Goal: Task Accomplishment & Management: Use online tool/utility

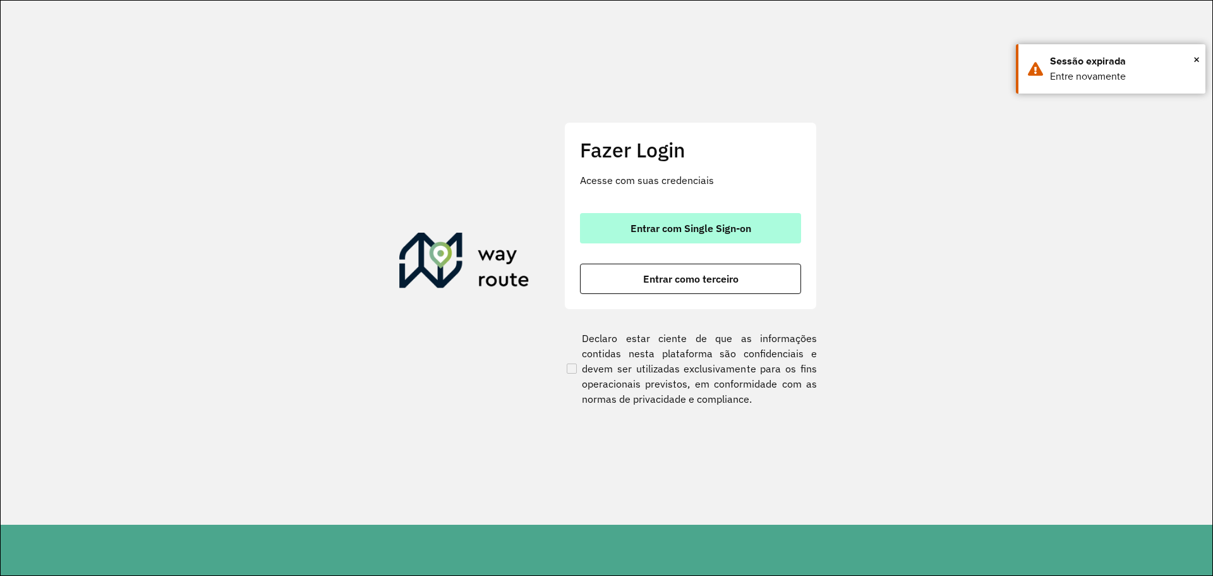
click at [775, 237] on button "Entrar com Single Sign-on" at bounding box center [690, 228] width 221 height 30
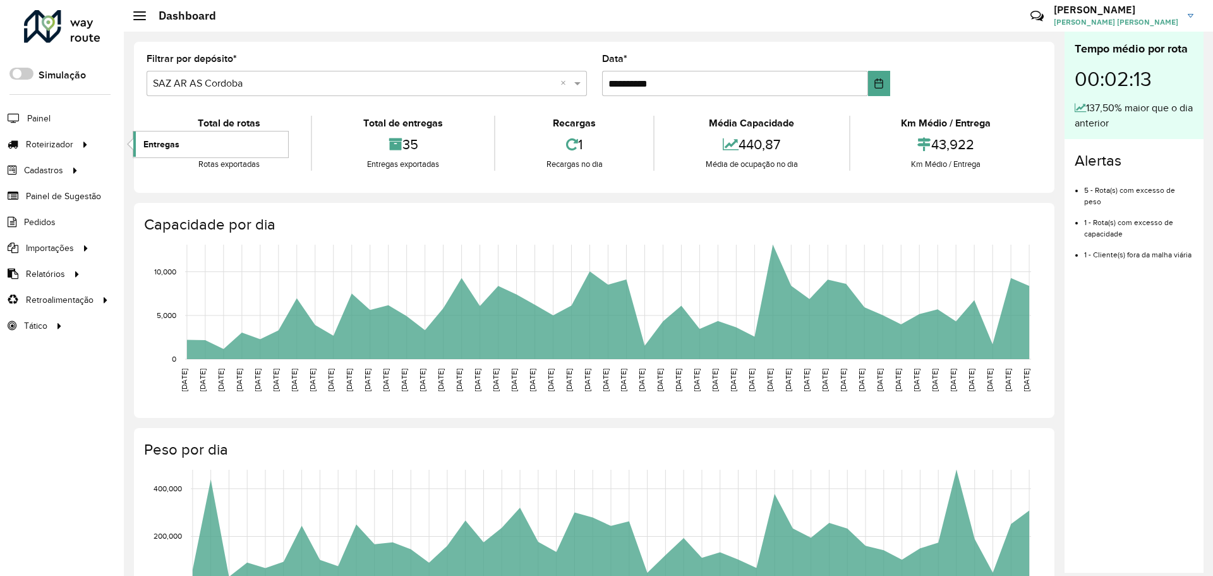
click at [136, 152] on link "Entregas" at bounding box center [210, 143] width 155 height 25
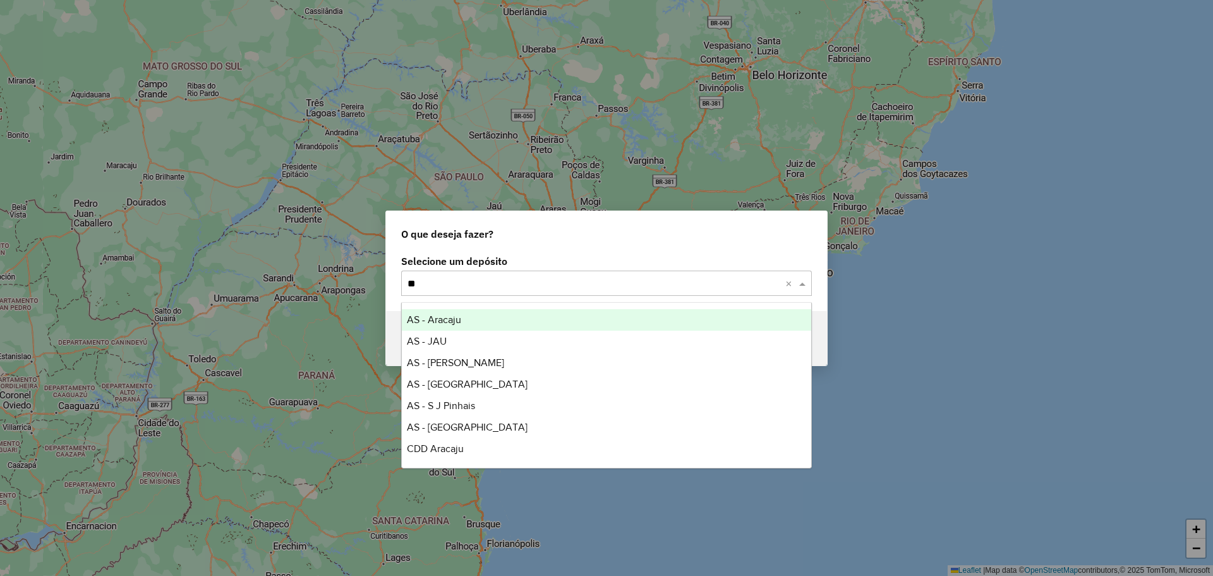
type input "***"
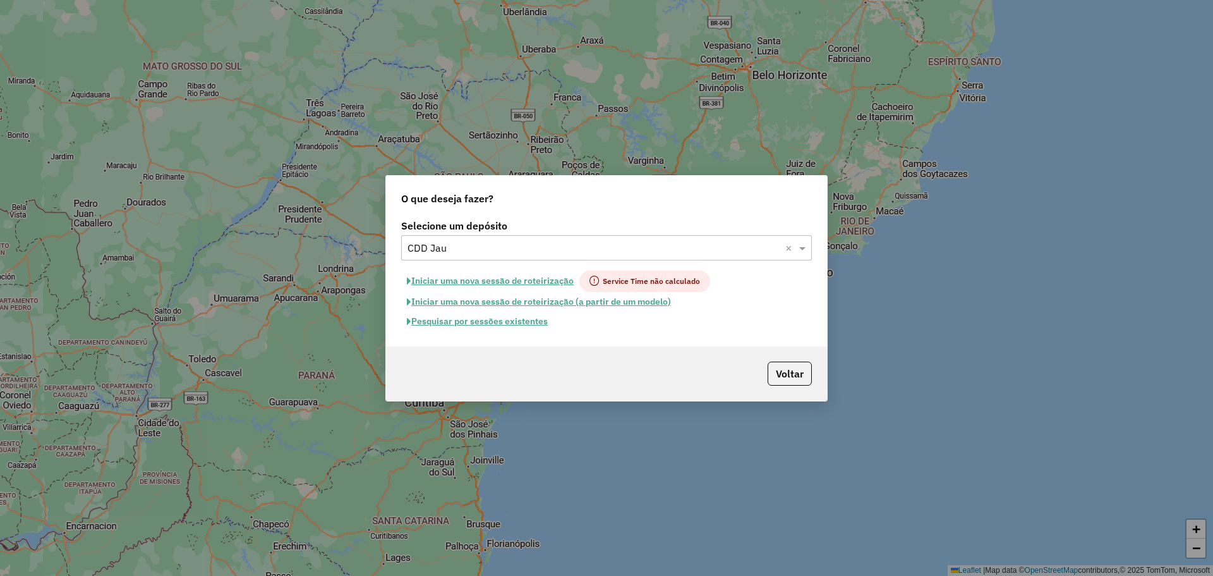
click at [538, 320] on button "Pesquisar por sessões existentes" at bounding box center [477, 322] width 152 height 20
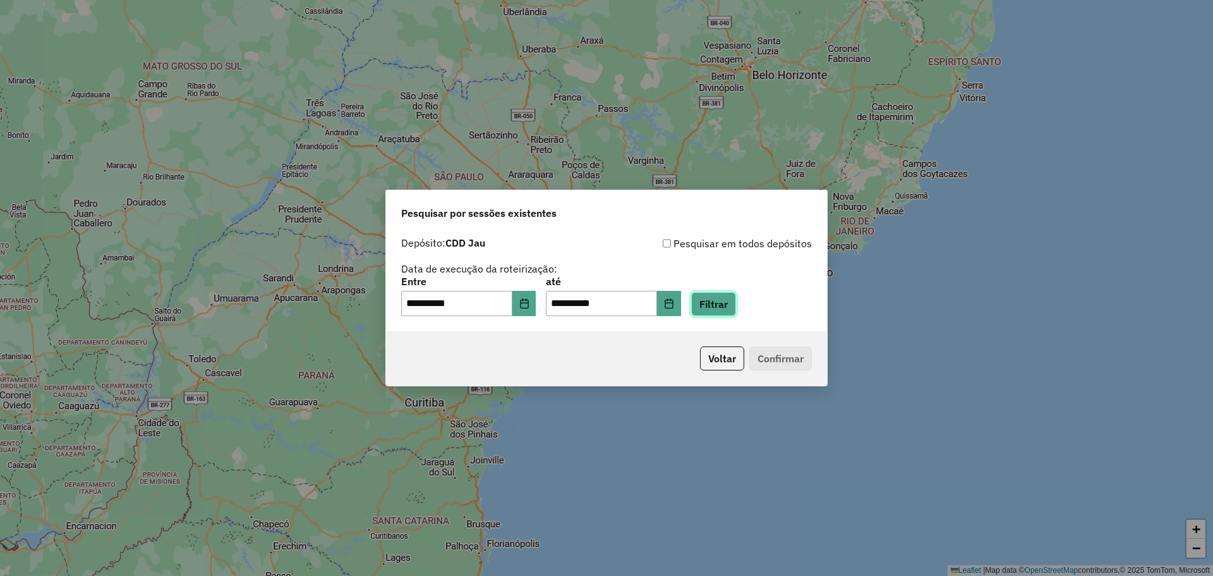
click at [721, 303] on button "Filtrar" at bounding box center [713, 304] width 45 height 24
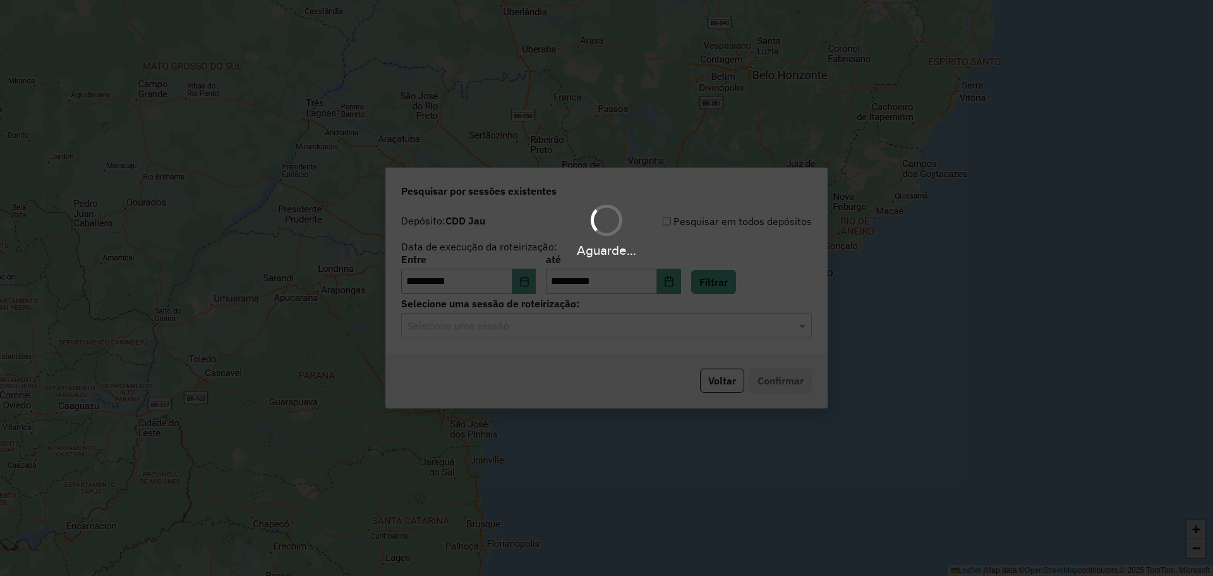
click at [600, 330] on hb-app "**********" at bounding box center [606, 288] width 1213 height 576
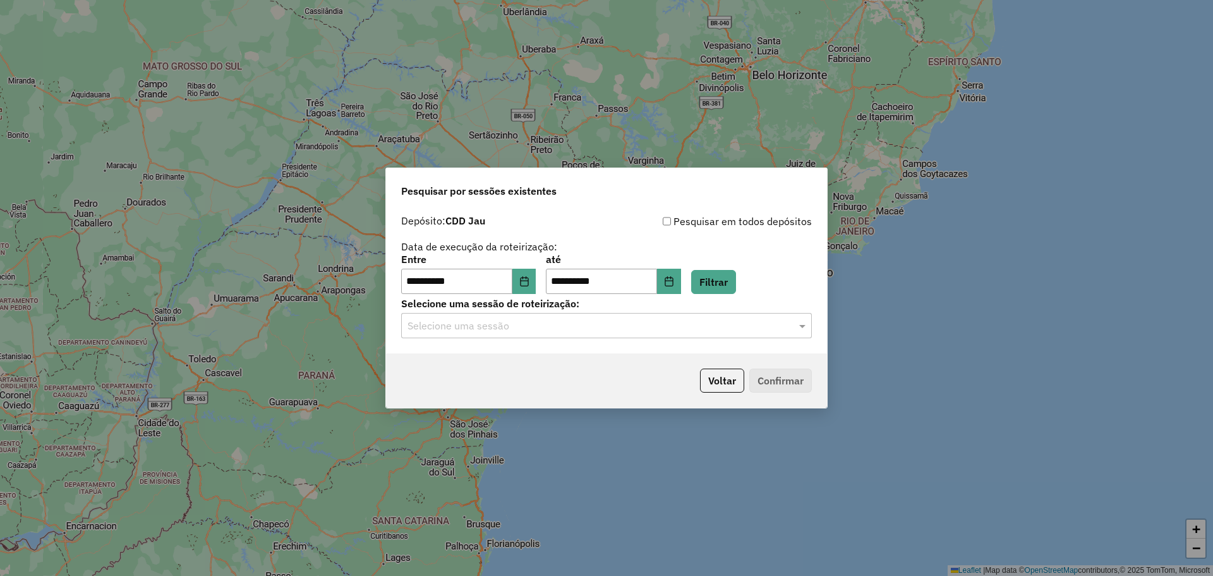
click at [600, 330] on input "text" at bounding box center [594, 325] width 373 height 15
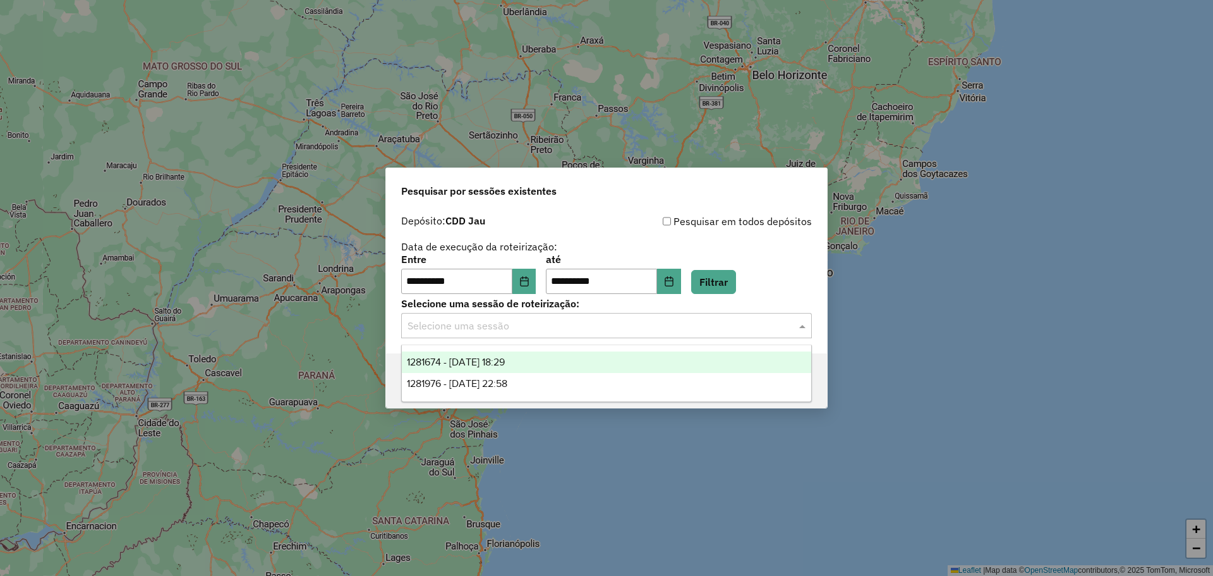
click at [600, 356] on div "1281674 - 24/09/2025 18:29" at bounding box center [606, 361] width 409 height 21
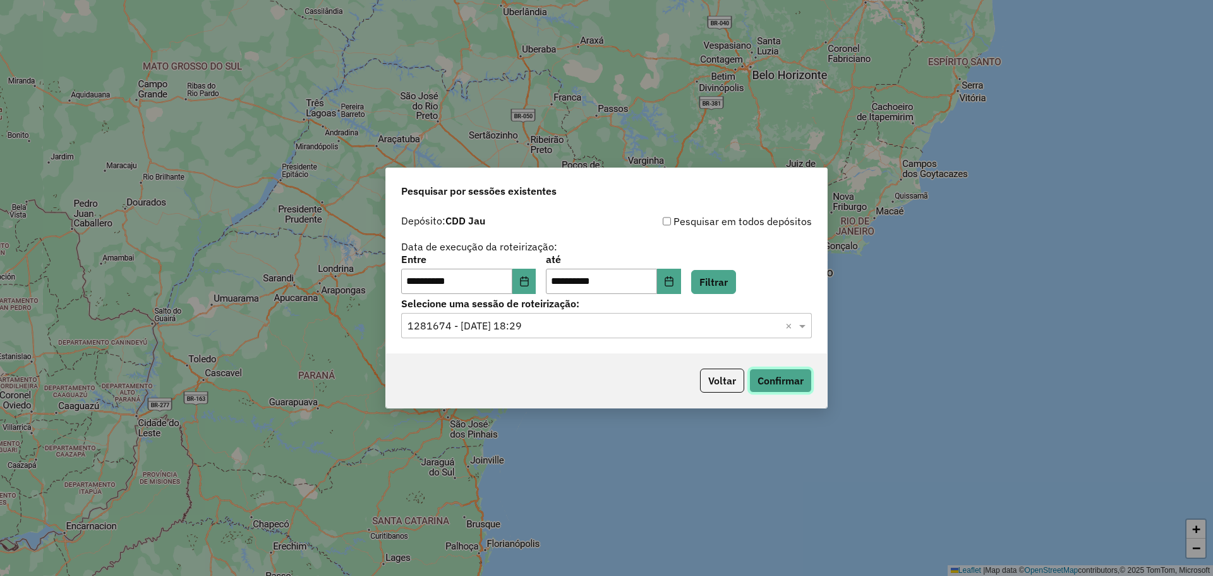
click at [769, 385] on button "Confirmar" at bounding box center [780, 380] width 63 height 24
click at [555, 316] on div "Selecione uma sessão × 1281674 - 24/09/2025 18:29 ×" at bounding box center [606, 325] width 411 height 25
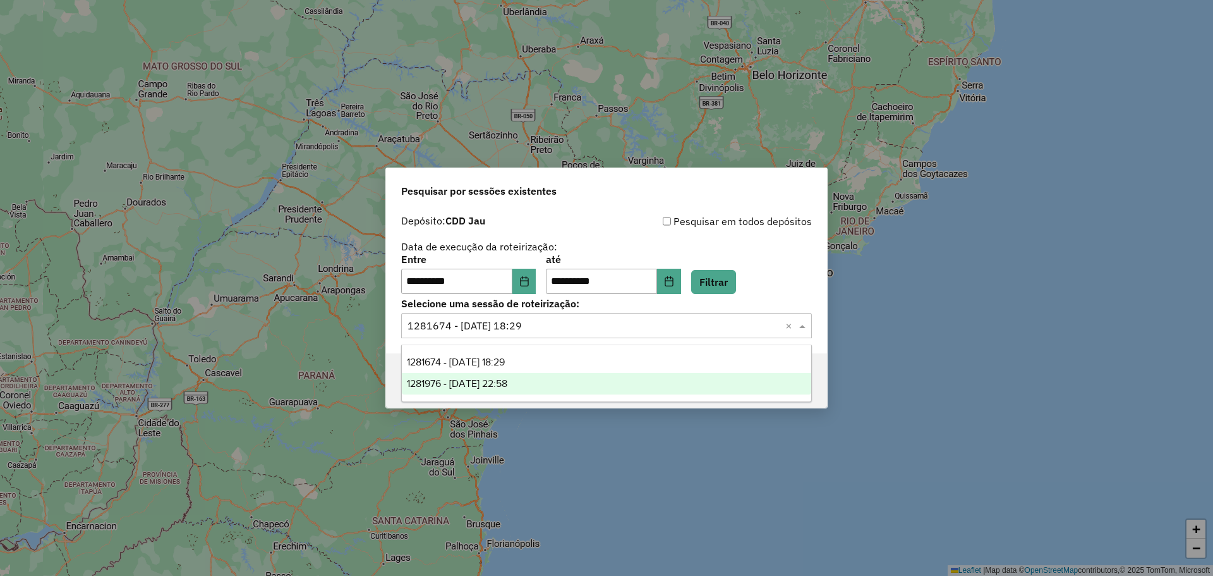
click at [584, 380] on div "1281976 - 24/09/2025 22:58" at bounding box center [606, 383] width 409 height 21
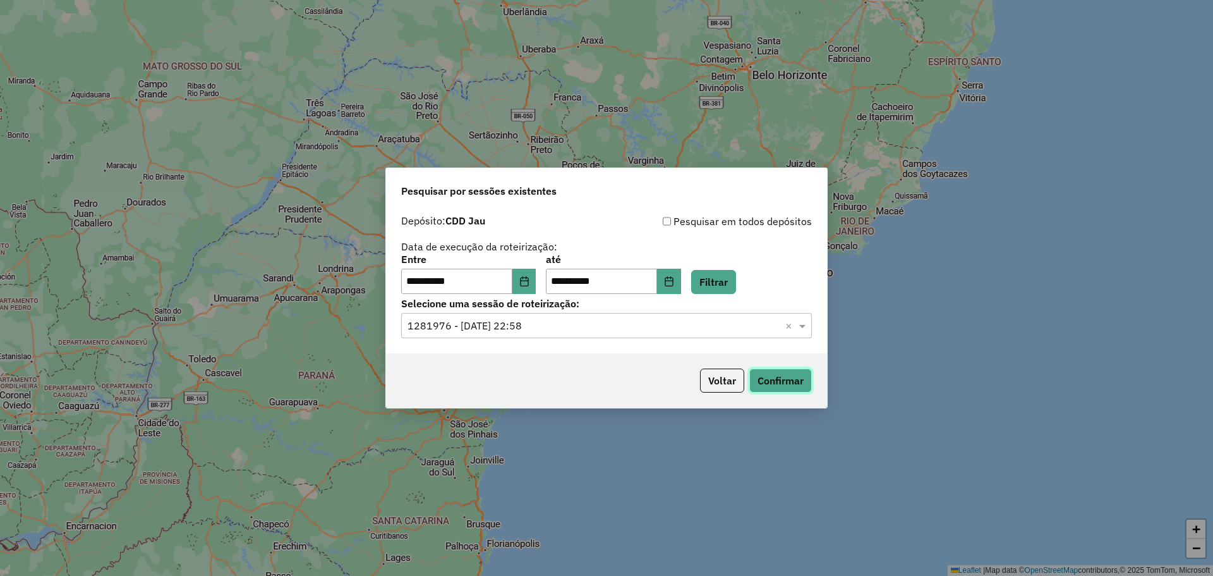
click at [765, 387] on button "Confirmar" at bounding box center [780, 380] width 63 height 24
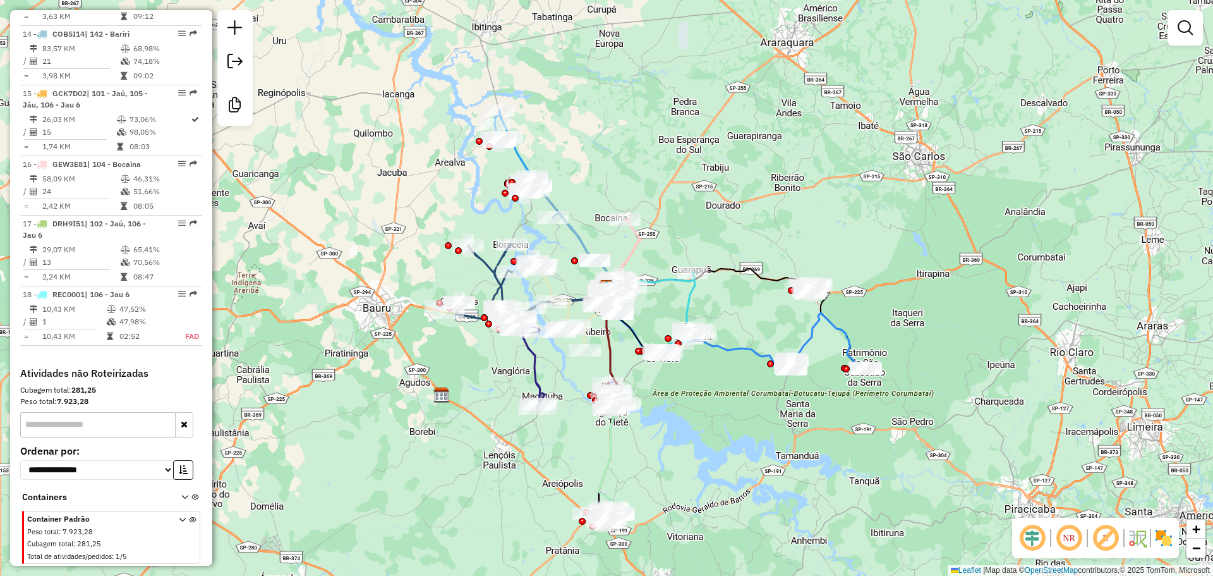
scroll to position [1438, 0]
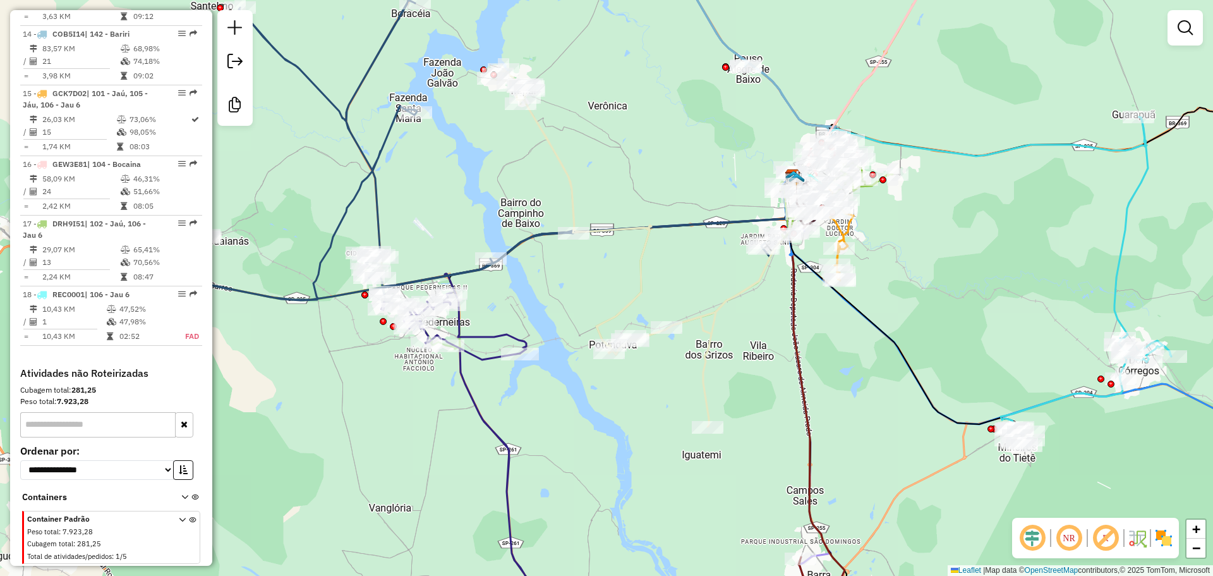
drag, startPoint x: 430, startPoint y: 329, endPoint x: 385, endPoint y: 394, distance: 79.0
click at [385, 394] on div "Janela de atendimento Grade de atendimento Capacidade Transportadoras Veículos …" at bounding box center [606, 288] width 1213 height 576
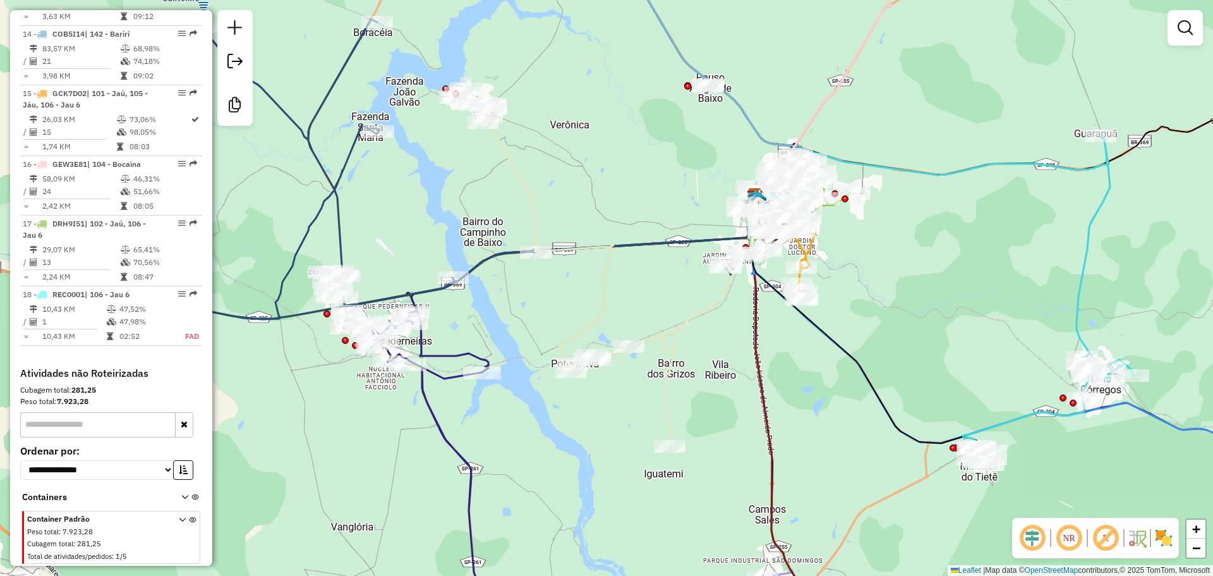
drag, startPoint x: 847, startPoint y: 240, endPoint x: 754, endPoint y: 291, distance: 105.5
click at [754, 291] on div "Rota 2 - Placa RUQ8A12 97766076 - JESSICA FERNANDA CALUSCIO DE PAULA 42788 Jane…" at bounding box center [606, 288] width 1213 height 576
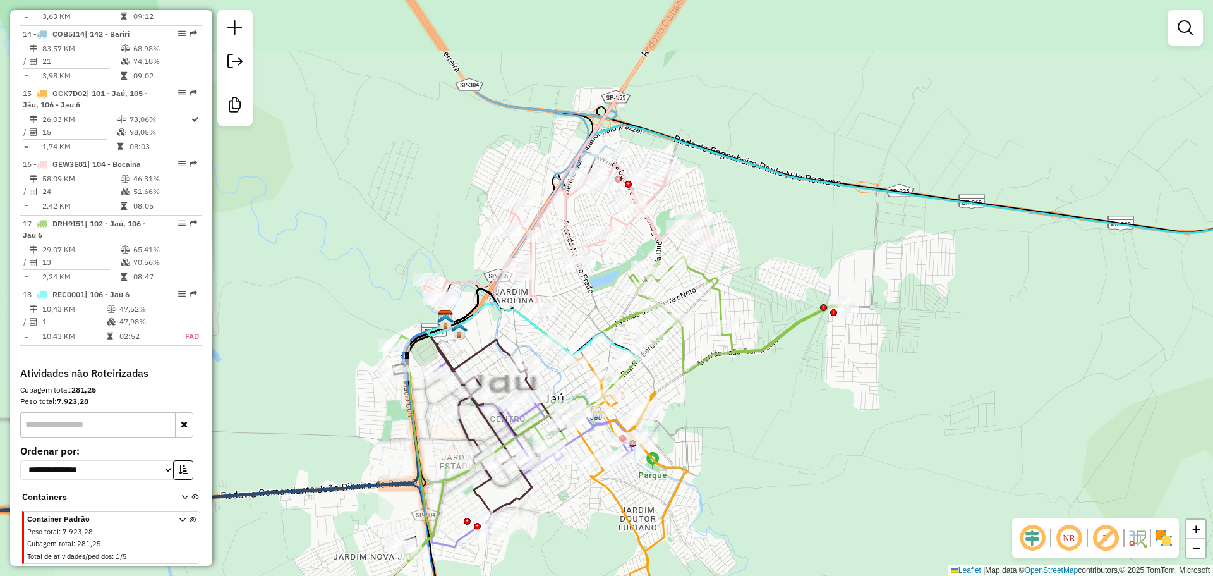
drag, startPoint x: 669, startPoint y: 255, endPoint x: 614, endPoint y: 264, distance: 55.7
click at [778, 409] on div "Janela de atendimento Grade de atendimento Capacidade Transportadoras Veículos …" at bounding box center [606, 288] width 1213 height 576
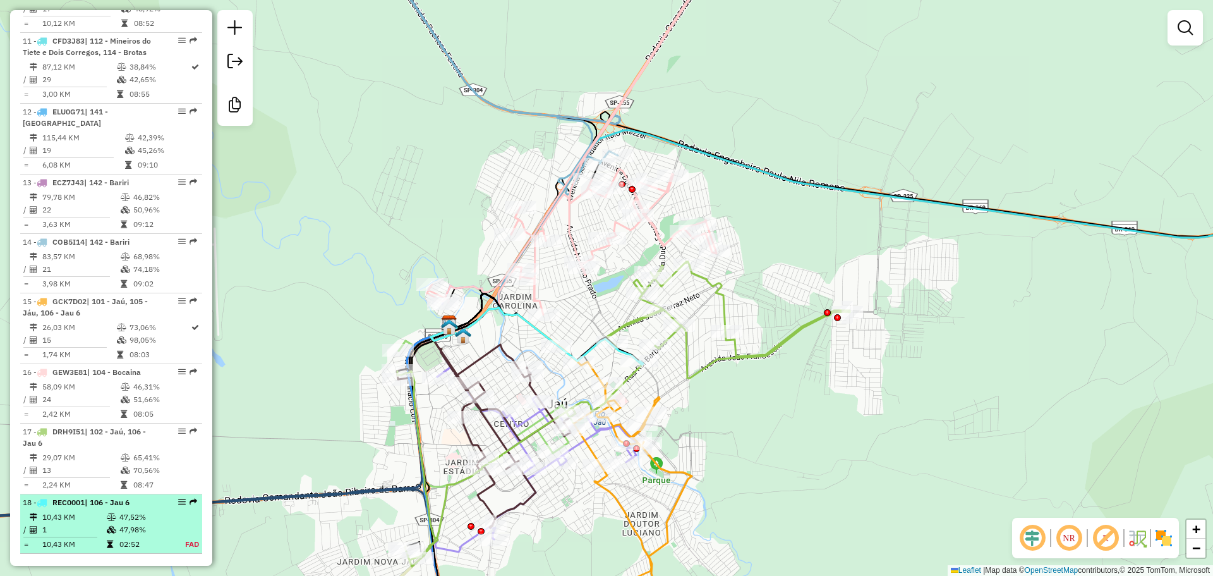
scroll to position [1122, 0]
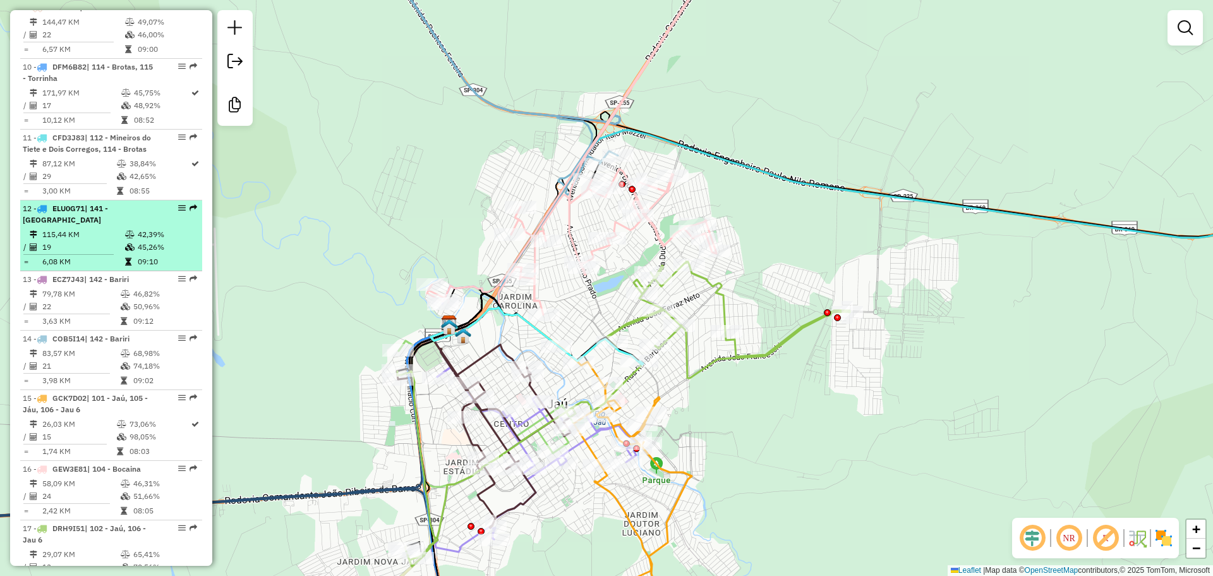
click at [133, 253] on td at bounding box center [130, 247] width 13 height 13
select select "**********"
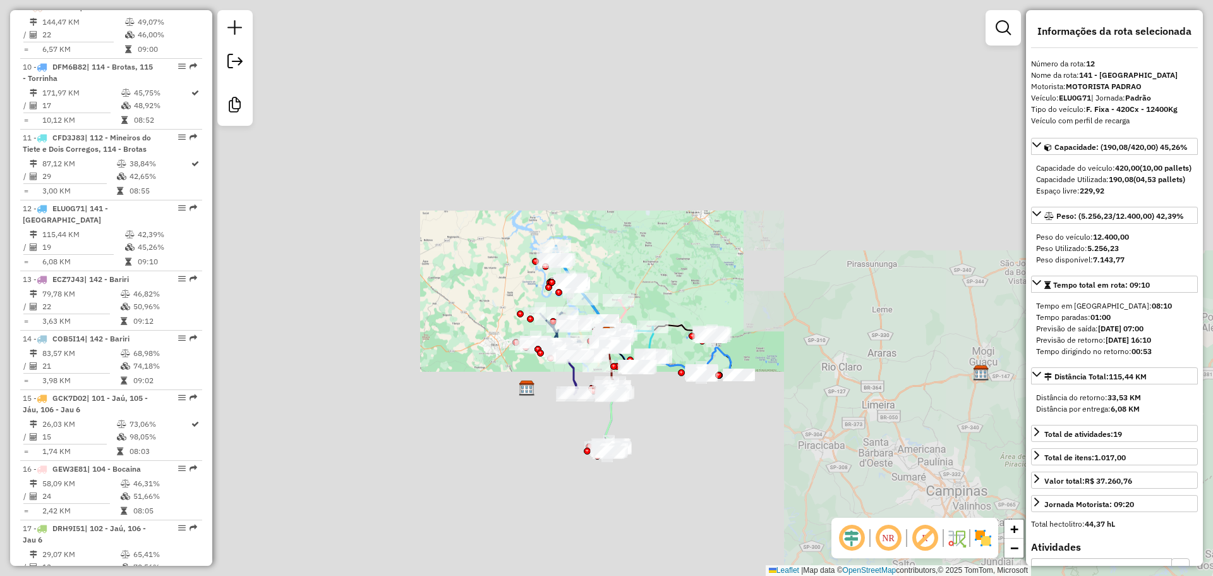
scroll to position [1438, 0]
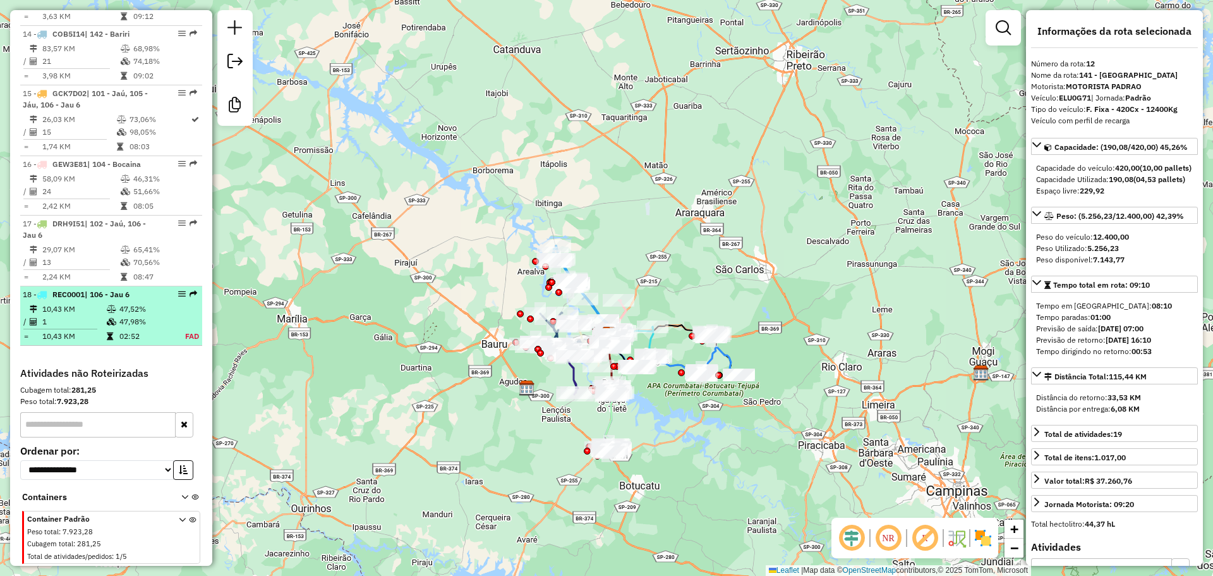
click at [76, 306] on td "10,43 KM" at bounding box center [74, 309] width 64 height 13
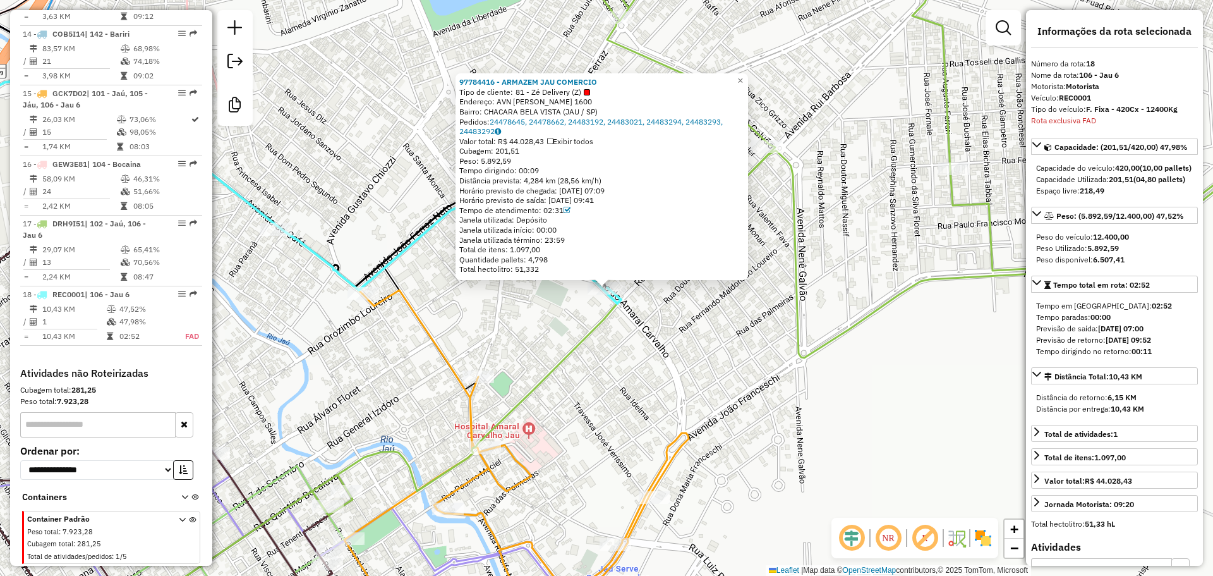
drag, startPoint x: 622, startPoint y: 88, endPoint x: 459, endPoint y: 85, distance: 162.4
click at [461, 86] on div "97784416 - ARMAZEM JAU COMERCIO Tipo de cliente: 81 - Zé Delivery (Z) Endereço:…" at bounding box center [602, 176] width 293 height 207
click at [459, 85] on div "97784416 - ARMAZEM JAU COMERCIO Tipo de cliente: 81 - Zé Delivery (Z) Endereço:…" at bounding box center [602, 176] width 293 height 207
drag, startPoint x: 457, startPoint y: 80, endPoint x: 498, endPoint y: 86, distance: 41.6
click at [498, 86] on div "97784416 - ARMAZEM JAU COMERCIO Tipo de cliente: 81 - Zé Delivery (Z) Endereço:…" at bounding box center [602, 176] width 293 height 207
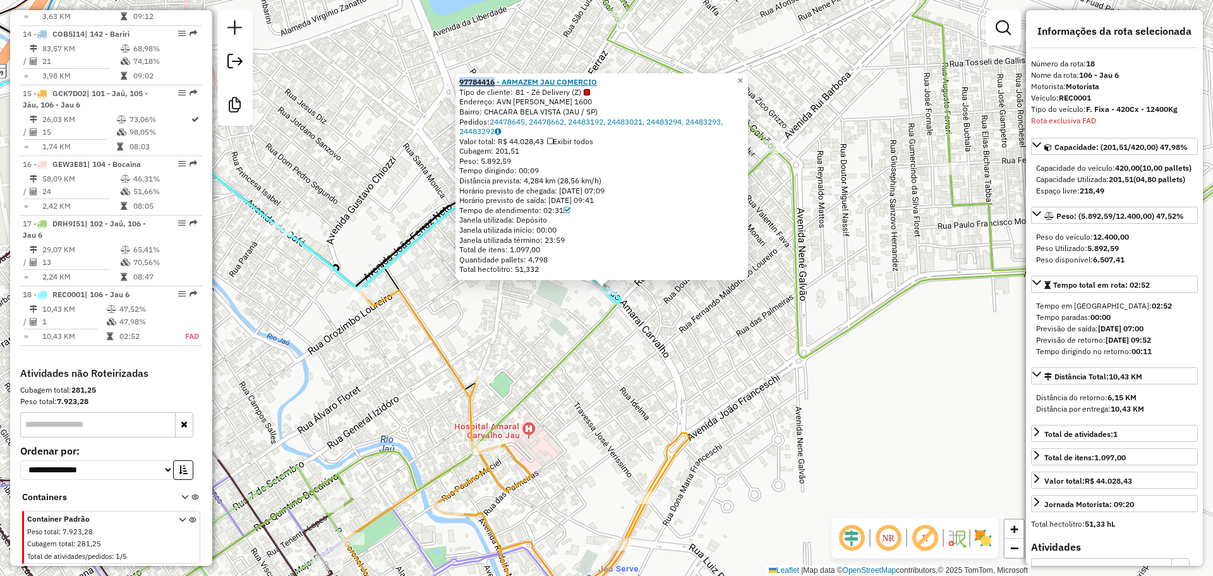
copy strong "97784416"
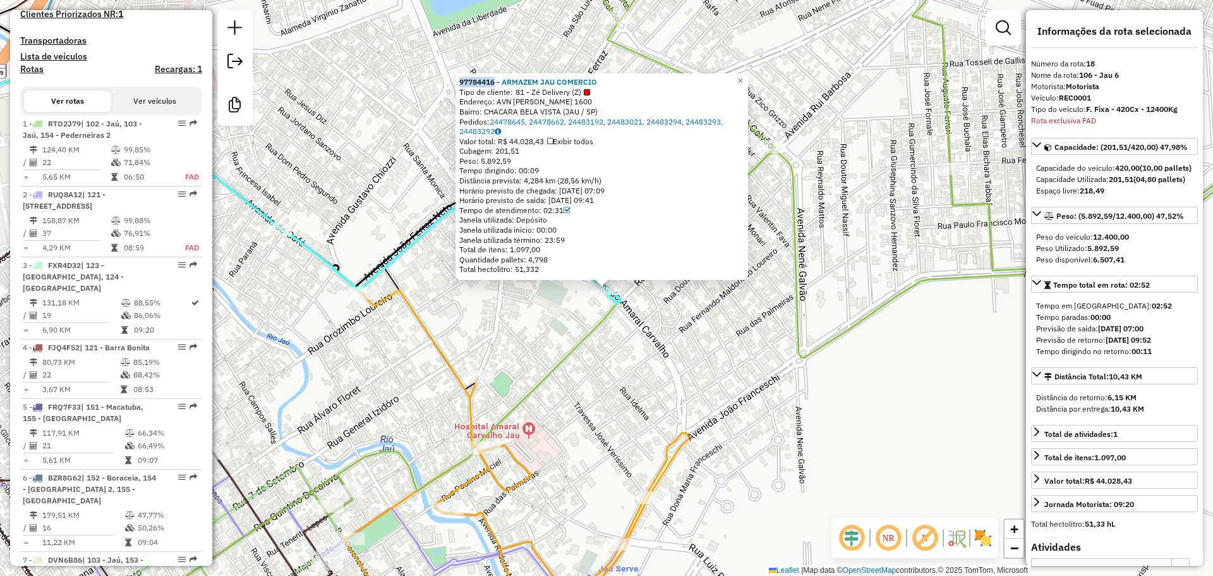
scroll to position [427, 0]
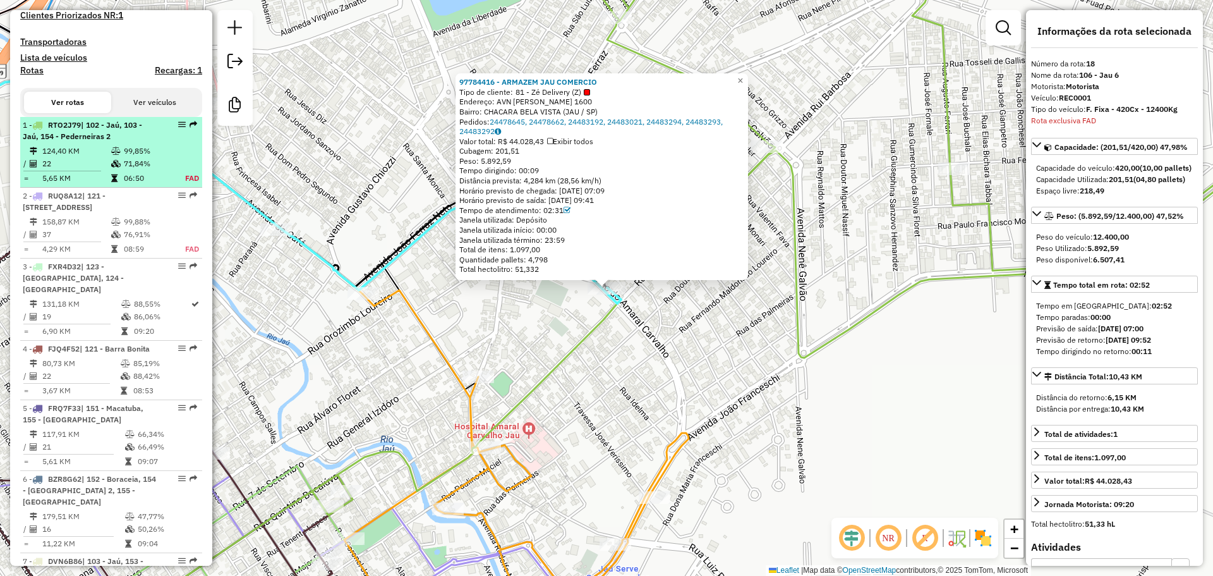
click at [97, 141] on span "| 102 - Jaú, 103 - Jaú, 154 - Pederneiras 2" at bounding box center [82, 130] width 119 height 21
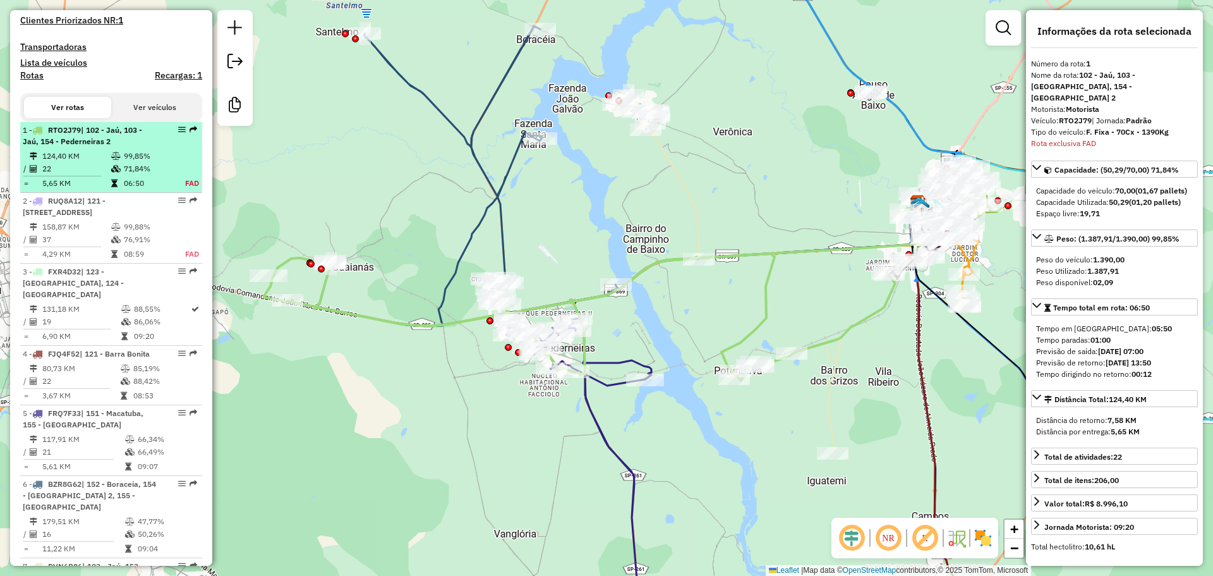
scroll to position [419, 0]
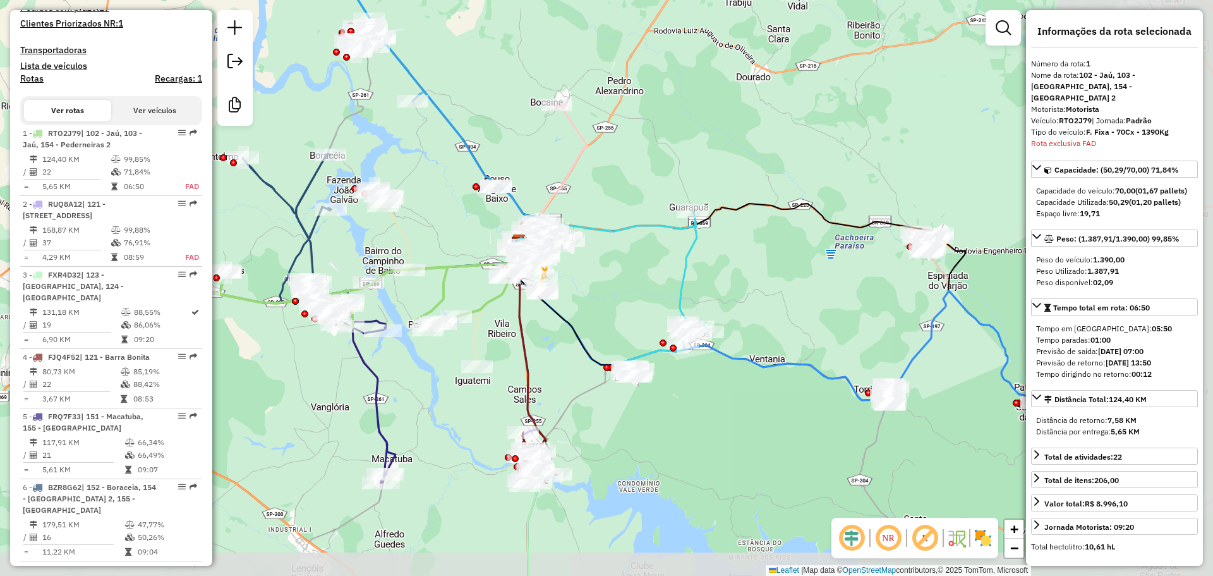
drag, startPoint x: 759, startPoint y: 353, endPoint x: 512, endPoint y: 324, distance: 248.1
click at [440, 317] on icon at bounding box center [442, 277] width 147 height 178
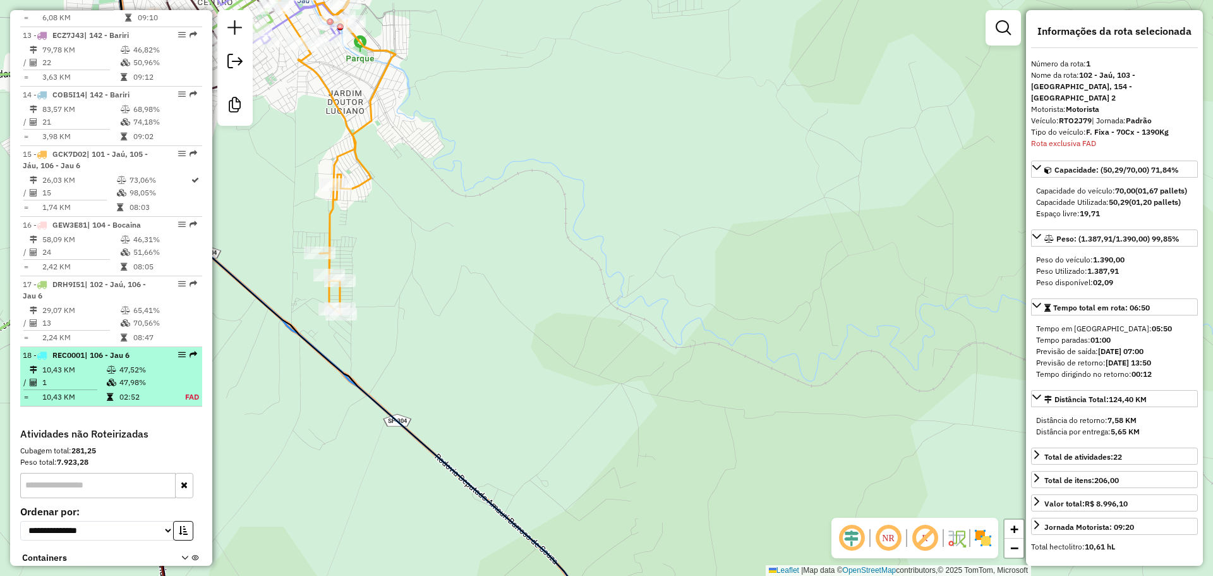
scroll to position [1367, 0]
click at [125, 375] on td "47,52%" at bounding box center [145, 369] width 52 height 13
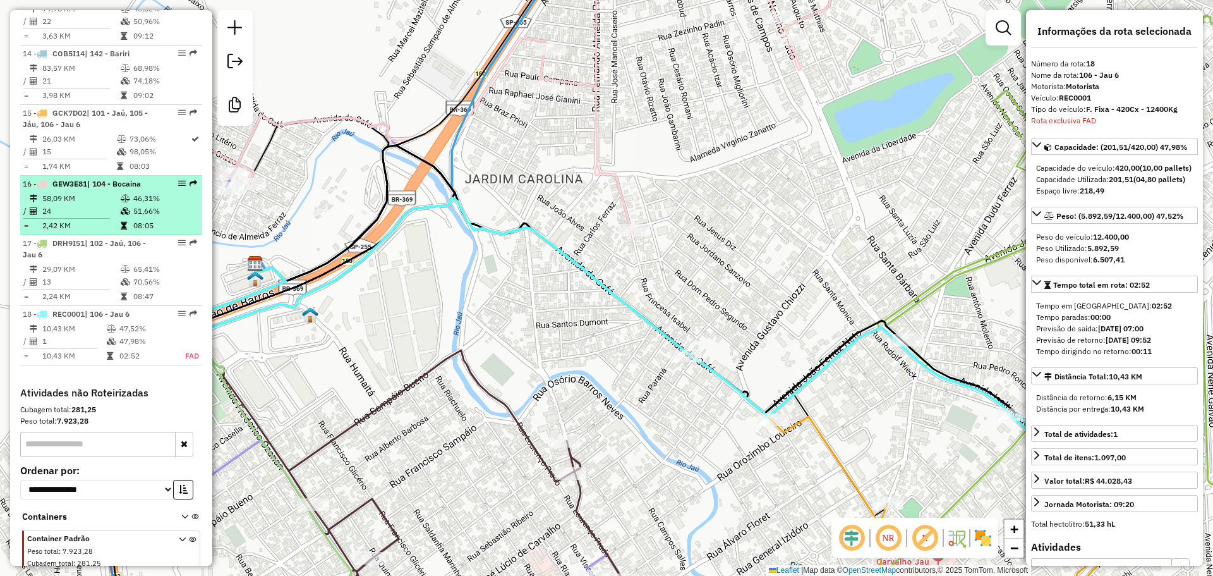
scroll to position [1312, 0]
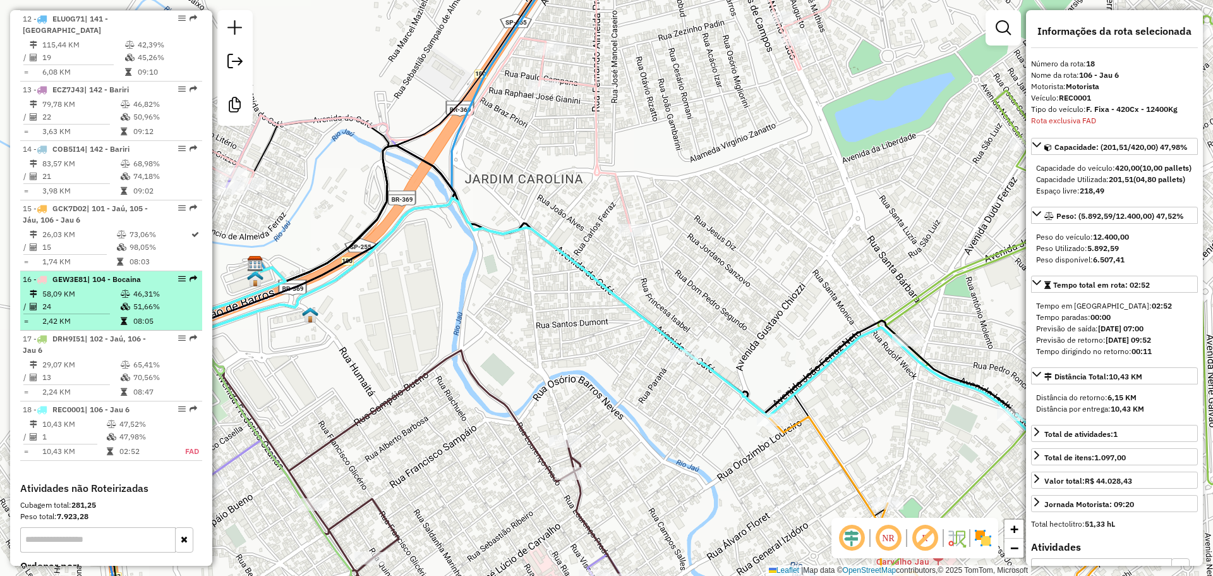
click at [77, 296] on li "16 - GEW3E81 | 104 - Bocaina 58,09 KM 46,31% / 24 51,66% = 2,42 KM 08:05" at bounding box center [111, 300] width 182 height 59
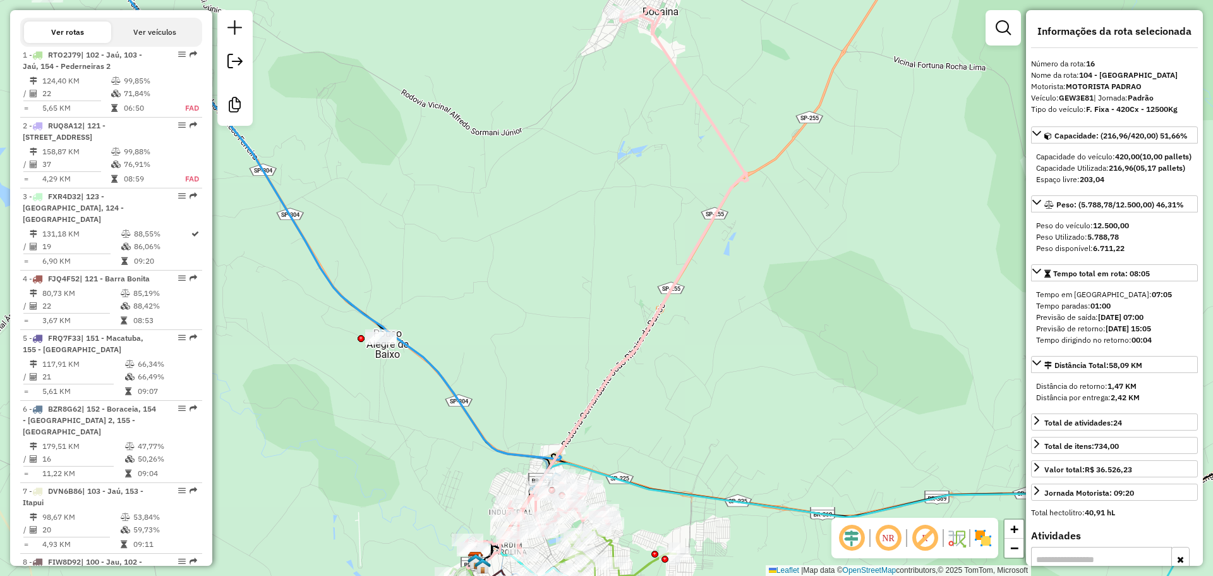
scroll to position [490, 0]
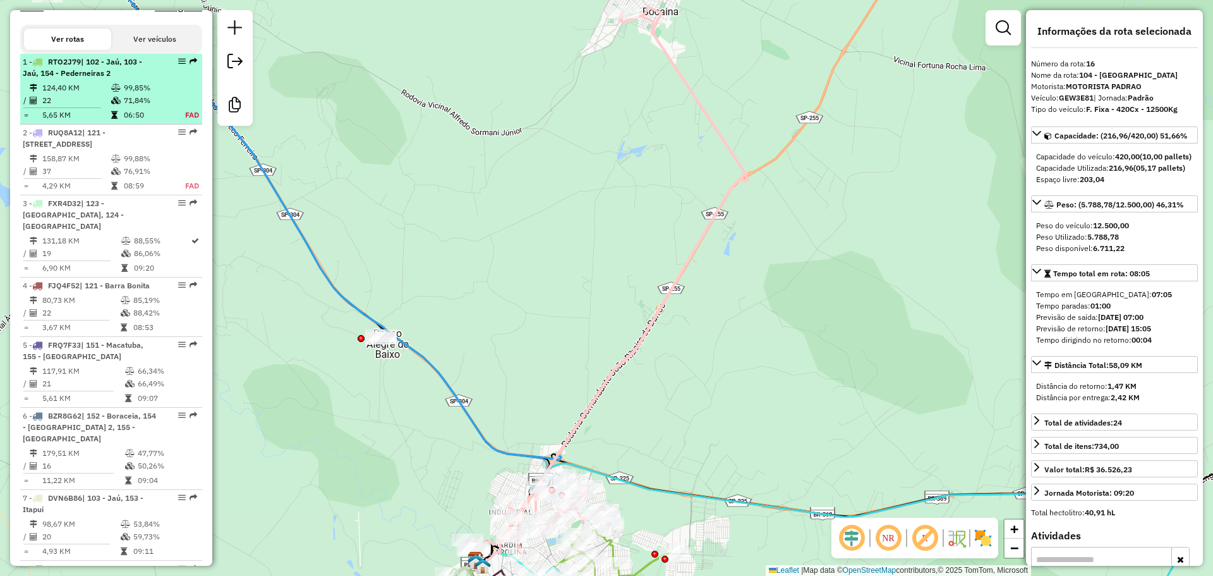
click at [133, 75] on span "| 102 - Jaú, 103 - Jaú, 154 - Pederneiras 2" at bounding box center [82, 67] width 119 height 21
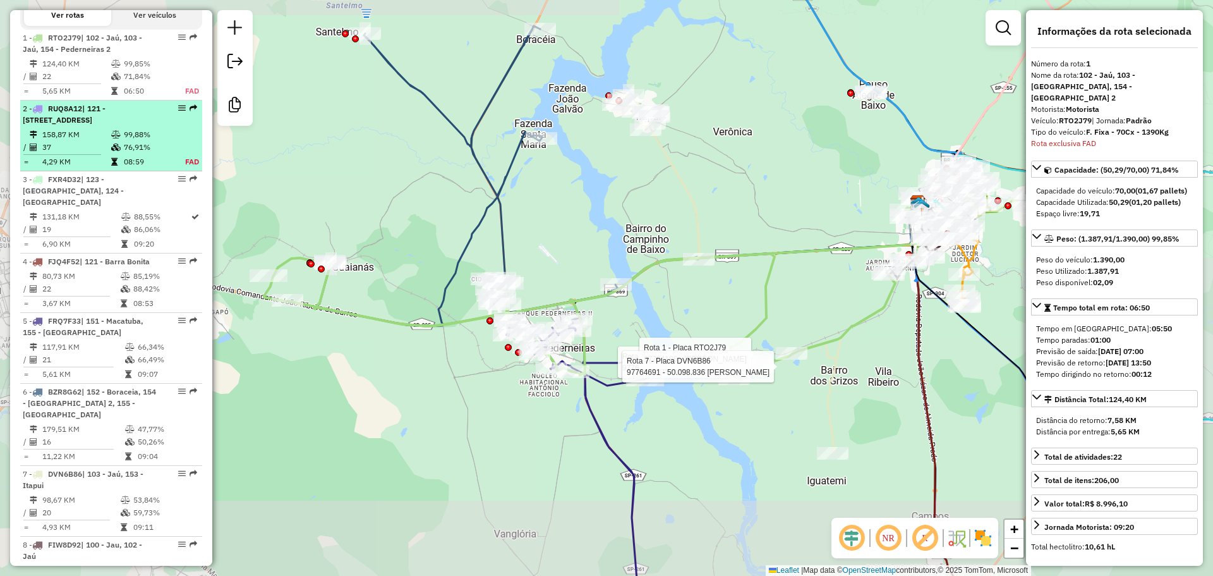
scroll to position [545, 0]
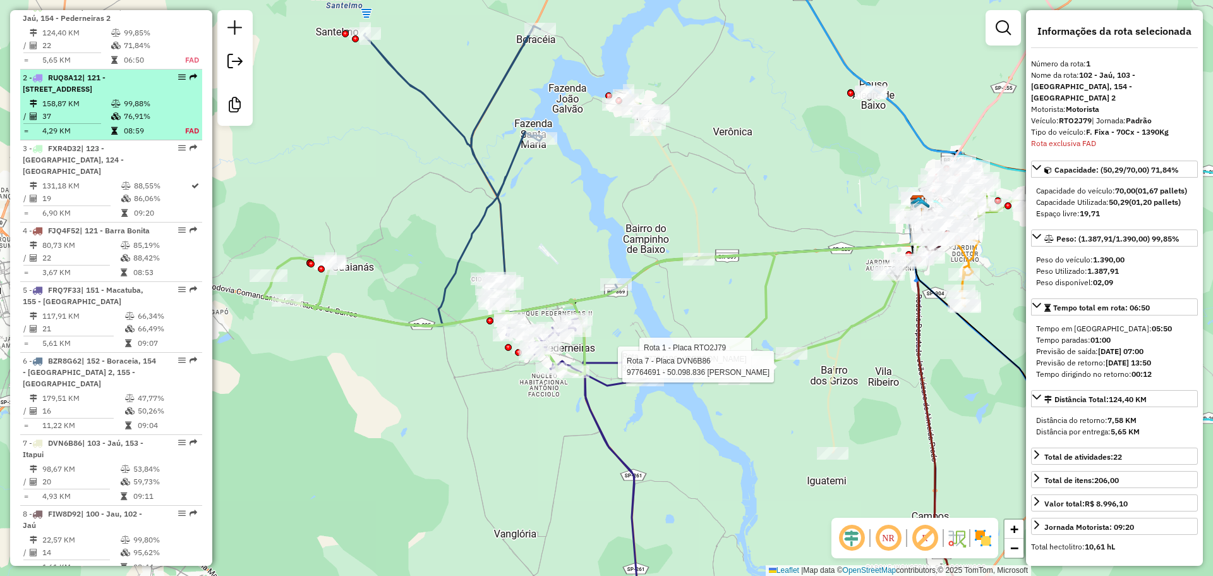
click at [101, 90] on span "| 121 - Barra Bonita, 123 - São Manuel, 125 - Areiopolis" at bounding box center [64, 83] width 83 height 21
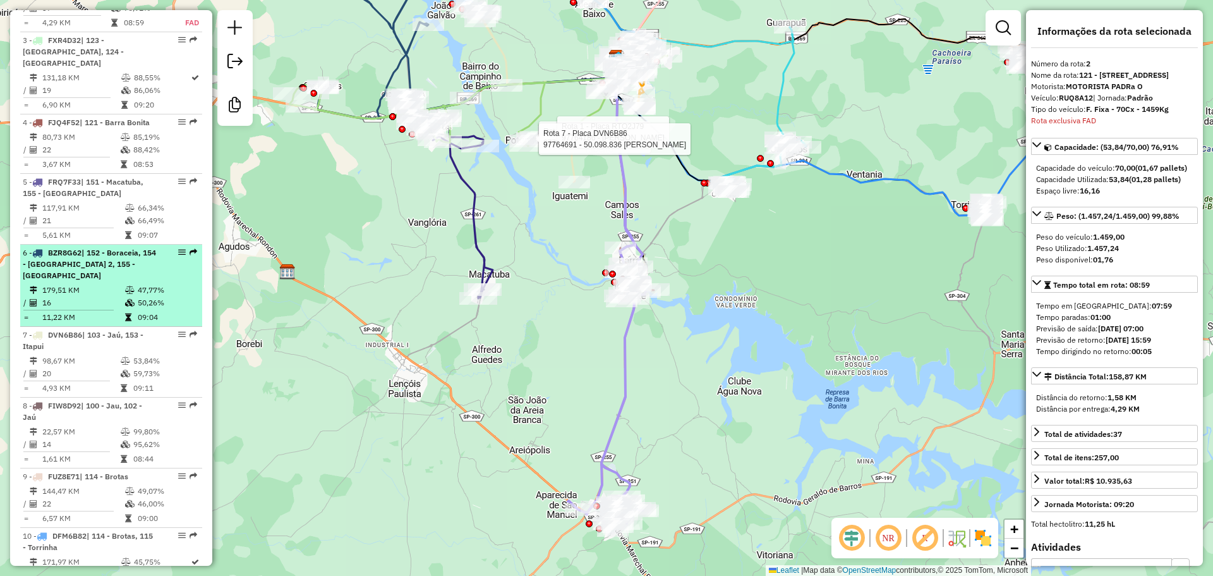
scroll to position [679, 0]
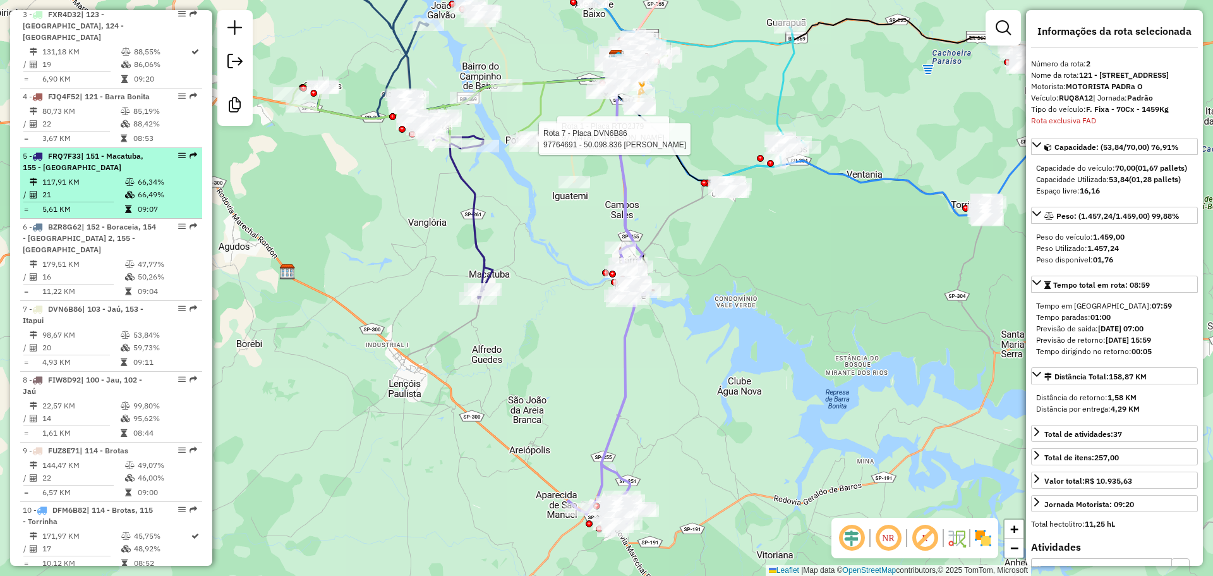
click at [131, 200] on td at bounding box center [130, 194] width 13 height 13
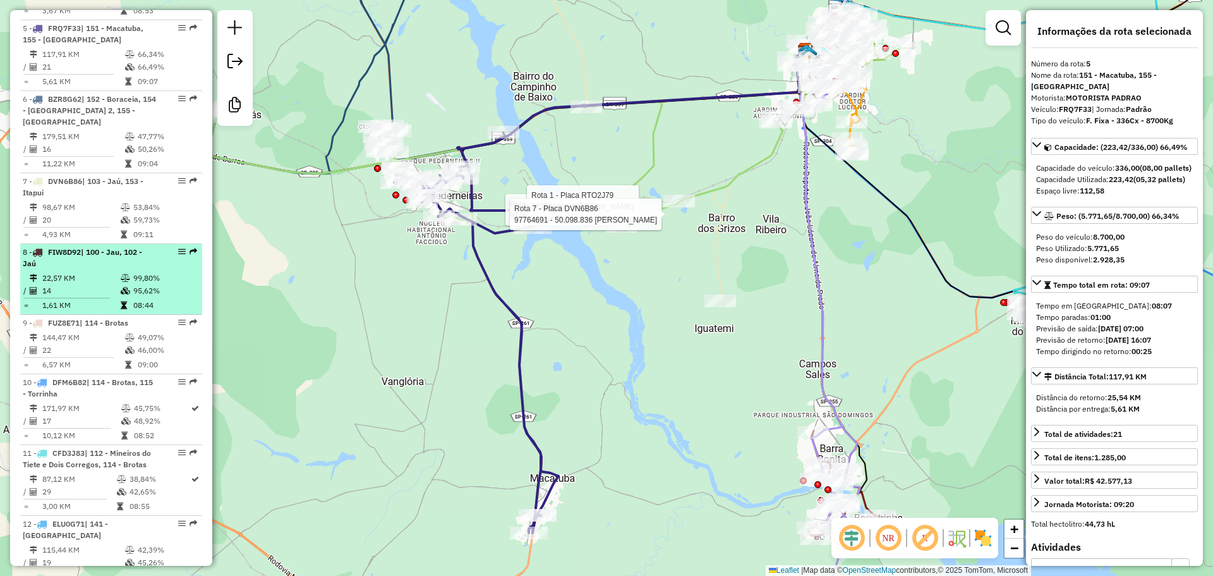
scroll to position [806, 0]
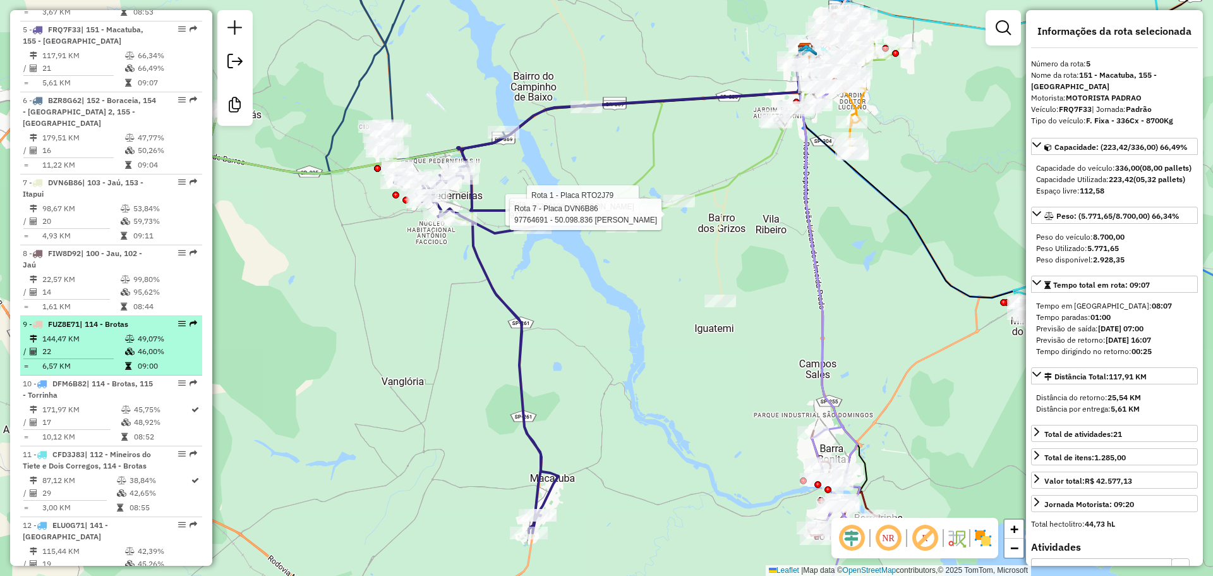
click at [87, 342] on li "9 - FUZ8E71 | 114 - Brotas 144,47 KM 49,07% / 22 46,00% = 6,57 KM 09:00" at bounding box center [111, 345] width 182 height 59
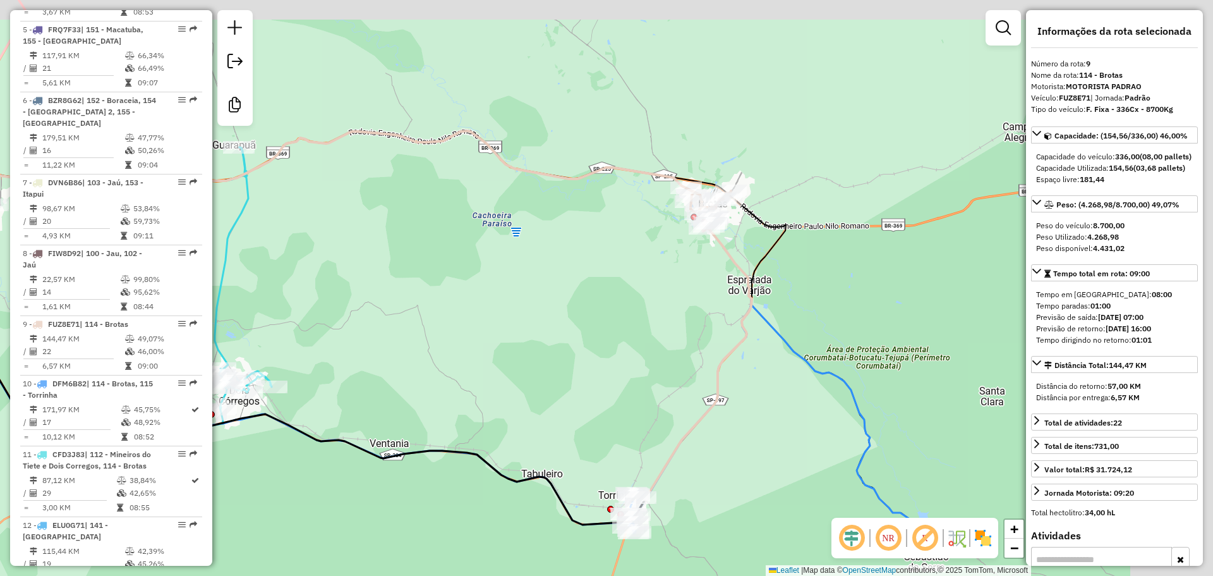
drag, startPoint x: 727, startPoint y: 314, endPoint x: 464, endPoint y: 356, distance: 266.9
click at [464, 356] on div "Rota 7 - Placa DVN6B86 97761035 - LUIZ CARLOS DA SILVA Rota 1 - Placa RTO2J79 9…" at bounding box center [606, 288] width 1213 height 576
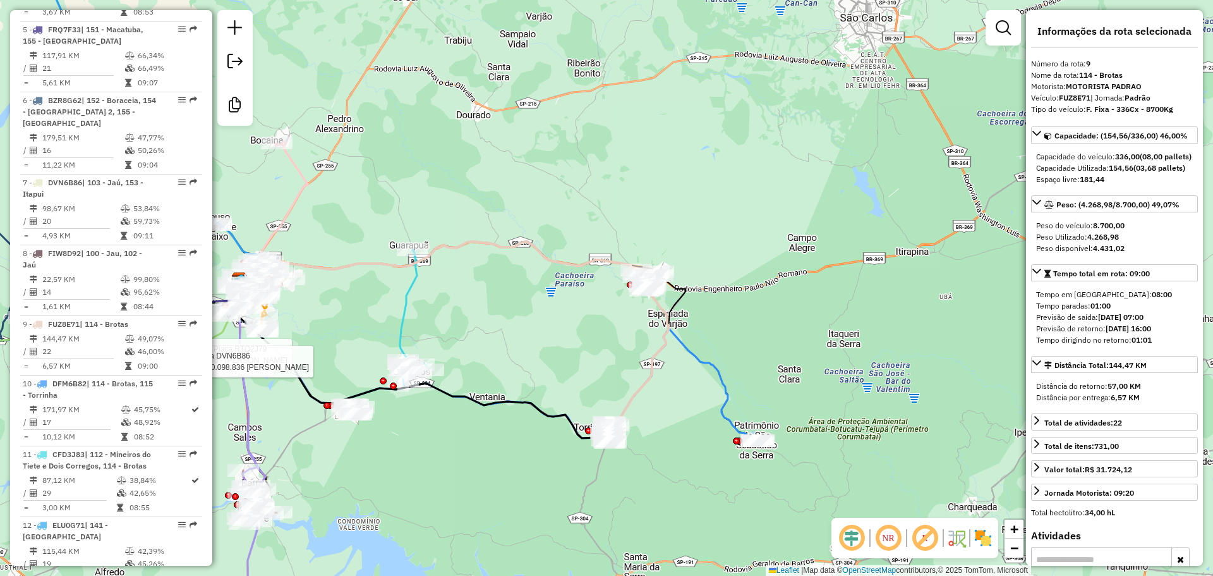
drag, startPoint x: 469, startPoint y: 384, endPoint x: 544, endPoint y: 377, distance: 75.5
click at [544, 377] on div "Rota 7 - Placa DVN6B86 97761035 - LUIZ CARLOS DA SILVA Rota 1 - Placa RTO2J79 9…" at bounding box center [606, 288] width 1213 height 576
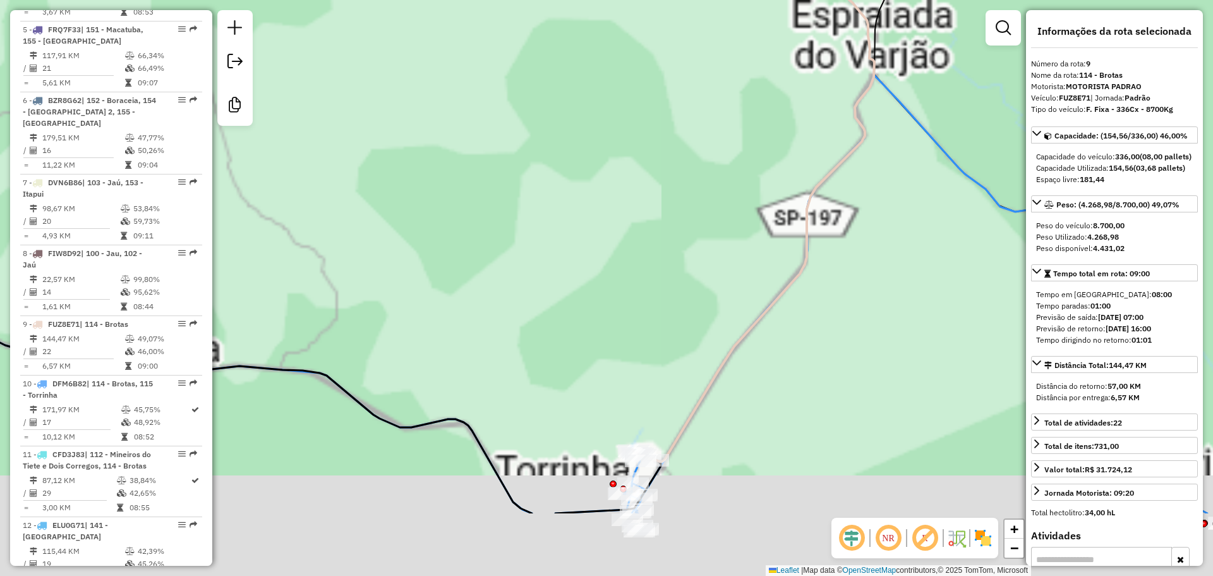
drag, startPoint x: 679, startPoint y: 466, endPoint x: 583, endPoint y: 289, distance: 202.2
click at [583, 289] on div "Rota 7 - Placa DVN6B86 97761035 - LUIZ CARLOS DA SILVA Rota 1 - Placa RTO2J79 9…" at bounding box center [606, 288] width 1213 height 576
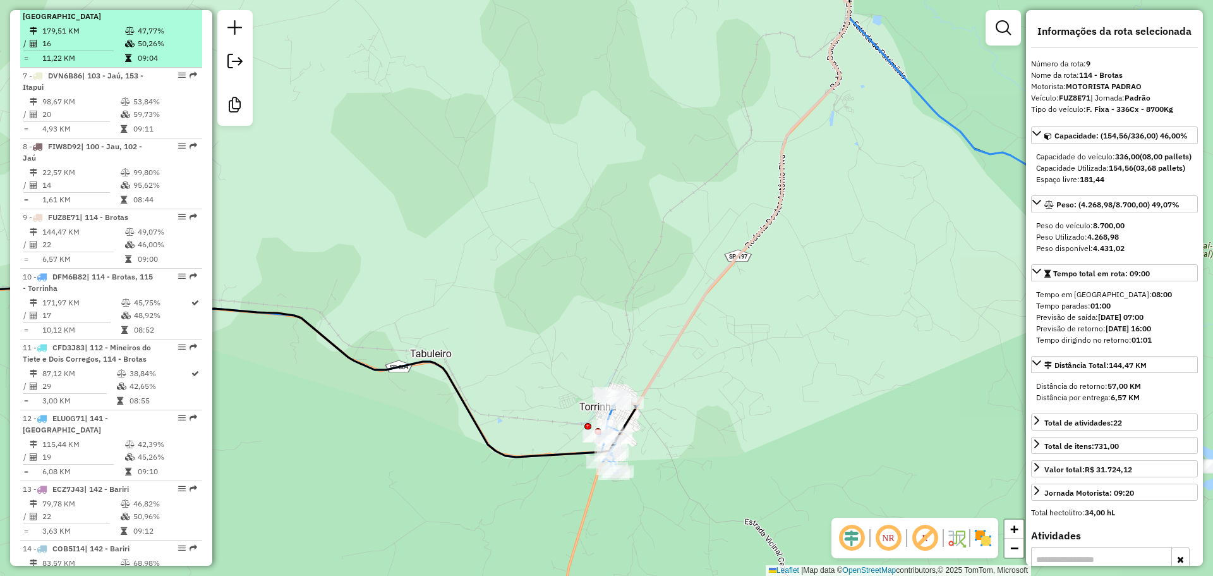
scroll to position [932, 0]
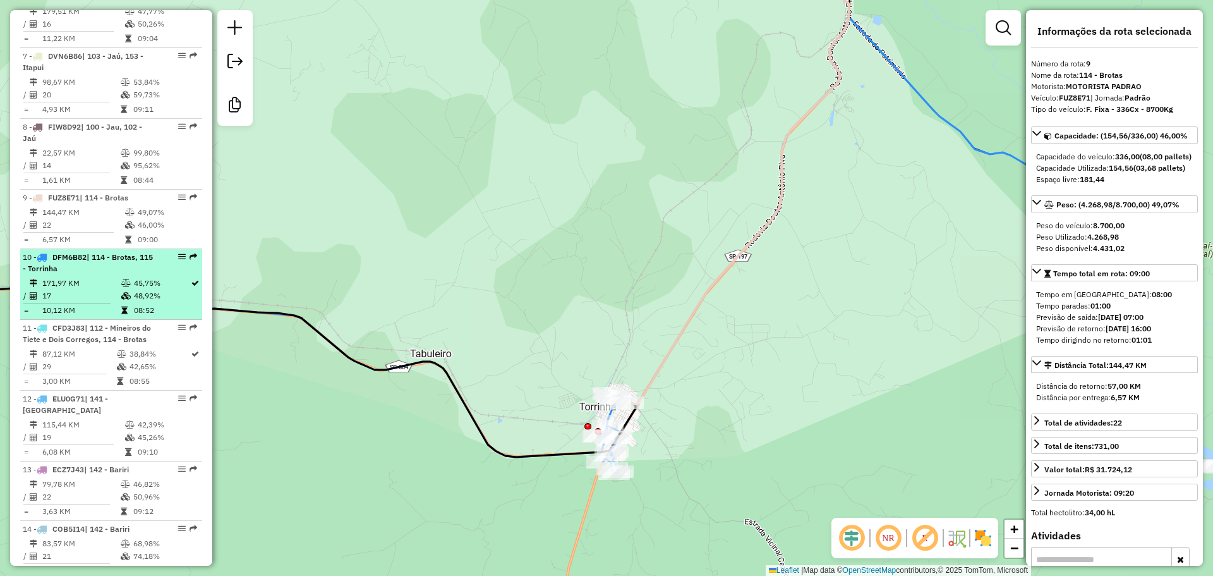
click at [138, 272] on span "| 114 - Brotas, 115 - Torrinha" at bounding box center [88, 262] width 130 height 21
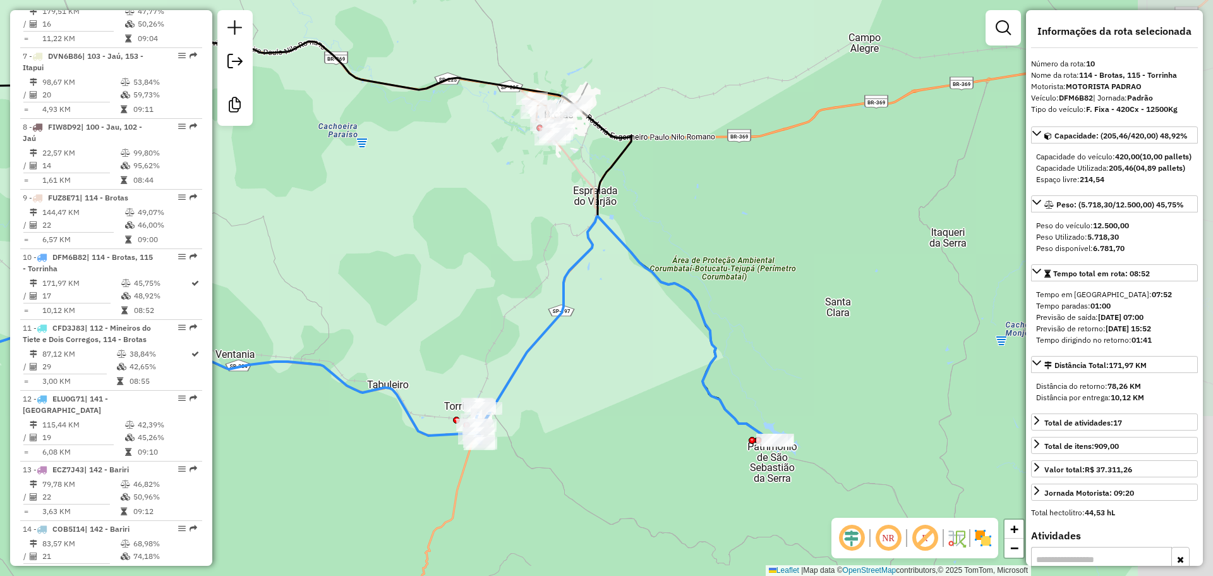
drag, startPoint x: 916, startPoint y: 310, endPoint x: 563, endPoint y: 265, distance: 356.1
click at [563, 265] on div "Rota 7 - Placa DVN6B86 97761035 - LUIZ CARLOS DA SILVA Rota 1 - Placa RTO2J79 9…" at bounding box center [606, 288] width 1213 height 576
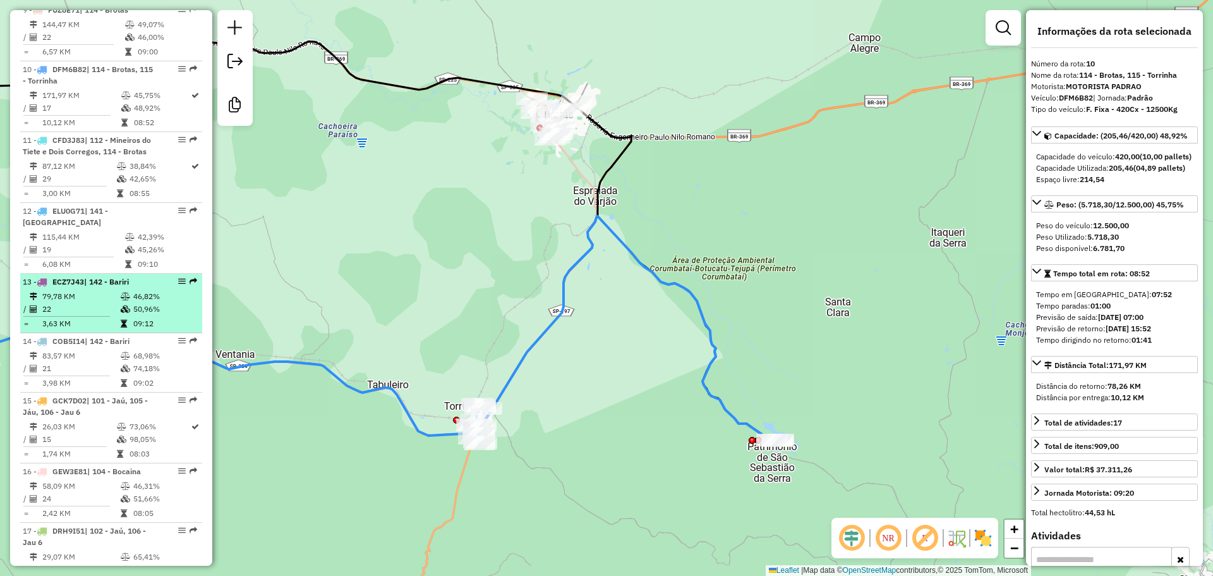
scroll to position [1122, 0]
click at [139, 313] on td "50,96%" at bounding box center [165, 307] width 64 height 13
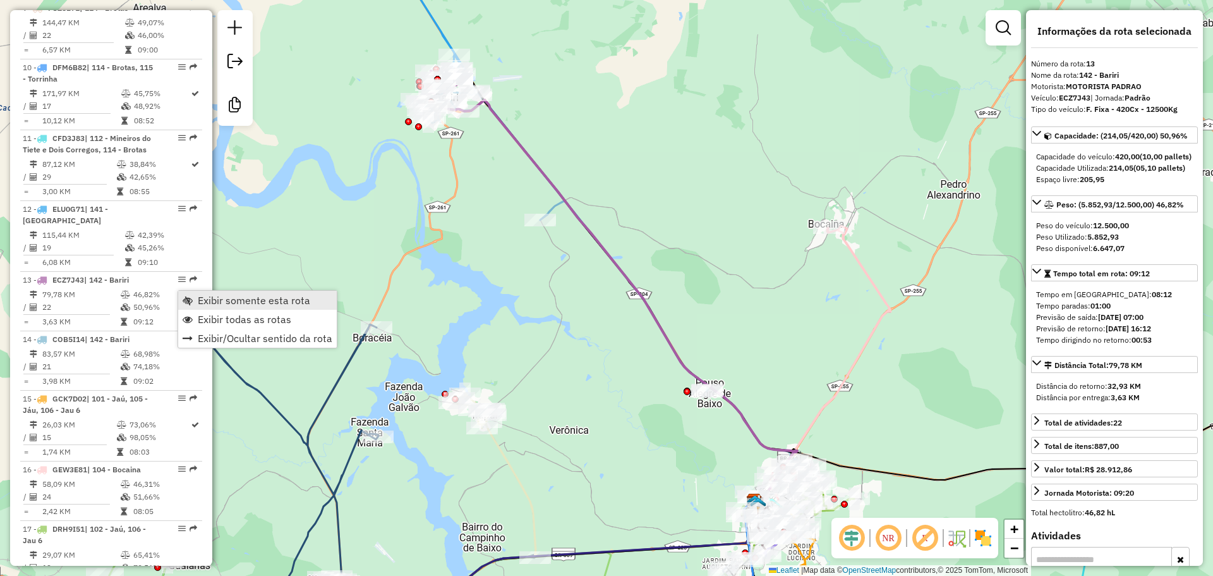
click at [191, 301] on span "Exibir somente esta rota" at bounding box center [188, 300] width 10 height 10
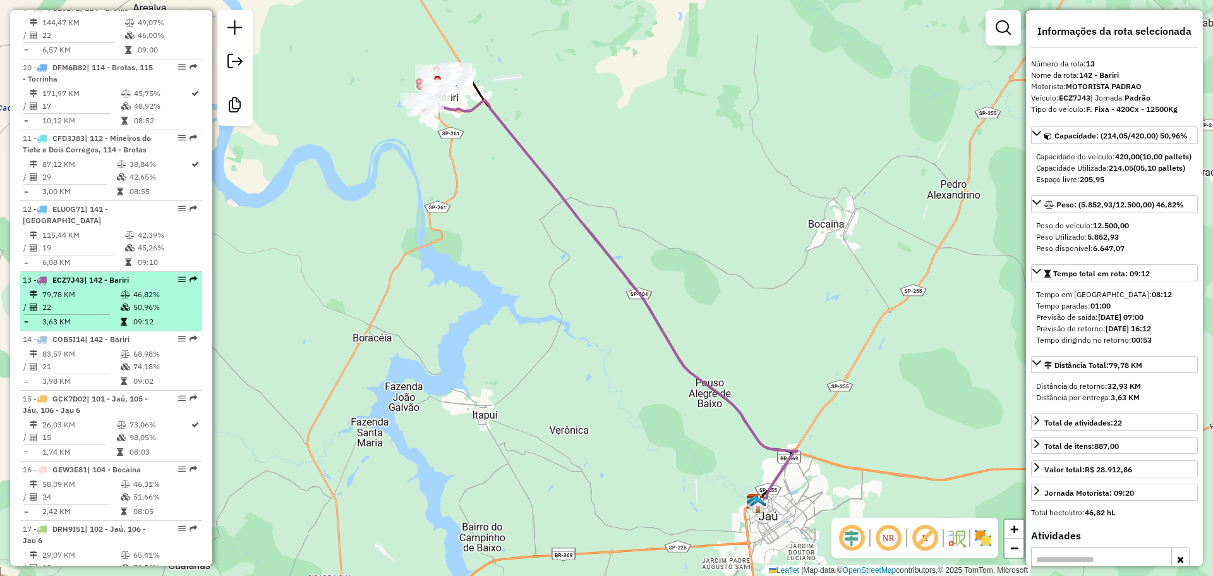
click at [136, 301] on td "46,82%" at bounding box center [165, 294] width 64 height 13
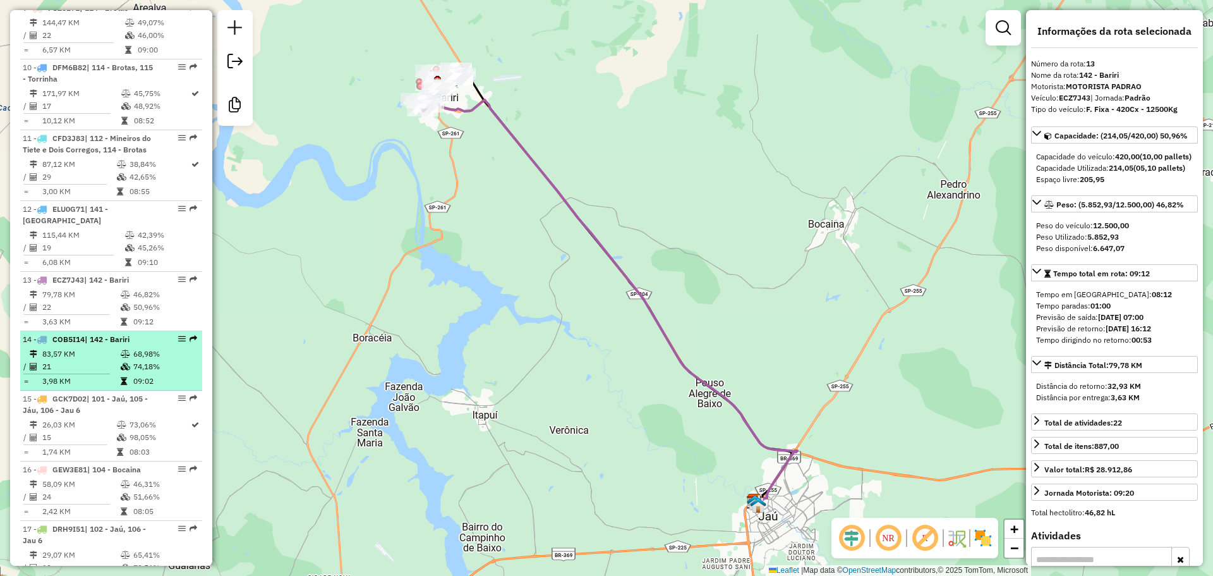
click at [152, 373] on td "74,18%" at bounding box center [165, 366] width 64 height 13
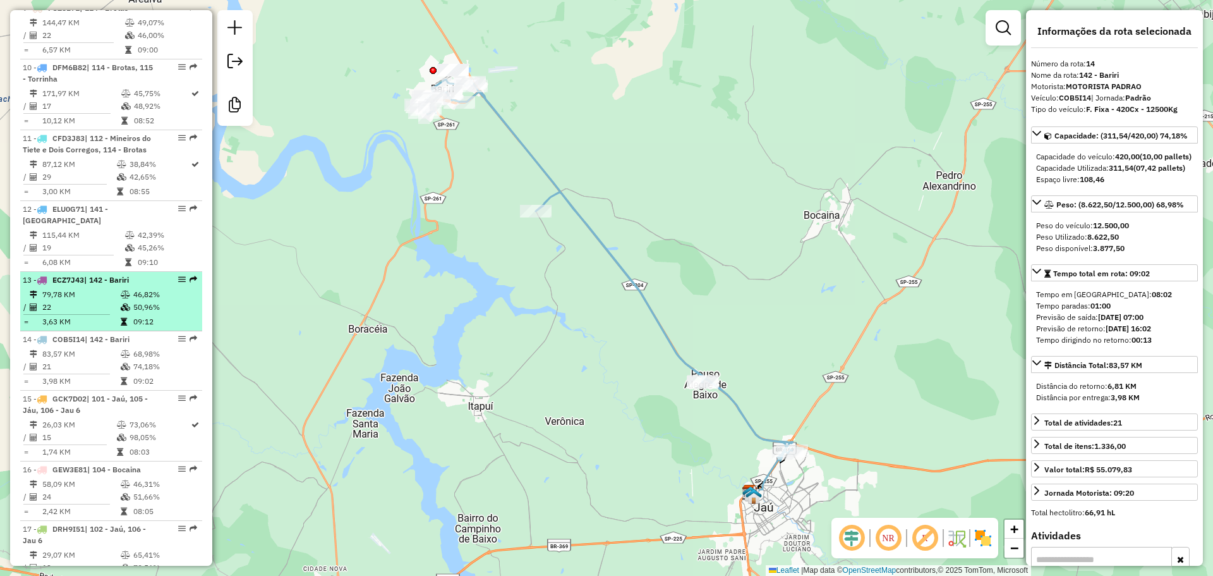
click at [138, 313] on td "50,96%" at bounding box center [165, 307] width 64 height 13
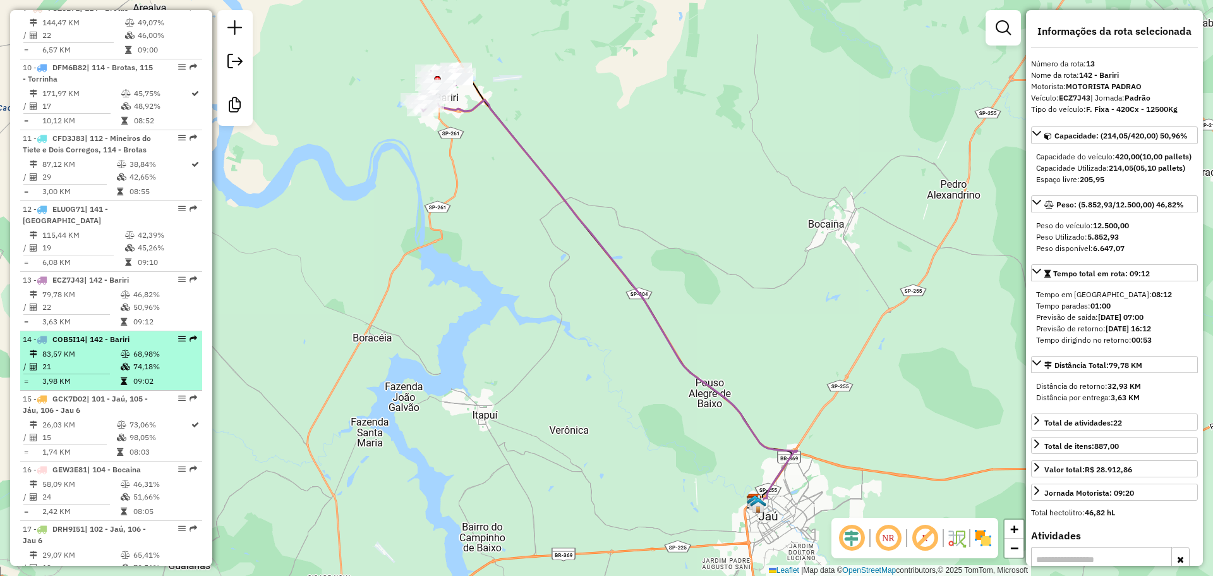
click at [145, 360] on td "68,98%" at bounding box center [165, 354] width 64 height 13
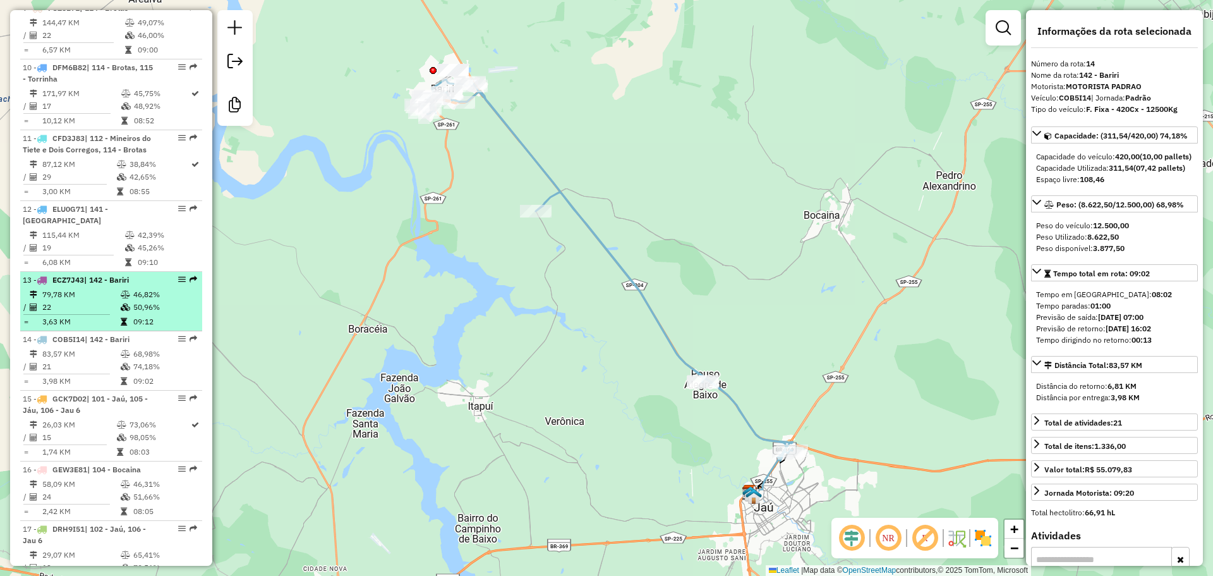
click at [139, 301] on td "46,82%" at bounding box center [165, 294] width 64 height 13
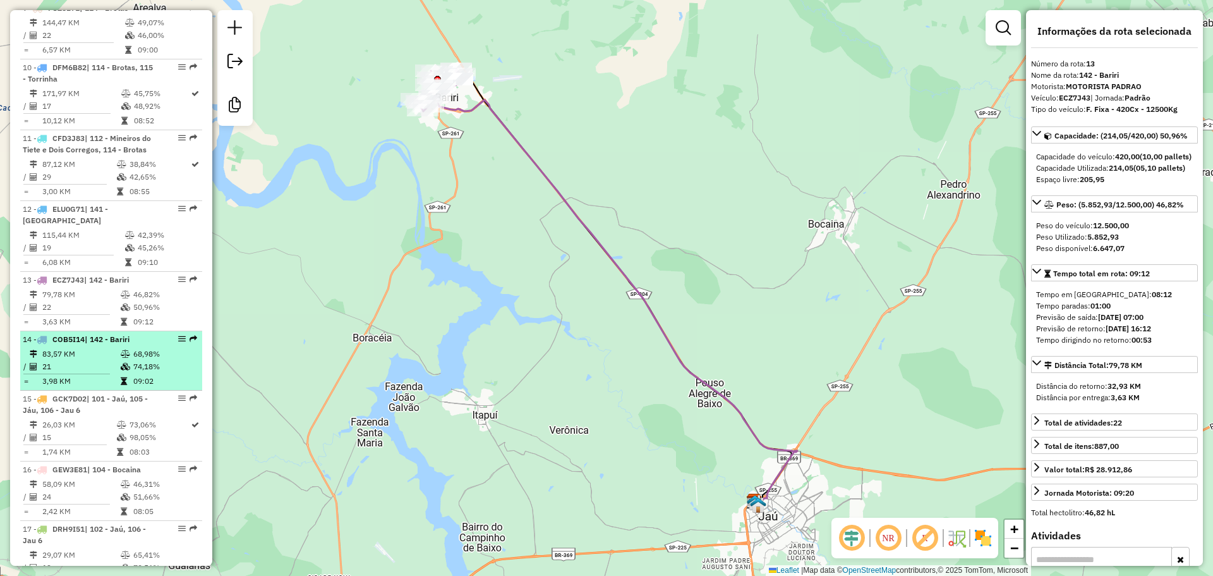
click at [143, 360] on td "68,98%" at bounding box center [165, 354] width 64 height 13
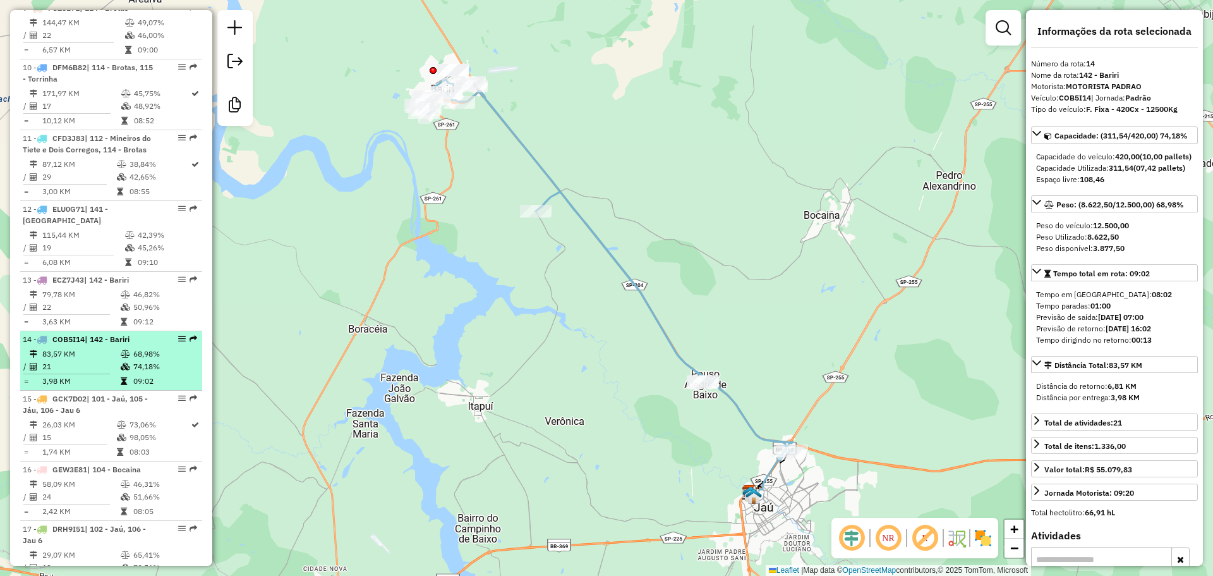
click at [138, 360] on td "68,98%" at bounding box center [165, 354] width 64 height 13
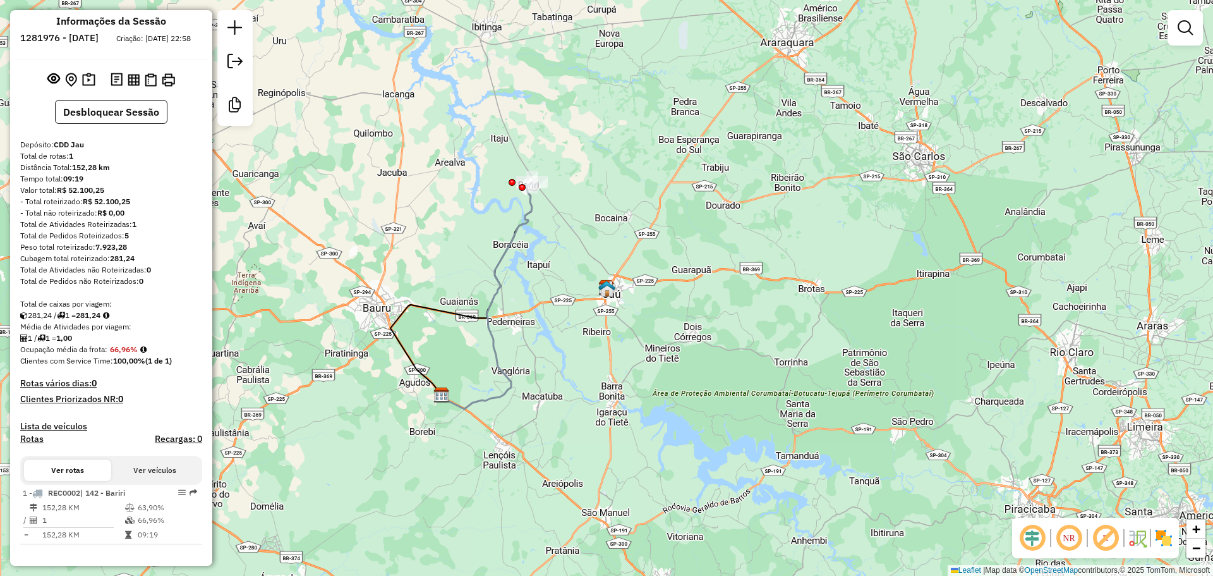
scroll to position [23, 0]
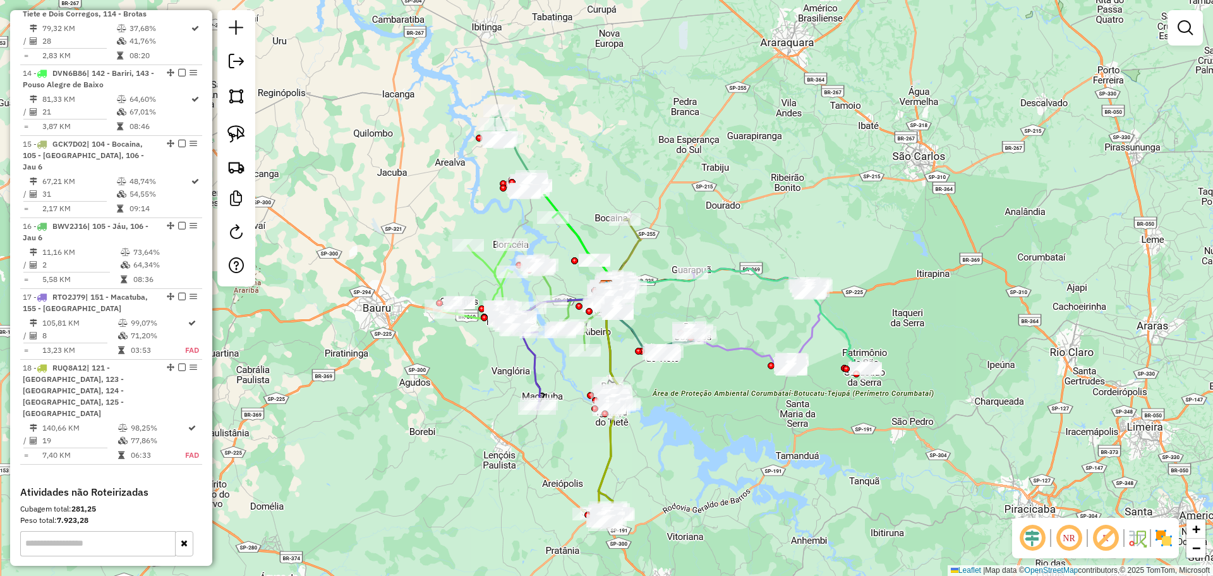
scroll to position [1390, 0]
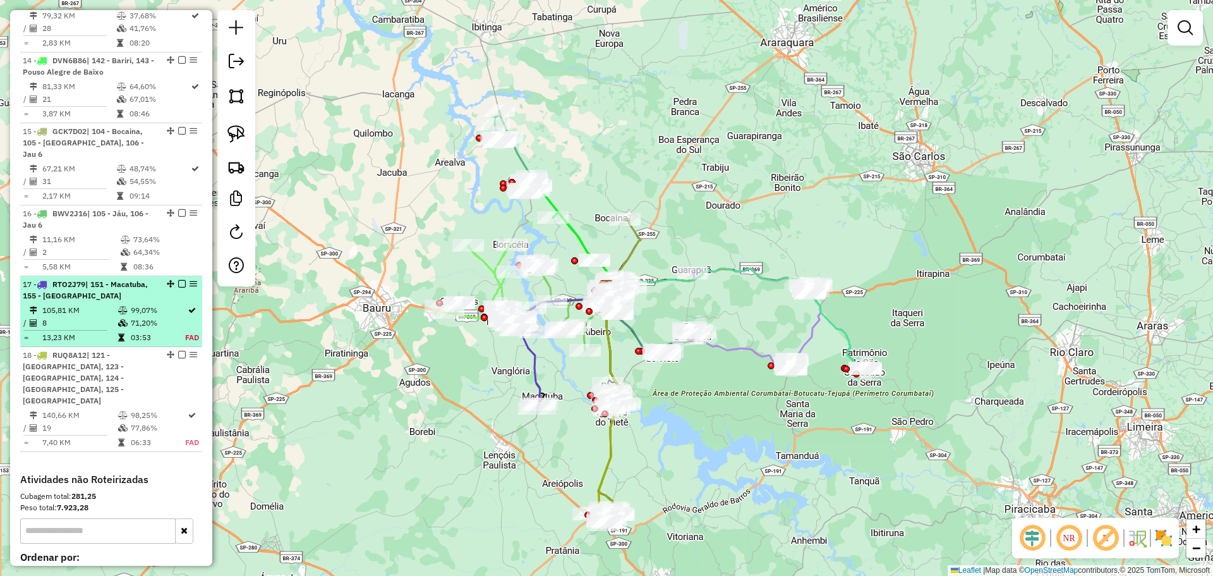
click at [121, 301] on div "17 - RTO2J79 | 151 - Macatuba, 155 - Pederneiras" at bounding box center [90, 290] width 134 height 23
select select "**********"
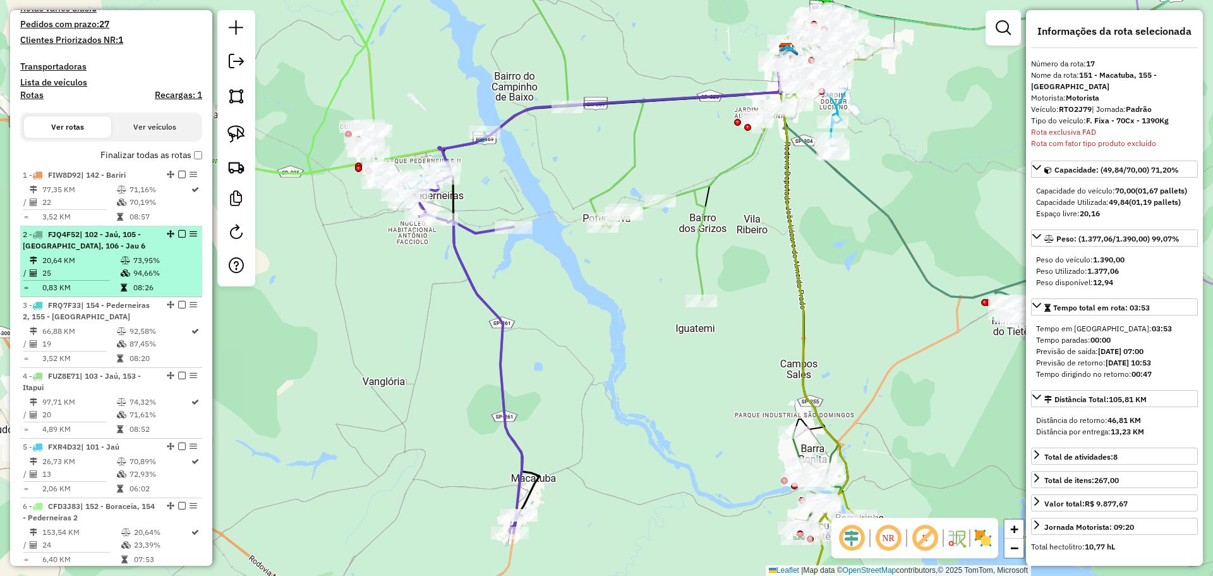
scroll to position [490, 0]
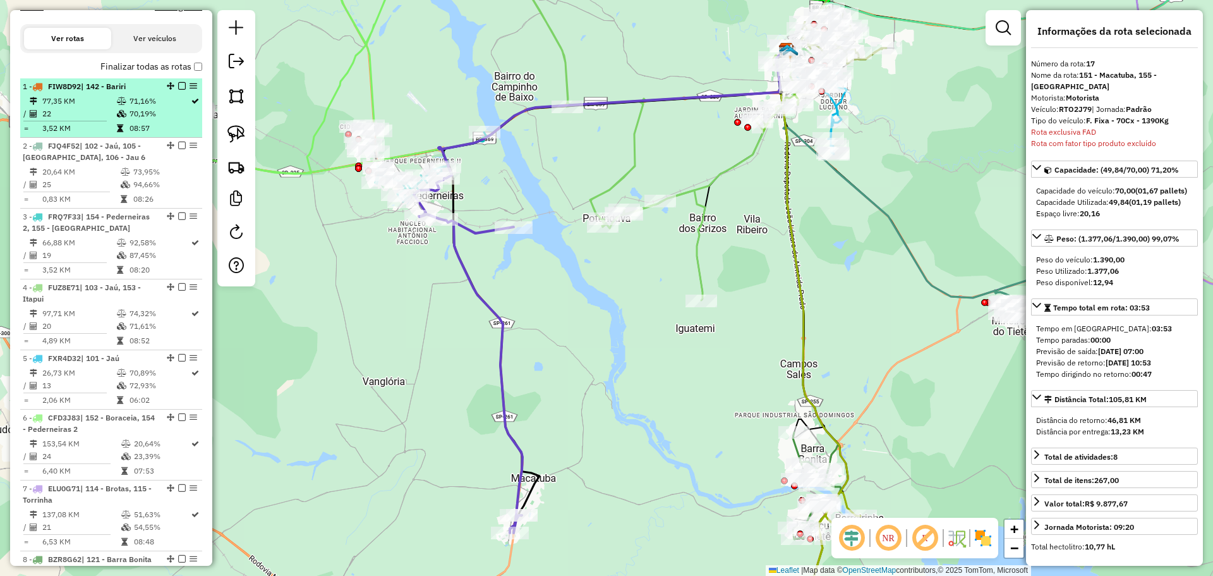
click at [129, 120] on td "70,19%" at bounding box center [159, 113] width 61 height 13
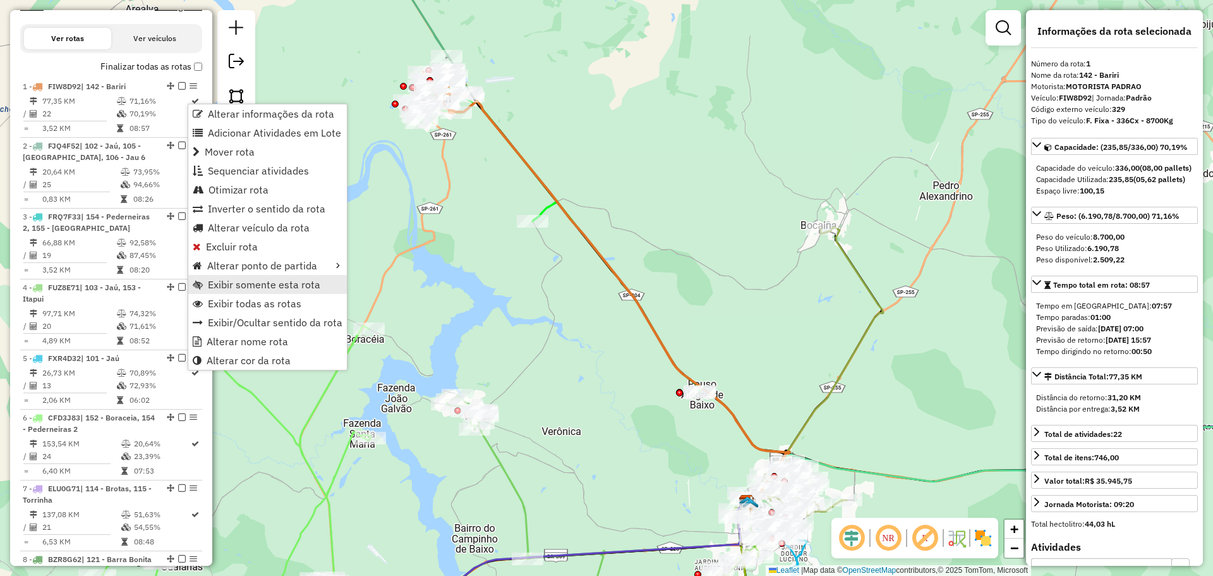
click at [269, 286] on span "Exibir somente esta rota" at bounding box center [264, 284] width 112 height 10
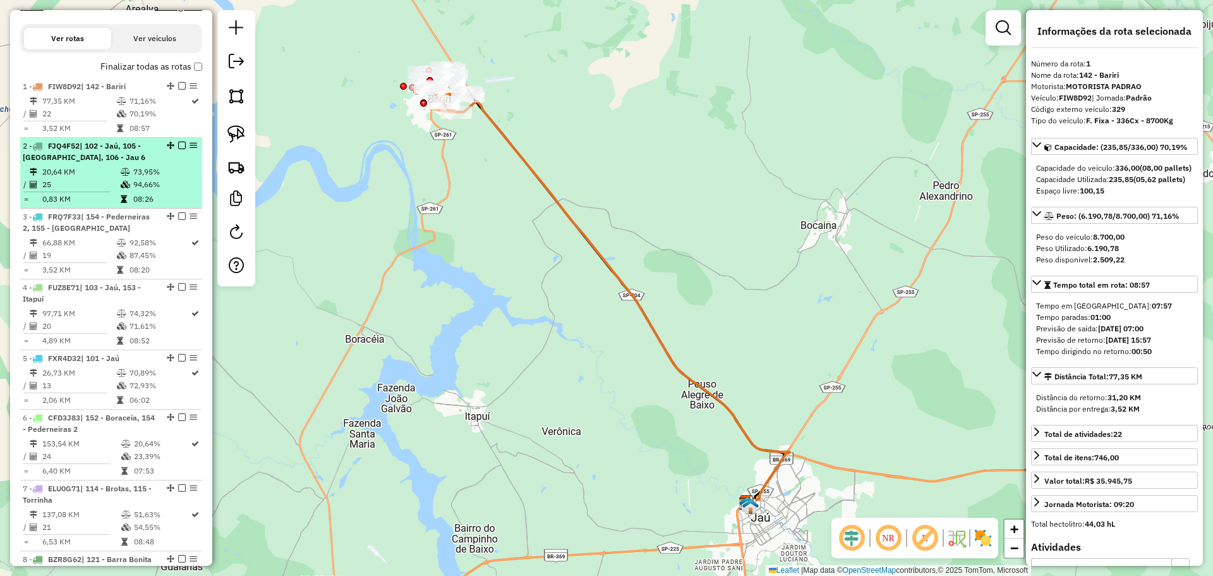
click at [122, 163] on div "2 - FJQ4F52 | 102 - Jaú, 105 - Jáu, 106 - Jau 6" at bounding box center [90, 151] width 134 height 23
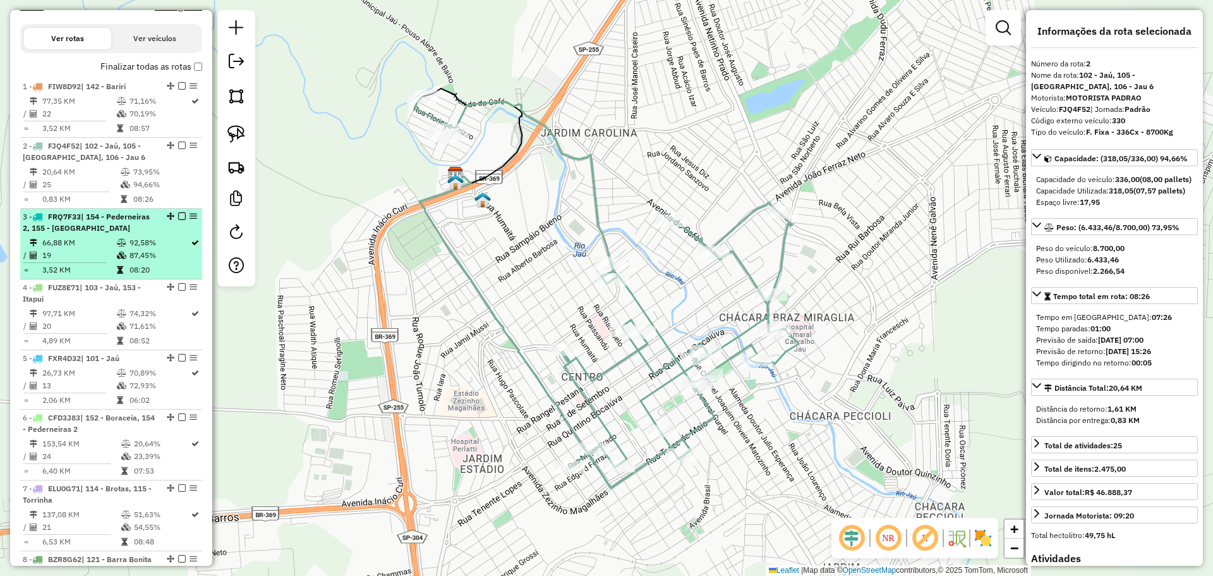
click at [123, 233] on span "| 154 - Pederneiras 2, 155 - Pederneiras" at bounding box center [86, 222] width 127 height 21
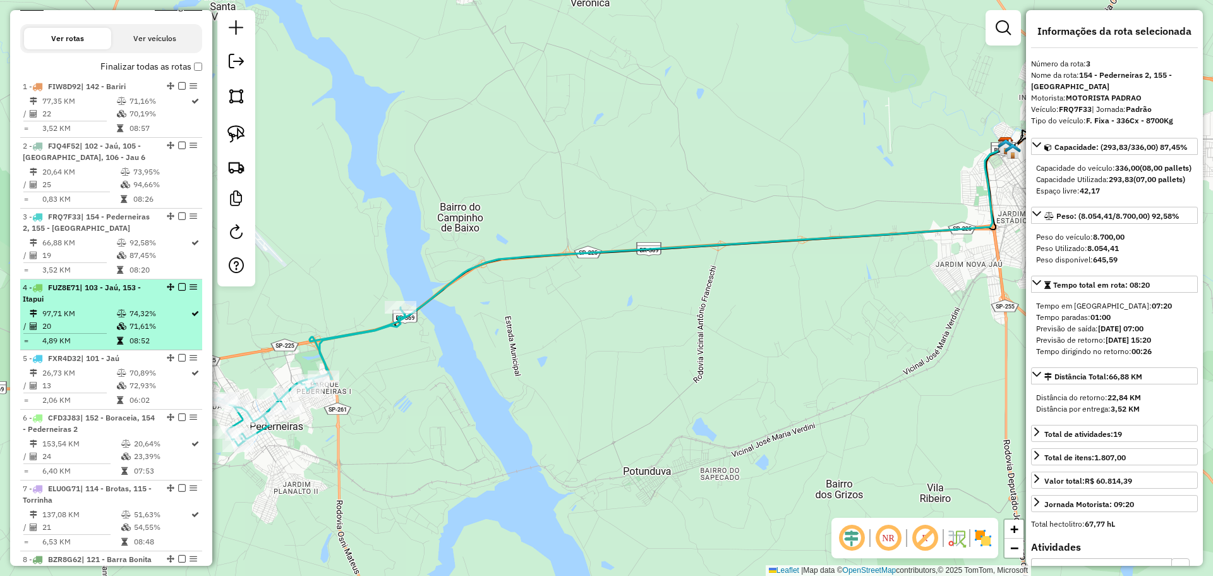
click at [119, 305] on div "4 - FUZ8E71 | 103 - Jaú, 153 - Itapui" at bounding box center [90, 293] width 134 height 23
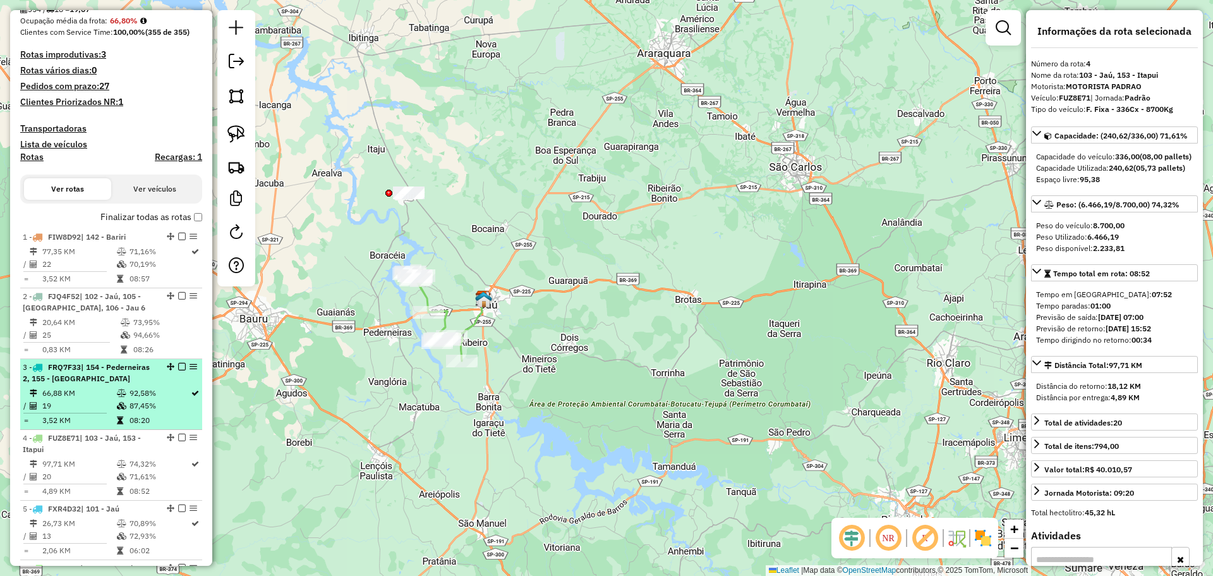
scroll to position [363, 0]
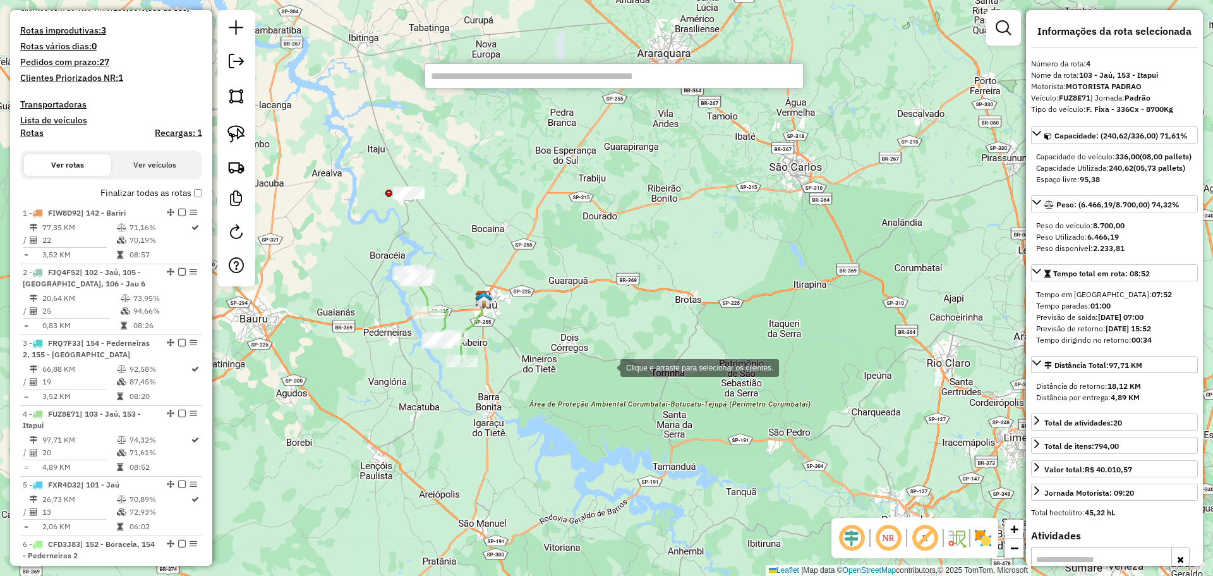
paste input "********"
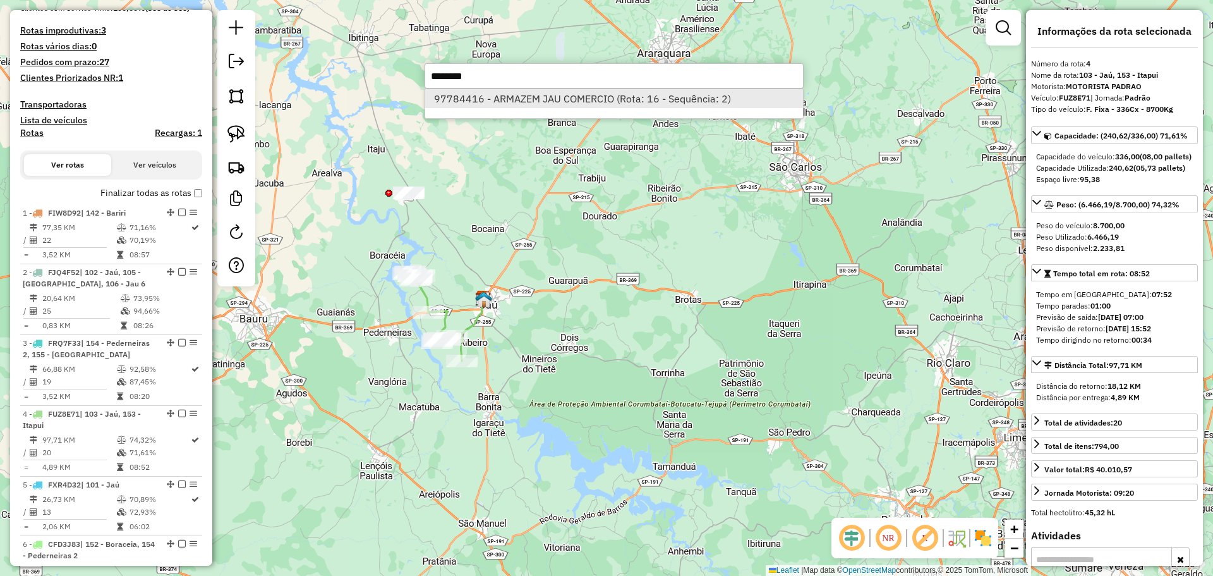
type input "********"
click at [530, 99] on li "97784416 - ARMAZEM JAU COMERCIO (Rota: 16 - Sequência: 2)" at bounding box center [614, 98] width 378 height 19
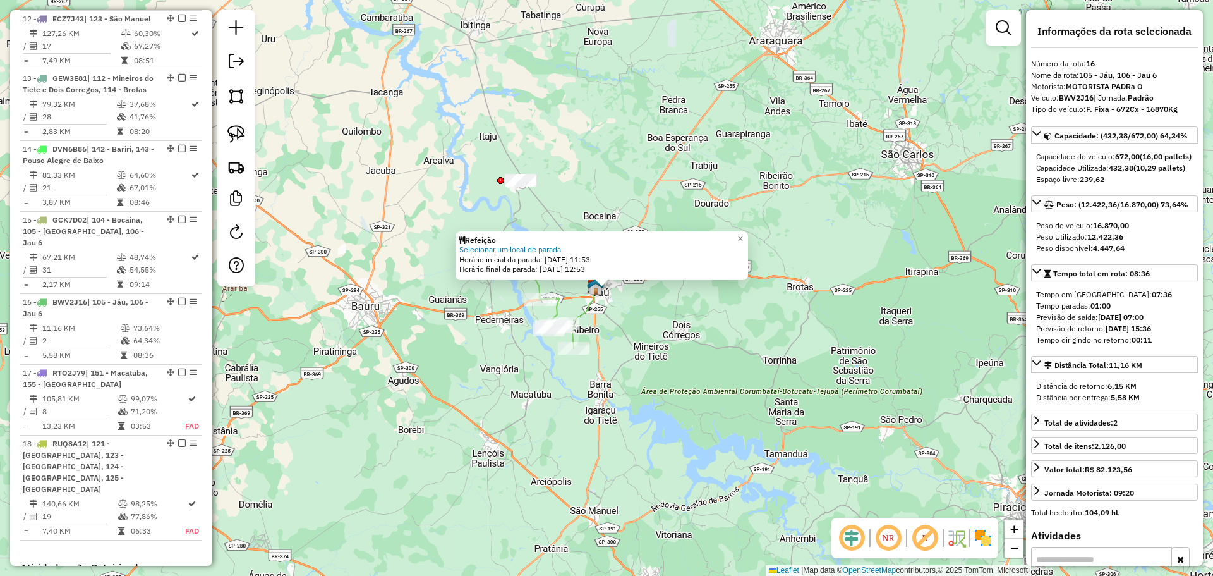
scroll to position [1564, 0]
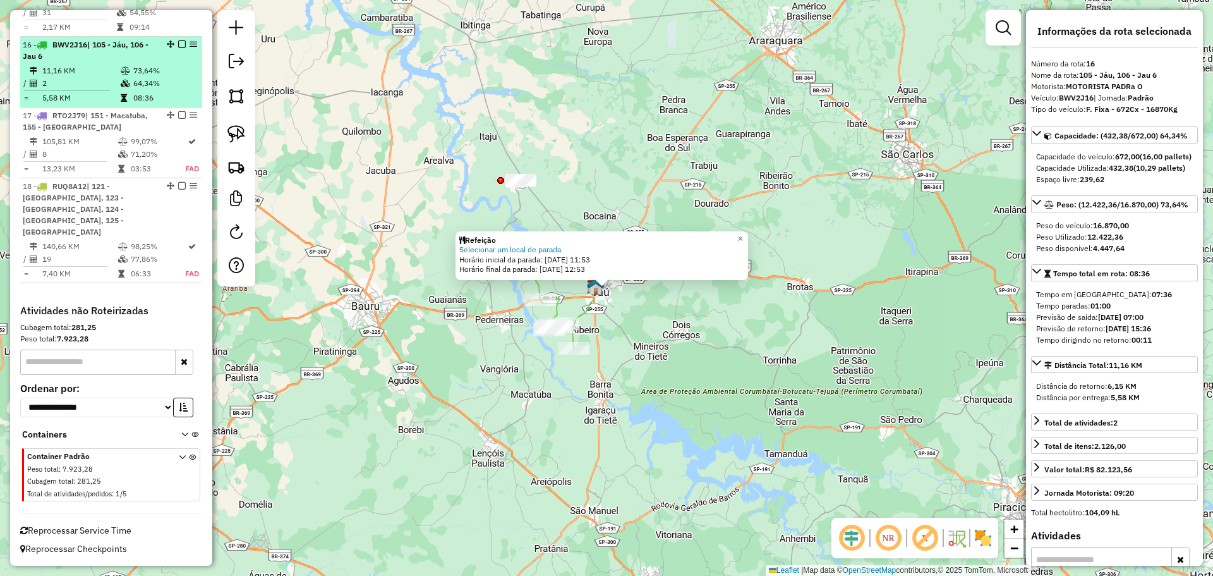
click at [136, 62] on div "16 - BWV2J16 | 105 - Jáu, 106 - Jau 6" at bounding box center [90, 50] width 134 height 23
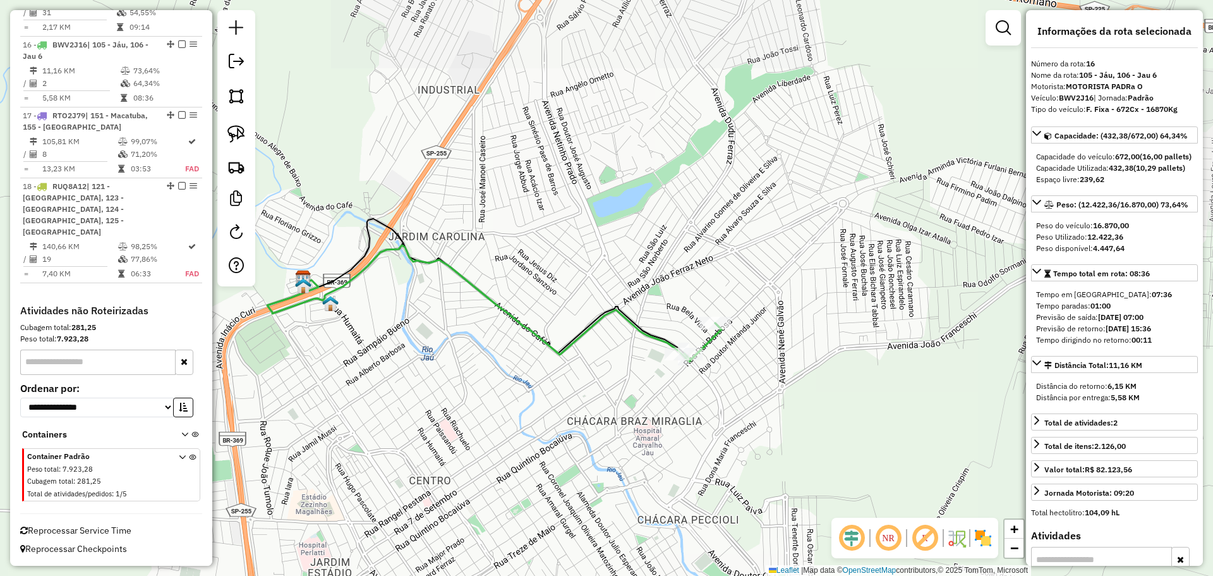
drag, startPoint x: 662, startPoint y: 410, endPoint x: 597, endPoint y: 399, distance: 66.1
click at [597, 399] on div "Janela de atendimento Grade de atendimento Capacidade Transportadoras Veículos …" at bounding box center [606, 288] width 1213 height 576
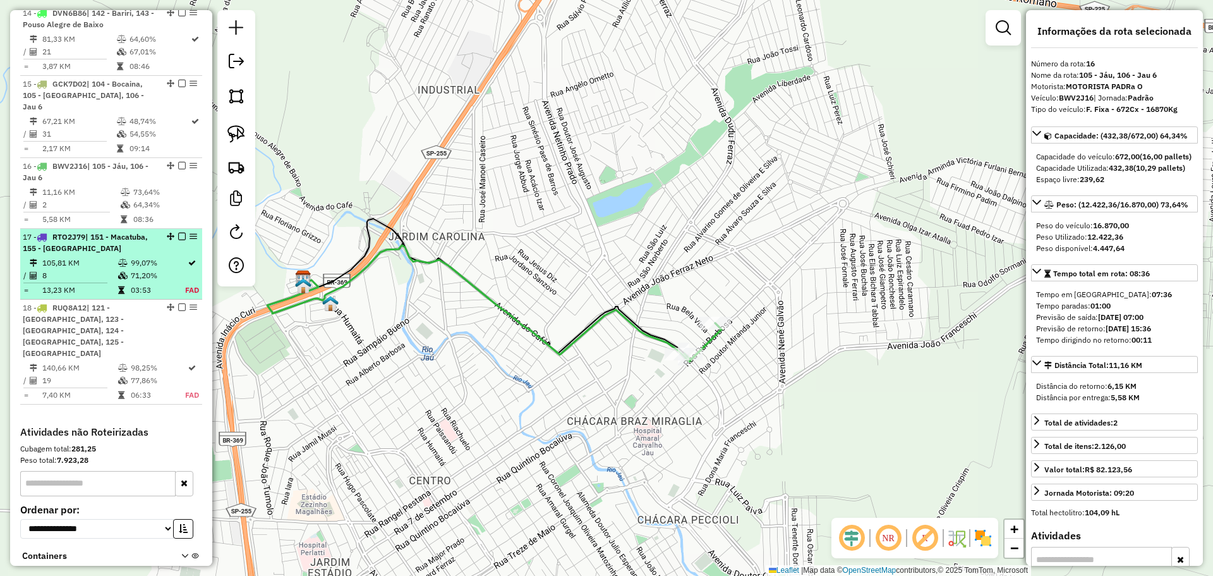
click at [136, 254] on div "17 - RTO2J79 | 151 - Macatuba, 155 - Pederneiras" at bounding box center [90, 242] width 134 height 23
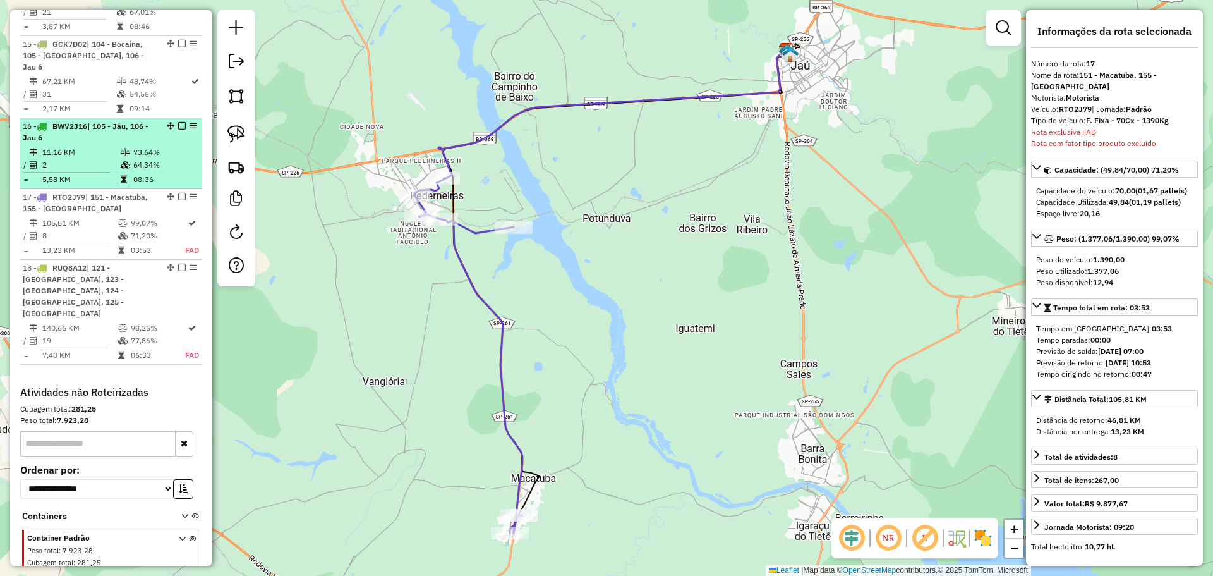
scroll to position [1438, 0]
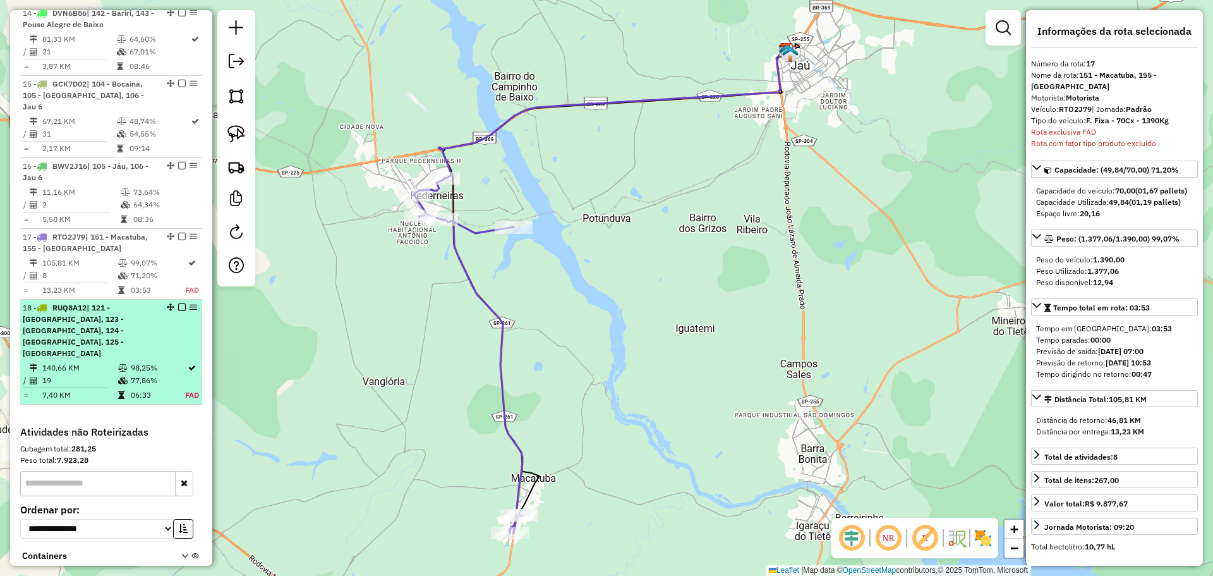
click at [119, 351] on div "18 - RUQ8A12 | 121 - Barra Bonita, 123 - São Manuel, 124 - Pratânia, 125 - Arei…" at bounding box center [90, 330] width 134 height 57
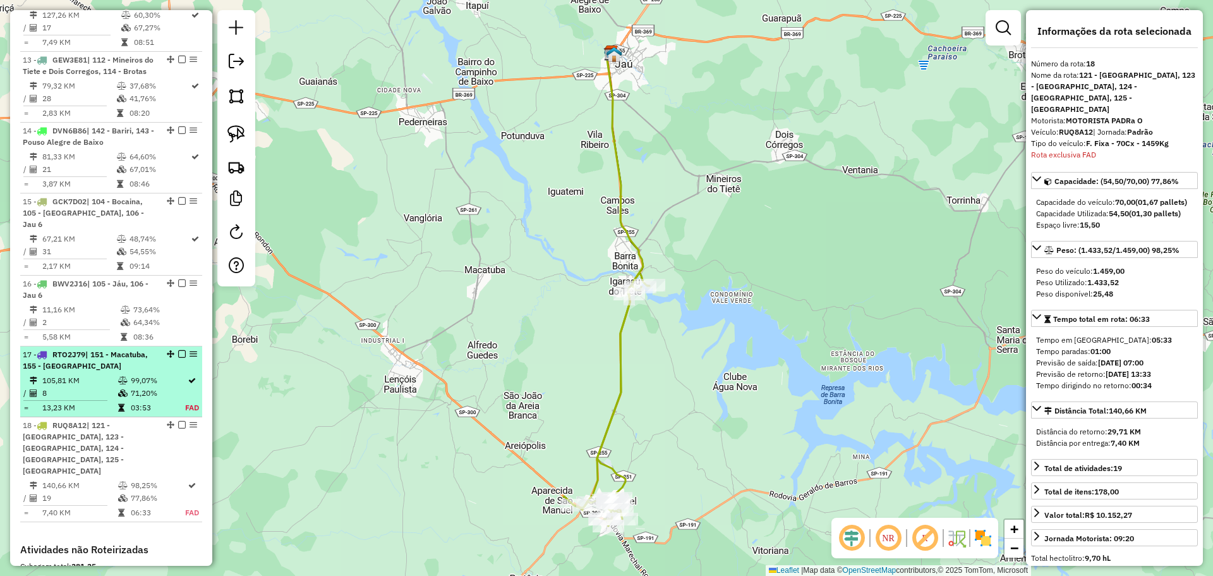
scroll to position [1311, 0]
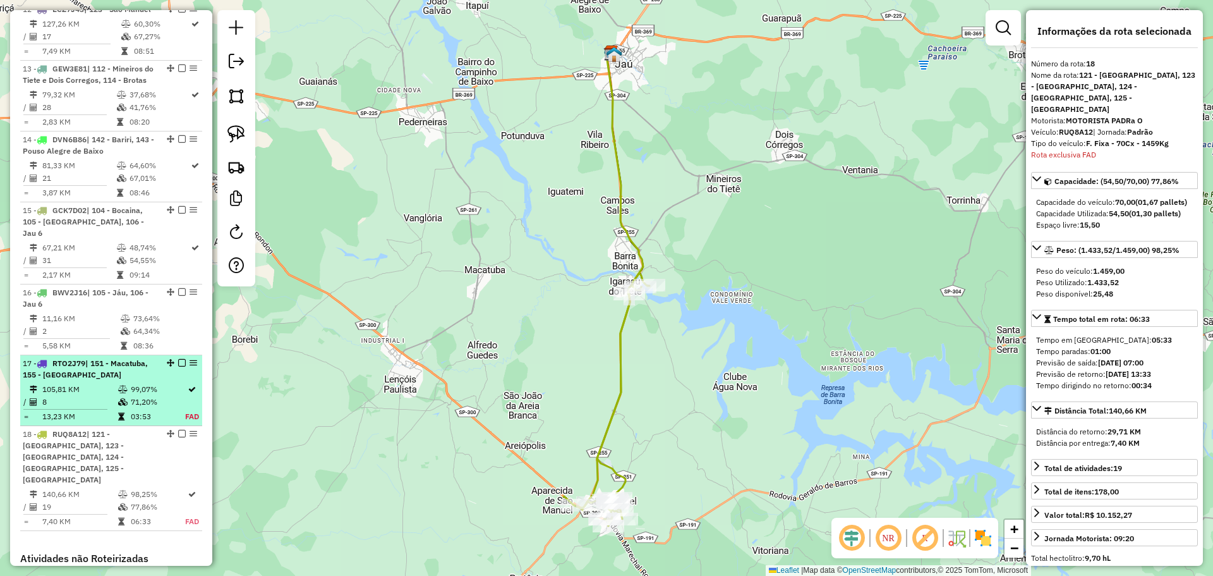
click at [131, 380] on div "17 - RTO2J79 | 151 - Macatuba, 155 - Pederneiras" at bounding box center [90, 369] width 134 height 23
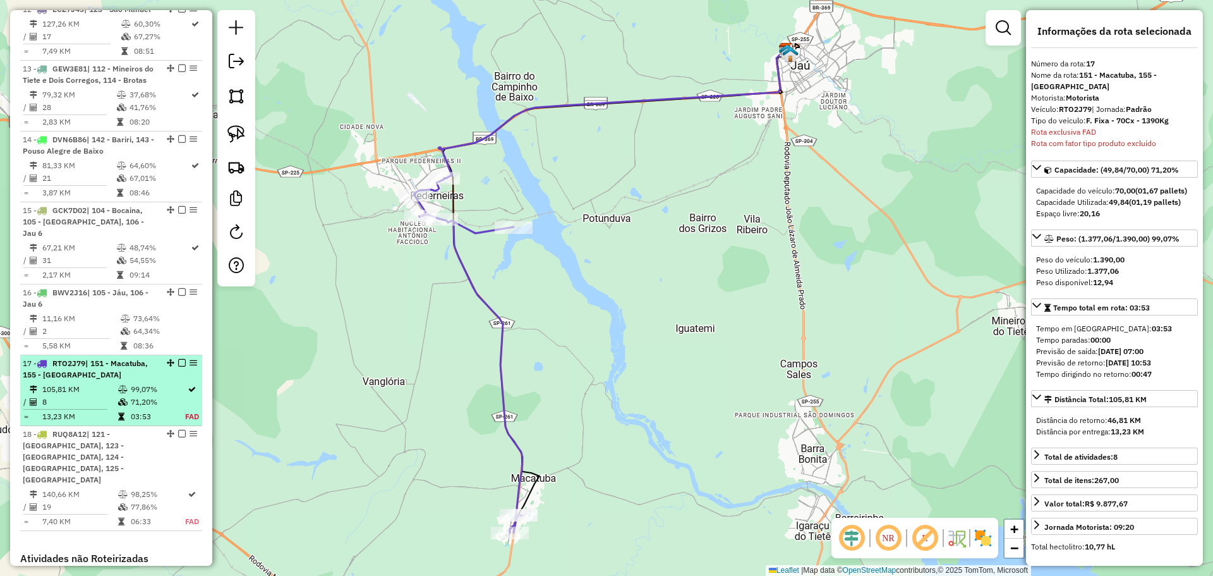
click at [138, 379] on span "| 151 - Macatuba, 155 - Pederneiras" at bounding box center [85, 368] width 125 height 21
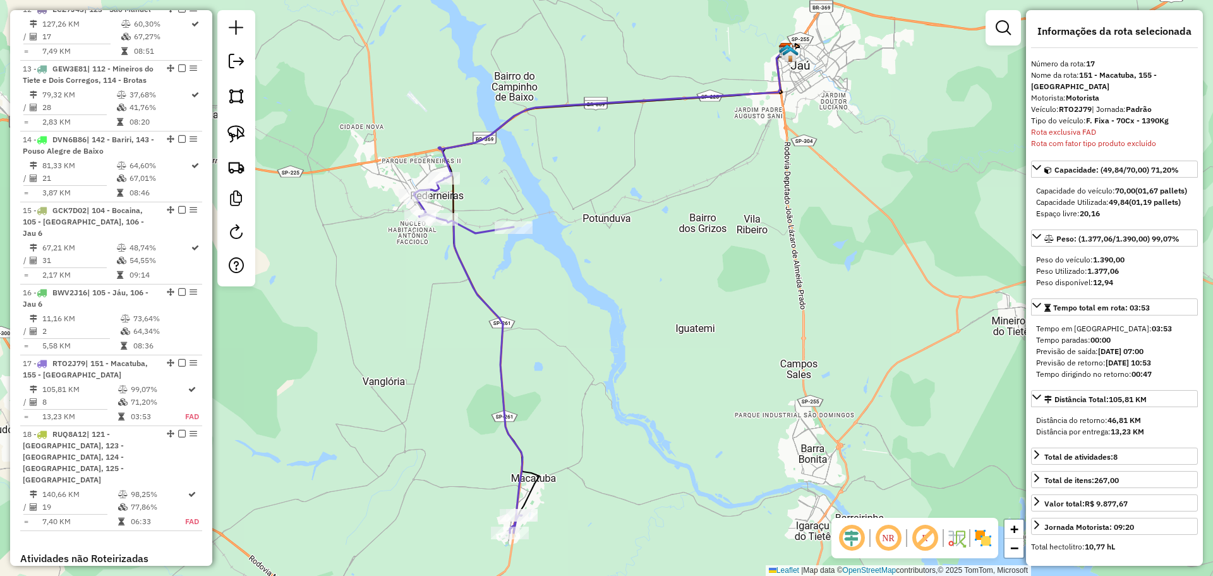
scroll to position [1564, 0]
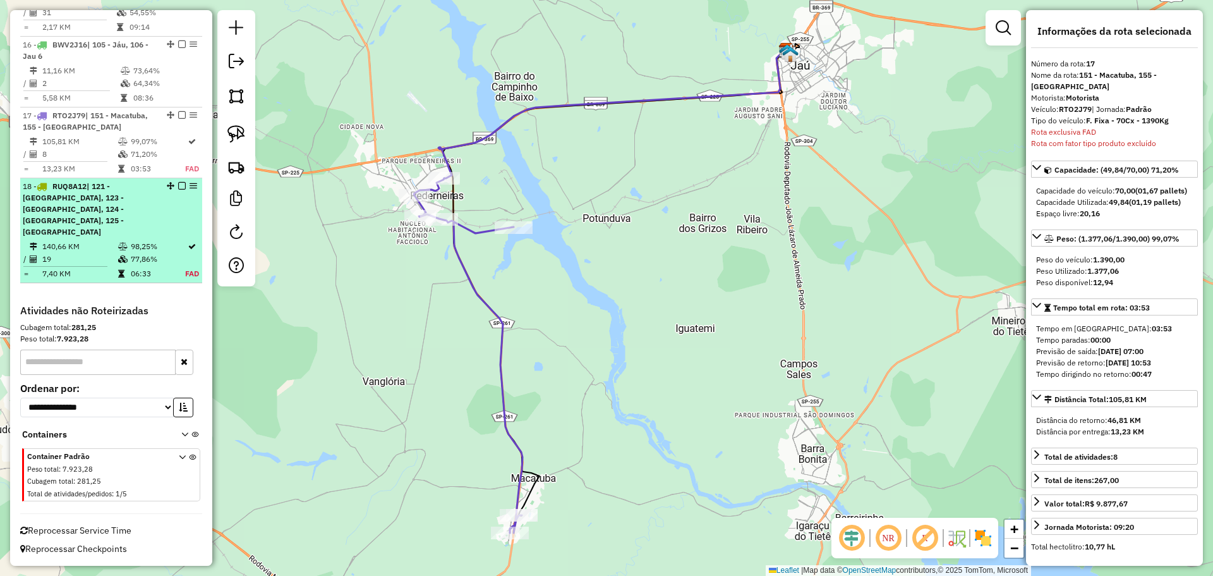
click at [124, 207] on span "| 121 - Barra Bonita, 123 - São Manuel, 124 - Pratânia, 125 - Areiopolis" at bounding box center [73, 208] width 101 height 55
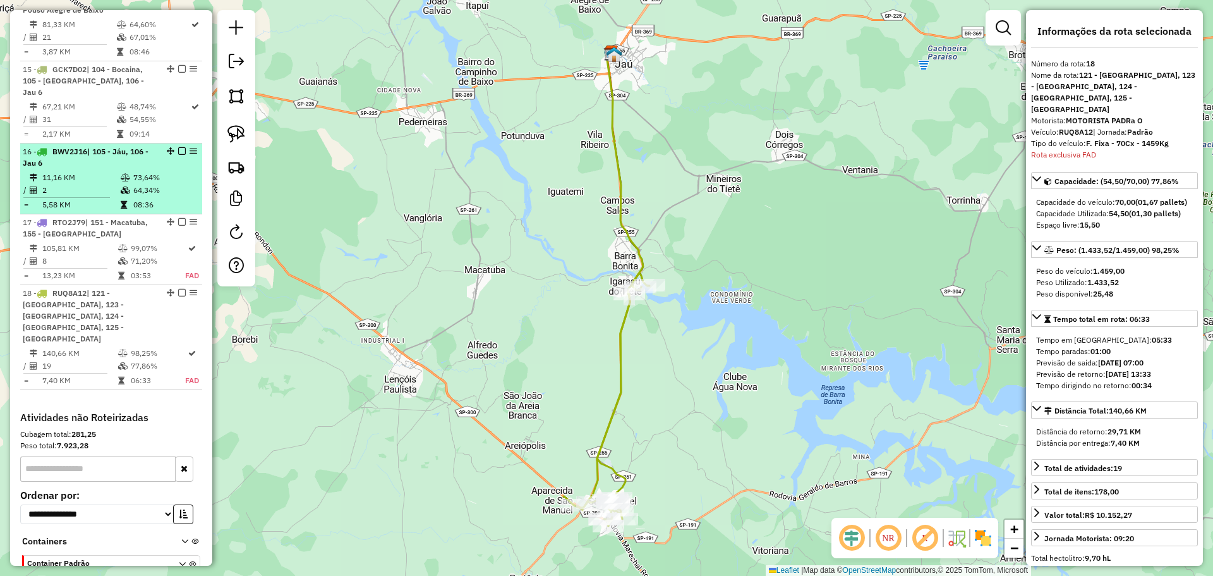
scroll to position [1374, 0]
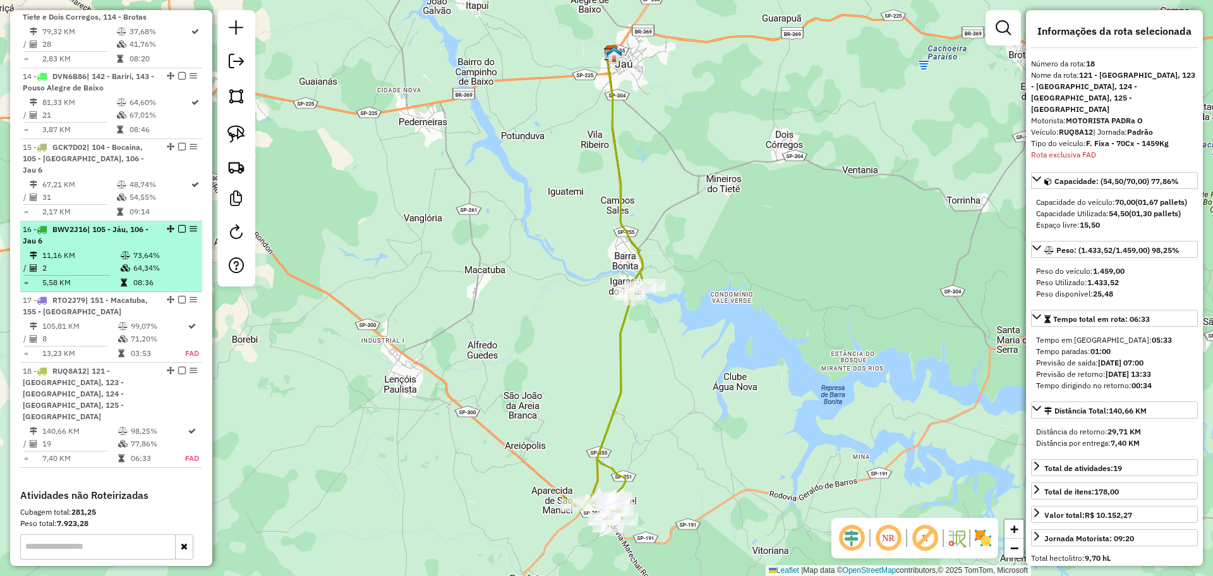
click at [116, 262] on td "11,16 KM" at bounding box center [81, 255] width 78 height 13
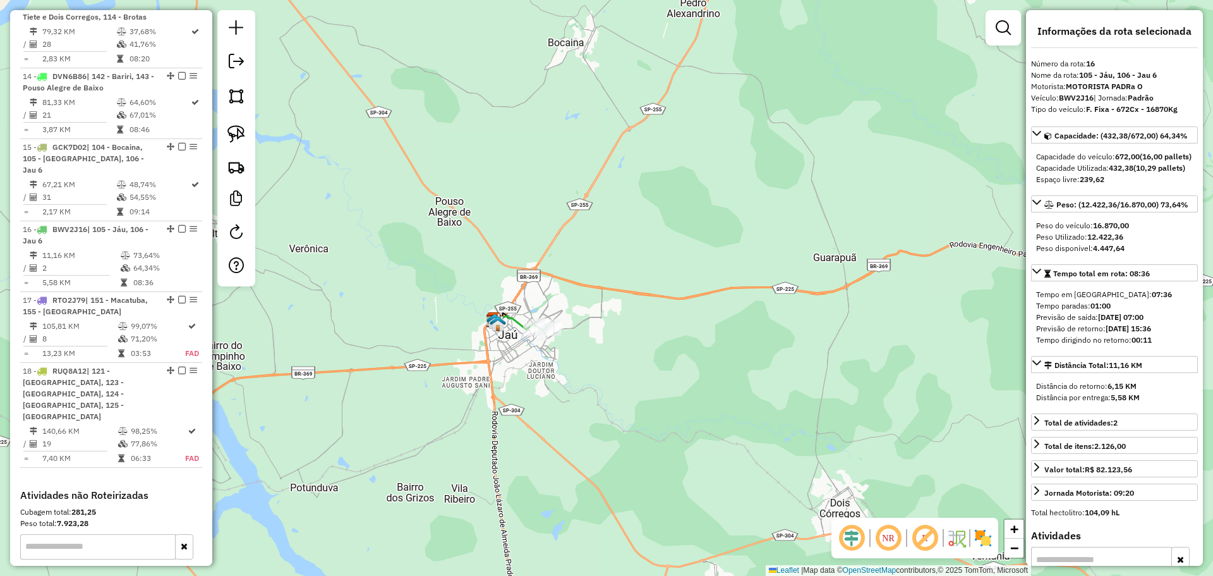
drag, startPoint x: 516, startPoint y: 369, endPoint x: 522, endPoint y: 357, distance: 13.3
click at [522, 357] on div "Janela de atendimento Grade de atendimento Capacidade Transportadoras Veículos …" at bounding box center [606, 288] width 1213 height 576
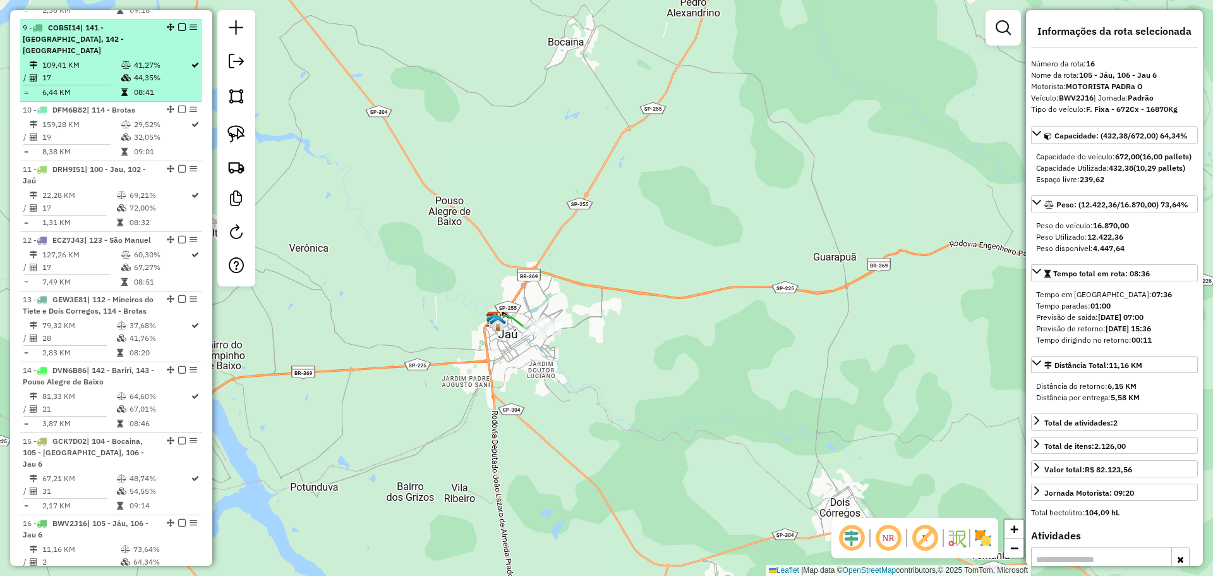
scroll to position [1137, 0]
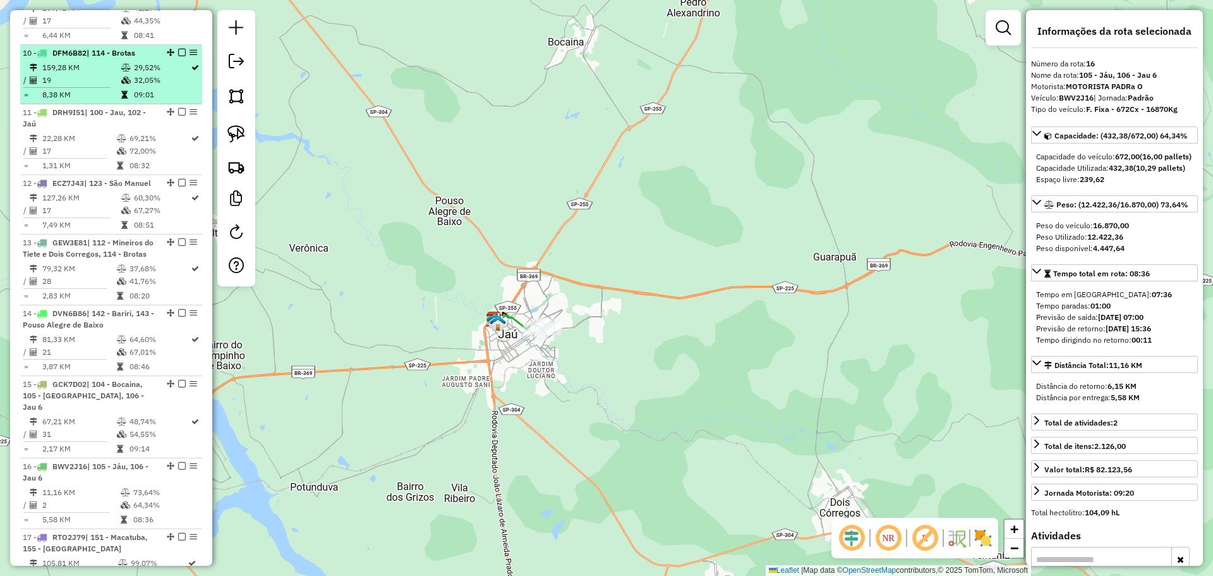
click at [110, 74] on td "159,28 KM" at bounding box center [81, 67] width 79 height 13
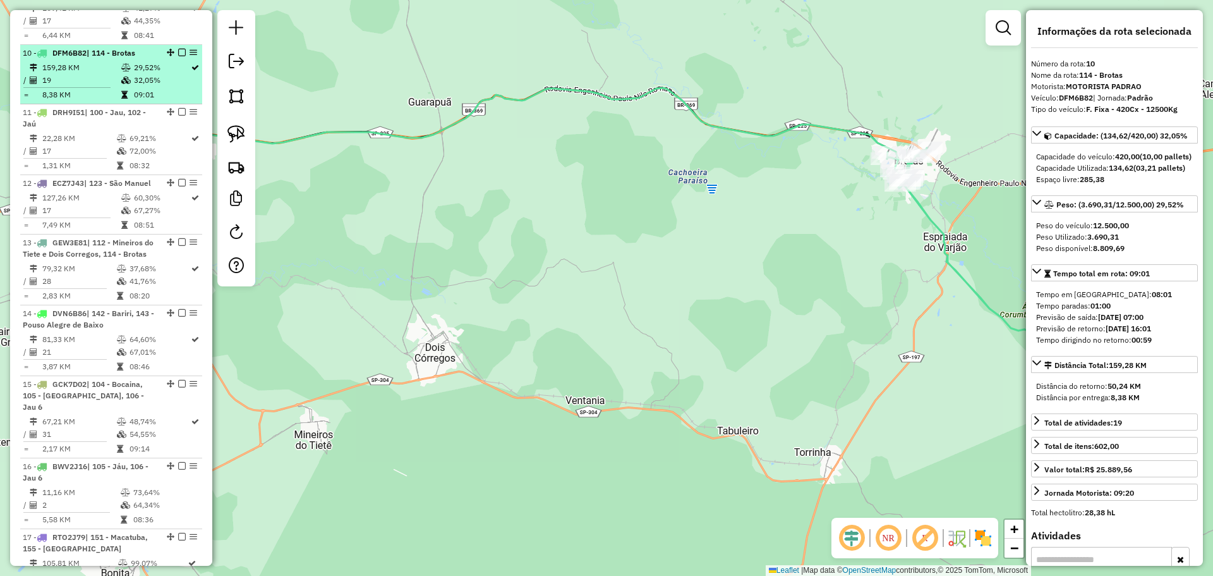
click at [121, 71] on icon at bounding box center [125, 68] width 9 height 8
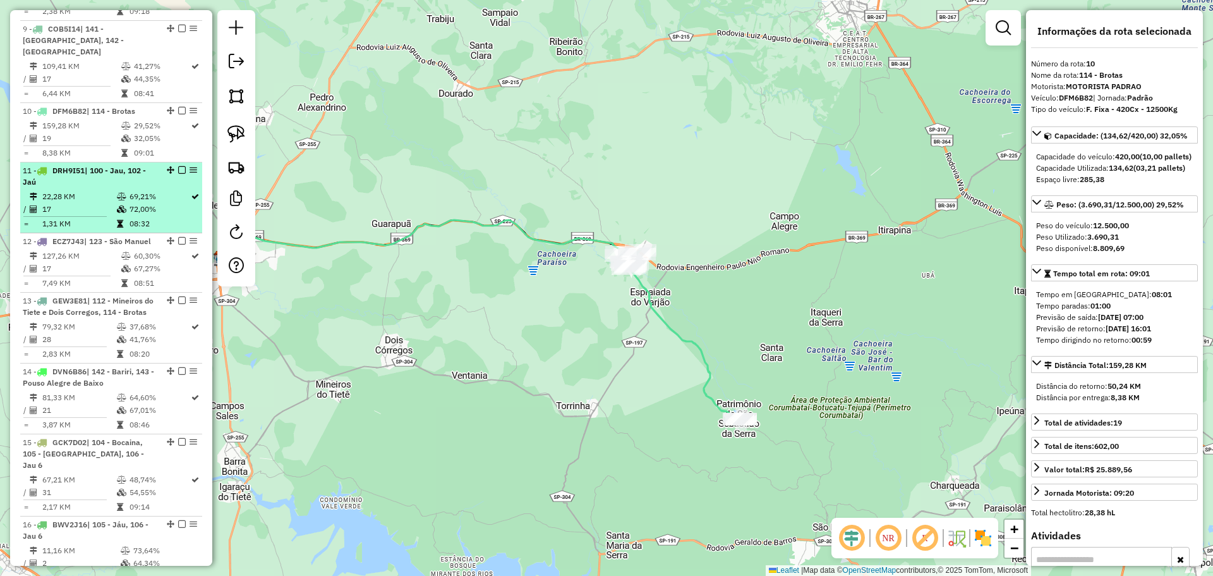
scroll to position [1074, 0]
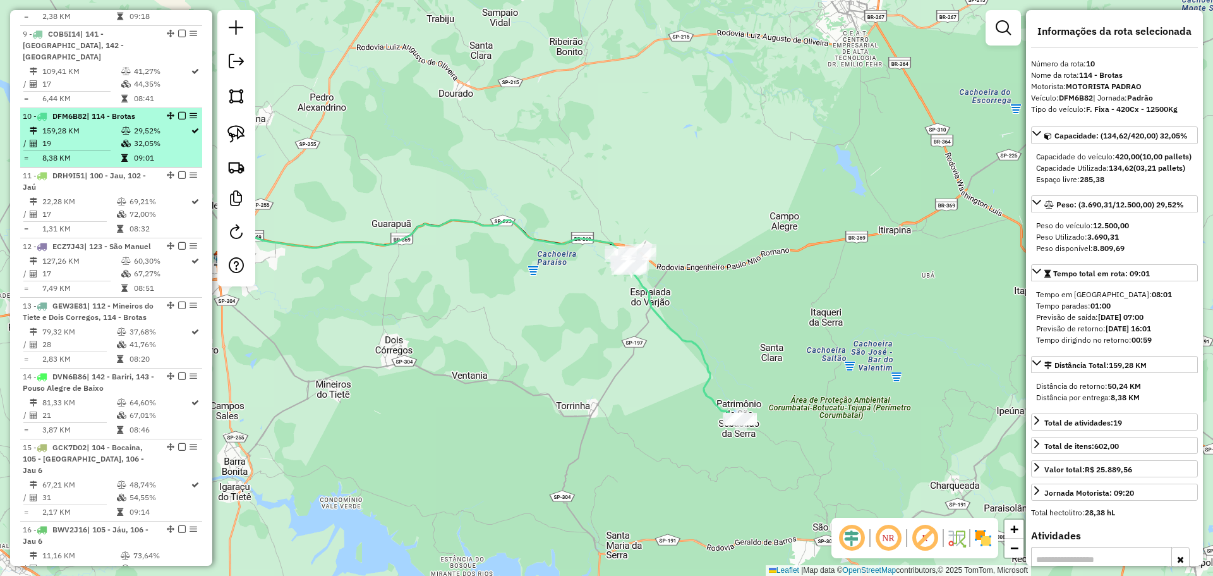
click at [122, 121] on span "| 114 - Brotas" at bounding box center [111, 115] width 49 height 9
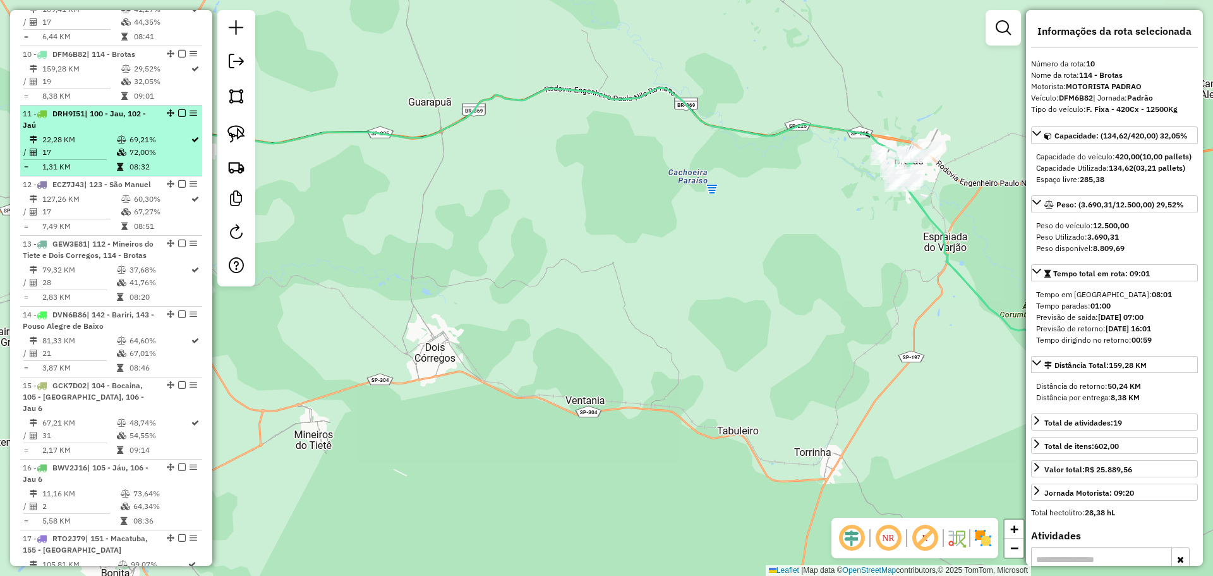
scroll to position [1137, 0]
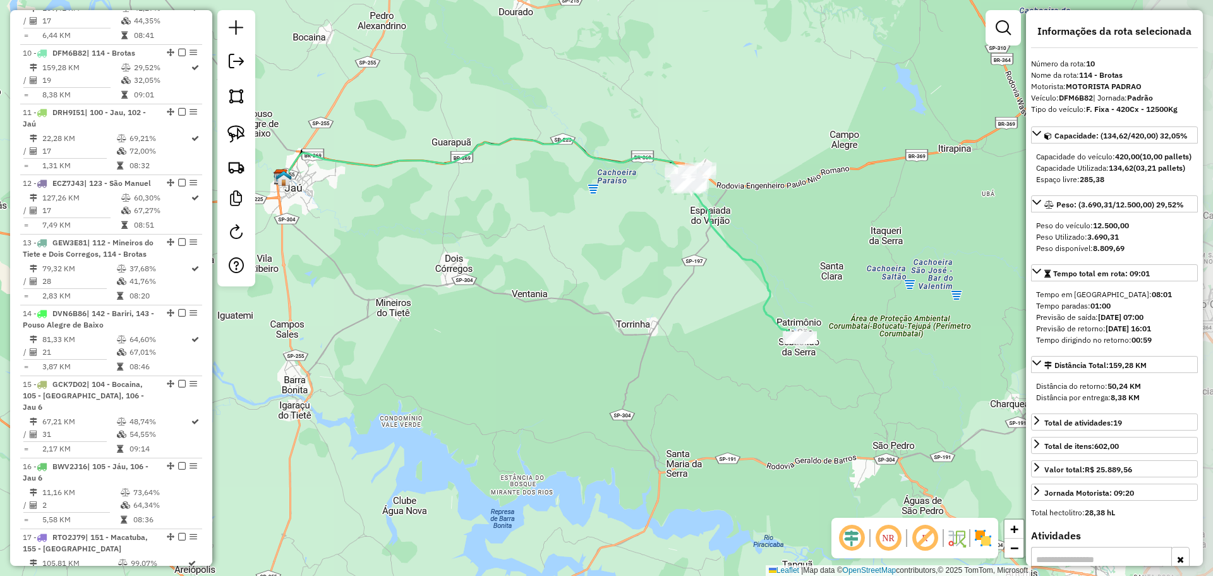
drag, startPoint x: 701, startPoint y: 360, endPoint x: 579, endPoint y: 299, distance: 136.2
click at [579, 299] on div "Janela de atendimento Grade de atendimento Capacidade Transportadoras Veículos …" at bounding box center [606, 288] width 1213 height 576
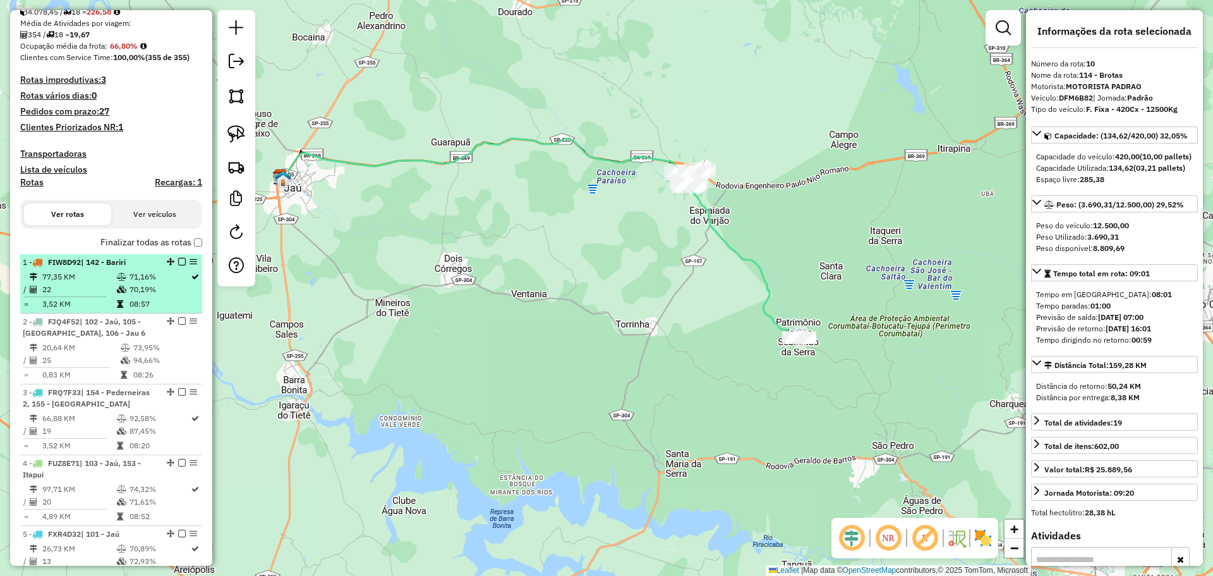
scroll to position [316, 0]
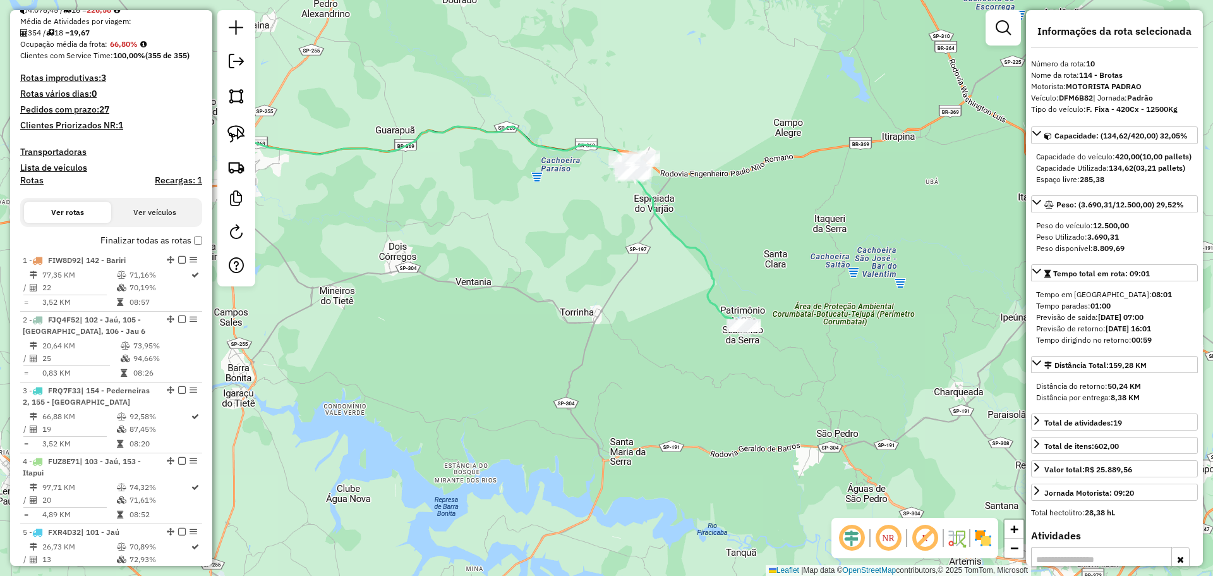
drag, startPoint x: 752, startPoint y: 352, endPoint x: 720, endPoint y: 352, distance: 31.6
click at [729, 349] on div "Janela de atendimento Grade de atendimento Capacidade Transportadoras Veículos …" at bounding box center [606, 288] width 1213 height 576
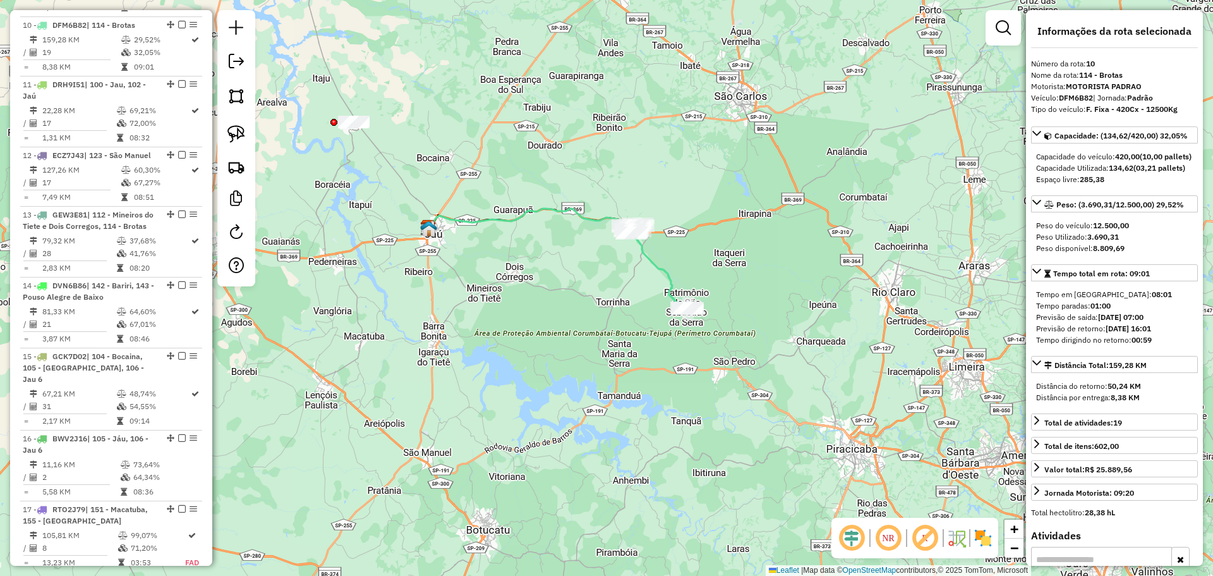
scroll to position [1201, 0]
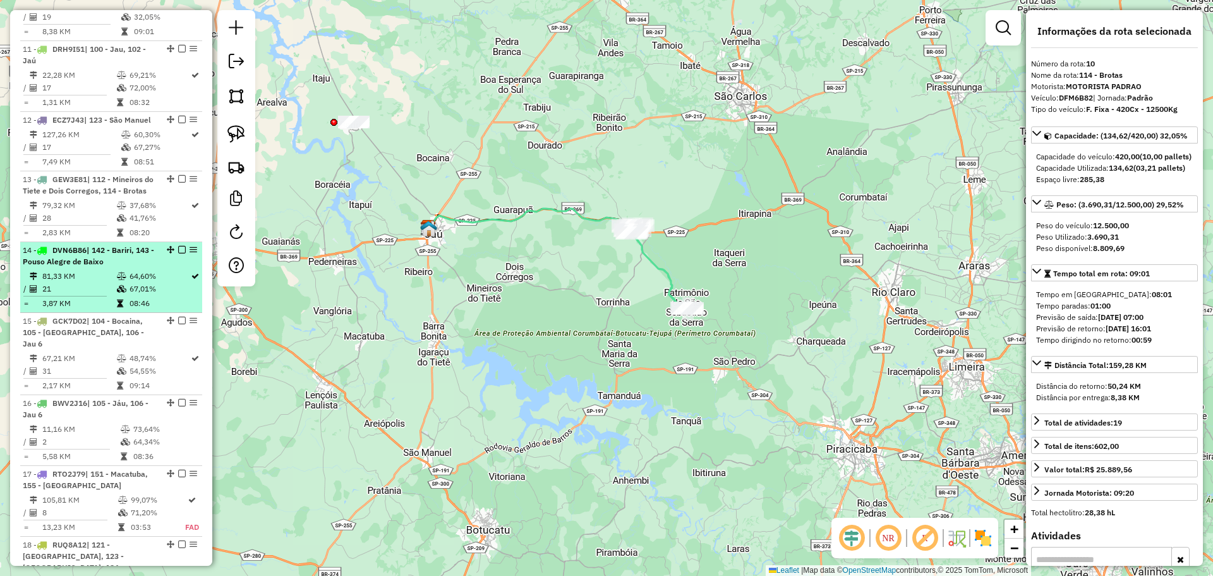
click at [118, 267] on div "14 - DVN6B86 | 142 - Bariri, 143 - Pouso Alegre de Baixo" at bounding box center [90, 256] width 134 height 23
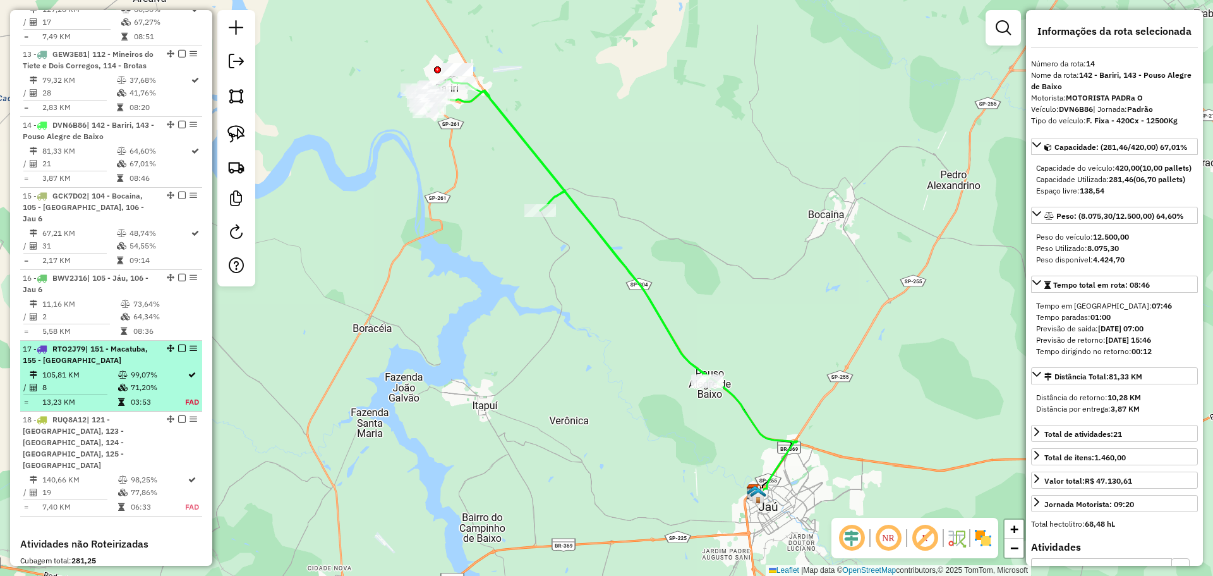
scroll to position [1327, 0]
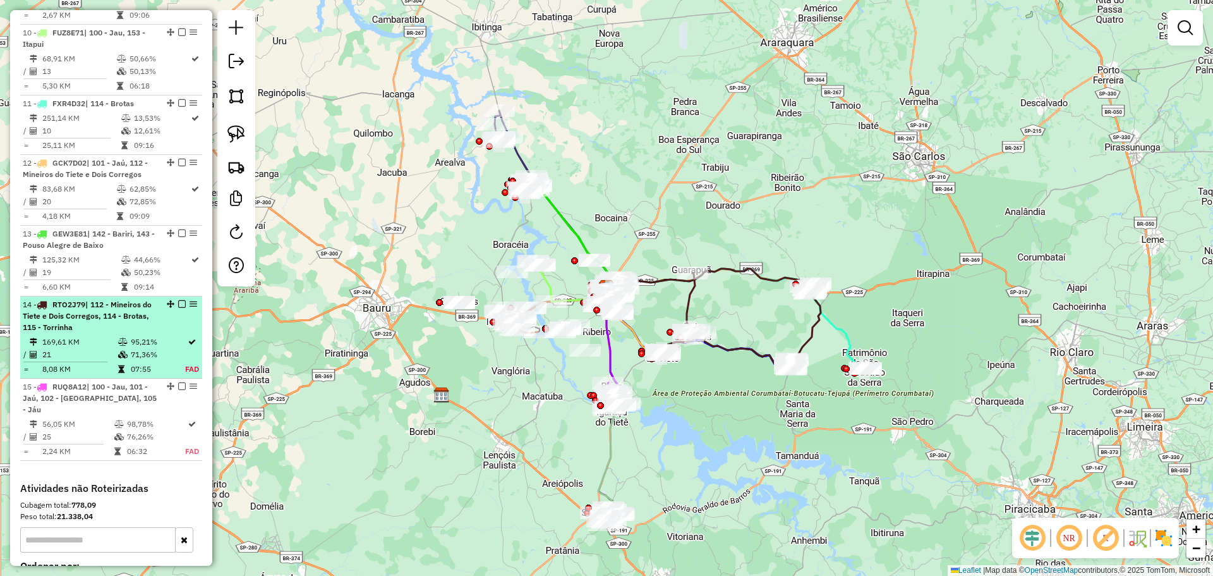
scroll to position [1029, 0]
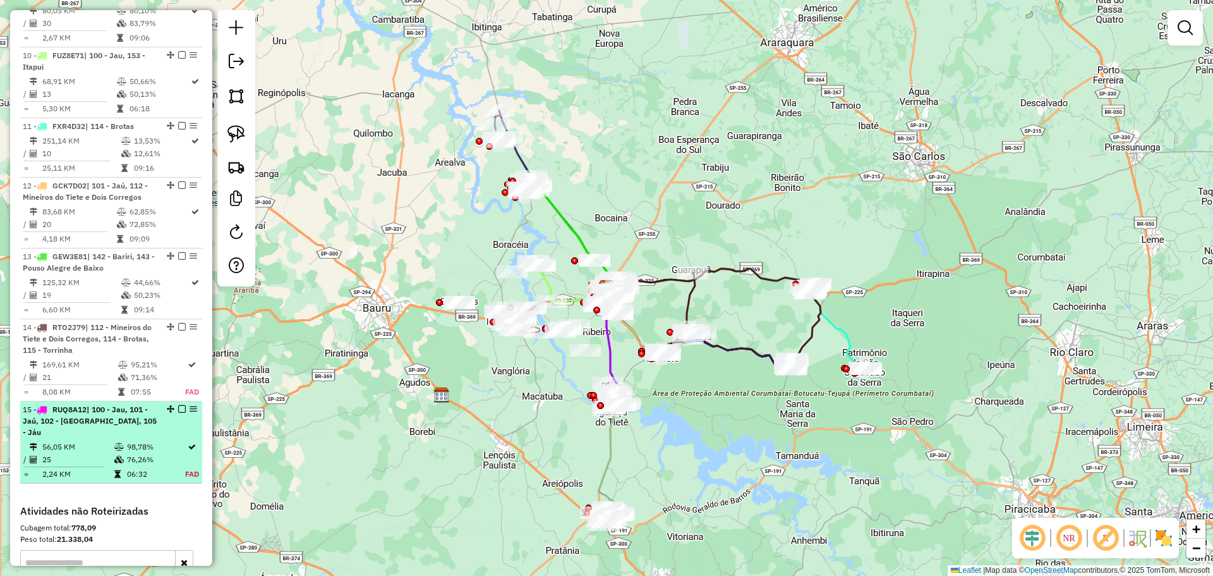
click at [127, 421] on div "15 - RUQ8A12 | 100 - Jau, 101 - Jaú, 102 - Jaú, 105 - Jáu" at bounding box center [90, 421] width 134 height 34
select select "**********"
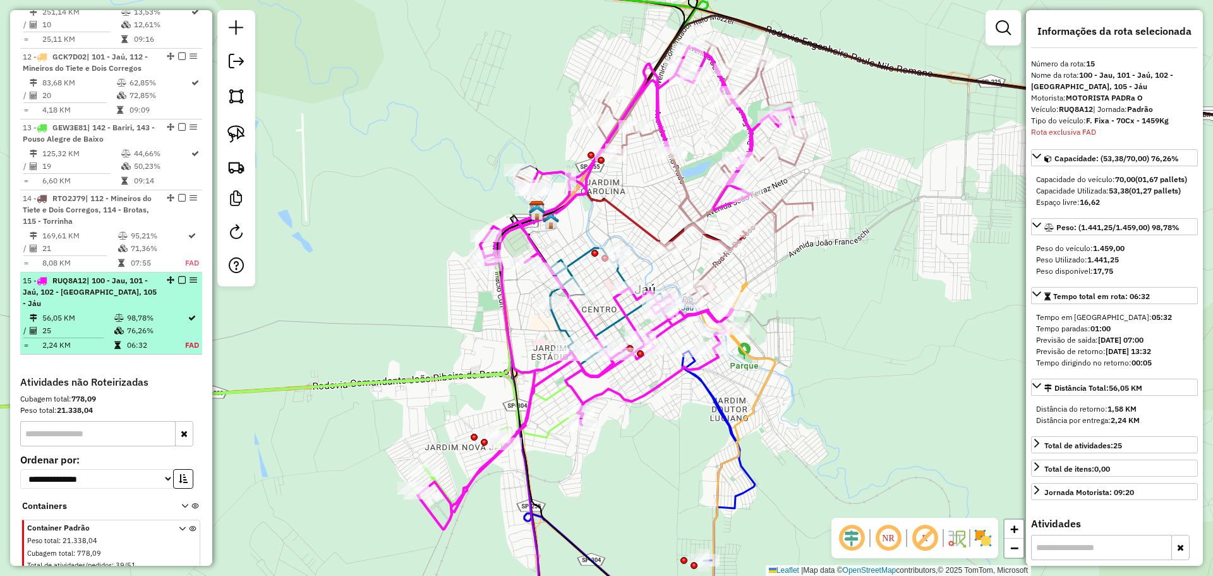
scroll to position [1156, 0]
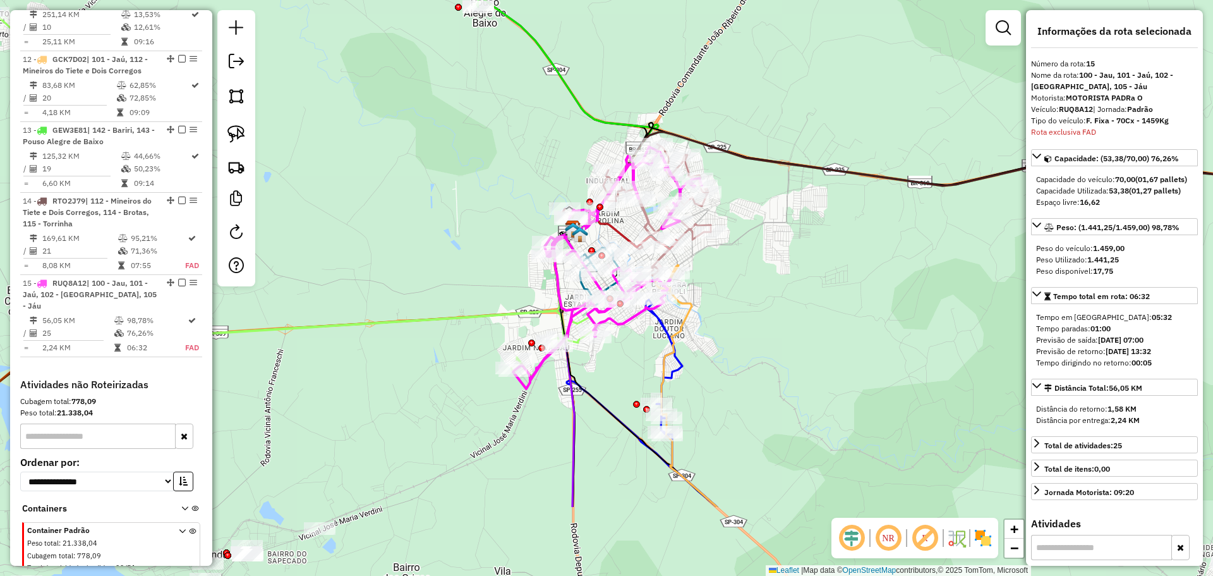
drag, startPoint x: 662, startPoint y: 499, endPoint x: 607, endPoint y: 426, distance: 91.6
click at [607, 426] on div "Janela de atendimento Grade de atendimento Capacidade Transportadoras Veículos …" at bounding box center [606, 288] width 1213 height 576
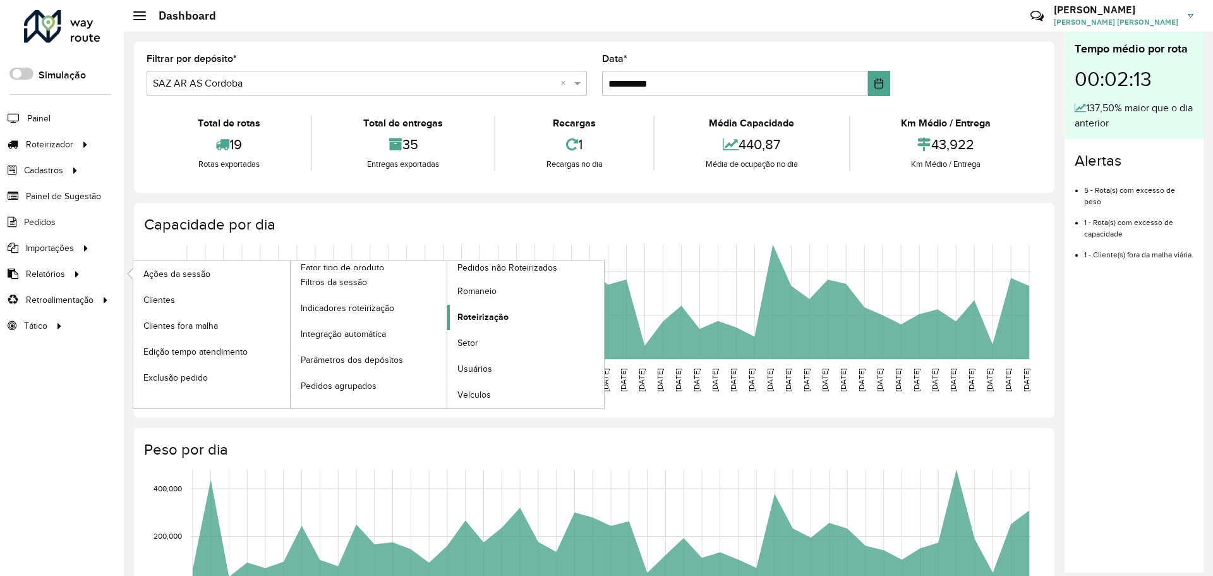
click at [505, 318] on span "Roteirização" at bounding box center [482, 316] width 51 height 13
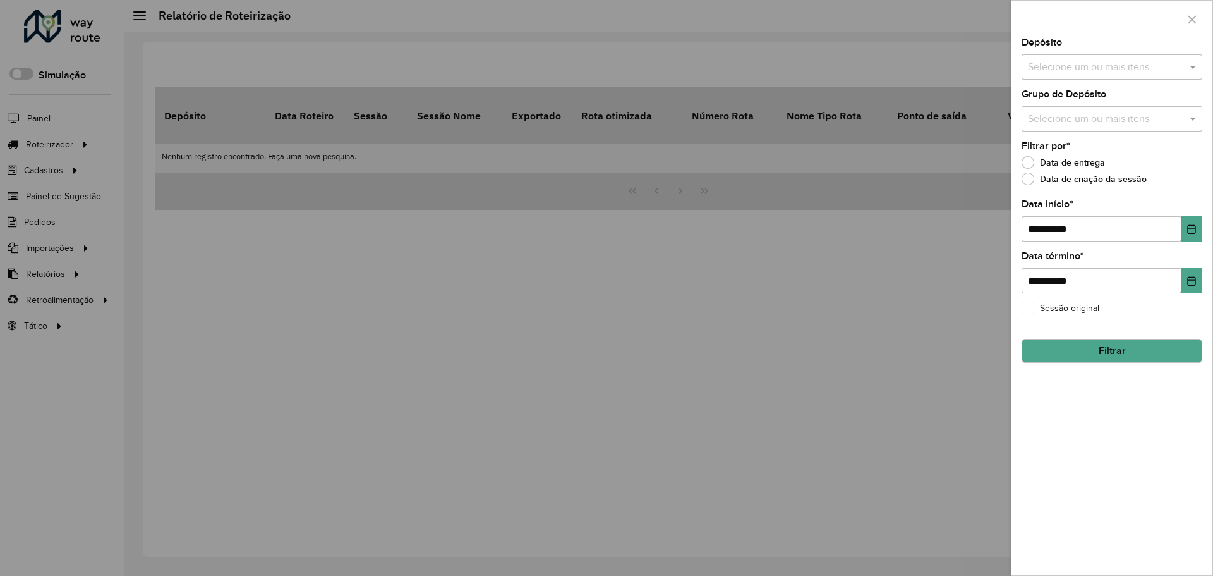
click at [1126, 71] on input "text" at bounding box center [1106, 67] width 162 height 15
type input "****"
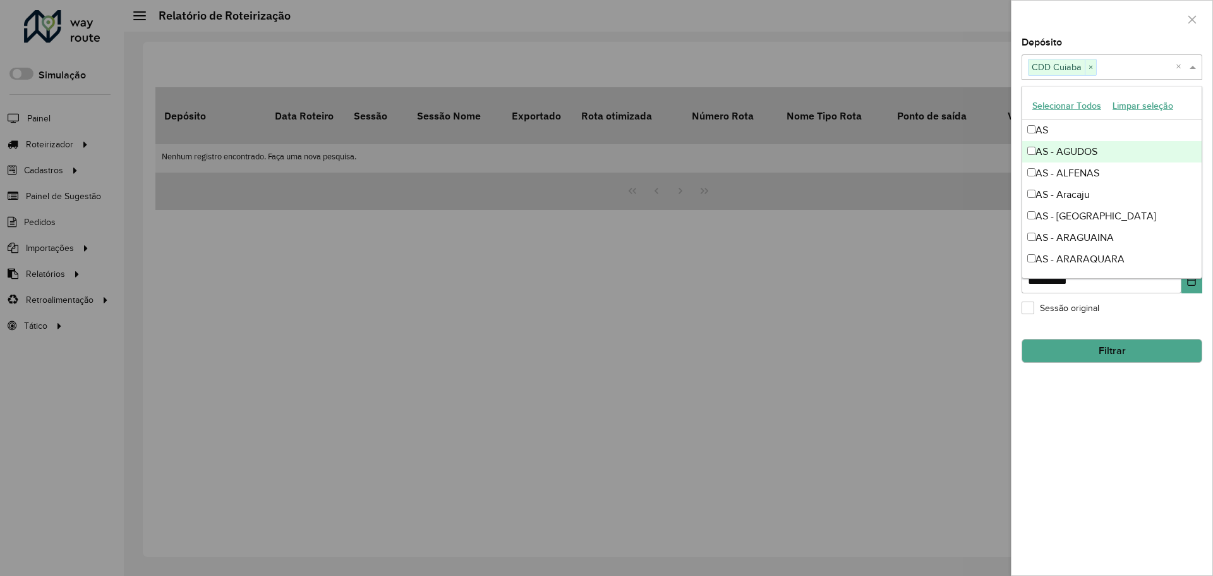
click at [1160, 465] on div "**********" at bounding box center [1112, 306] width 201 height 537
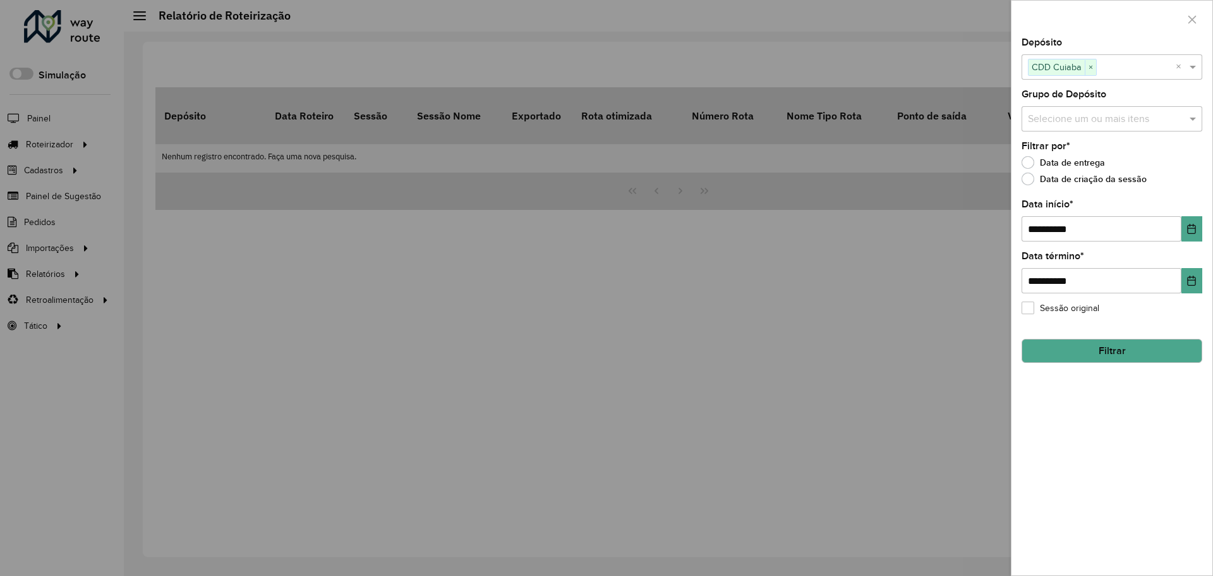
click at [1123, 354] on button "Filtrar" at bounding box center [1112, 351] width 181 height 24
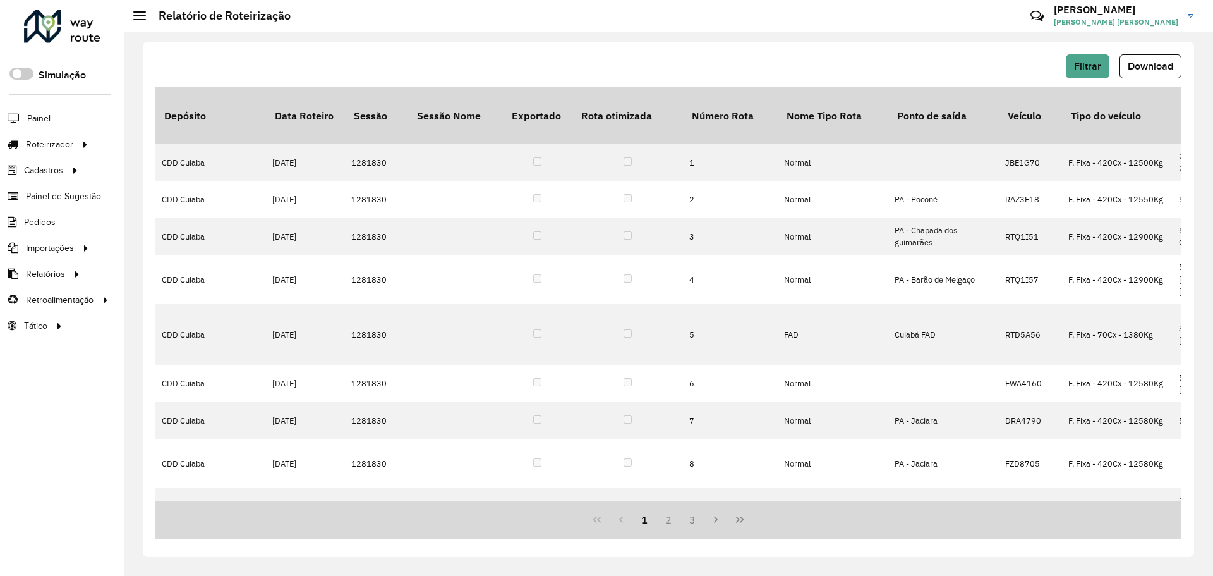
scroll to position [0, 895]
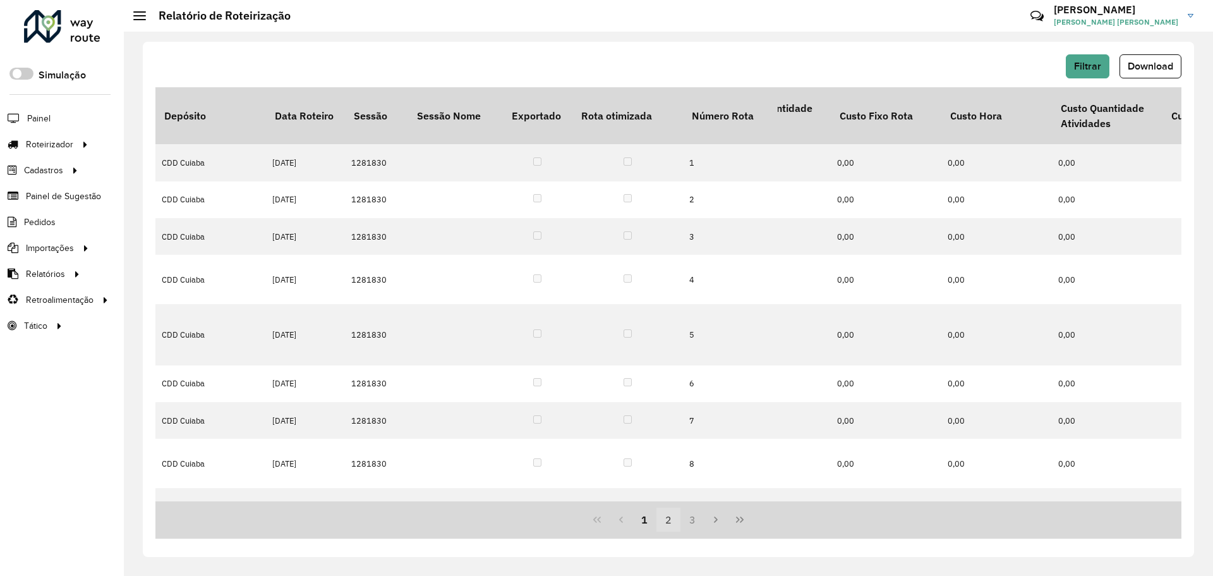
click at [670, 521] on button "2" at bounding box center [669, 519] width 24 height 24
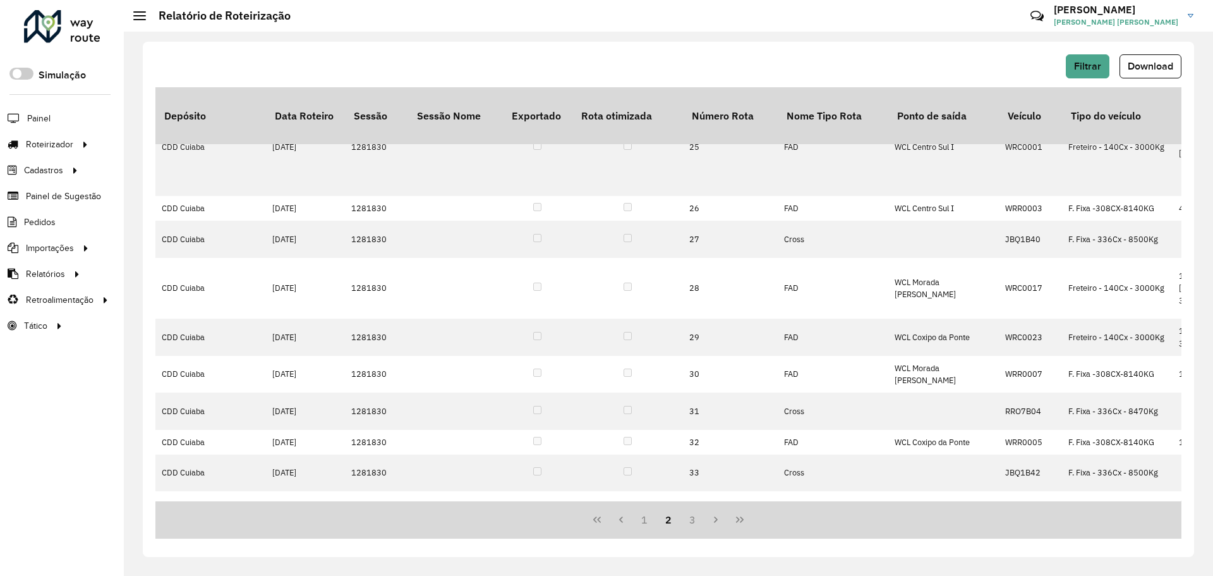
scroll to position [192, 0]
click at [1098, 59] on button "Filtrar" at bounding box center [1088, 66] width 44 height 24
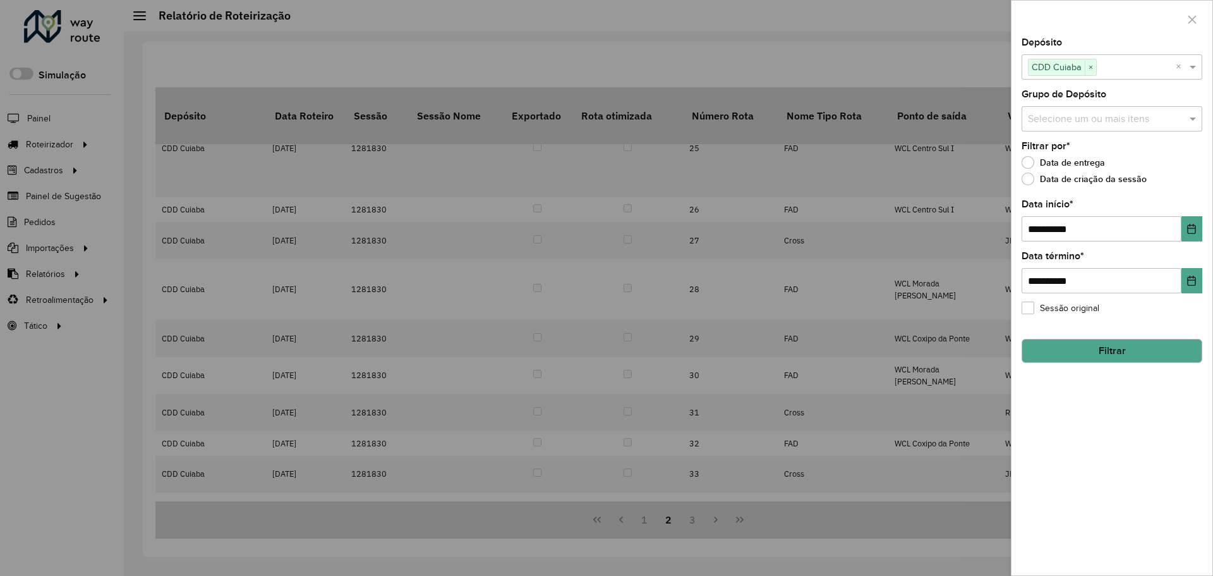
click at [1110, 69] on input "text" at bounding box center [1136, 67] width 79 height 15
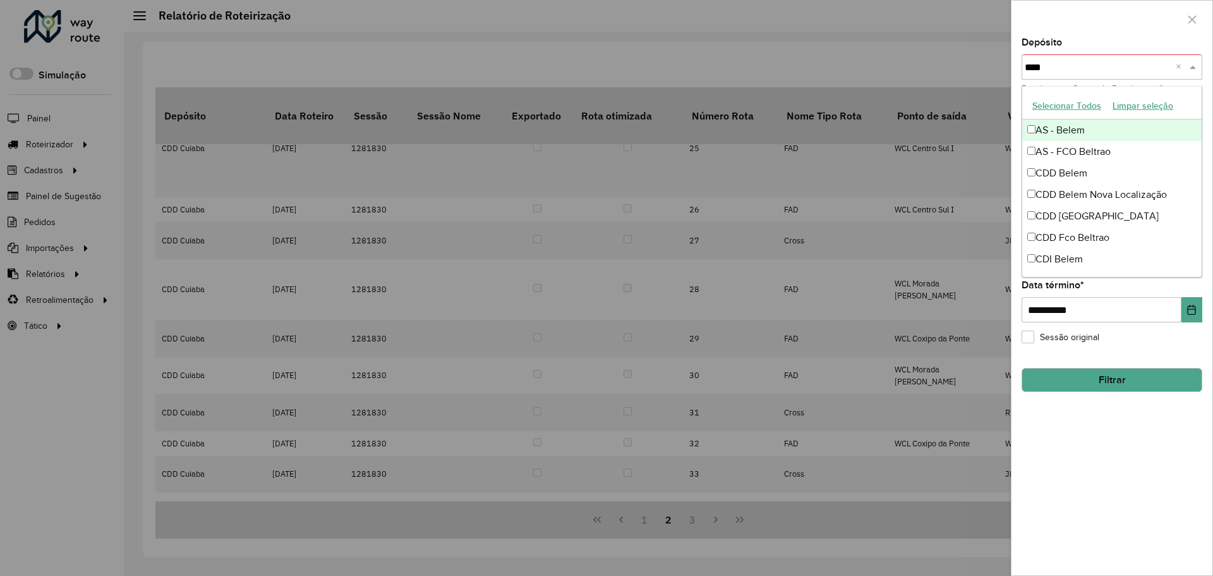
scroll to position [0, 0]
type input "*****"
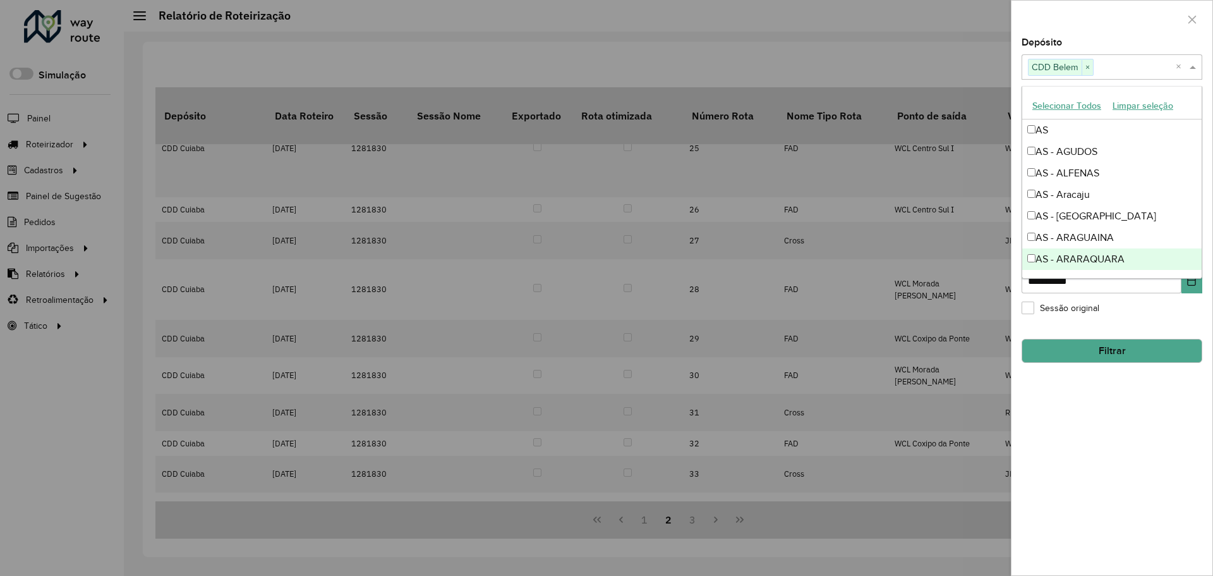
click at [1147, 361] on button "Filtrar" at bounding box center [1112, 351] width 181 height 24
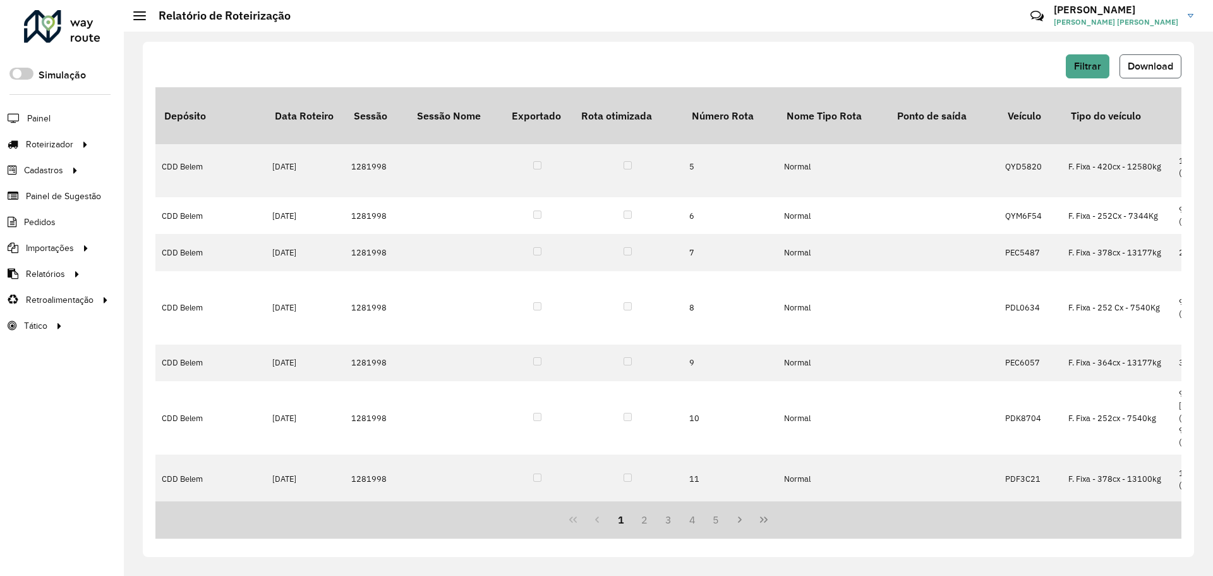
click at [1147, 66] on span "Download" at bounding box center [1150, 66] width 45 height 11
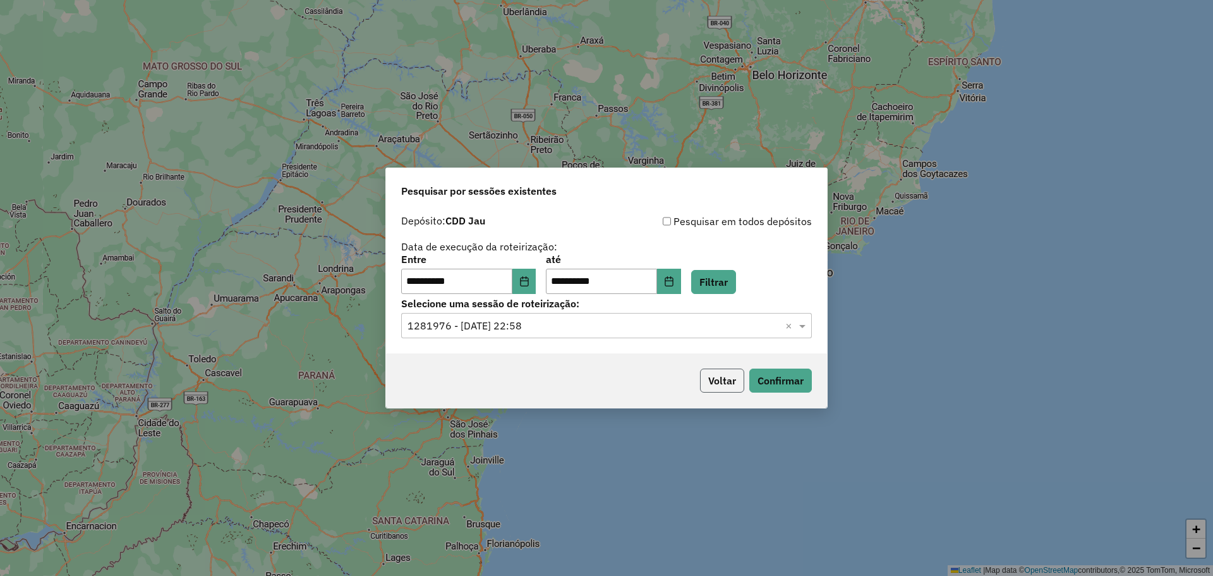
click at [734, 383] on button "Voltar" at bounding box center [722, 380] width 44 height 24
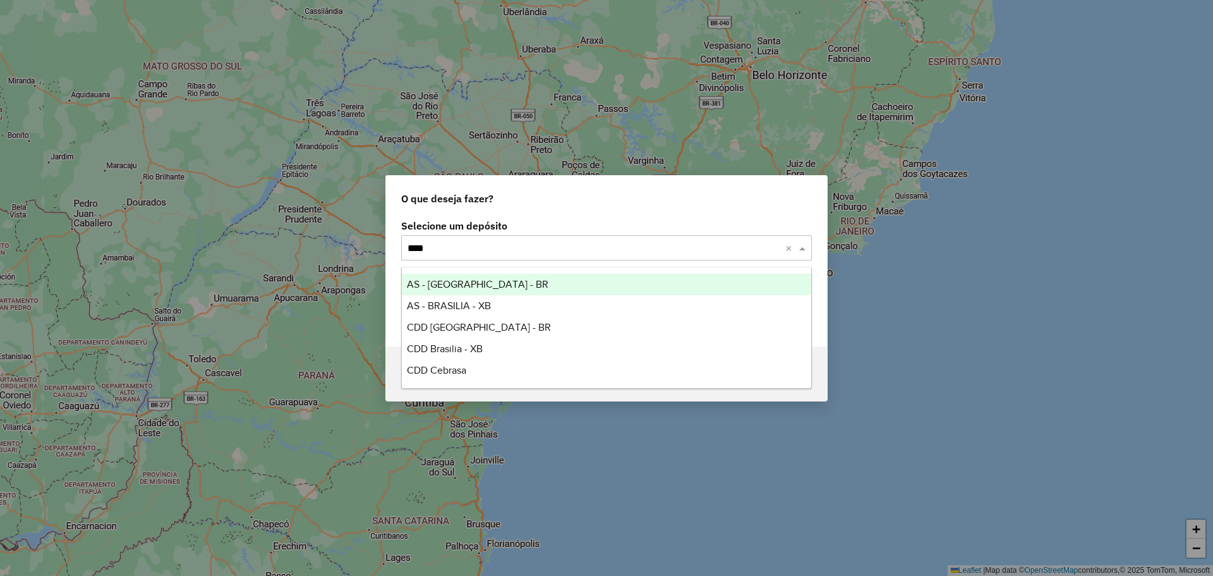
type input "*****"
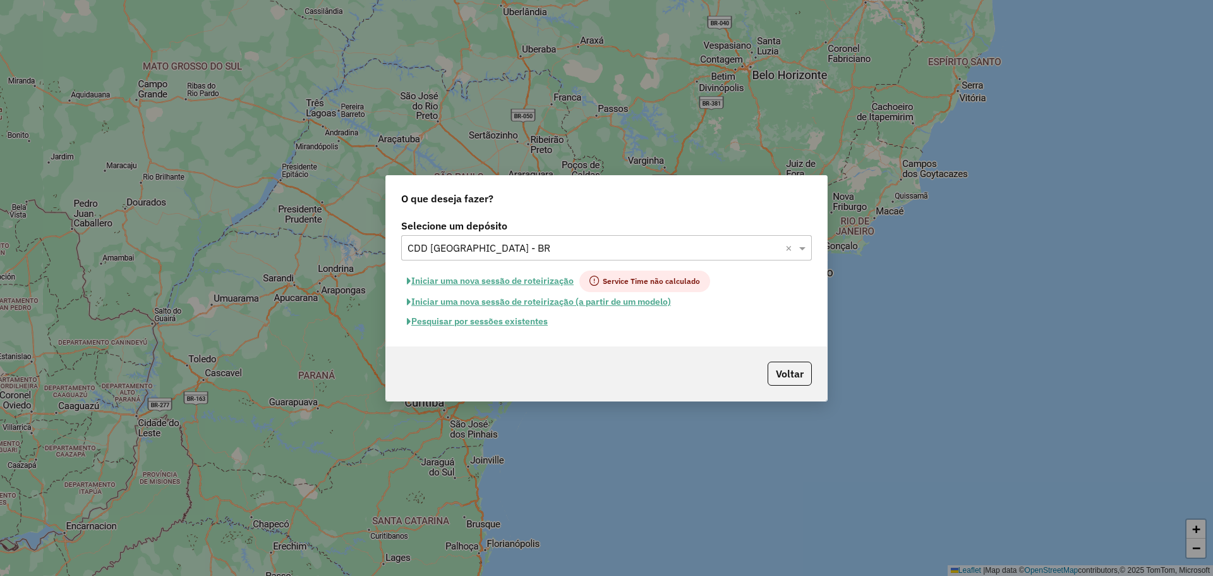
click at [523, 322] on button "Pesquisar por sessões existentes" at bounding box center [477, 322] width 152 height 20
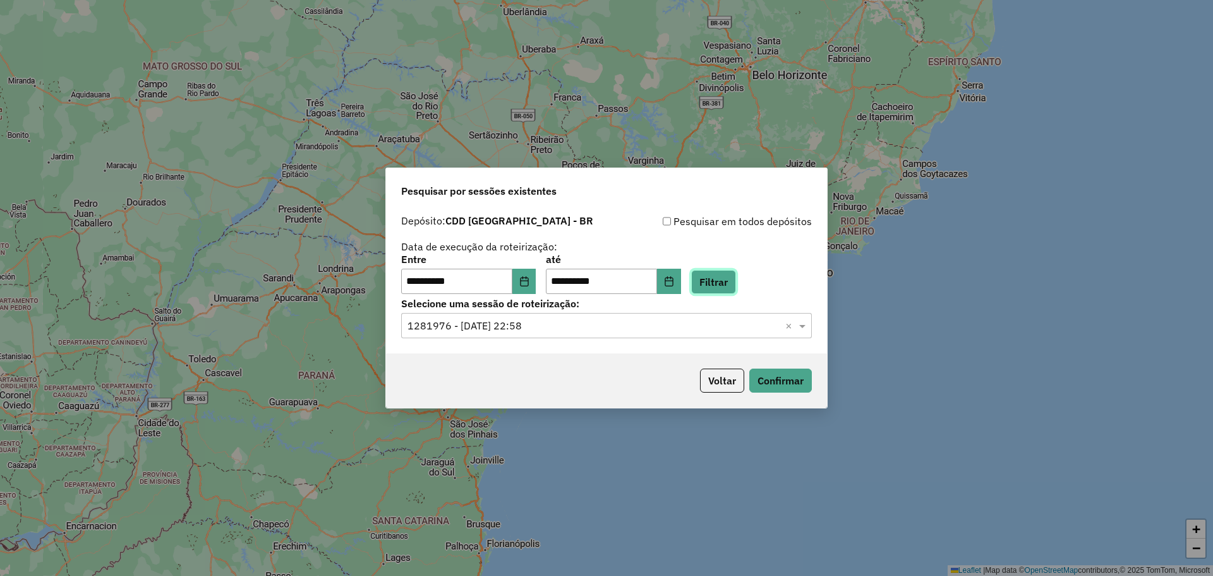
click at [727, 281] on button "Filtrar" at bounding box center [713, 282] width 45 height 24
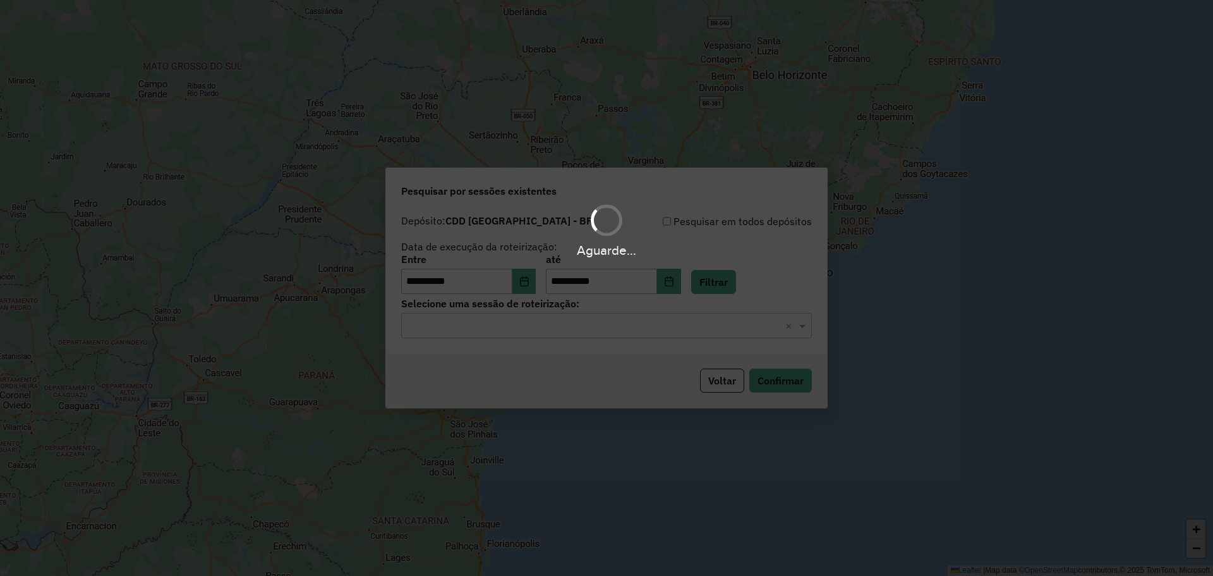
click at [646, 321] on div "Aguarde..." at bounding box center [606, 288] width 1213 height 576
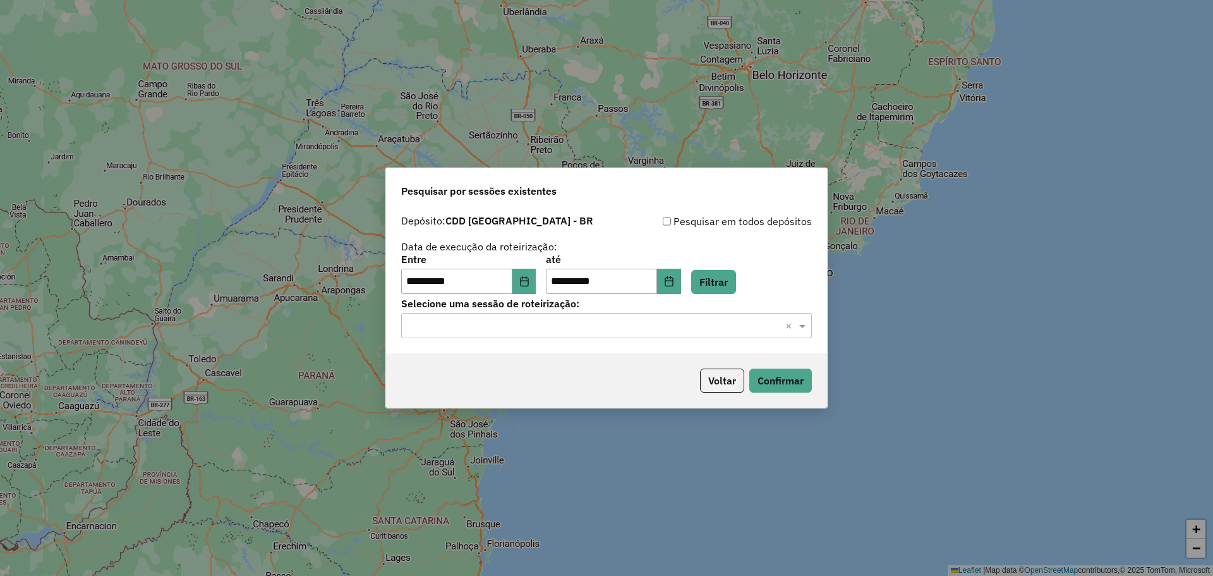
click at [630, 316] on div "Selecione uma sessão × ×" at bounding box center [606, 325] width 411 height 25
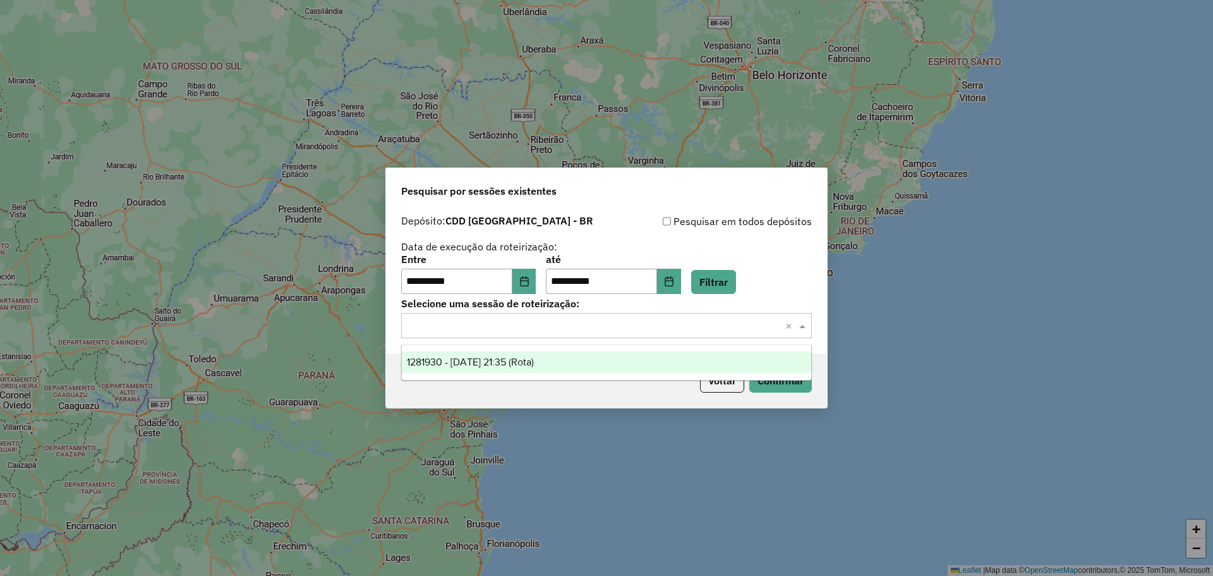
click at [534, 361] on span "1281930 - [DATE] 21:35 (Rota)" at bounding box center [470, 361] width 127 height 11
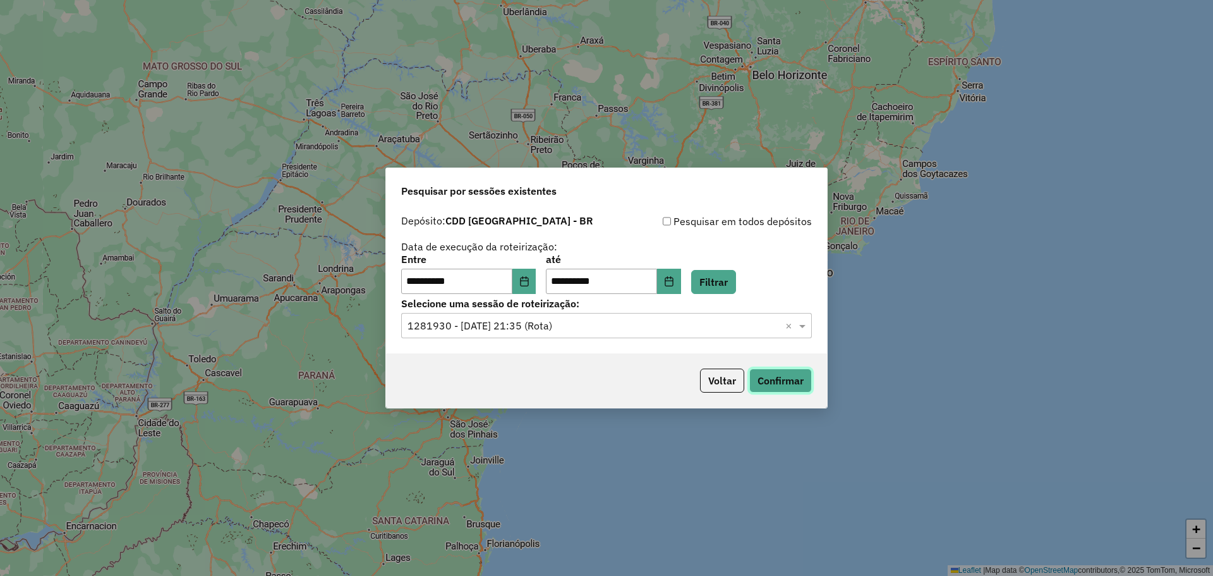
click at [808, 377] on button "Confirmar" at bounding box center [780, 380] width 63 height 24
click at [720, 382] on button "Voltar" at bounding box center [722, 380] width 44 height 24
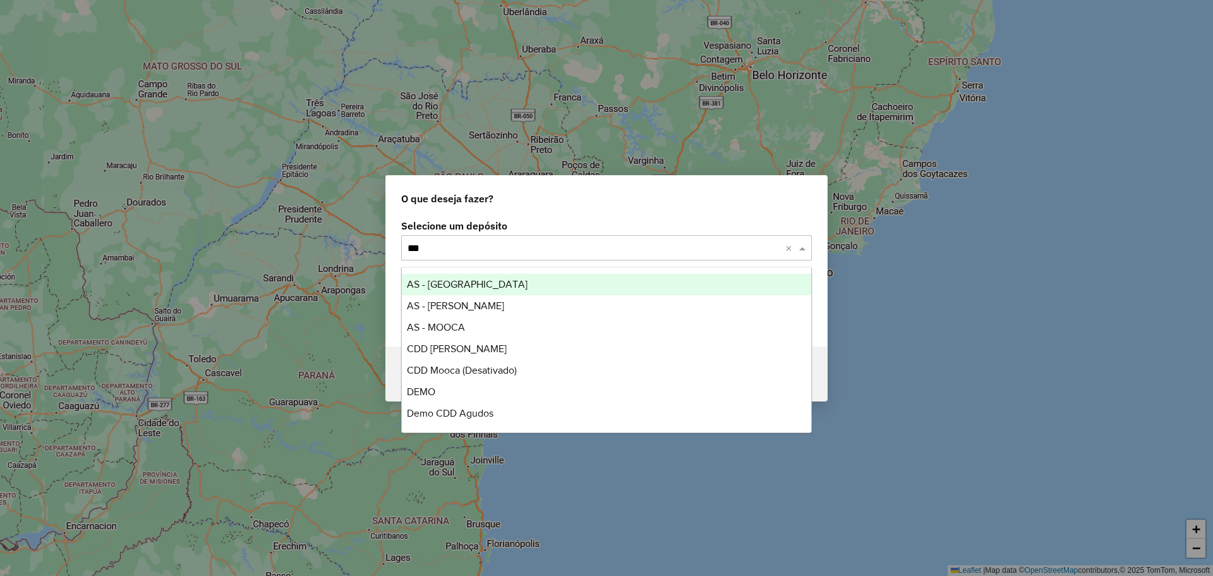
type input "****"
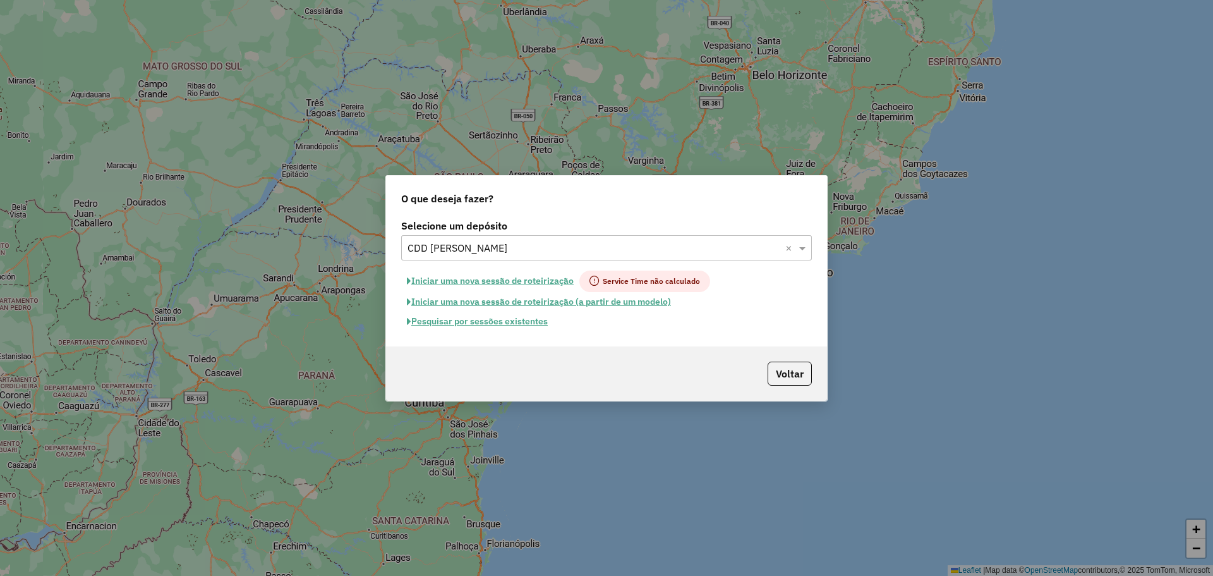
click at [530, 323] on button "Pesquisar por sessões existentes" at bounding box center [477, 322] width 152 height 20
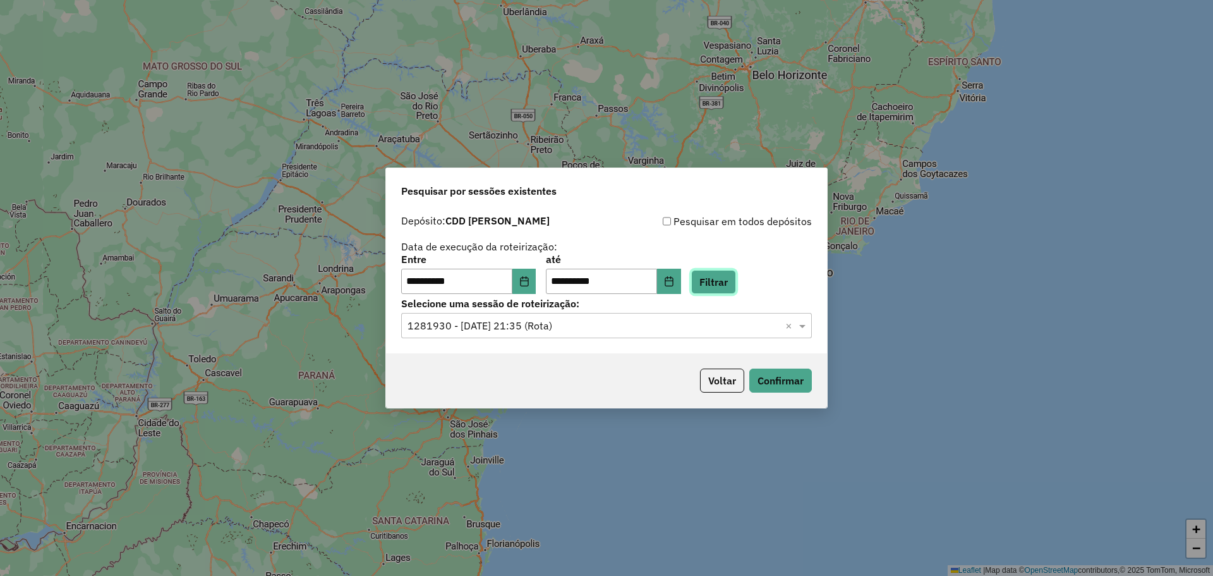
click at [713, 278] on button "Filtrar" at bounding box center [713, 282] width 45 height 24
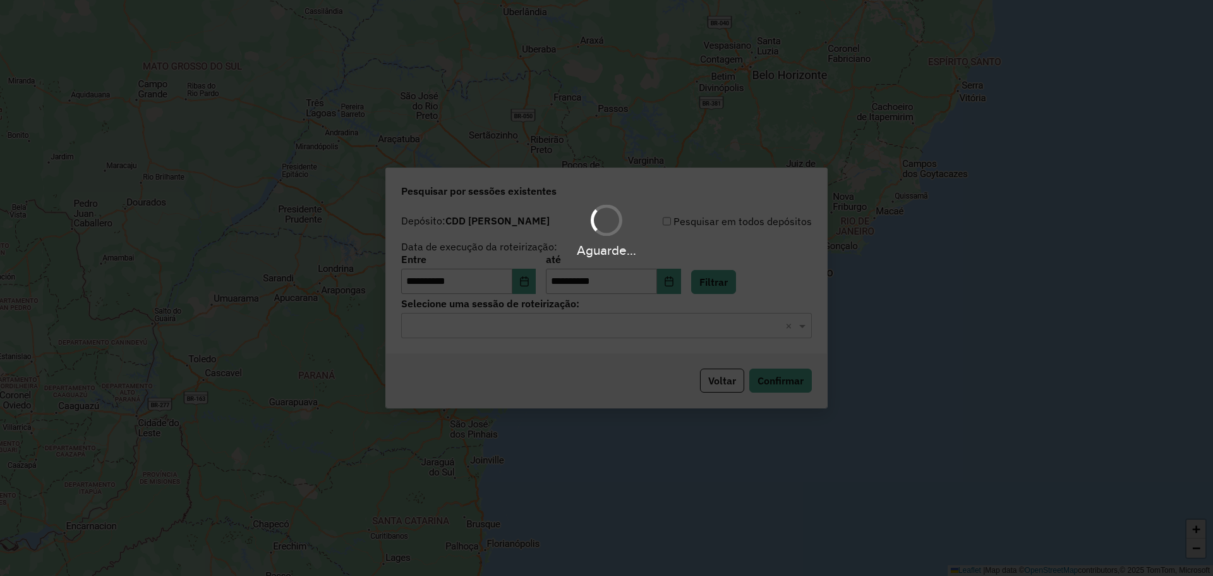
click at [571, 333] on div "Aguarde..." at bounding box center [606, 288] width 1213 height 576
click at [571, 332] on hb-app "**********" at bounding box center [606, 288] width 1213 height 576
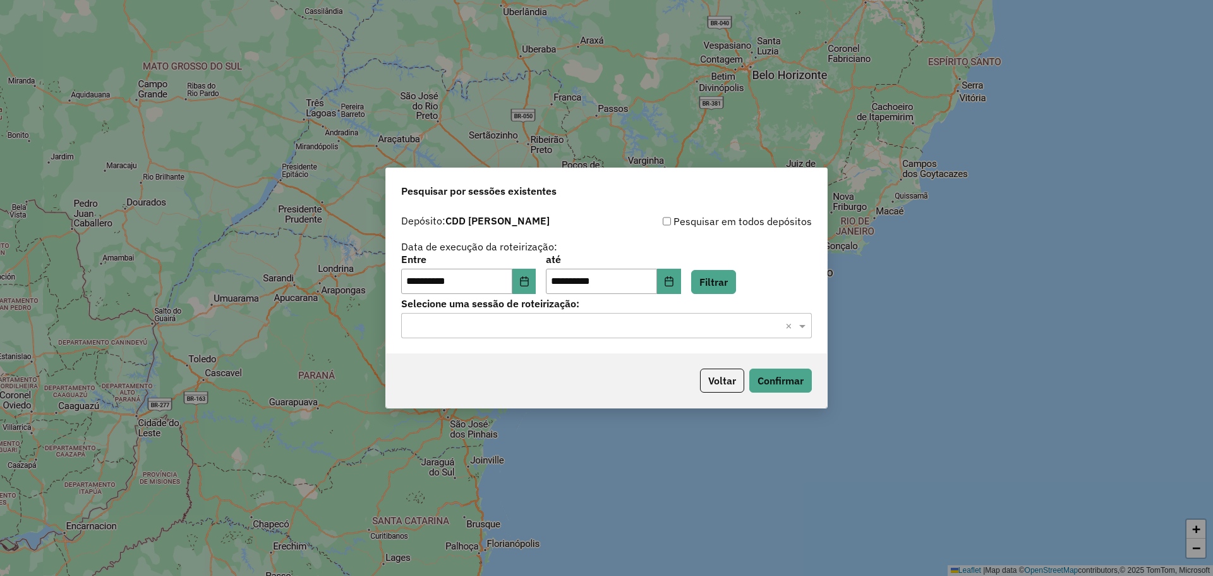
click at [564, 325] on input "text" at bounding box center [594, 325] width 373 height 15
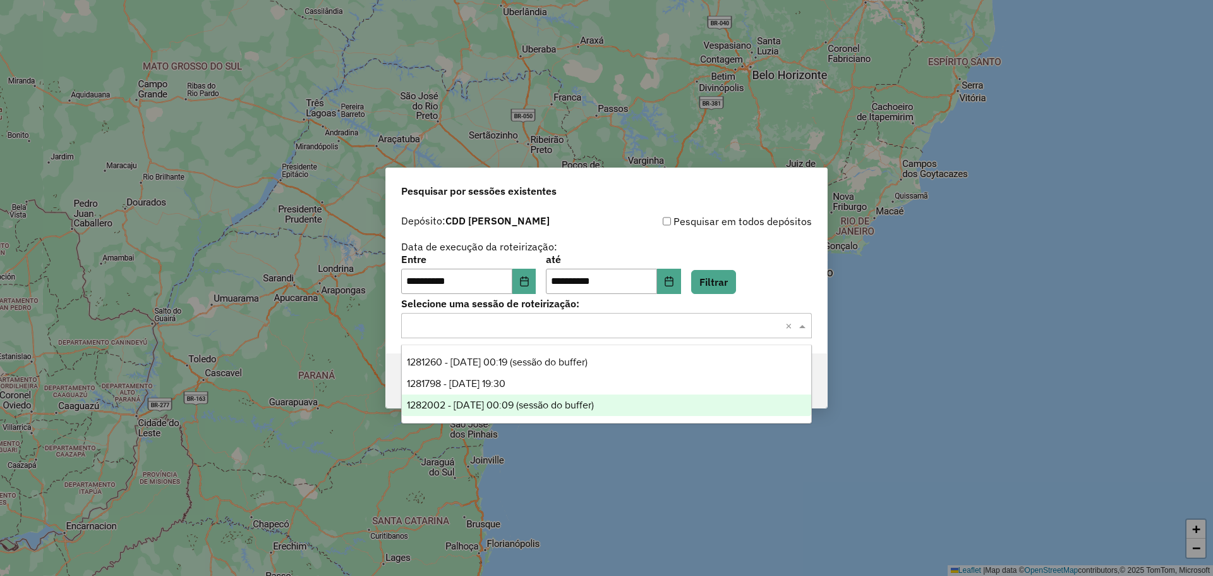
click at [543, 405] on span "1282002 - 24/09/2025 00:09 (sessão do buffer)" at bounding box center [500, 404] width 187 height 11
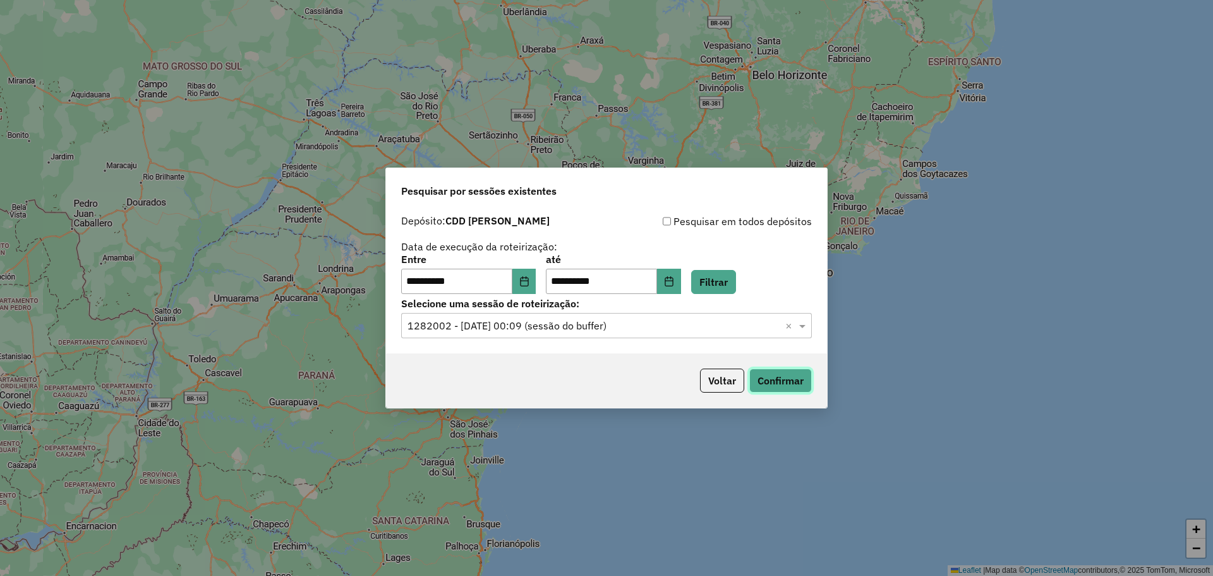
click at [780, 378] on button "Confirmar" at bounding box center [780, 380] width 63 height 24
click at [720, 378] on button "Voltar" at bounding box center [722, 380] width 44 height 24
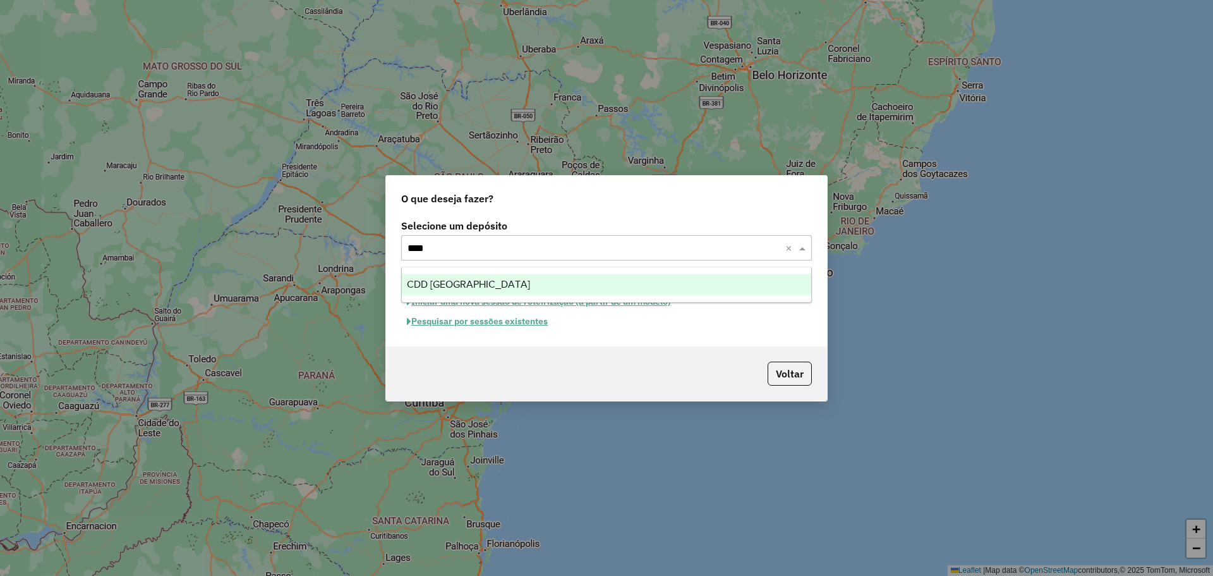
type input "*****"
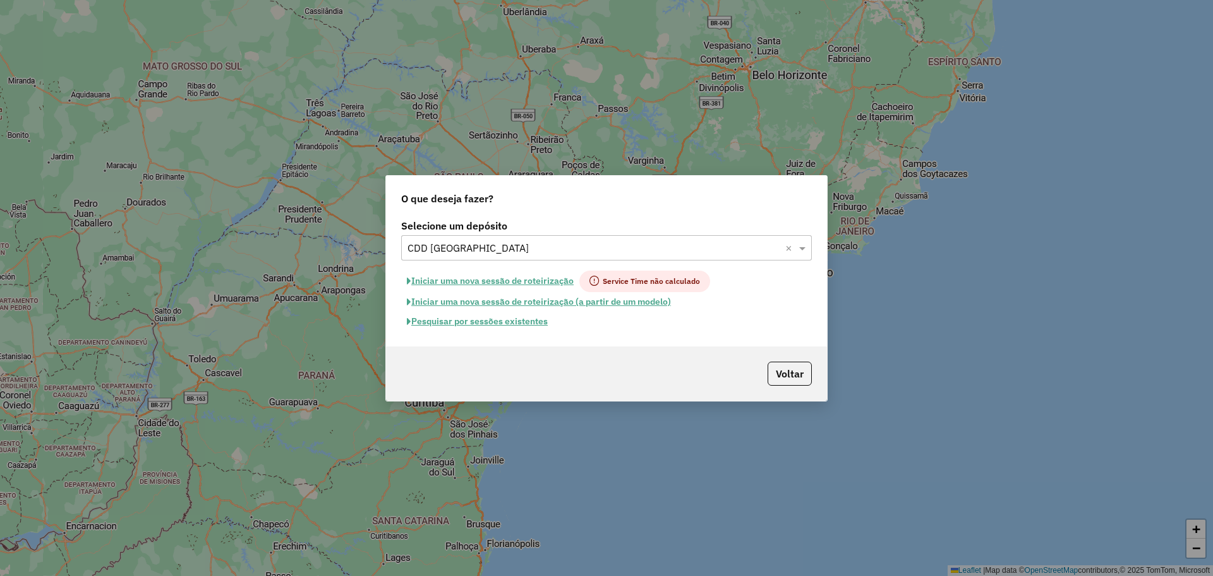
click at [512, 322] on button "Pesquisar por sessões existentes" at bounding box center [477, 322] width 152 height 20
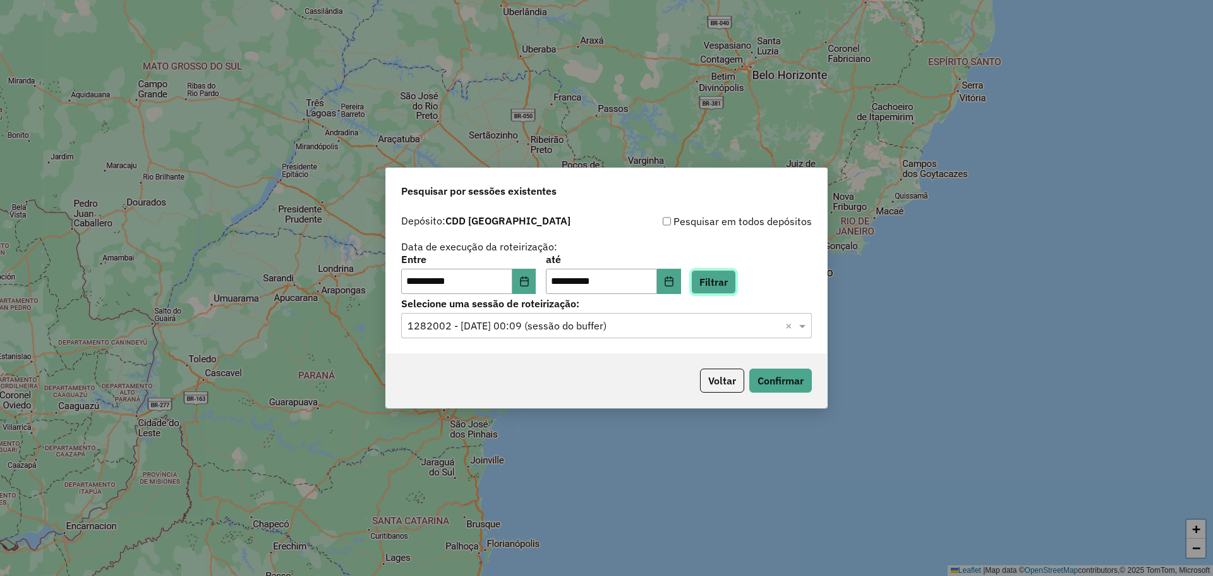
click at [736, 285] on button "Filtrar" at bounding box center [713, 282] width 45 height 24
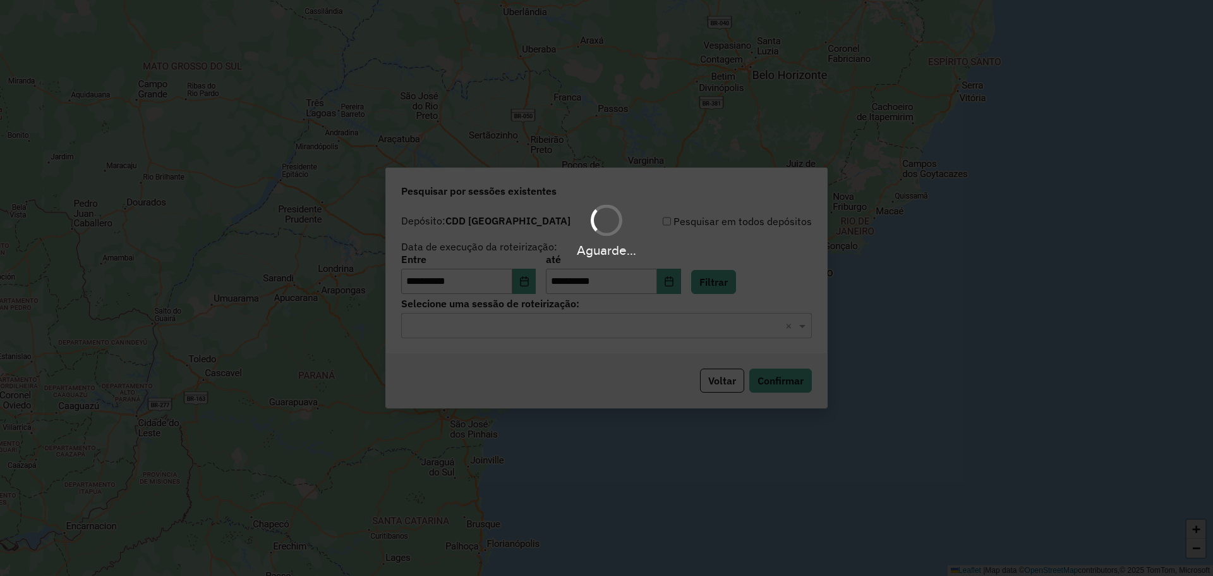
click at [572, 318] on div "Aguarde..." at bounding box center [606, 288] width 1213 height 576
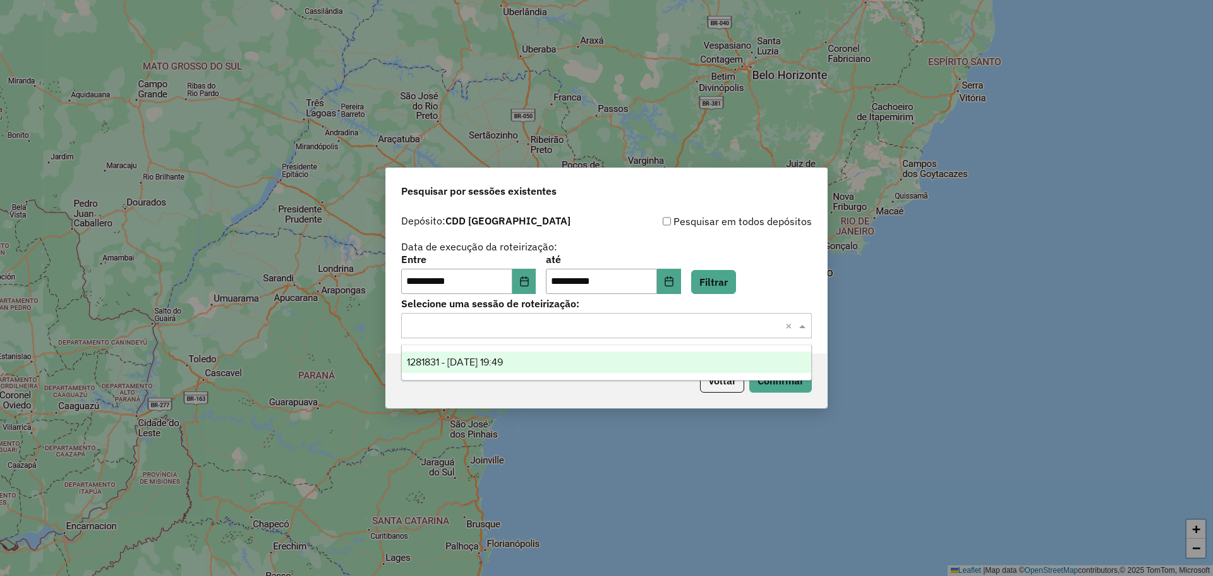
click at [572, 324] on input "text" at bounding box center [594, 325] width 373 height 15
click at [546, 361] on div "1281831 - 24/09/2025 19:49" at bounding box center [606, 361] width 409 height 21
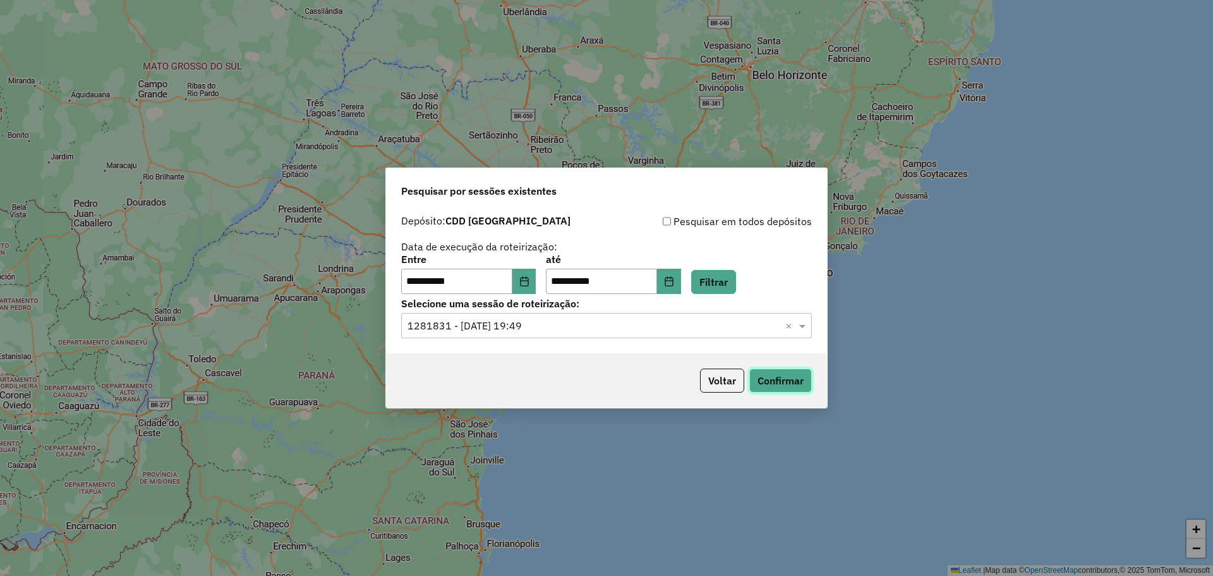
click at [750, 375] on button "Confirmar" at bounding box center [780, 380] width 63 height 24
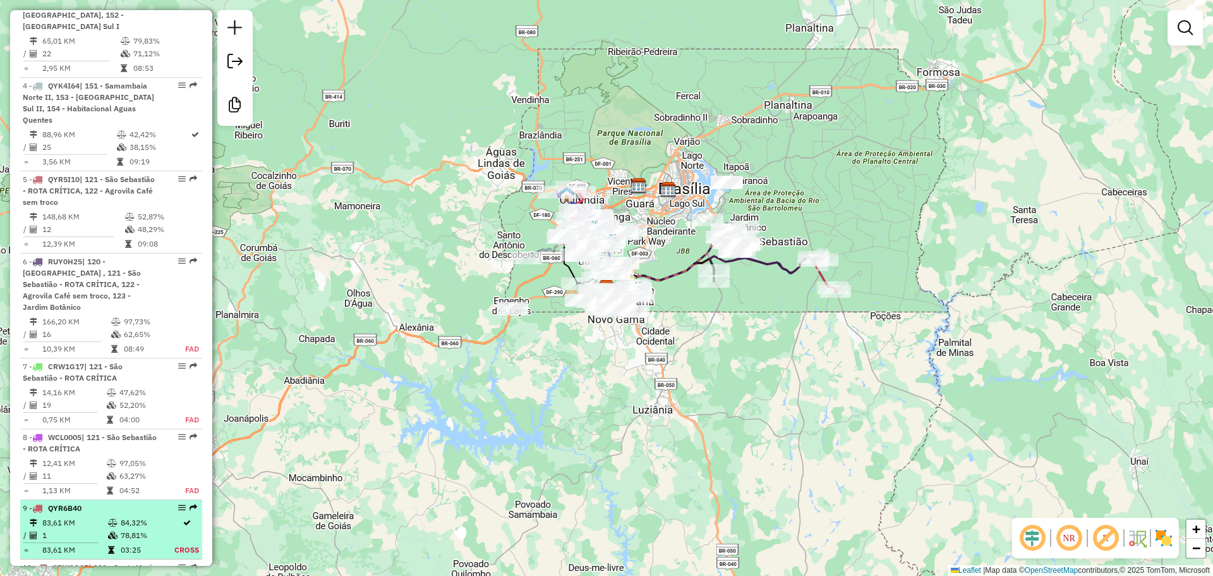
scroll to position [821, 0]
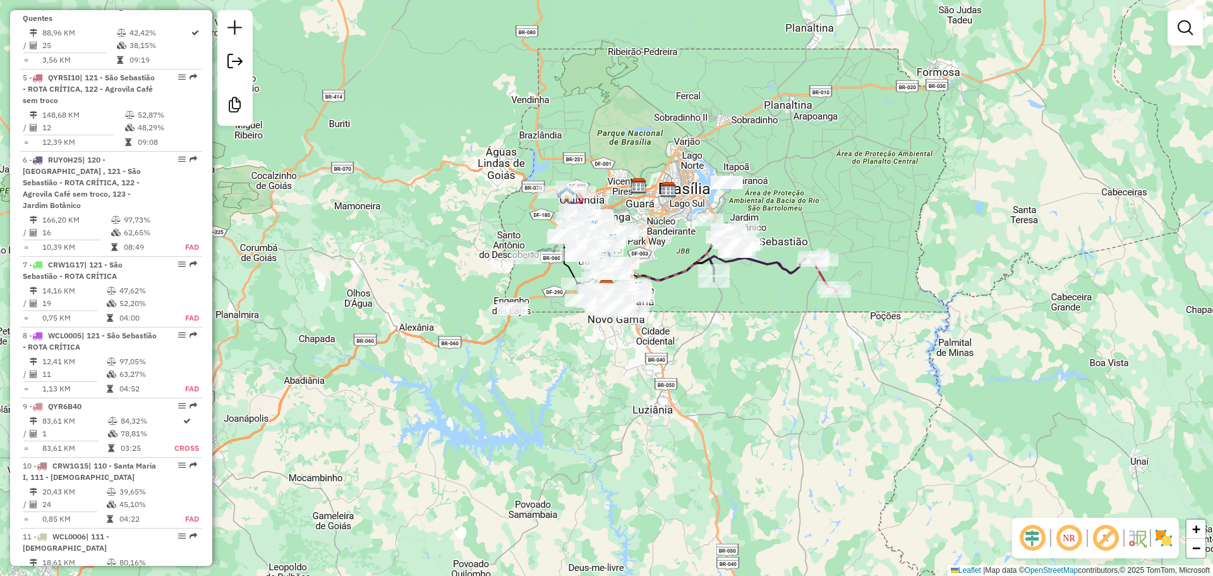
click at [1175, 27] on link at bounding box center [1185, 27] width 25 height 25
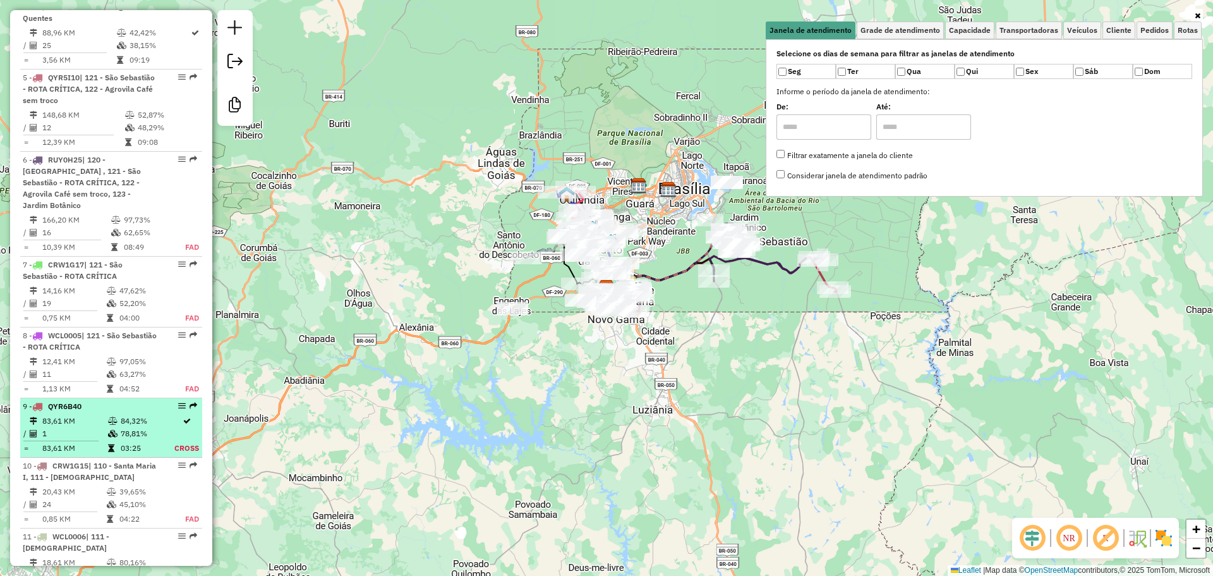
select select "**********"
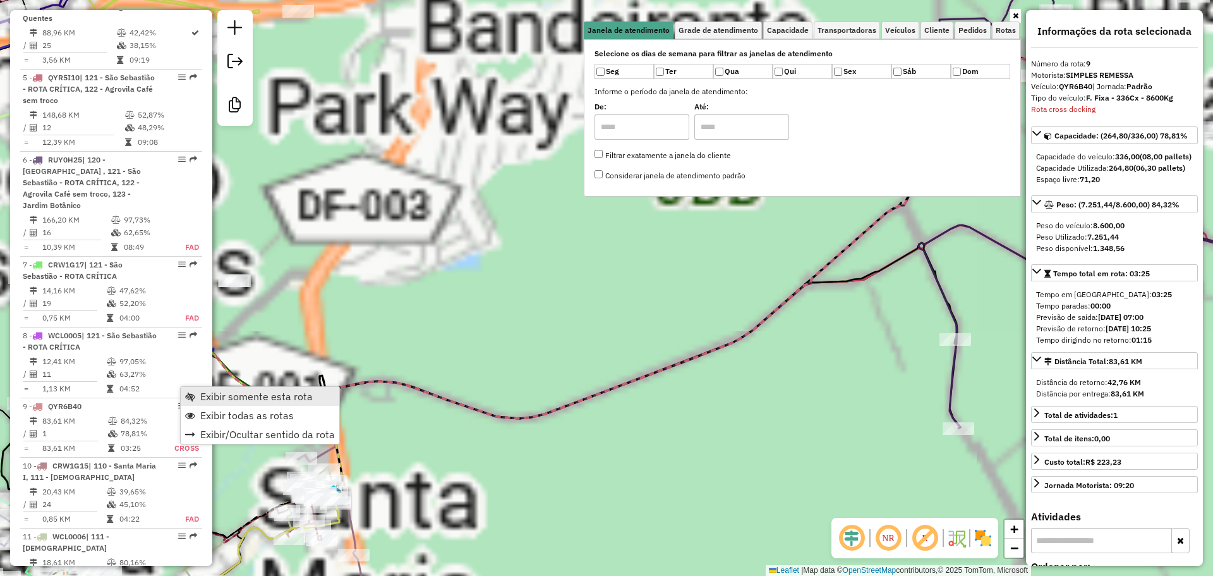
click at [191, 391] on link "Exibir somente esta rota" at bounding box center [260, 396] width 159 height 19
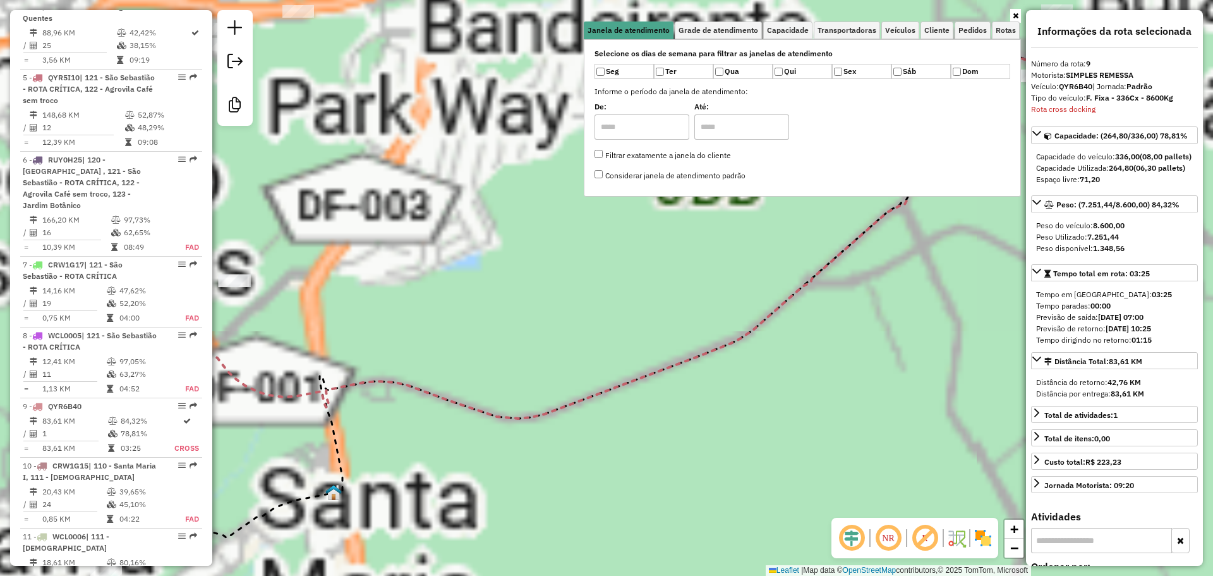
click at [277, 397] on span "Exibir somente esta rota" at bounding box center [256, 396] width 112 height 10
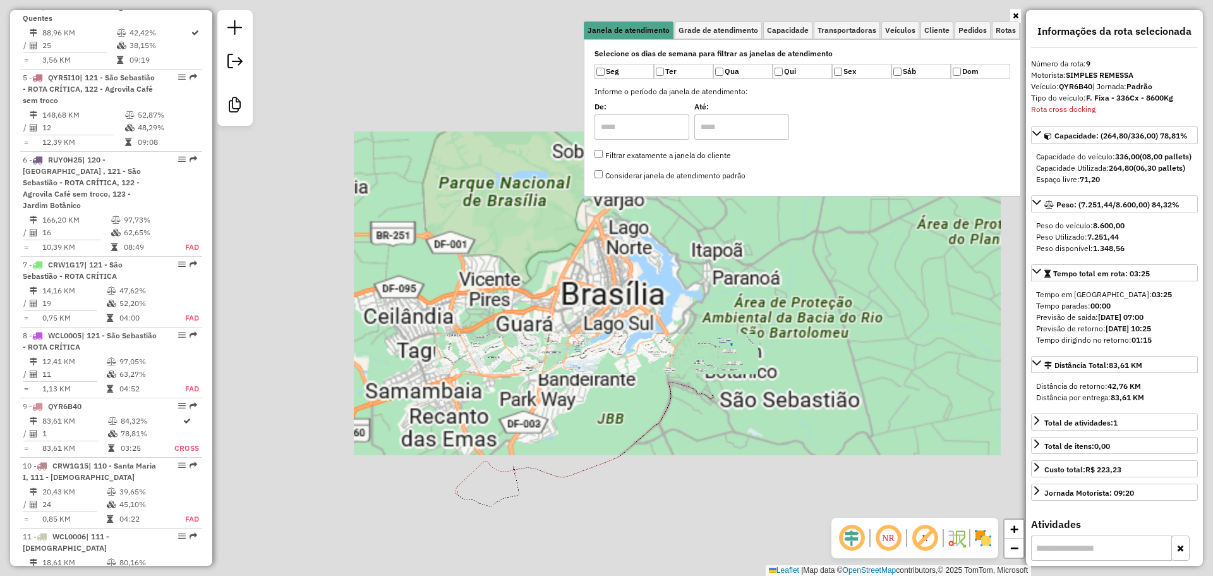
click at [473, 461] on div "Janela de atendimento Grade de atendimento Capacidade Transportadoras Veículos …" at bounding box center [606, 288] width 1213 height 576
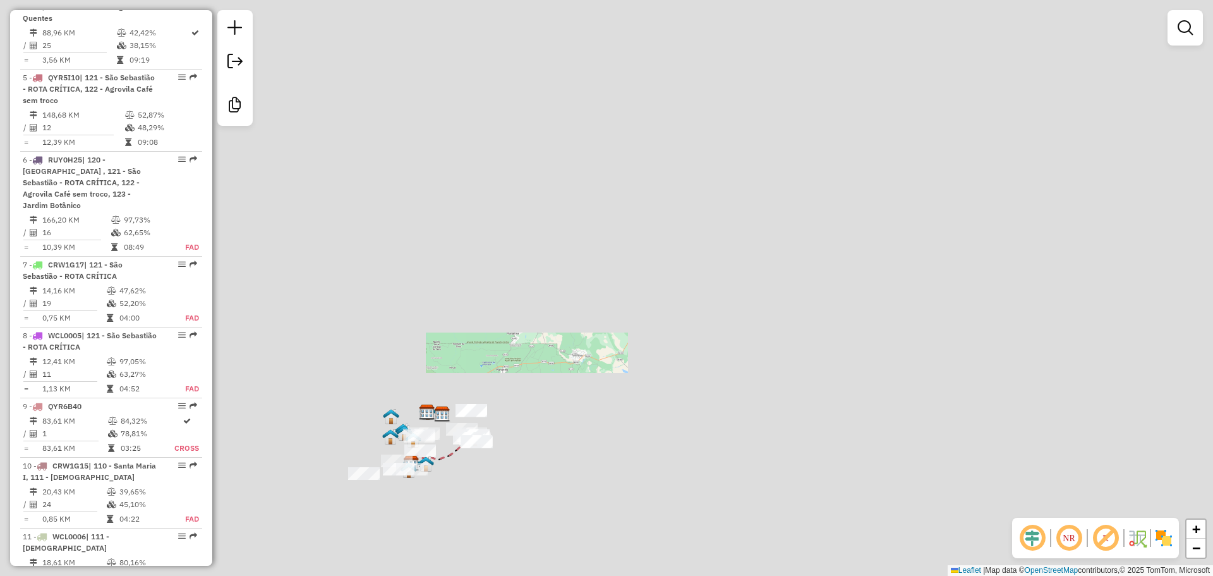
drag, startPoint x: 468, startPoint y: 465, endPoint x: 478, endPoint y: 471, distance: 11.9
click at [478, 473] on div "Janela de atendimento Grade de atendimento Capacidade Transportadoras Veículos …" at bounding box center [606, 288] width 1213 height 576
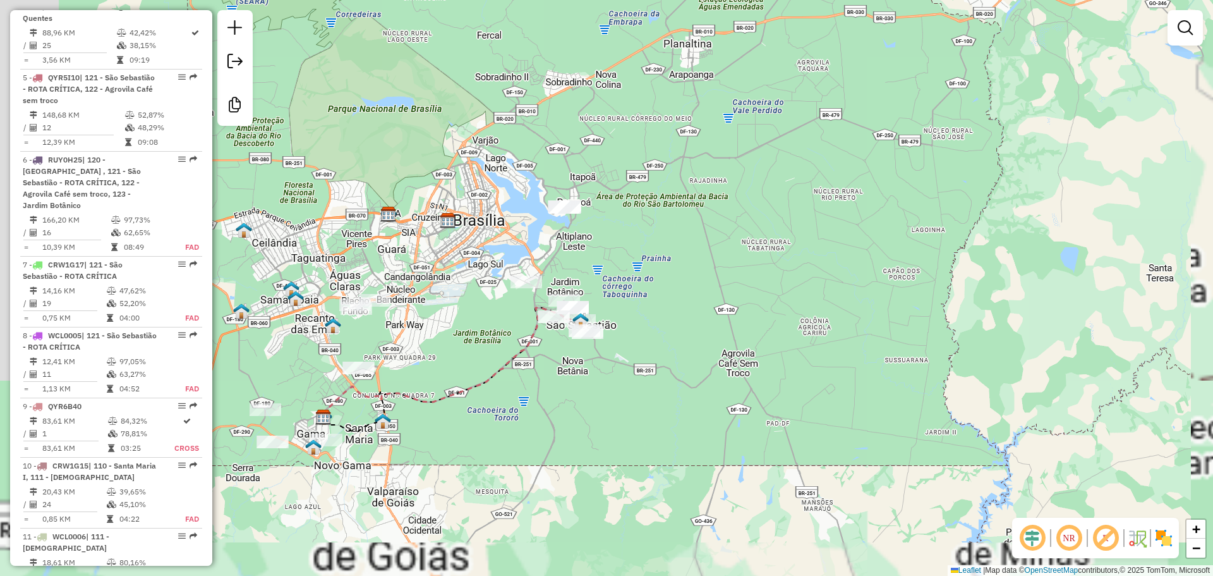
drag, startPoint x: 397, startPoint y: 465, endPoint x: 552, endPoint y: 442, distance: 156.5
click at [569, 453] on div "Janela de atendimento Grade de atendimento Capacidade Transportadoras Veículos …" at bounding box center [606, 288] width 1213 height 576
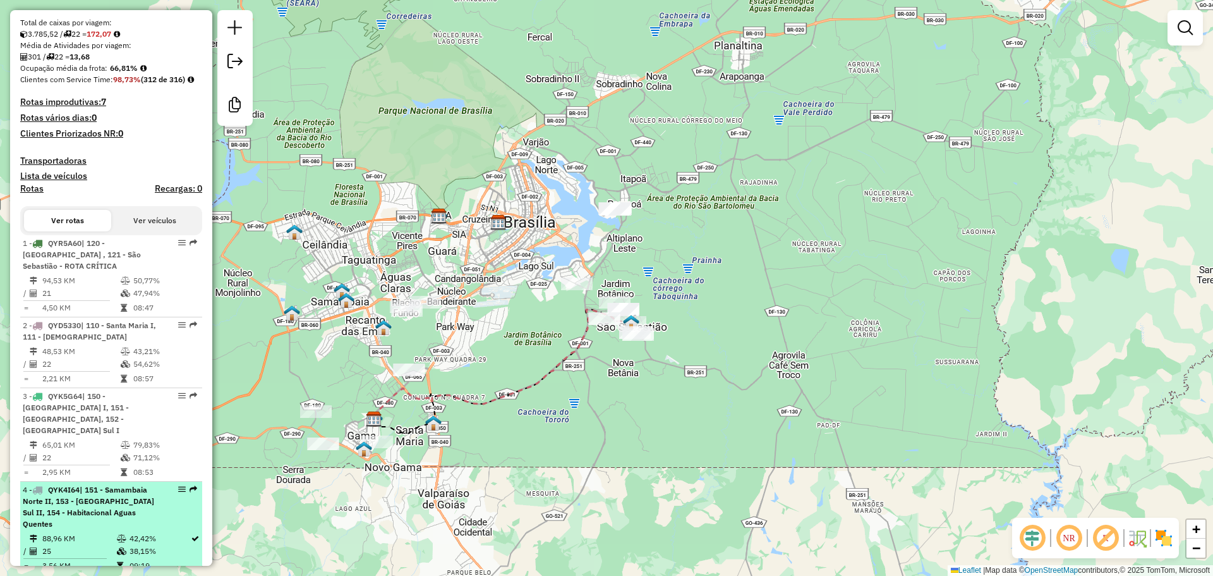
scroll to position [0, 0]
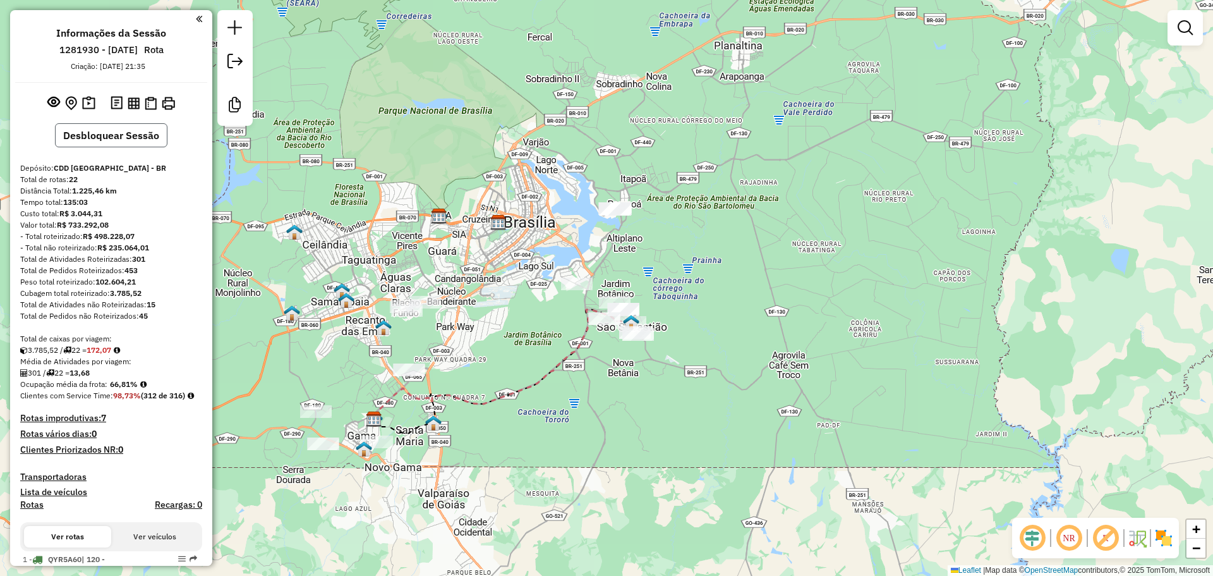
click at [112, 141] on button "Desbloquear Sessão" at bounding box center [111, 135] width 112 height 24
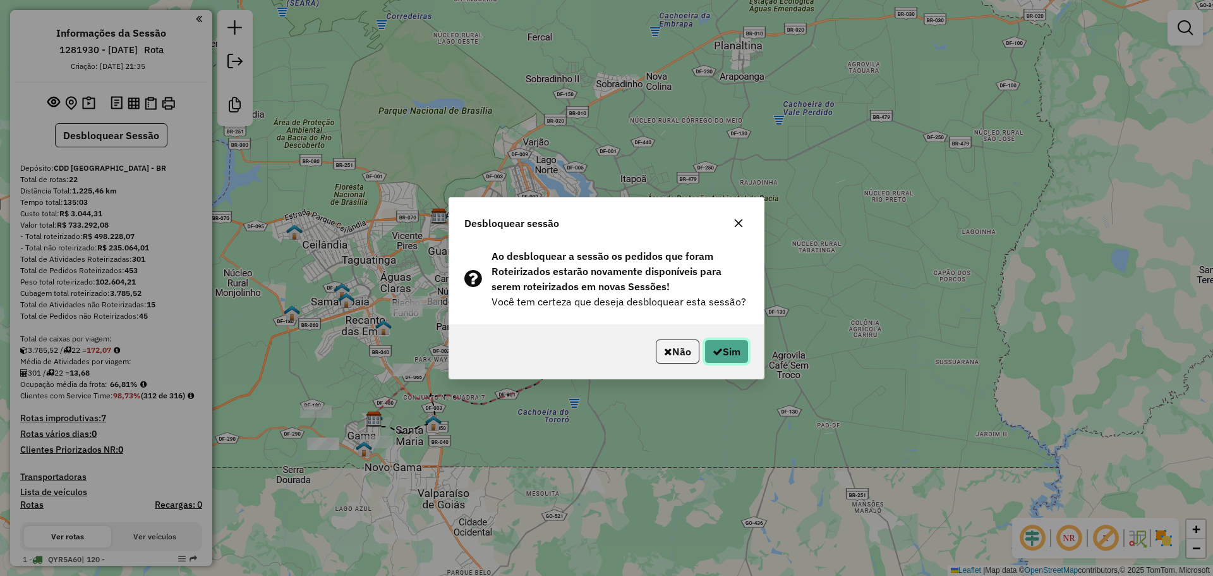
click at [730, 354] on button "Sim" at bounding box center [727, 351] width 44 height 24
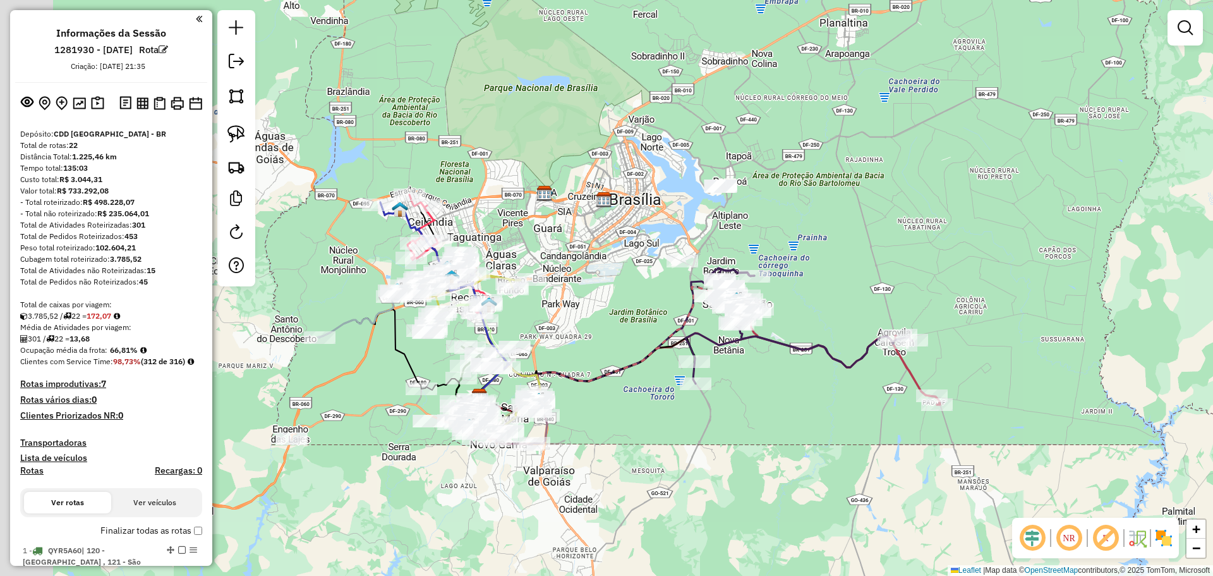
drag, startPoint x: 510, startPoint y: 339, endPoint x: 730, endPoint y: 269, distance: 231.6
click at [684, 298] on div "Janela de atendimento Grade de atendimento Capacidade Transportadoras Veículos …" at bounding box center [606, 288] width 1213 height 576
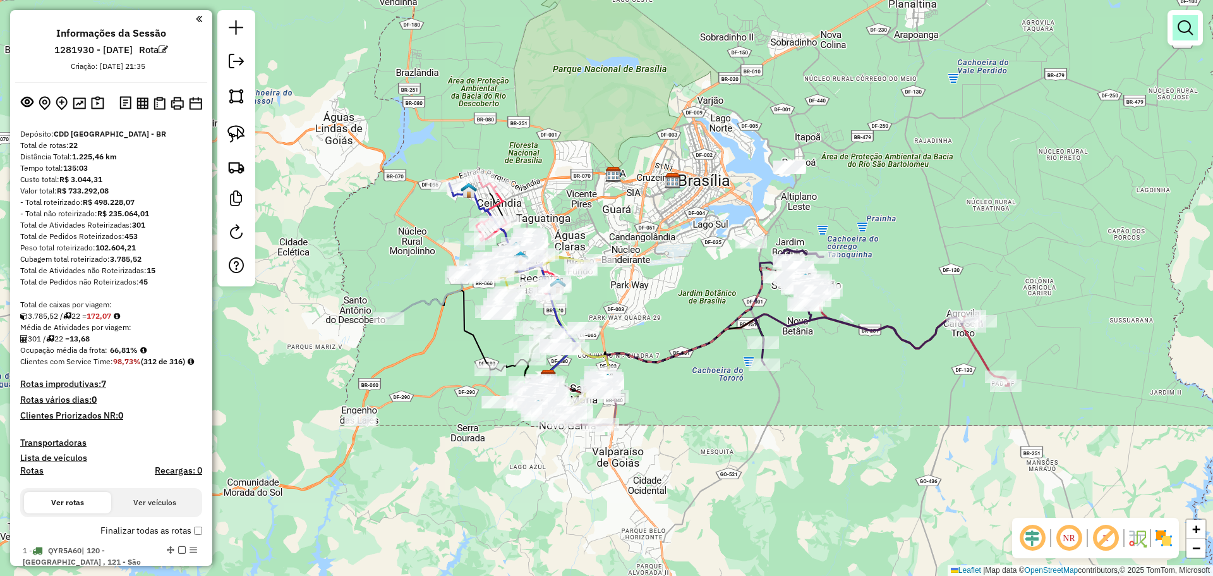
click at [1180, 32] on em at bounding box center [1185, 27] width 15 height 15
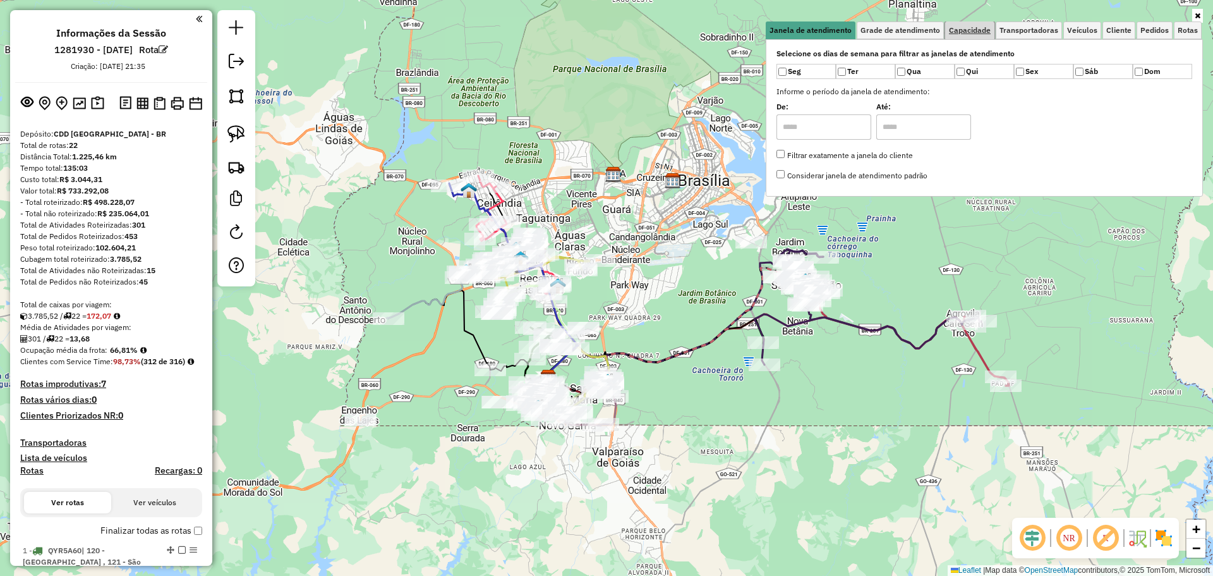
click at [957, 23] on link "Capacidade" at bounding box center [969, 30] width 49 height 18
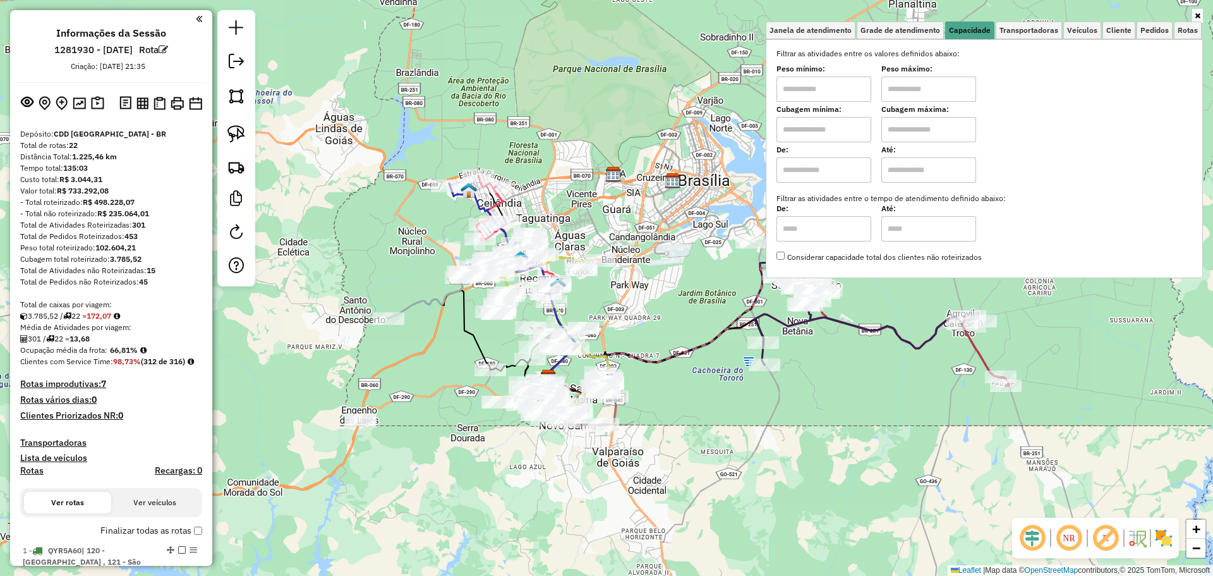
drag, startPoint x: 849, startPoint y: 86, endPoint x: 898, endPoint y: 82, distance: 48.9
click at [849, 86] on input "text" at bounding box center [824, 88] width 95 height 25
click at [898, 81] on input "text" at bounding box center [928, 88] width 95 height 25
click at [847, 129] on input "text" at bounding box center [824, 129] width 95 height 25
type input "******"
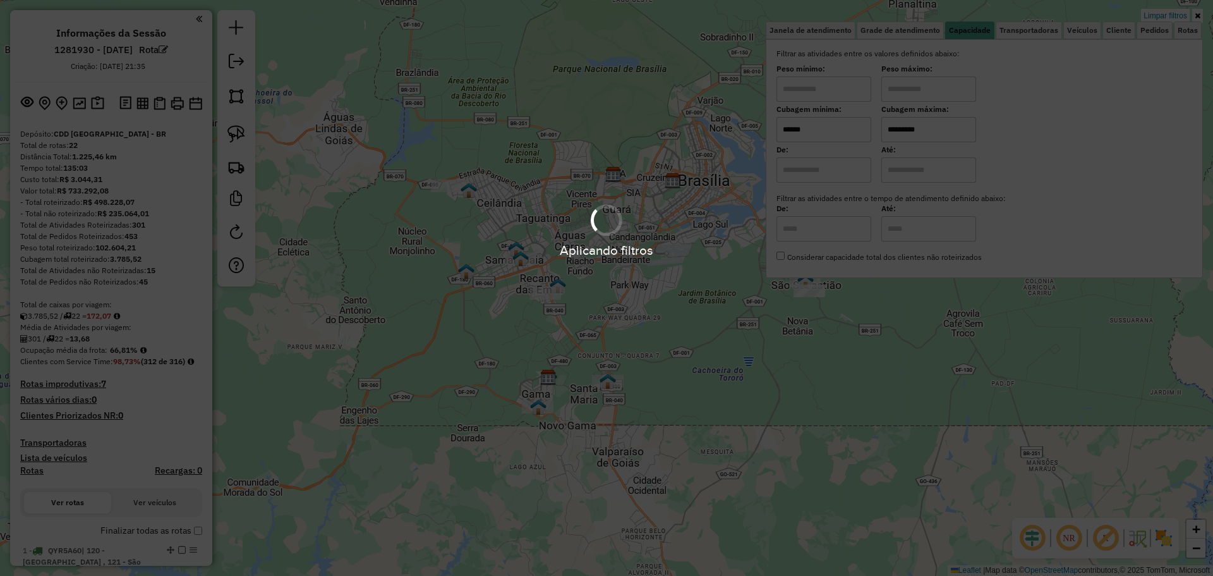
type input "*********"
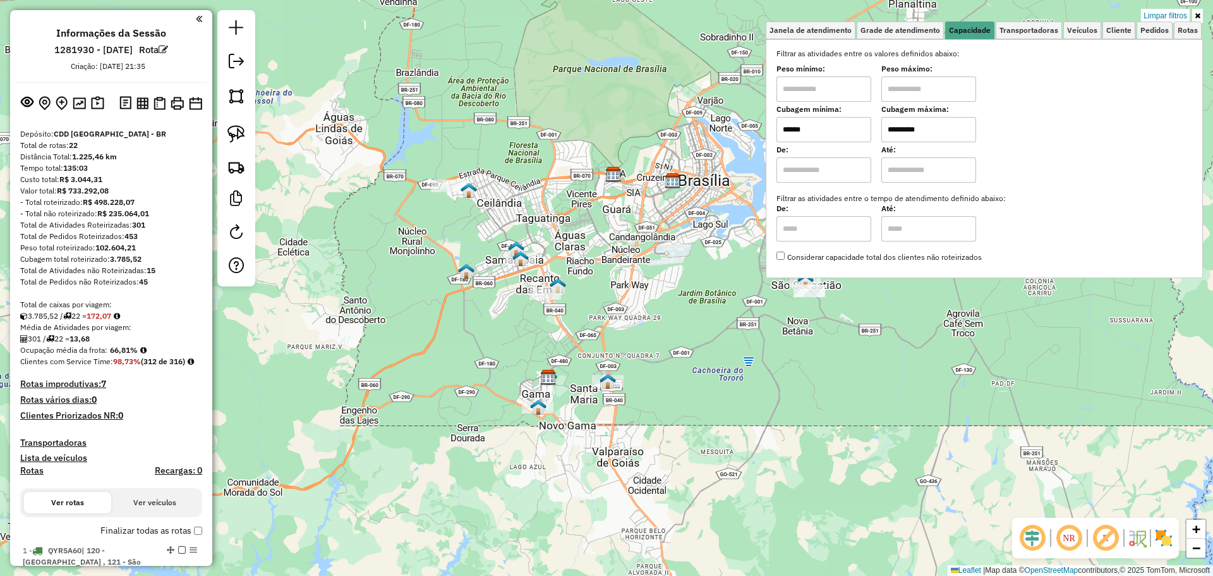
click at [711, 288] on hb-app "Aplicando filtros Pop-up bloqueado! Seu navegador bloqueou automáticamente a ab…" at bounding box center [606, 288] width 1213 height 576
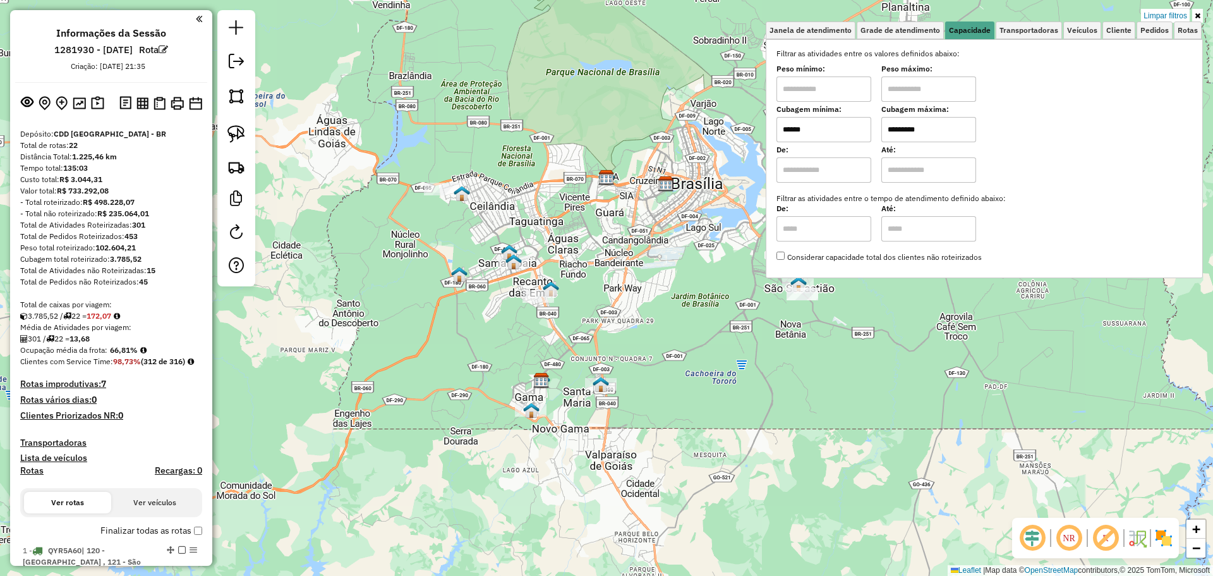
drag, startPoint x: 693, startPoint y: 294, endPoint x: 669, endPoint y: 310, distance: 28.7
click at [653, 306] on div "Limpar filtros Janela de atendimento Grade de atendimento Capacidade Transporta…" at bounding box center [606, 288] width 1213 height 576
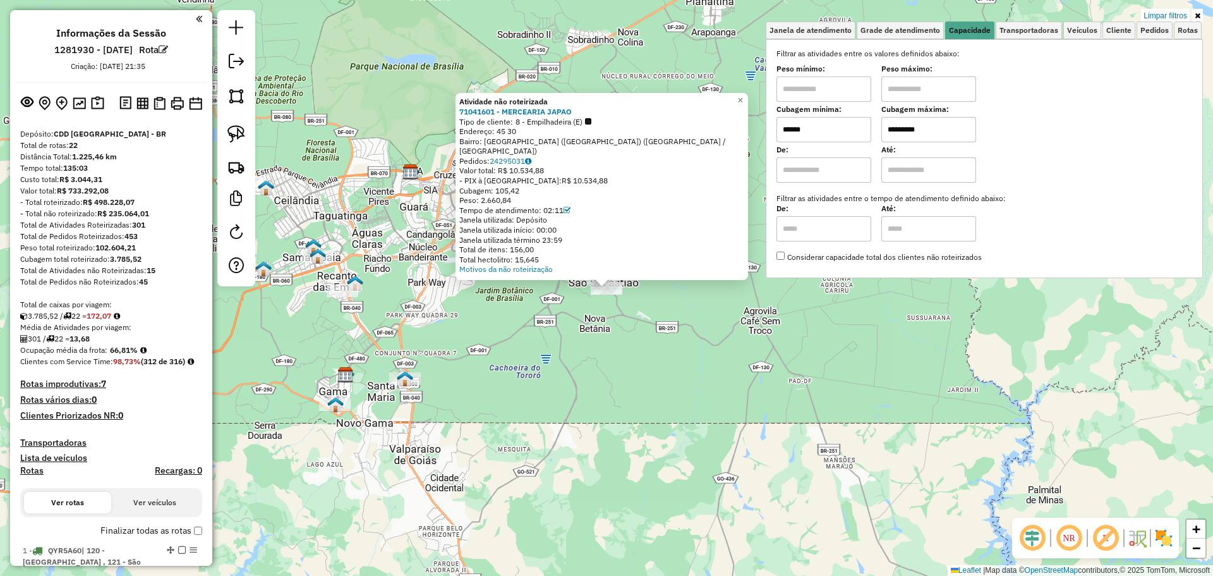
drag, startPoint x: 620, startPoint y: 366, endPoint x: 637, endPoint y: 373, distance: 18.7
click at [637, 373] on div "Atividade não roteirizada 71041601 - MERCEARIA JAPAO Tipo de cliente: 8 - Empil…" at bounding box center [606, 288] width 1213 height 576
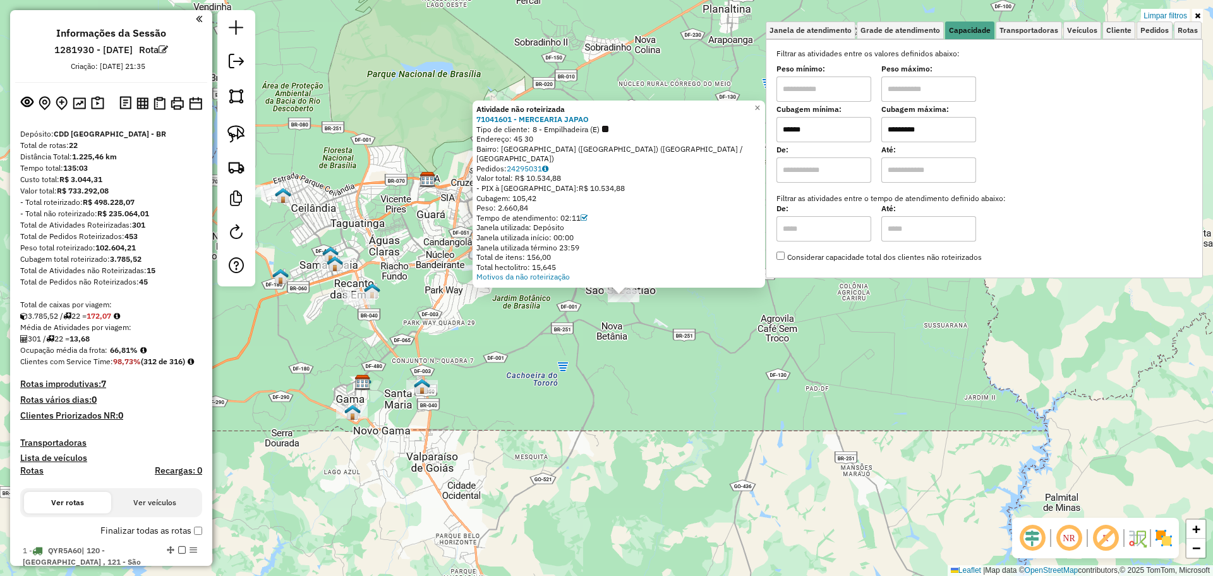
click at [637, 373] on div "Atividade não roteirizada 71041601 - MERCEARIA JAPAO Tipo de cliente: 8 - Empil…" at bounding box center [606, 288] width 1213 height 576
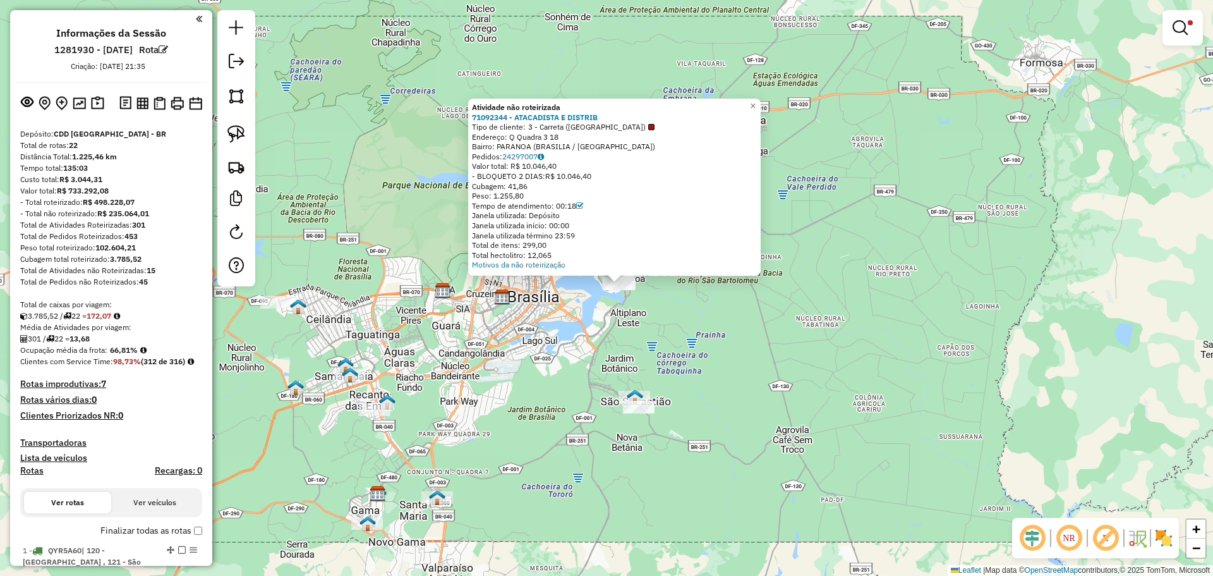
drag, startPoint x: 533, startPoint y: 343, endPoint x: 545, endPoint y: 339, distance: 13.2
click at [545, 339] on div "Atividade não roteirizada 71092344 - ATACADISTA E DISTRIB Tipo de cliente: 3 - …" at bounding box center [606, 288] width 1213 height 576
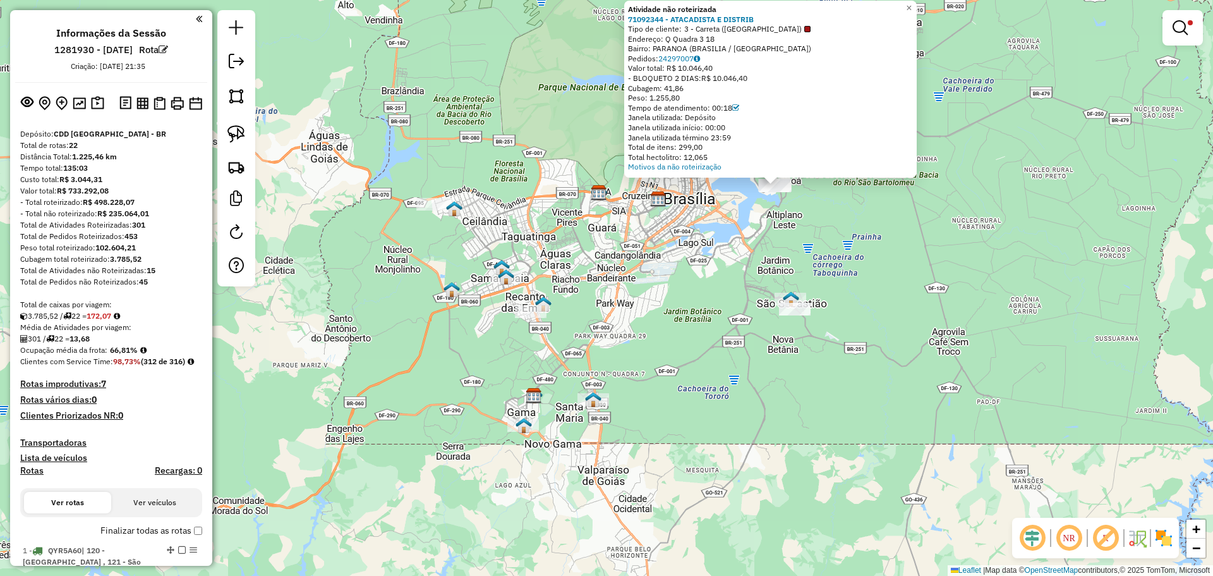
drag, startPoint x: 546, startPoint y: 407, endPoint x: 730, endPoint y: 288, distance: 219.4
click at [730, 288] on div "Atividade não roteirizada 71092344 - ATACADISTA E DISTRIB Tipo de cliente: 3 - …" at bounding box center [606, 288] width 1213 height 576
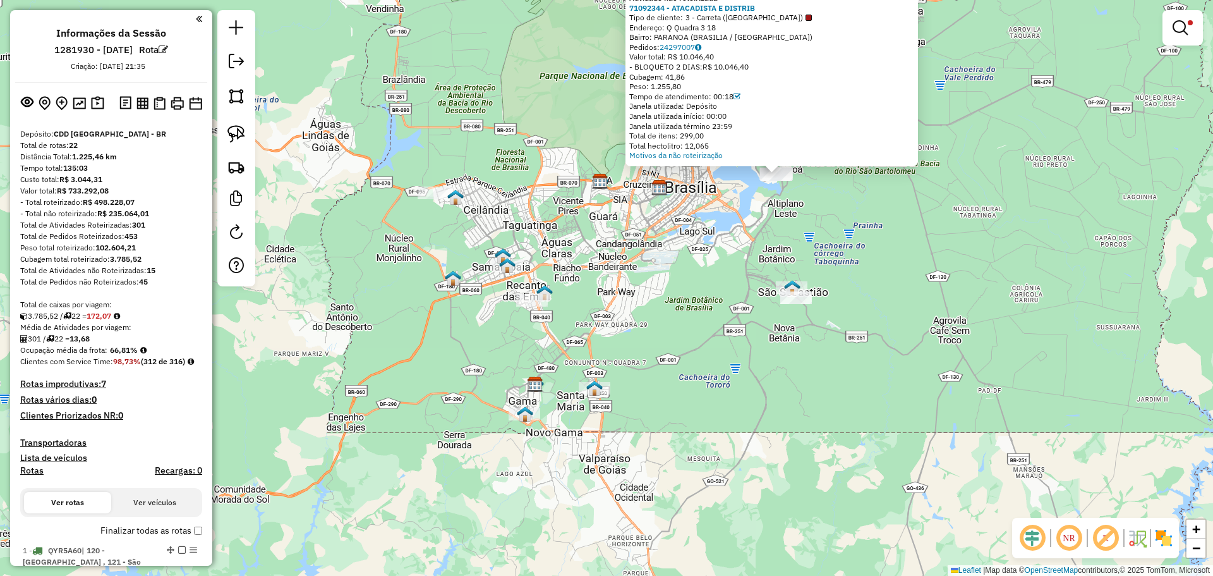
drag, startPoint x: 730, startPoint y: 288, endPoint x: 673, endPoint y: 311, distance: 61.8
click at [674, 310] on div "Atividade não roteirizada 71092344 - ATACADISTA E DISTRIB Tipo de cliente: 3 - …" at bounding box center [606, 288] width 1213 height 576
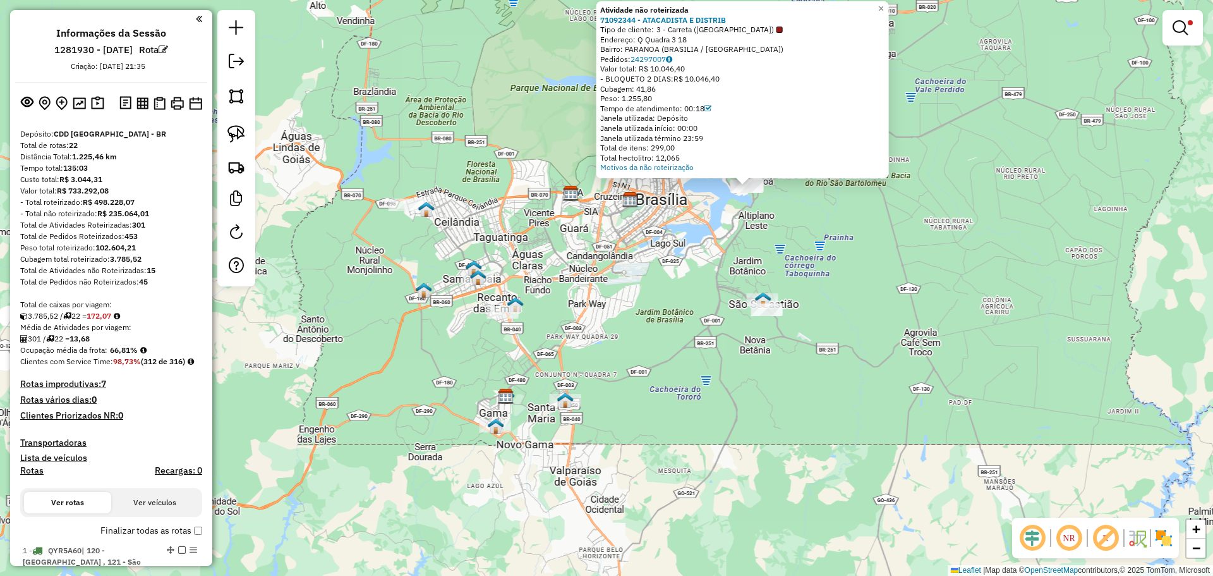
click at [665, 314] on div "Atividade não roteirizada 71092344 - ATACADISTA E DISTRIB Tipo de cliente: 3 - …" at bounding box center [606, 288] width 1213 height 576
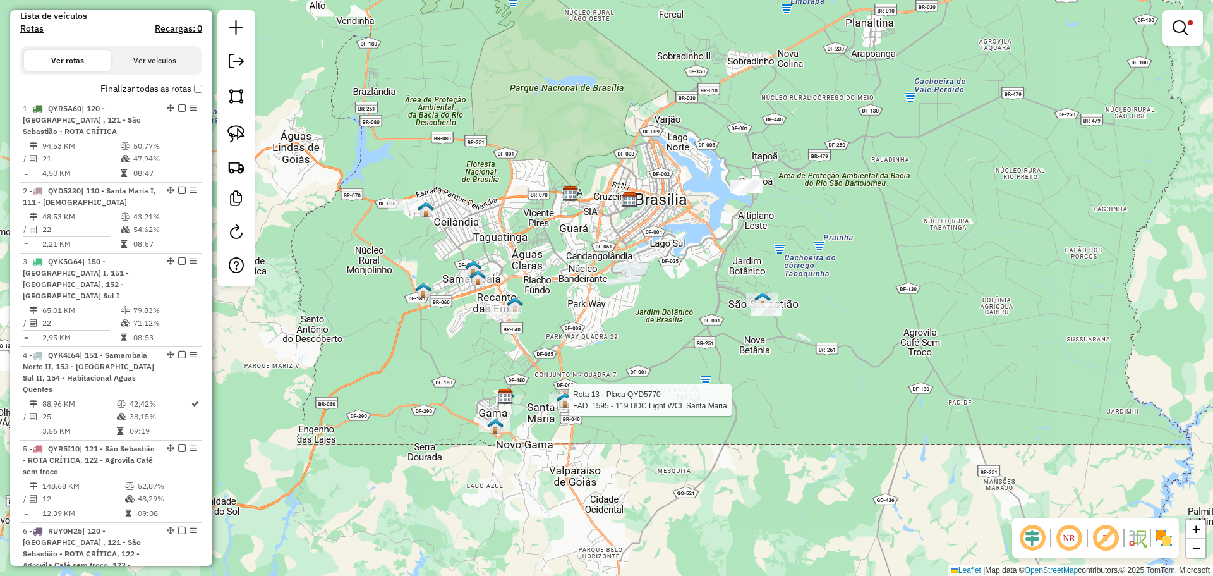
select select "**********"
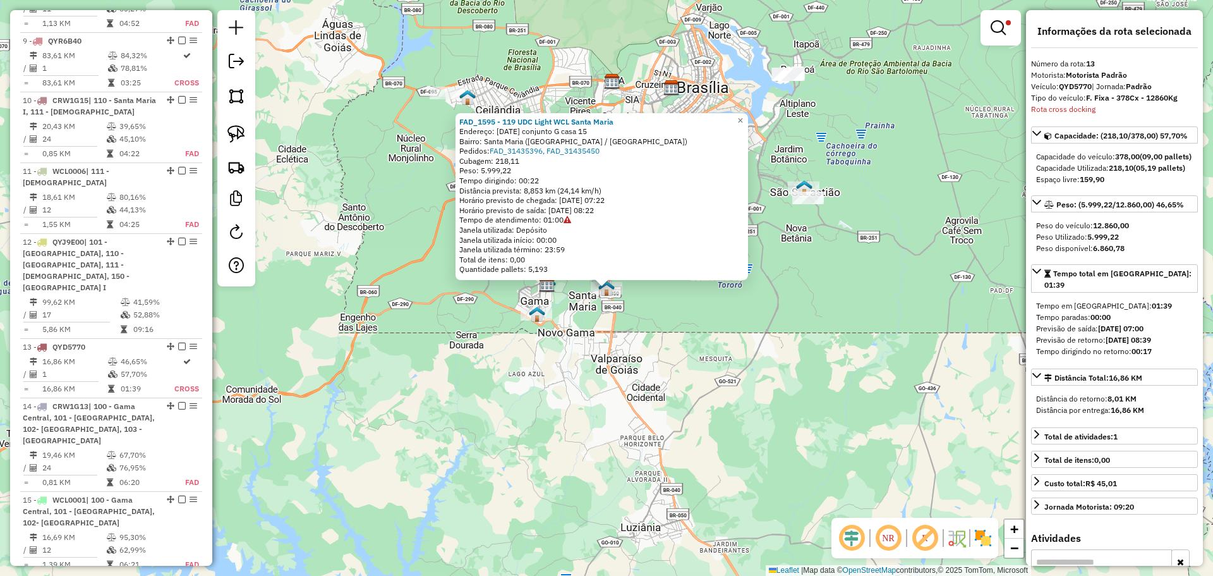
scroll to position [1472, 0]
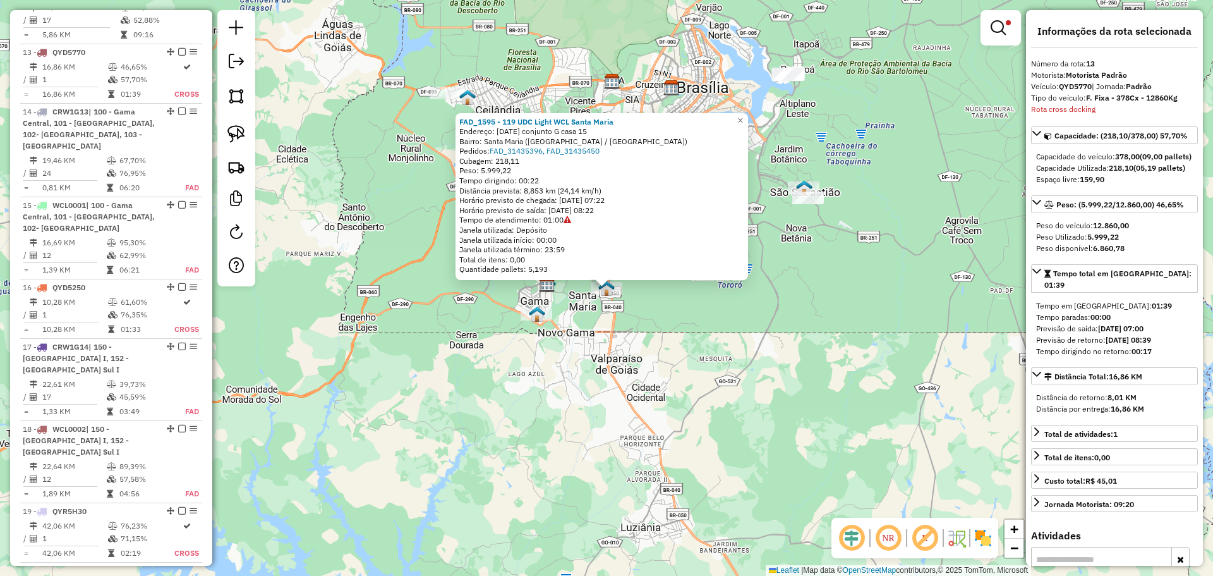
click at [583, 369] on div "FAD_1595 - 119 UDC Light WCL Santa Maria Endereço: AC 419 conjunto G casa 15 Ba…" at bounding box center [606, 288] width 1213 height 576
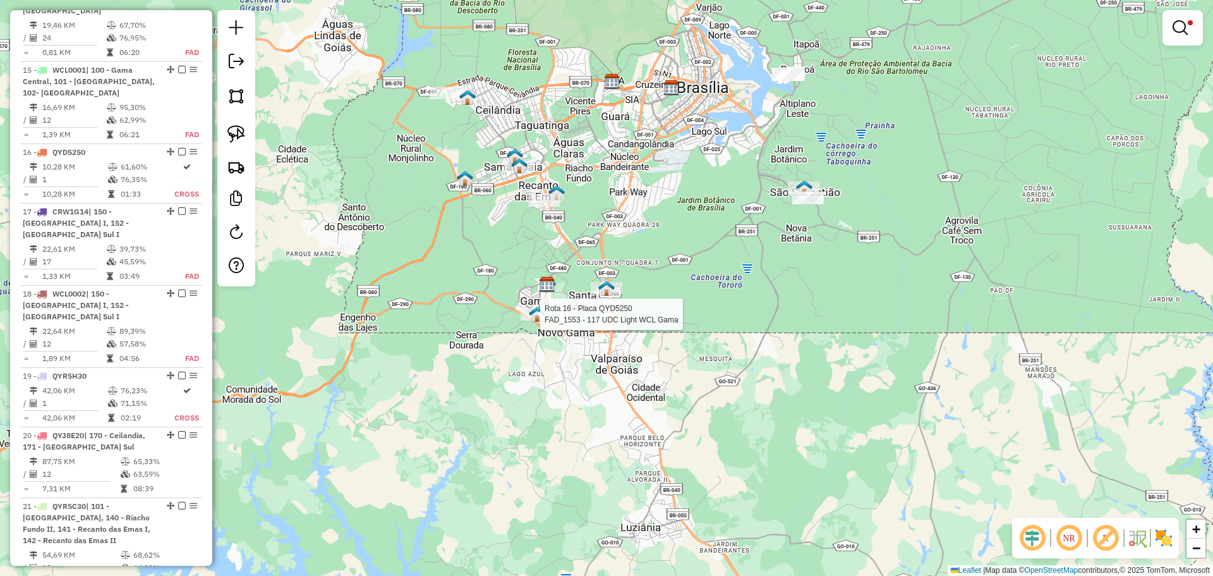
select select "**********"
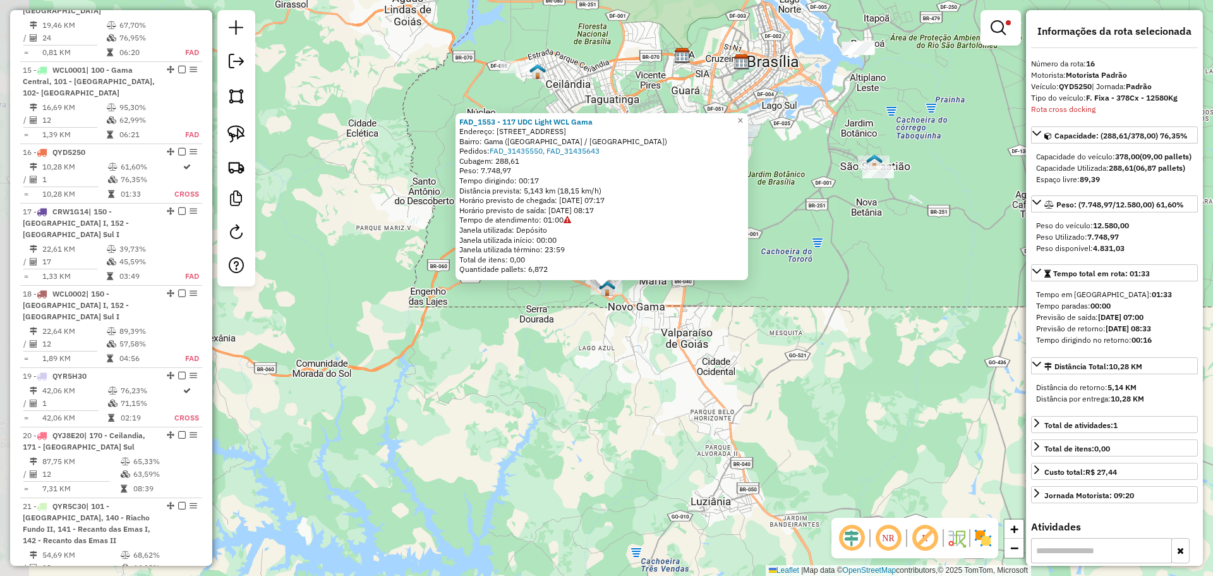
scroll to position [1696, 0]
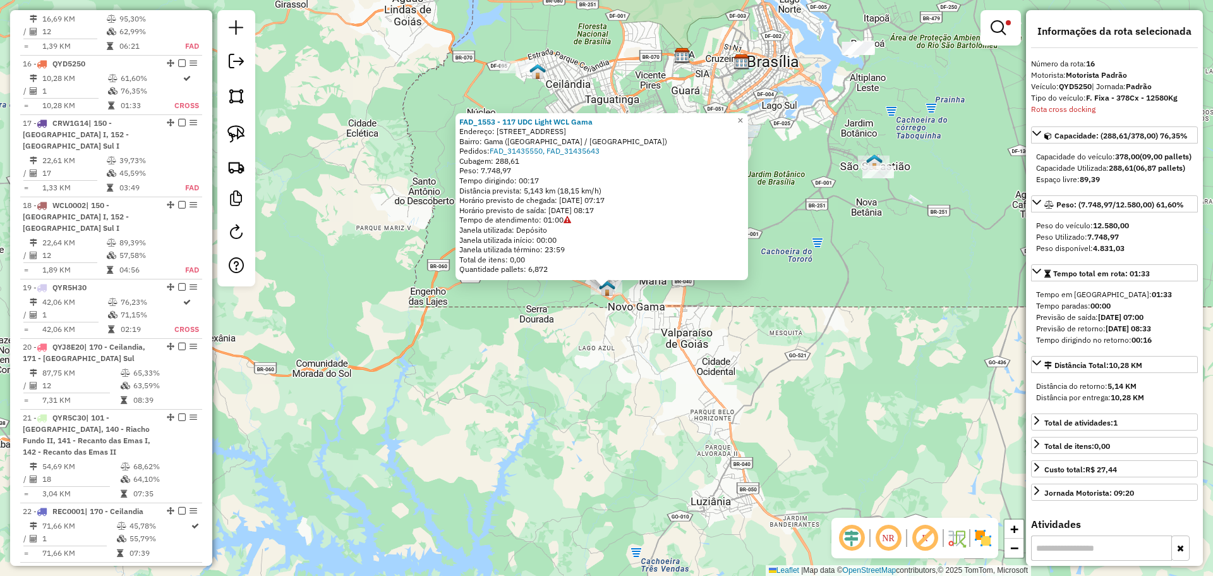
drag, startPoint x: 675, startPoint y: 342, endPoint x: 693, endPoint y: 337, distance: 19.0
click at [675, 342] on div "FAD_1553 - 117 UDC Light WCL Gama Endereço: Quadra 3 Conjunto D Setor Sul, 11 B…" at bounding box center [606, 288] width 1213 height 576
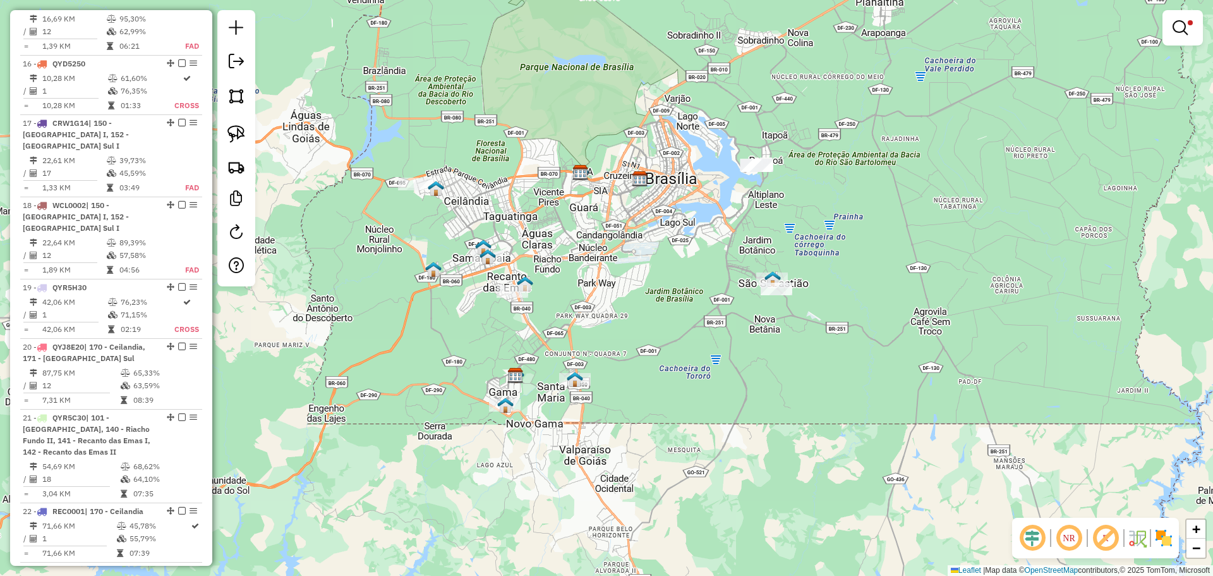
drag, startPoint x: 705, startPoint y: 341, endPoint x: 540, endPoint y: 513, distance: 238.2
click at [543, 530] on div "Limpar filtros Janela de atendimento Grade de atendimento Capacidade Transporta…" at bounding box center [606, 288] width 1213 height 576
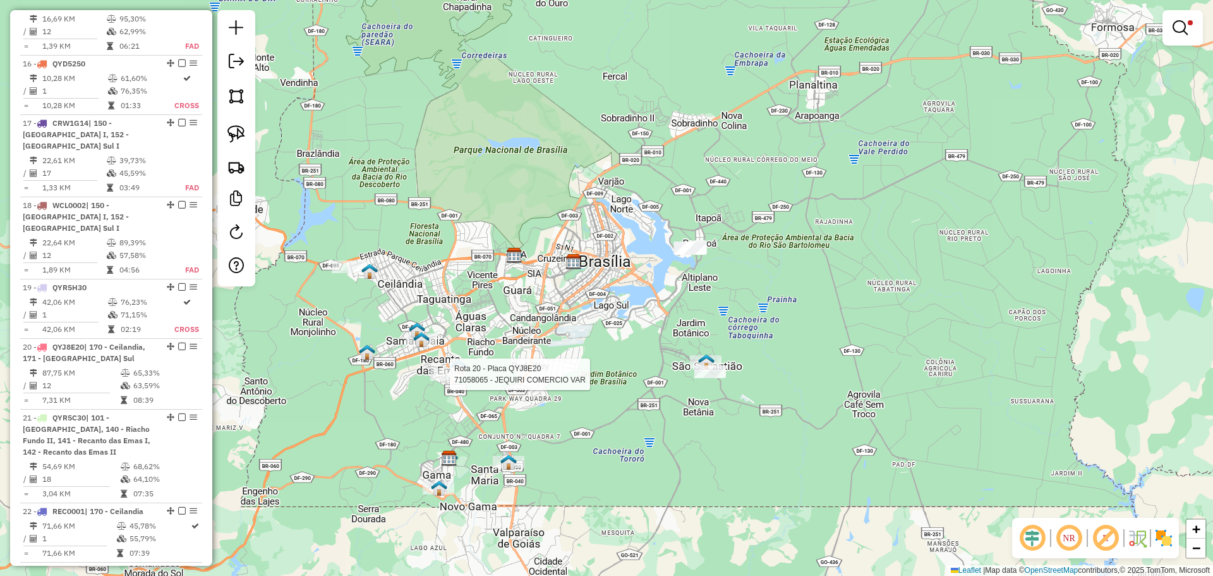
select select "**********"
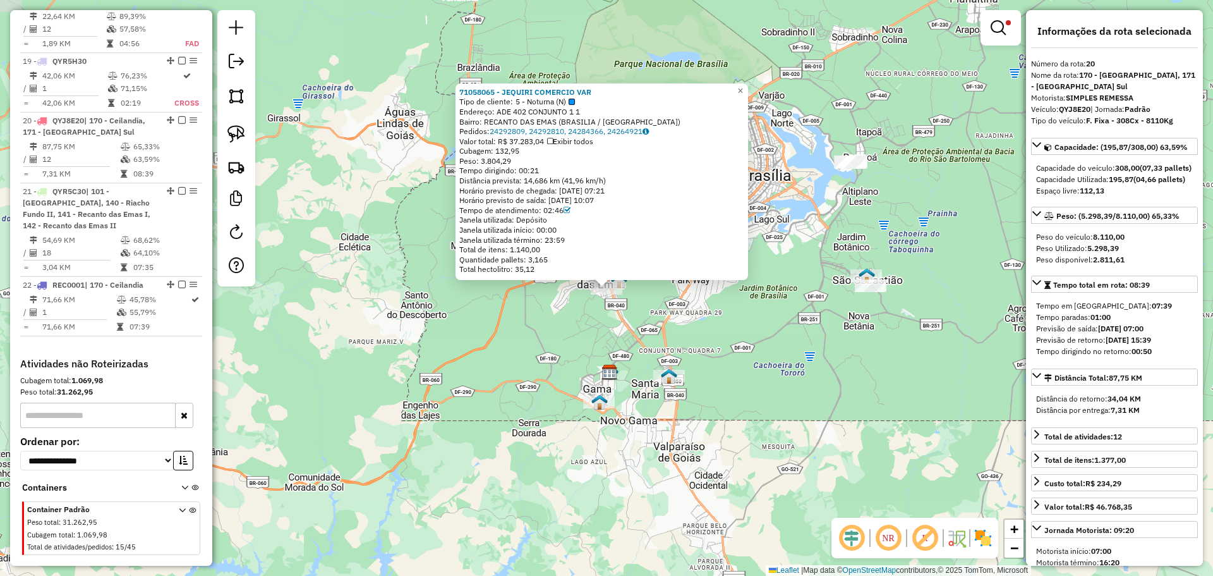
scroll to position [1930, 0]
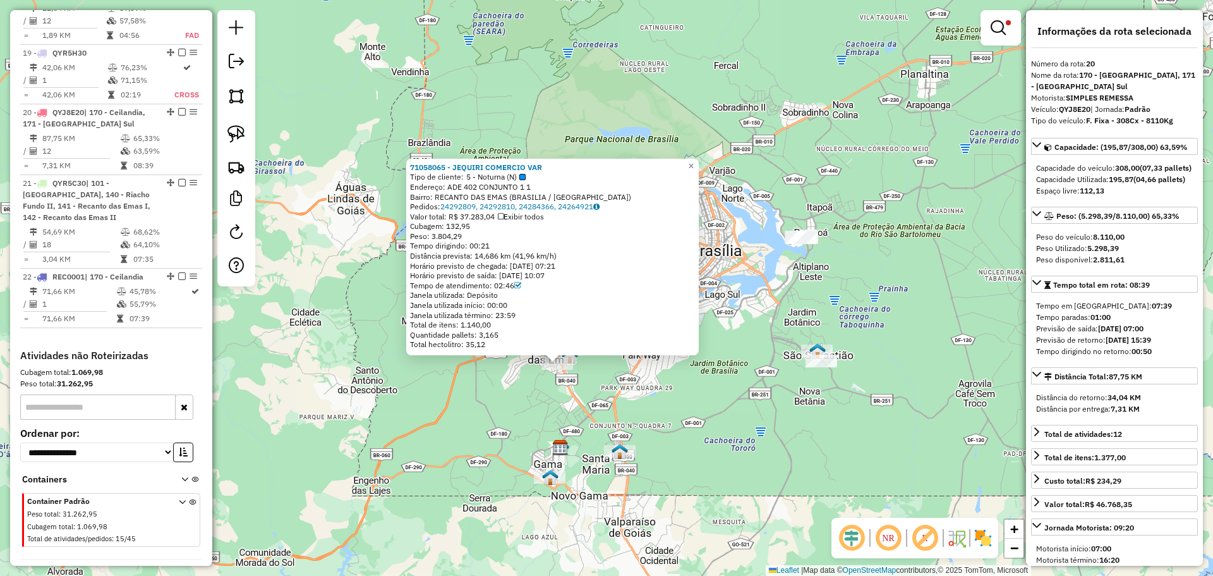
drag, startPoint x: 541, startPoint y: 334, endPoint x: 481, endPoint y: 425, distance: 109.0
click at [481, 425] on div "71058065 - JEQUIRI COMERCIO VAR Tipo de cliente: 5 - Noturna (N) Endereço: ADE …" at bounding box center [606, 288] width 1213 height 576
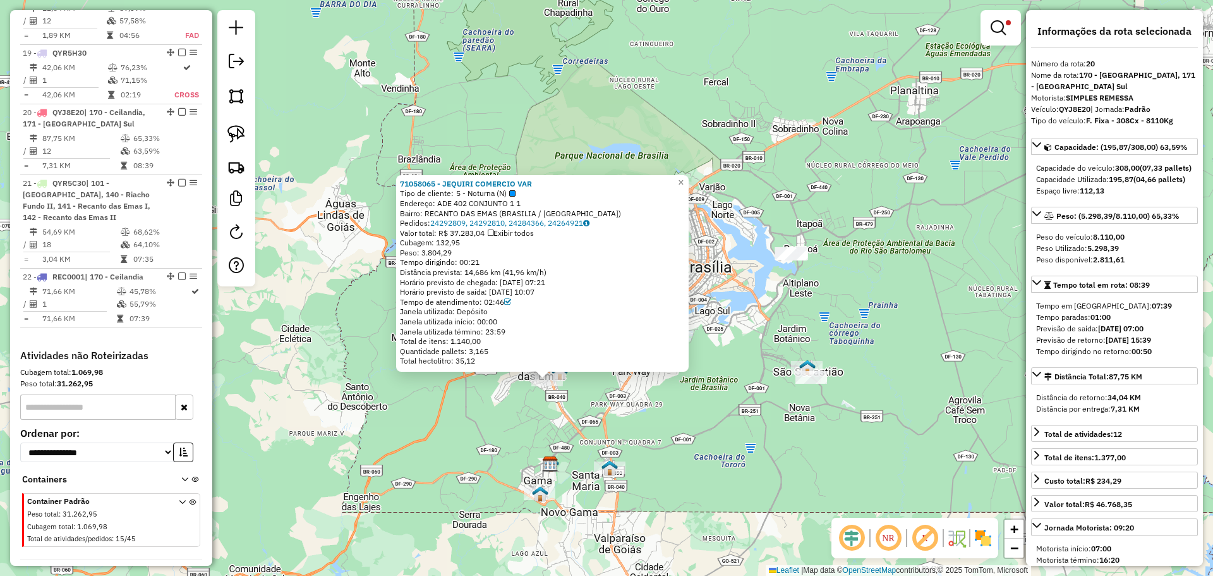
click at [481, 425] on div "71058065 - JEQUIRI COMERCIO VAR Tipo de cliente: 5 - Noturna (N) Endereço: ADE …" at bounding box center [606, 288] width 1213 height 576
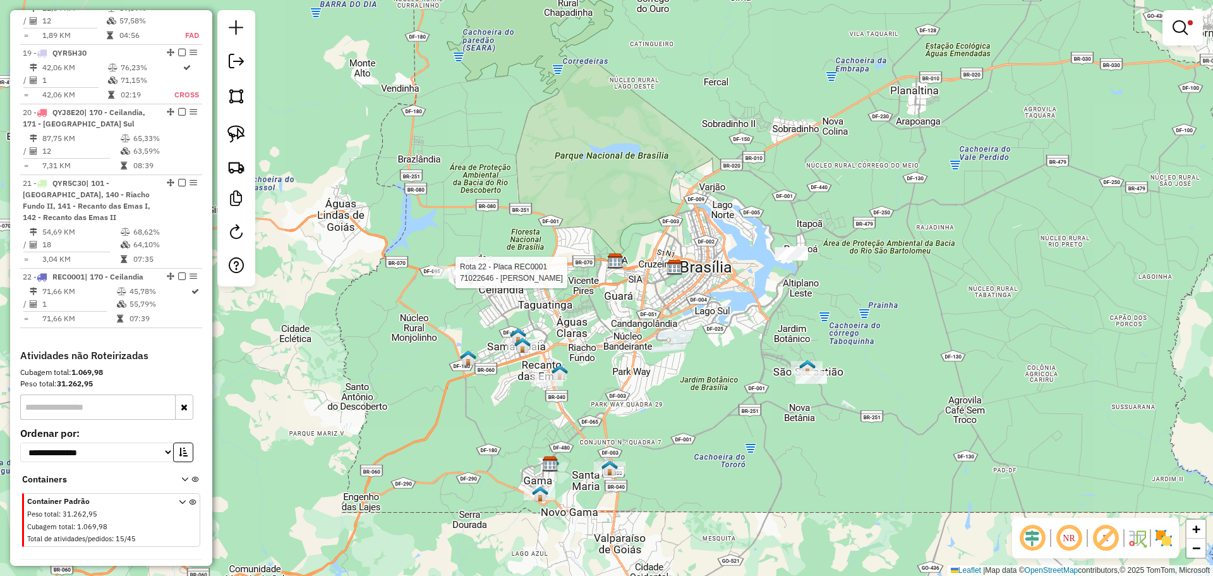
select select "**********"
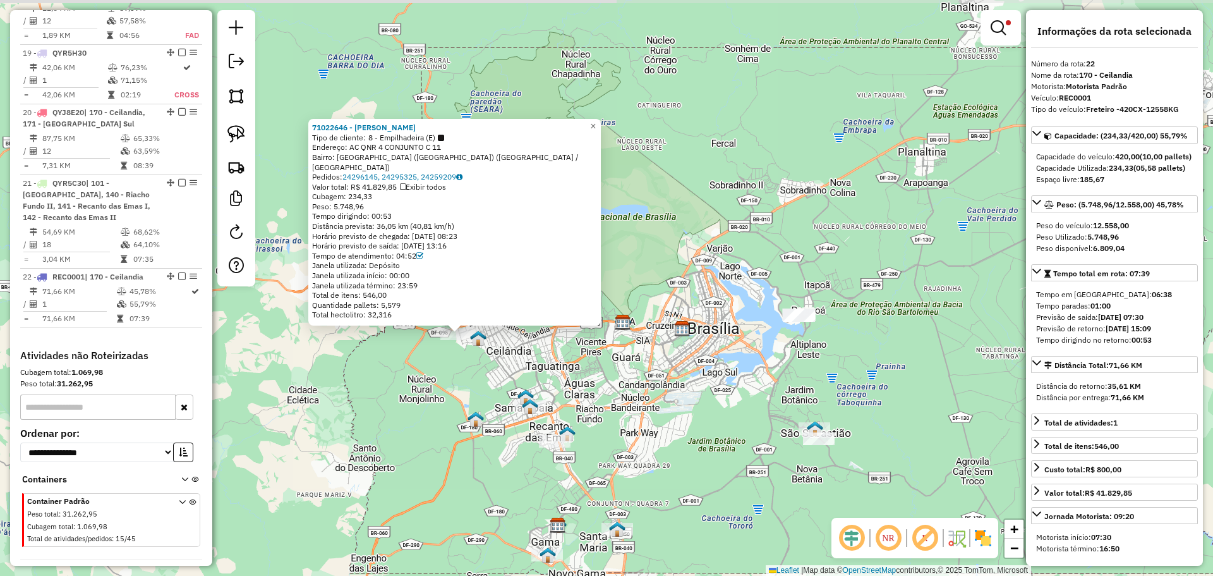
drag, startPoint x: 564, startPoint y: 370, endPoint x: 417, endPoint y: 416, distance: 154.3
click at [417, 416] on div "71022646 - R MARIA DE SOUSA - M Tipo de cliente: 8 - Empilhadeira (E) Endereço:…" at bounding box center [606, 288] width 1213 height 576
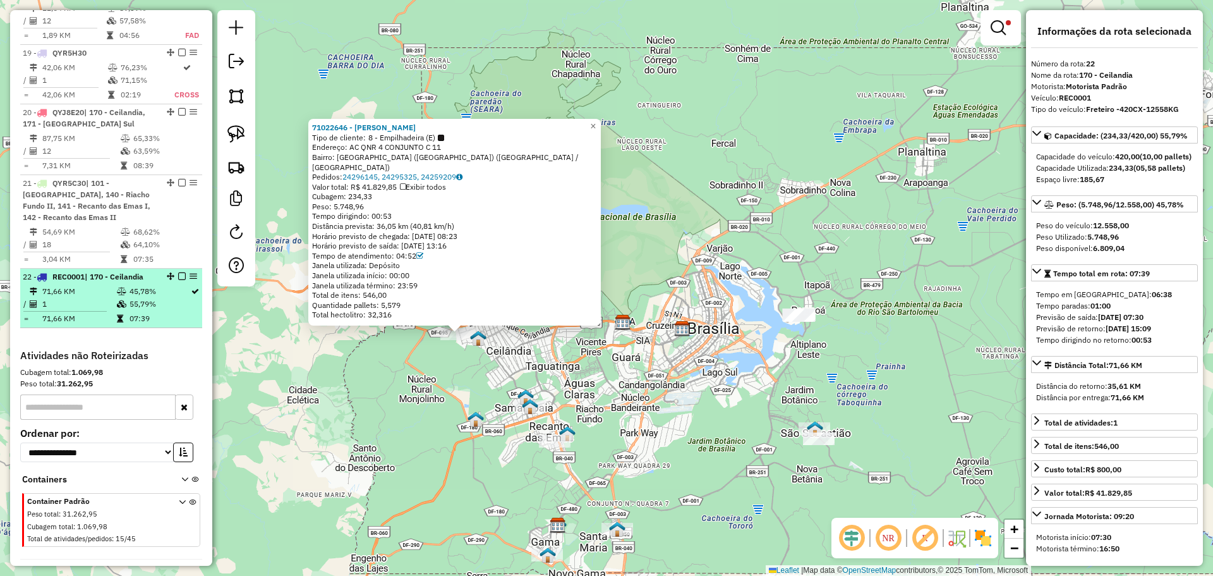
click at [129, 285] on td "45,78%" at bounding box center [159, 291] width 61 height 13
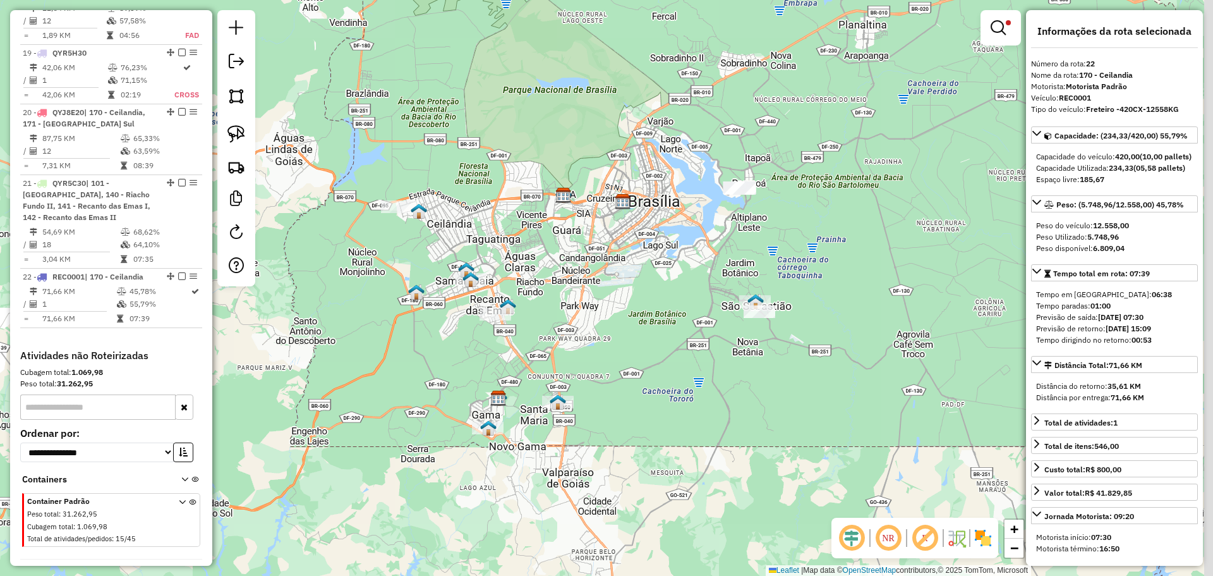
drag, startPoint x: 559, startPoint y: 334, endPoint x: 402, endPoint y: 377, distance: 162.9
click at [410, 375] on div "Limpar filtros Janela de atendimento Grade de atendimento Capacidade Transporta…" at bounding box center [606, 288] width 1213 height 576
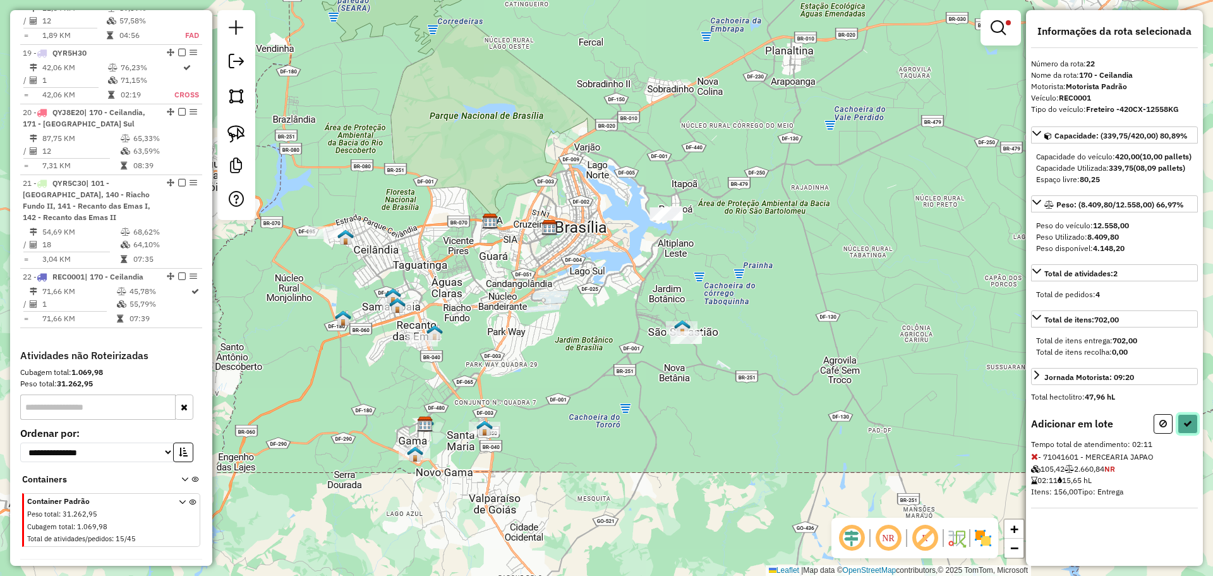
click at [1190, 433] on button at bounding box center [1188, 424] width 20 height 20
select select "**********"
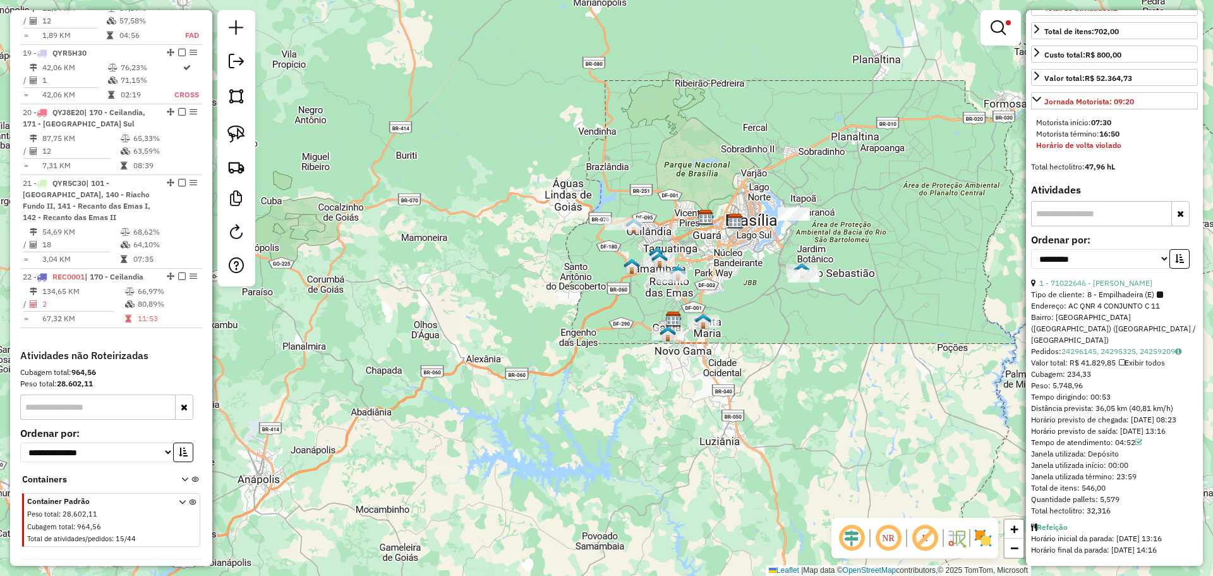
scroll to position [437, 0]
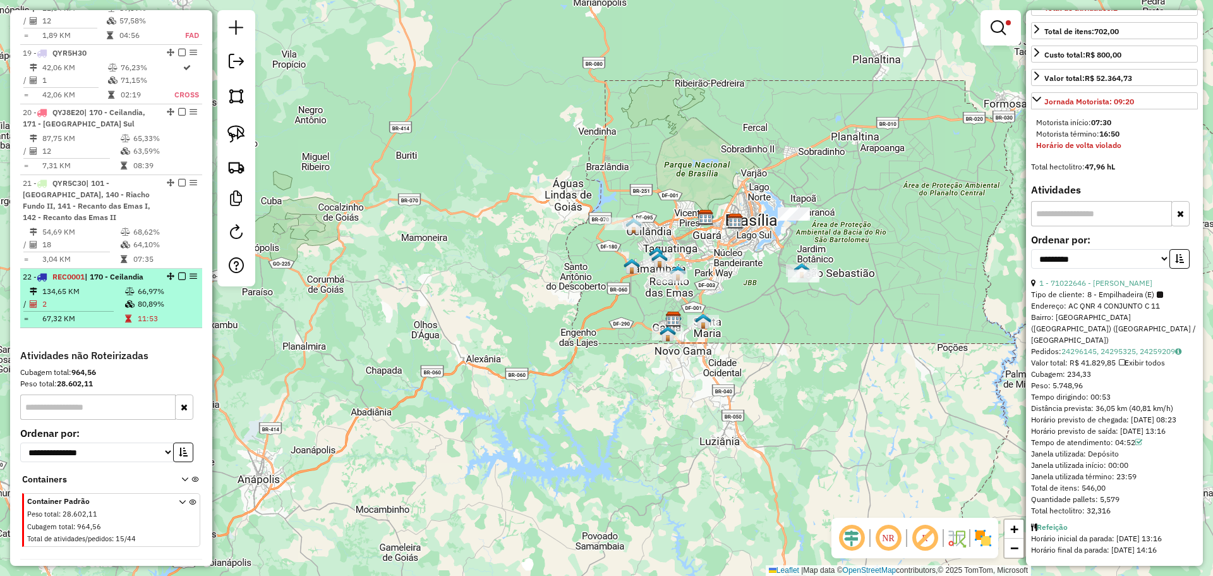
click at [121, 272] on span "| 170 - Ceilandia" at bounding box center [114, 276] width 59 height 9
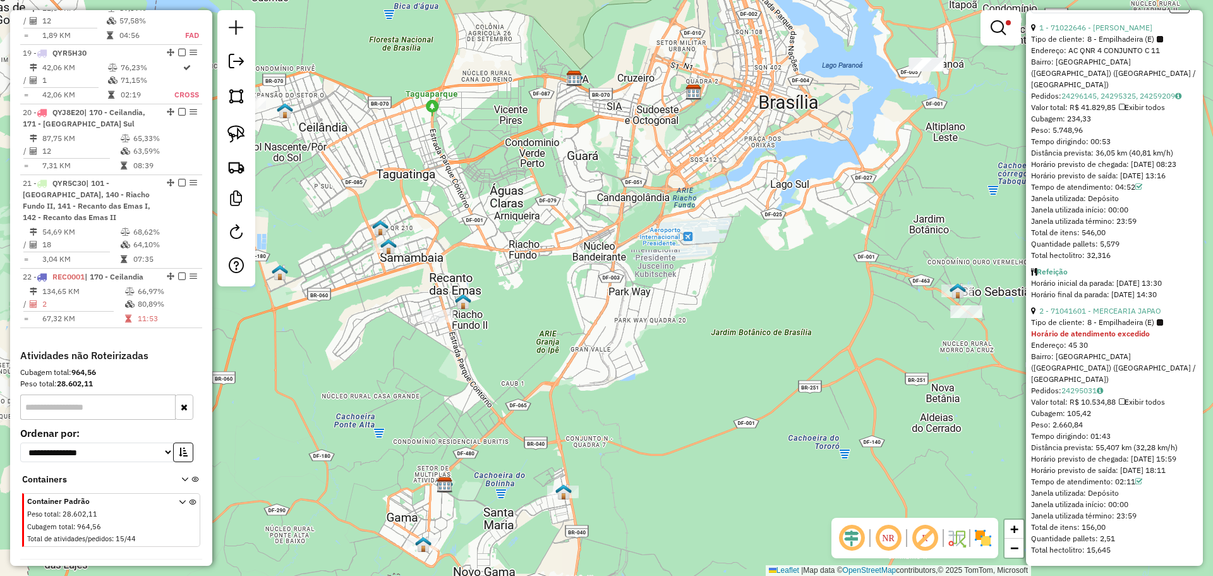
scroll to position [693, 0]
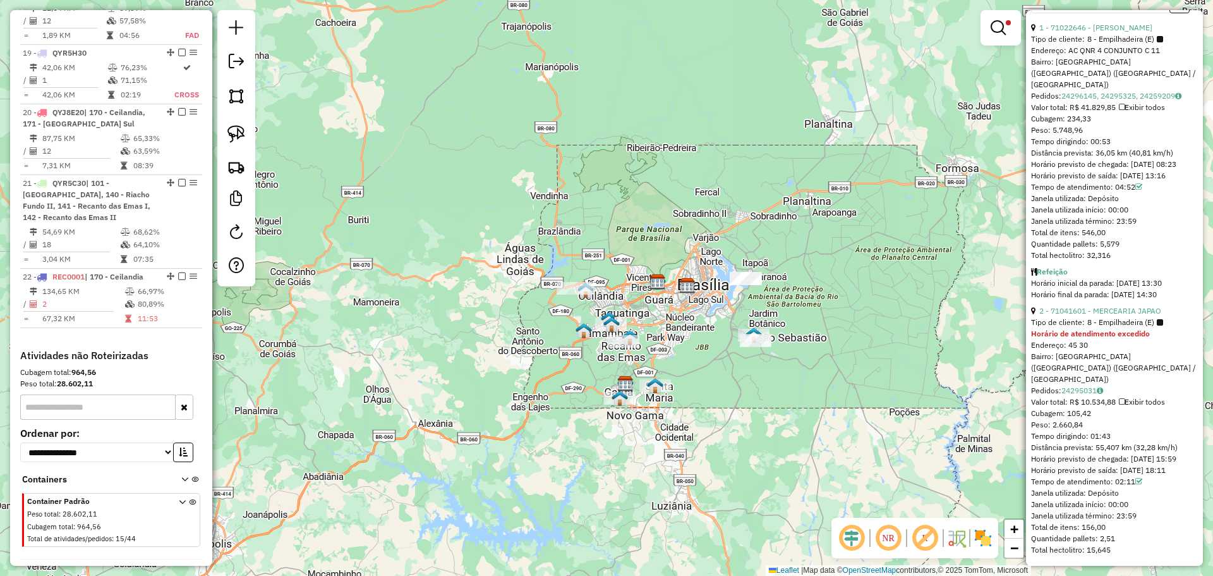
drag, startPoint x: 834, startPoint y: 393, endPoint x: 766, endPoint y: 406, distance: 68.8
click at [766, 406] on div "Limpar filtros Janela de atendimento Grade de atendimento Capacidade Transporta…" at bounding box center [606, 288] width 1213 height 576
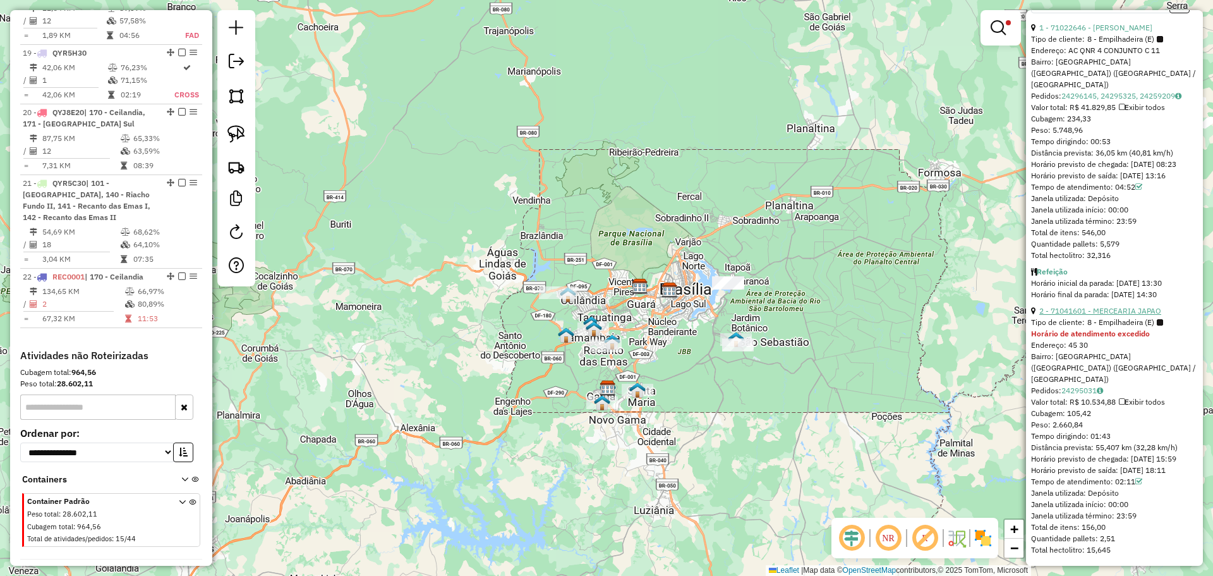
click at [1132, 314] on link "2 - 71041601 - MERCEARIA JAPAO" at bounding box center [1100, 310] width 122 height 9
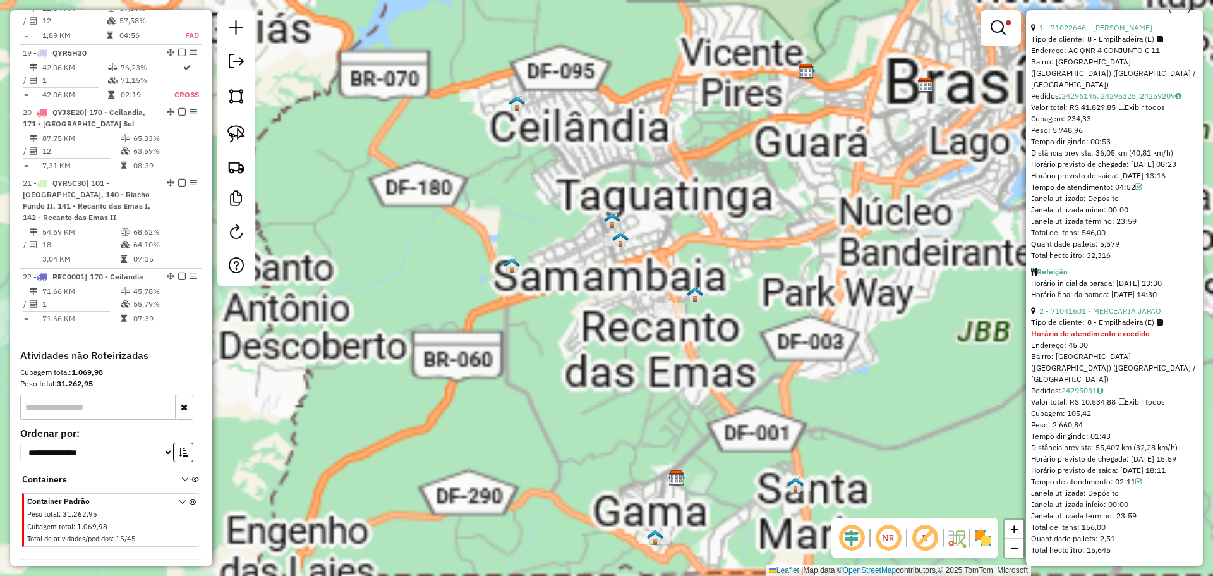
scroll to position [681, 0]
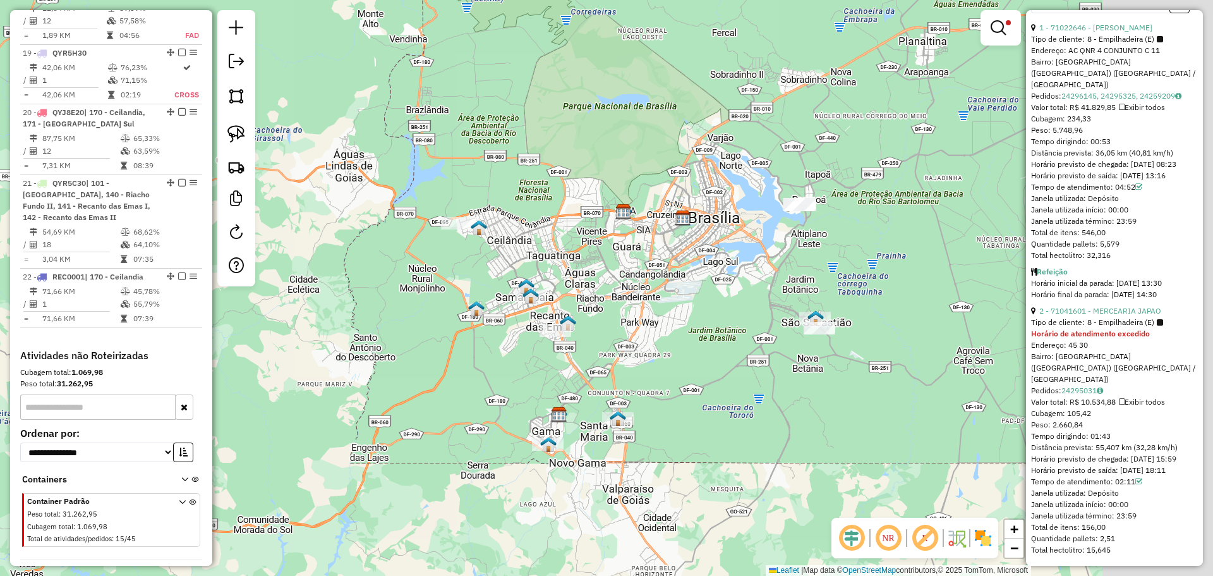
drag, startPoint x: 724, startPoint y: 335, endPoint x: 431, endPoint y: 417, distance: 303.9
click at [431, 417] on div "Limpar filtros Janela de atendimento Grade de atendimento Capacidade Transporta…" at bounding box center [606, 288] width 1213 height 576
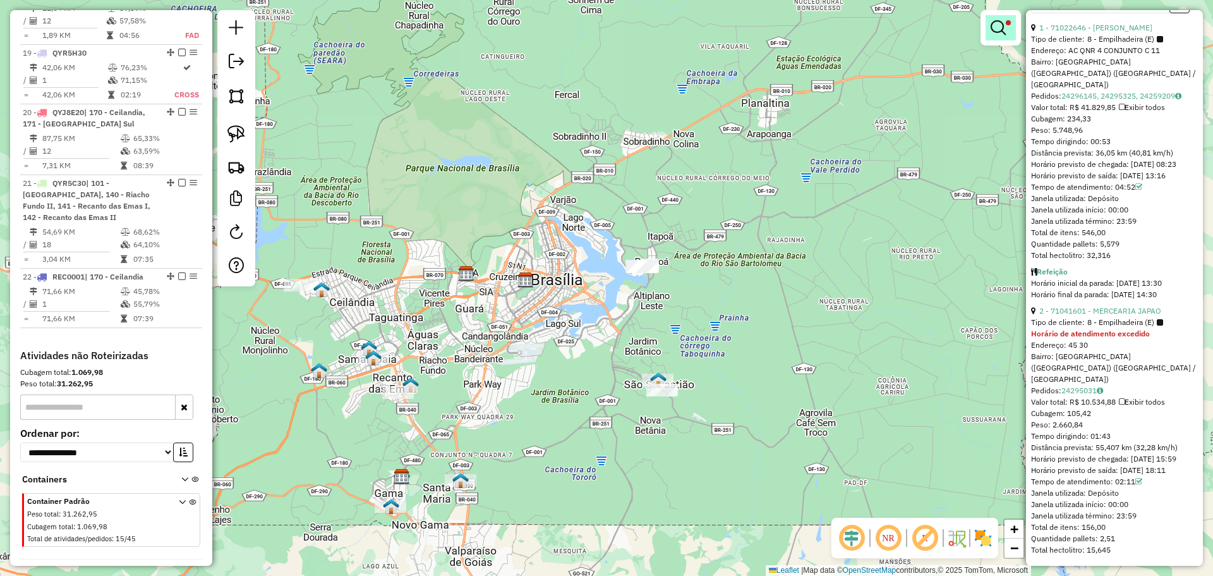
click at [993, 30] on em at bounding box center [998, 27] width 15 height 15
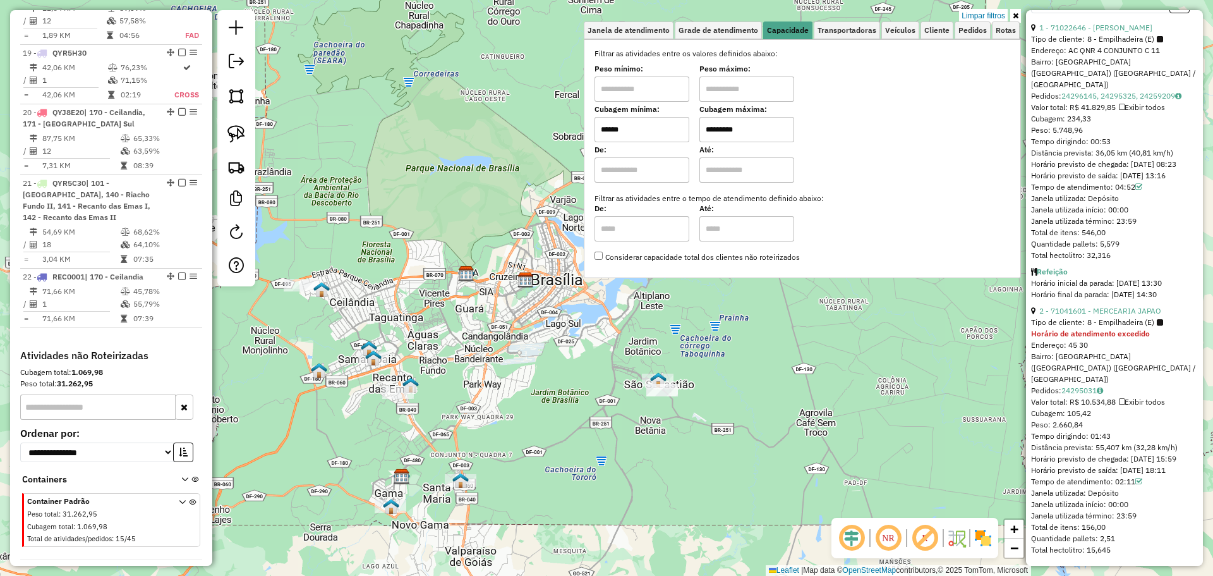
click at [611, 130] on input "******" at bounding box center [642, 129] width 95 height 25
click at [615, 130] on input "******" at bounding box center [642, 129] width 95 height 25
drag, startPoint x: 612, startPoint y: 130, endPoint x: 600, endPoint y: 129, distance: 12.0
click at [600, 129] on input "******" at bounding box center [642, 129] width 95 height 25
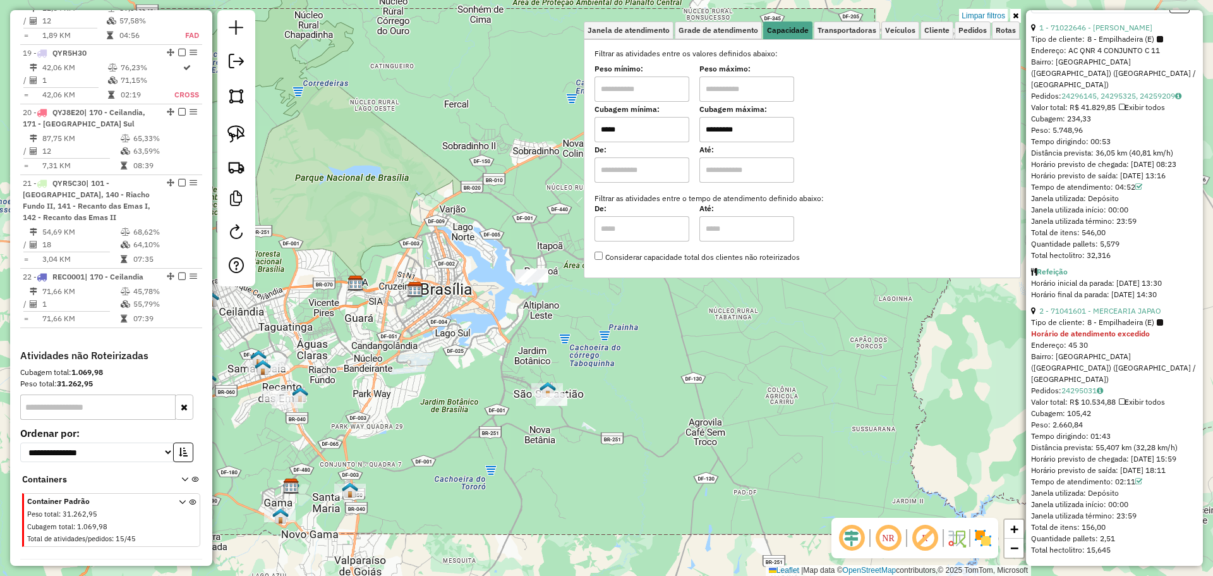
drag, startPoint x: 708, startPoint y: 338, endPoint x: 614, endPoint y: 354, distance: 94.8
click at [614, 354] on div "Limpar filtros Janela de atendimento Grade de atendimento Capacidade Transporta…" at bounding box center [606, 288] width 1213 height 576
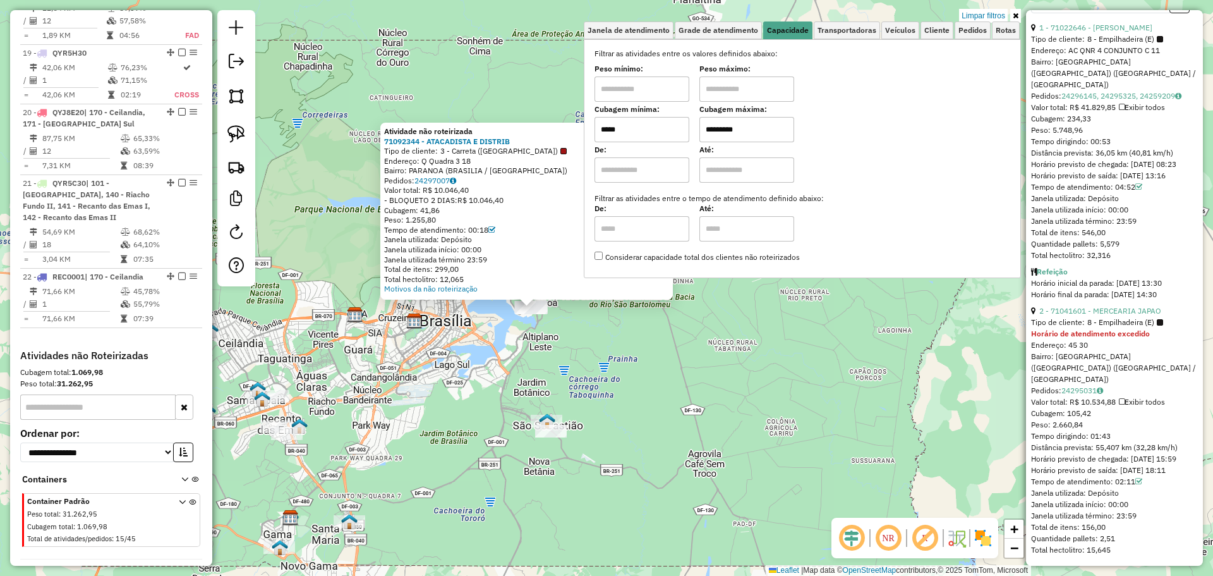
drag, startPoint x: 605, startPoint y: 336, endPoint x: 528, endPoint y: 359, distance: 81.0
click at [528, 359] on div "Atividade não roteirizada 71092344 - ATACADISTA E DISTRIB Tipo de cliente: 3 - …" at bounding box center [606, 288] width 1213 height 576
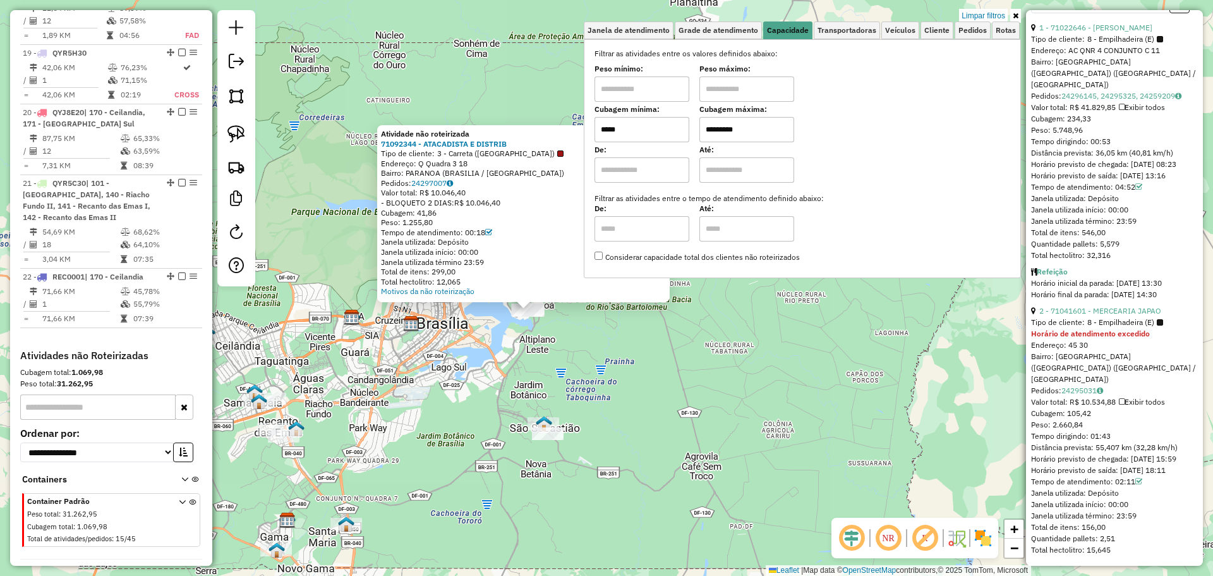
click at [528, 359] on div "Atividade não roteirizada 71092344 - ATACADISTA E DISTRIB Tipo de cliente: 3 - …" at bounding box center [606, 288] width 1213 height 576
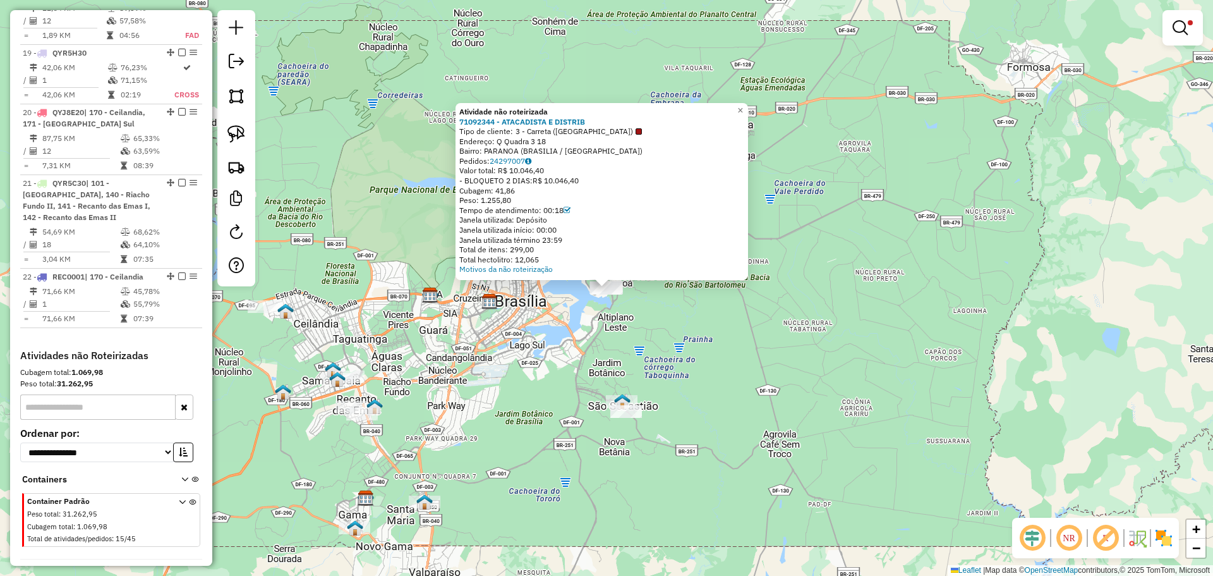
click at [1011, 183] on div "Atividade não roteirizada 71092344 - ATACADISTA E DISTRIB Tipo de cliente: 3 - …" at bounding box center [606, 288] width 1213 height 576
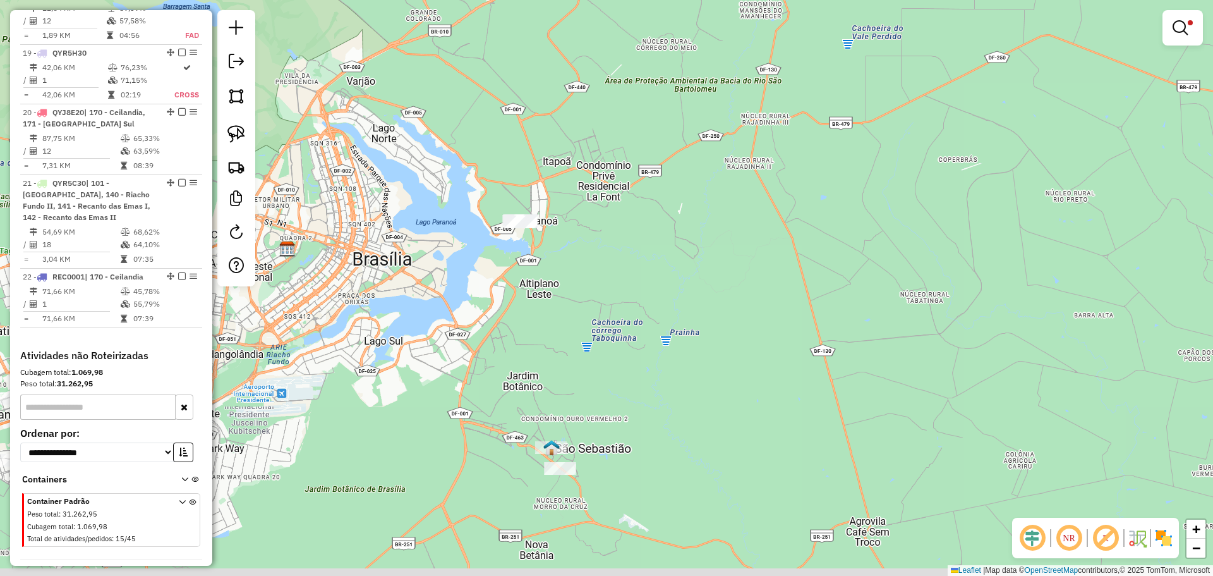
drag, startPoint x: 567, startPoint y: 463, endPoint x: 619, endPoint y: 451, distance: 53.2
click at [619, 451] on div "Limpar filtros Janela de atendimento Grade de atendimento Capacidade Transporta…" at bounding box center [606, 288] width 1213 height 576
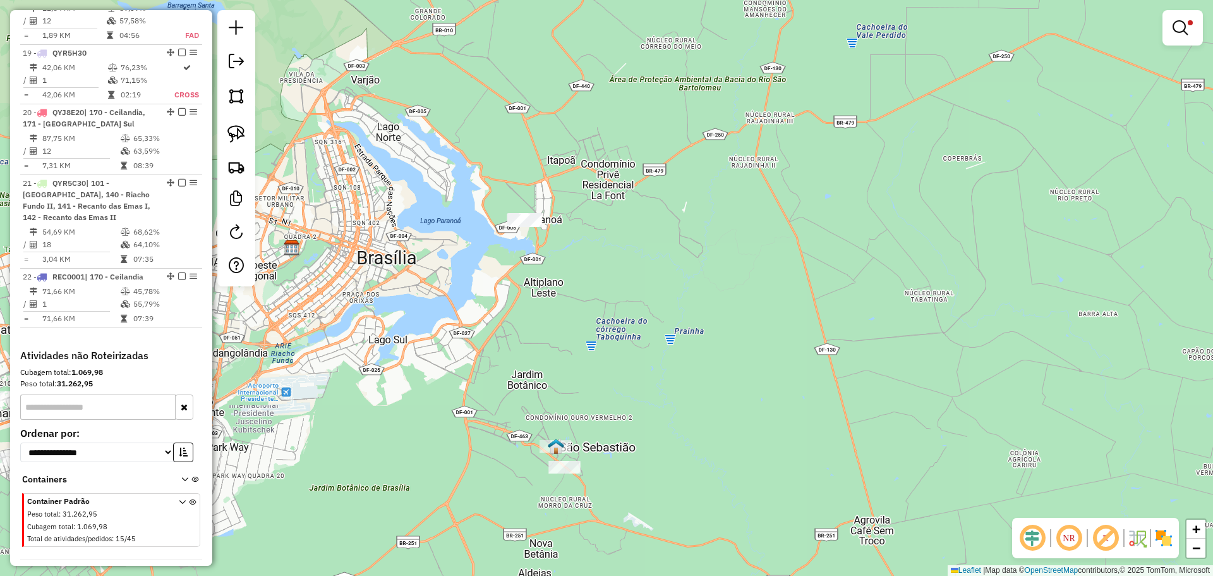
click at [1181, 29] on em at bounding box center [1180, 27] width 15 height 15
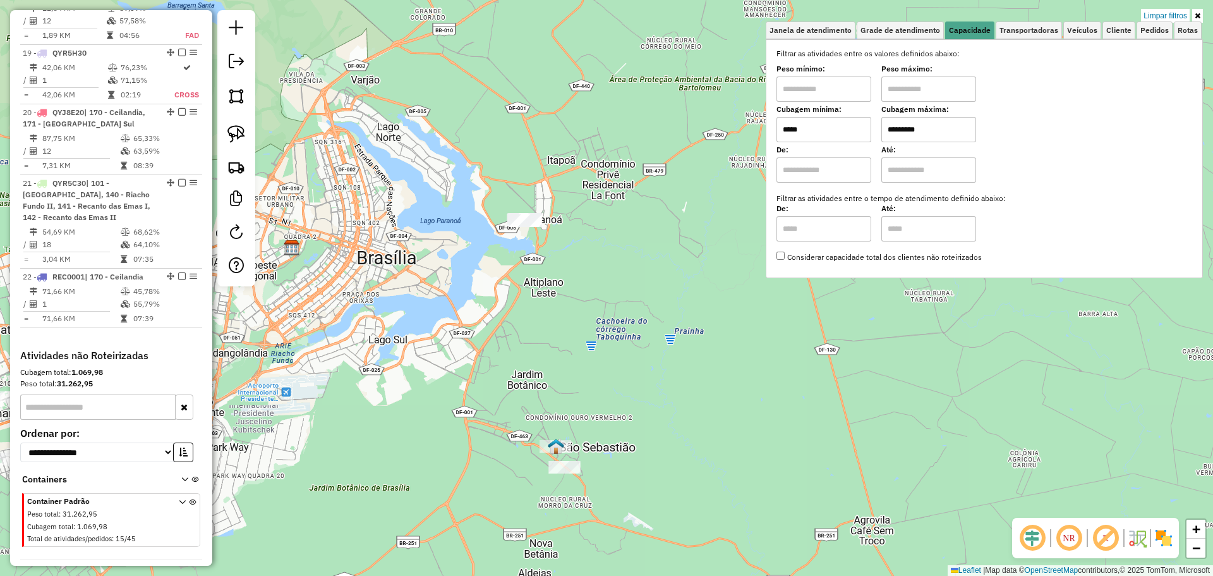
drag, startPoint x: 795, startPoint y: 129, endPoint x: 772, endPoint y: 128, distance: 22.8
click at [772, 128] on div "Selecione os dias de semana para filtrar as janelas de atendimento Seg Ter Qua …" at bounding box center [984, 158] width 437 height 239
type input "*****"
select select "**********"
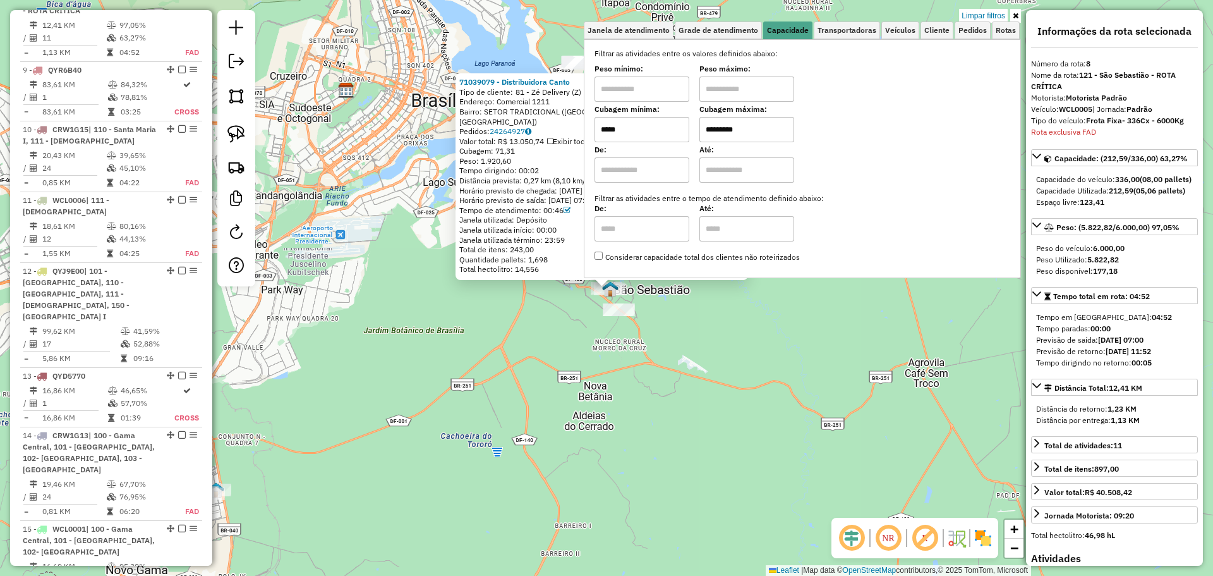
scroll to position [1107, 0]
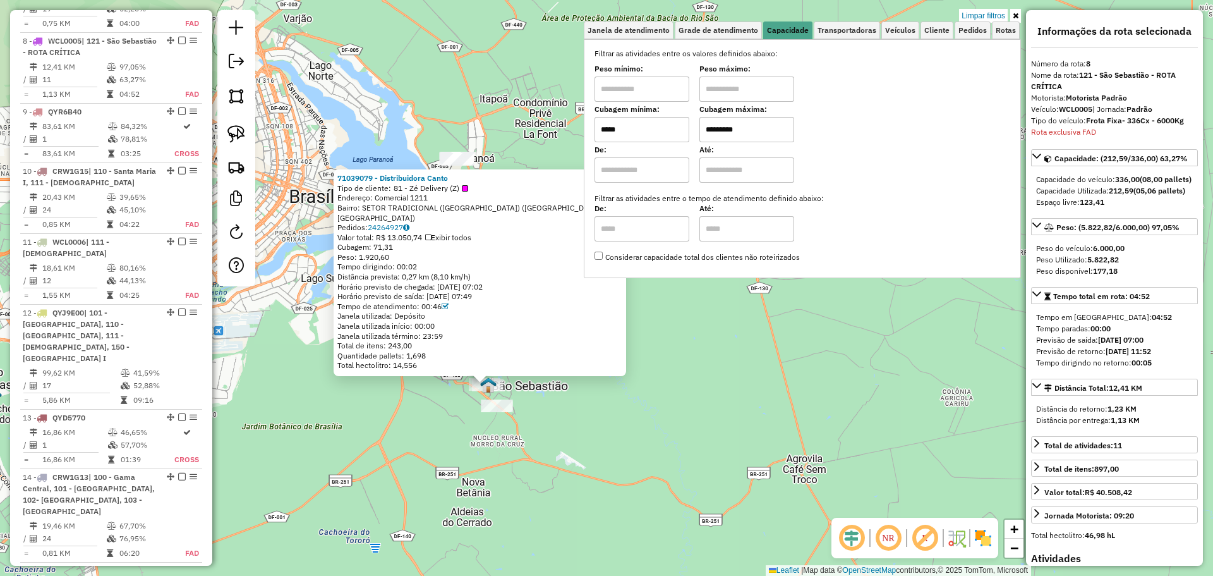
drag, startPoint x: 532, startPoint y: 318, endPoint x: 411, endPoint y: 415, distance: 155.1
click at [411, 415] on div "71039079 - Distribuidora Canto Tipo de cliente: 81 - Zé Delivery (Z) Endereço: …" at bounding box center [606, 288] width 1213 height 576
click at [451, 406] on div "71039079 - Distribuidora Canto Tipo de cliente: 81 - Zé Delivery (Z) Endereço: …" at bounding box center [606, 288] width 1213 height 576
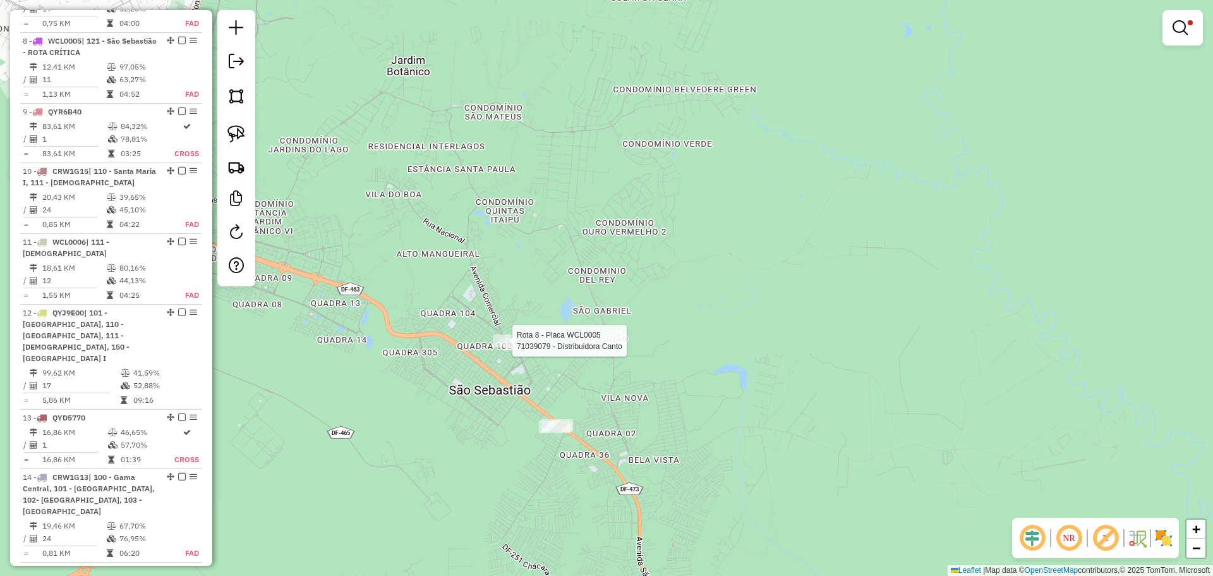
select select "**********"
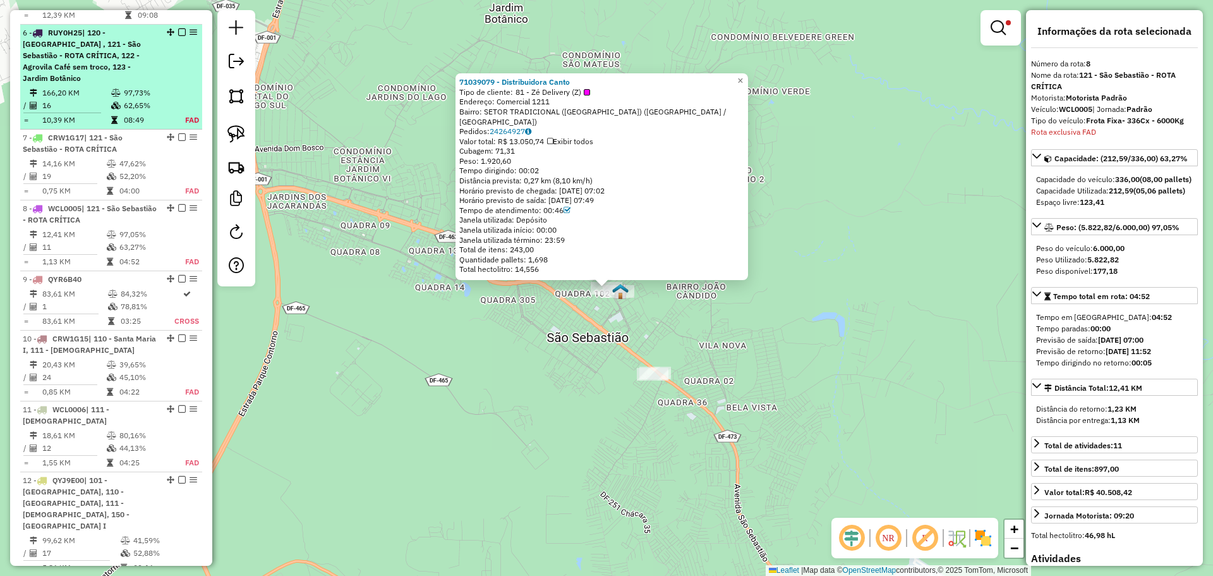
scroll to position [917, 0]
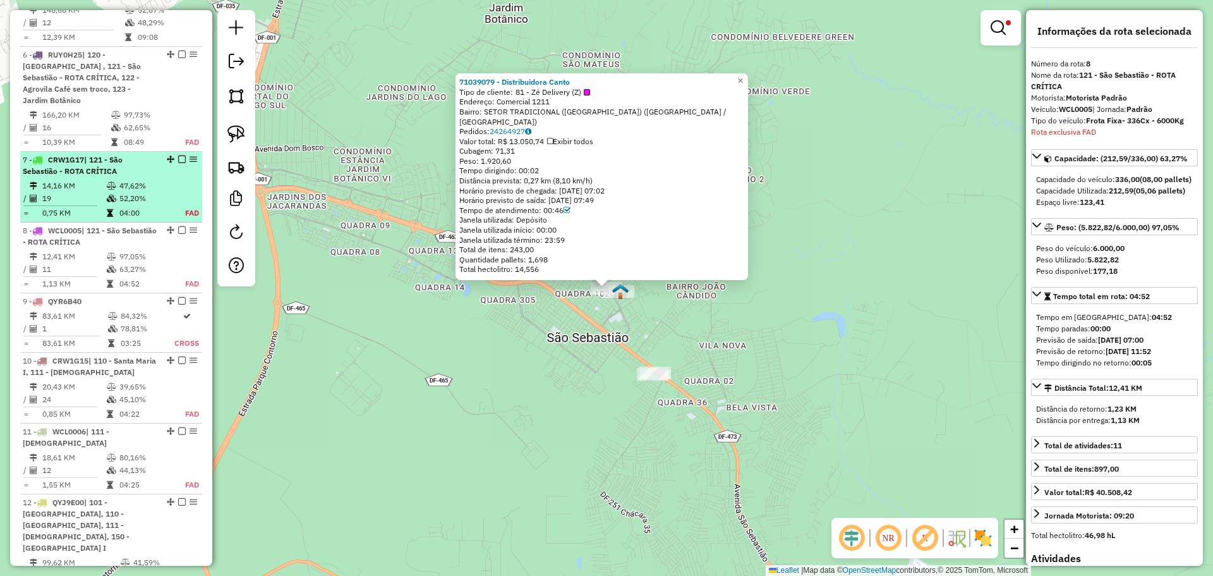
click at [124, 154] on div "7 - CRW1G17 | 121 - São Sebastião - ROTA CRÍTICA" at bounding box center [90, 165] width 134 height 23
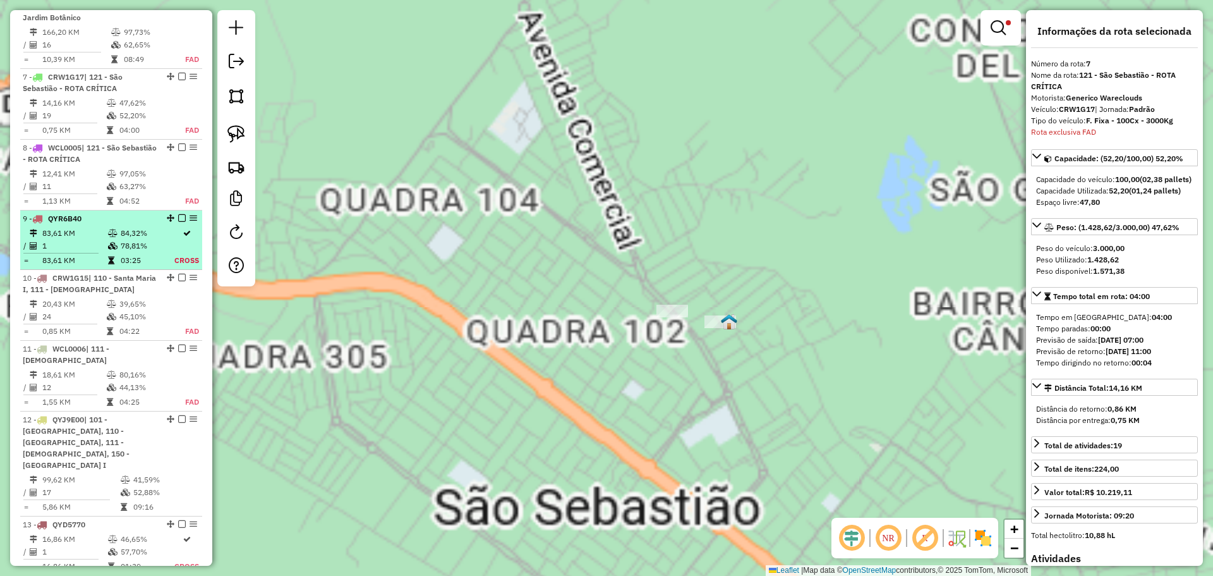
scroll to position [1036, 0]
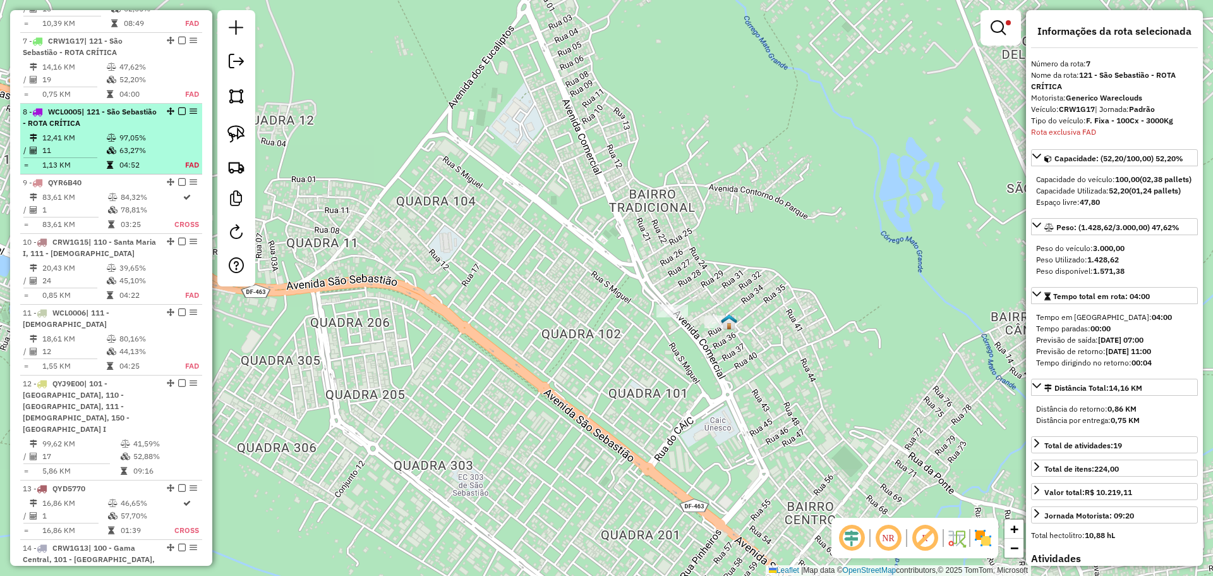
click at [109, 107] on span "| 121 - São Sebastião - ROTA CRÍTICA" at bounding box center [90, 117] width 134 height 21
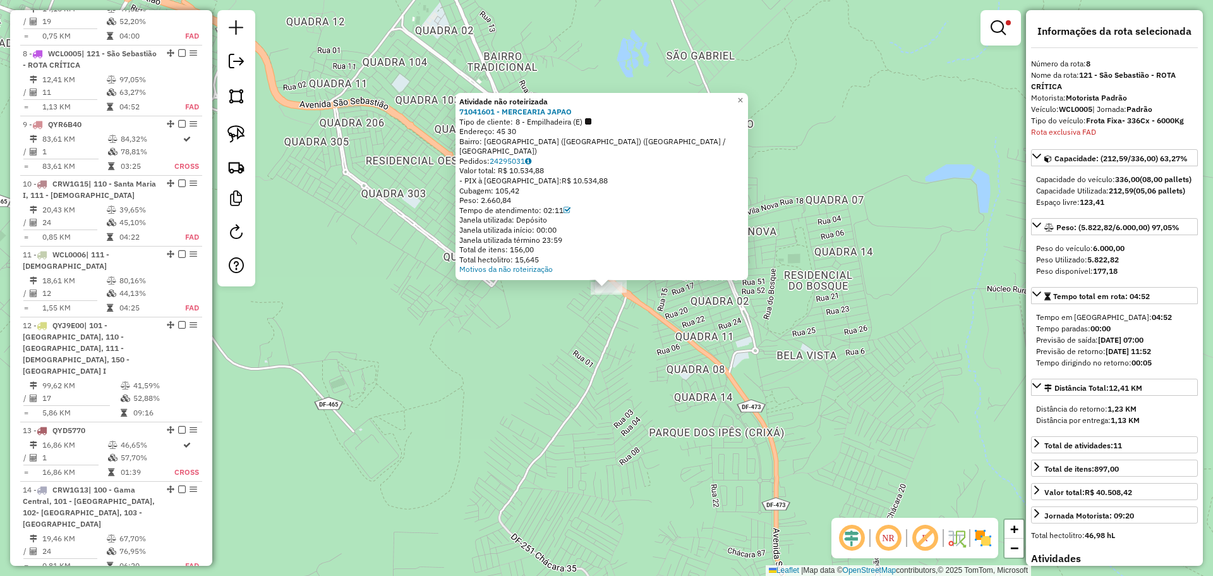
scroll to position [1107, 0]
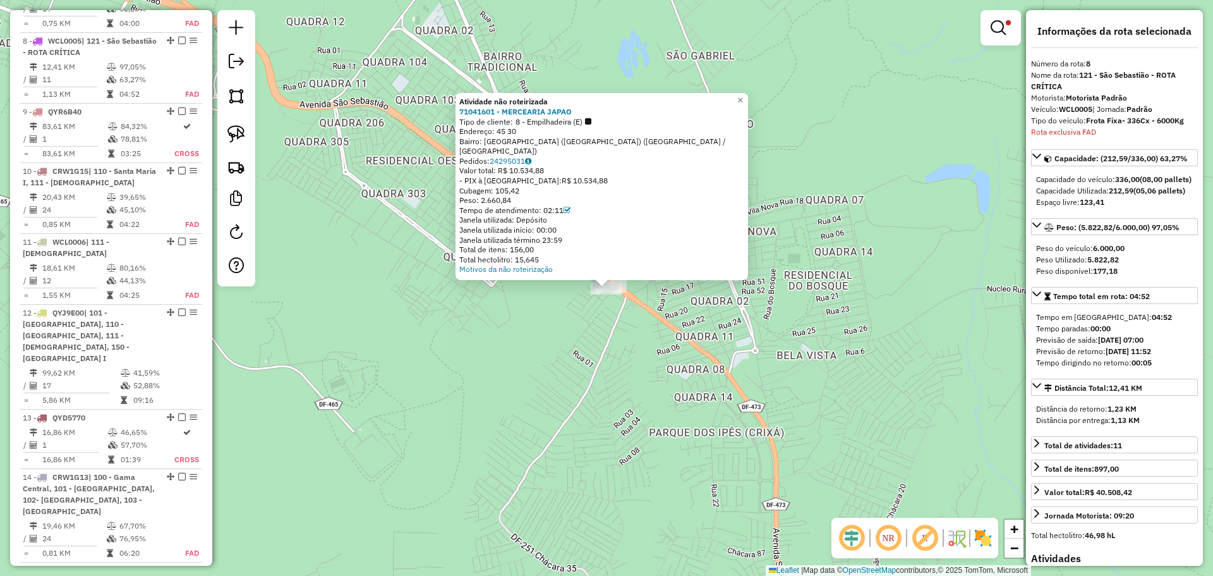
click at [463, 327] on div "Atividade não roteirizada 71041601 - MERCEARIA JAPAO Tipo de cliente: 8 - Empil…" at bounding box center [606, 288] width 1213 height 576
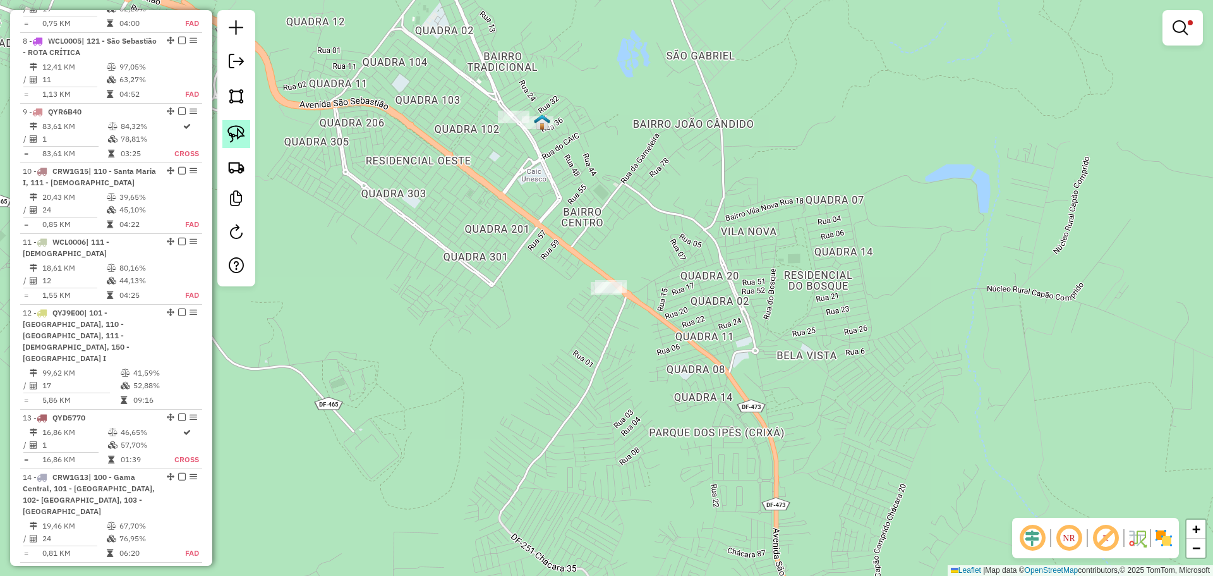
click at [226, 133] on link at bounding box center [236, 134] width 28 height 28
drag, startPoint x: 556, startPoint y: 271, endPoint x: 663, endPoint y: 257, distance: 107.7
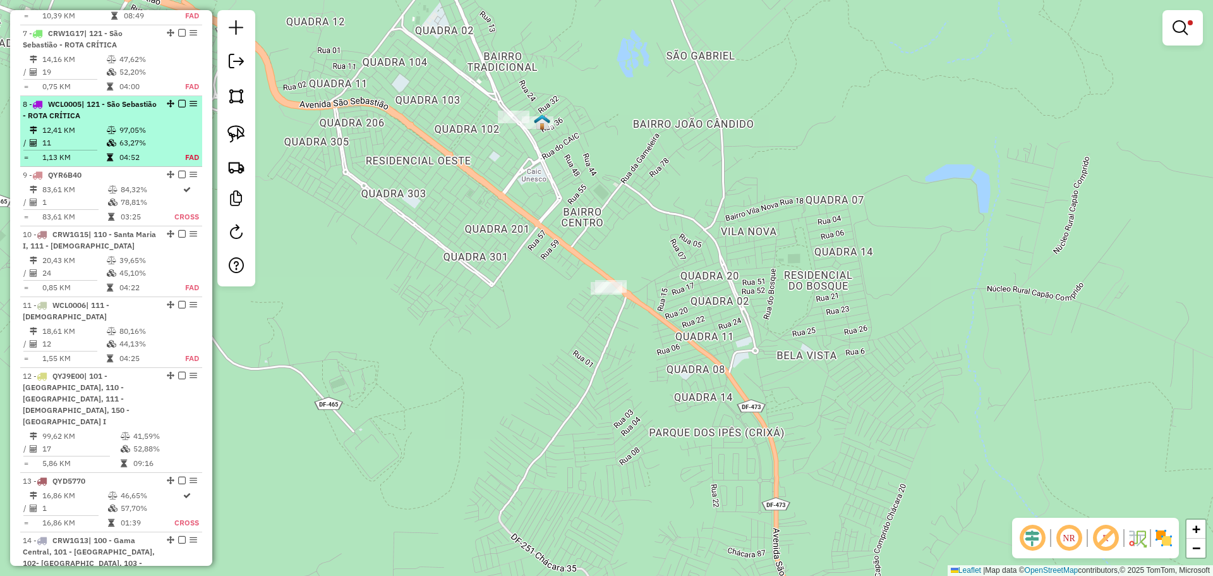
click at [137, 99] on div "8 - WCL0005 | 121 - São Sebastião - ROTA CRÍTICA" at bounding box center [90, 110] width 134 height 23
select select "**********"
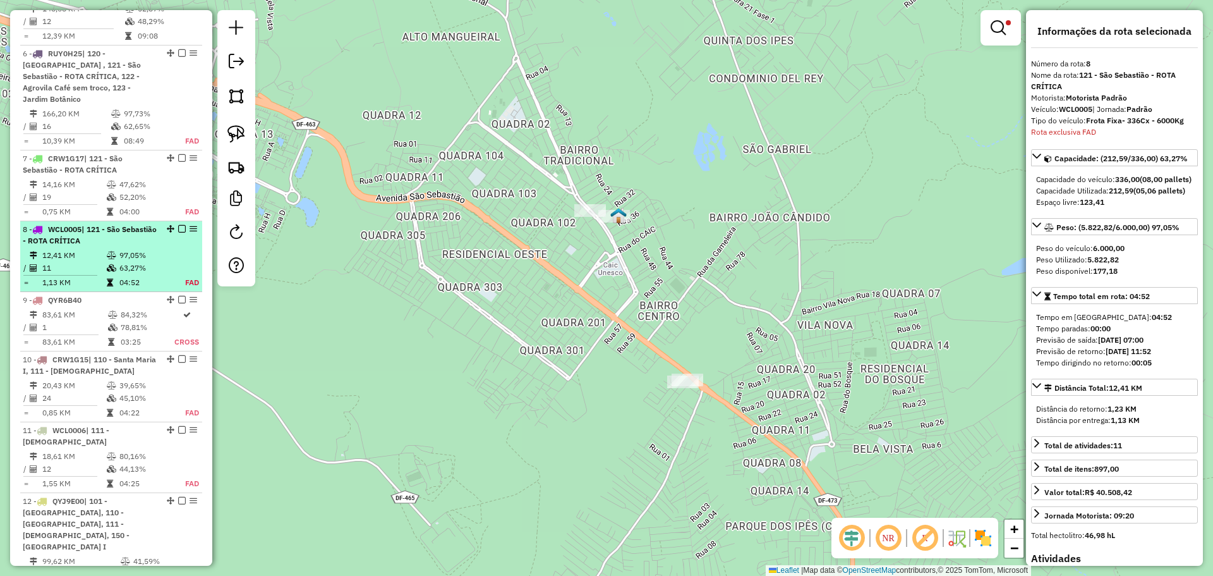
scroll to position [917, 0]
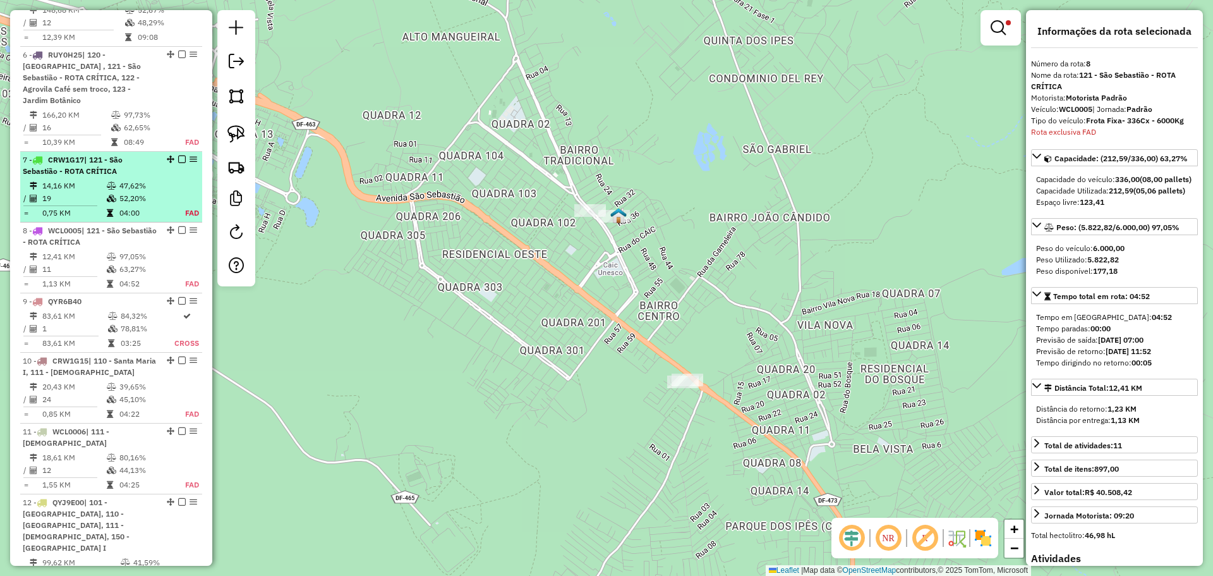
click at [143, 179] on td "47,62%" at bounding box center [145, 185] width 52 height 13
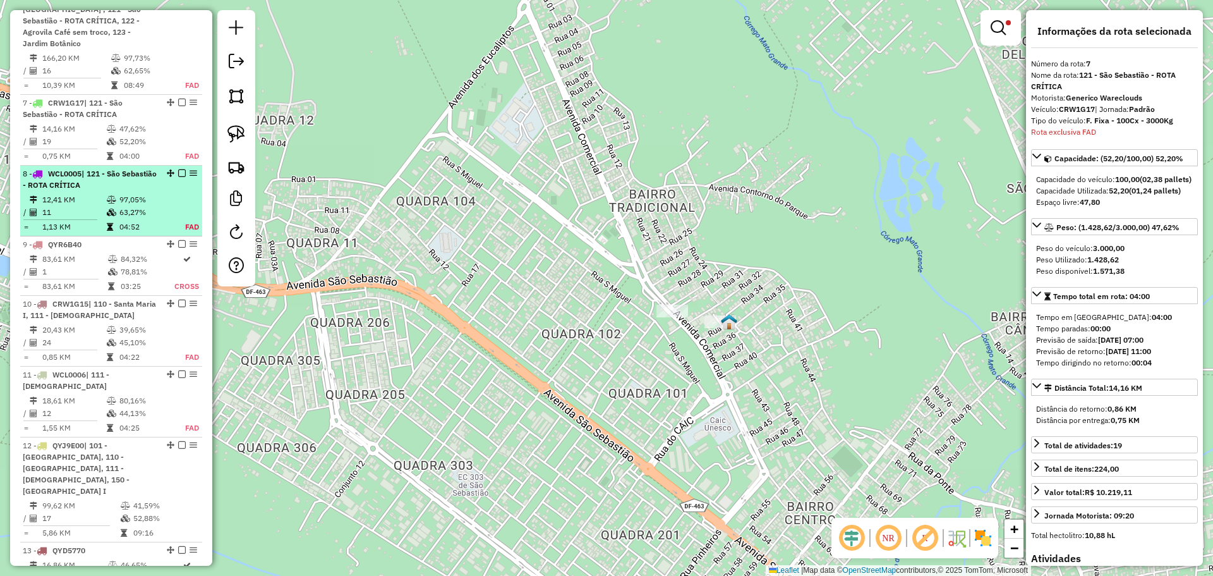
scroll to position [973, 0]
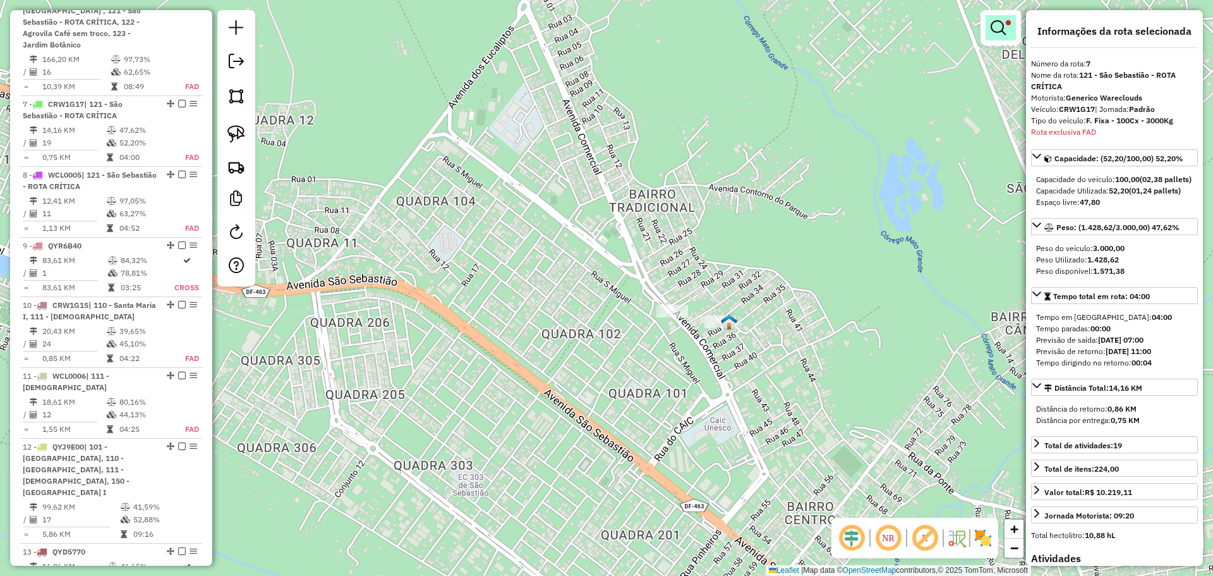
click at [995, 31] on em at bounding box center [998, 27] width 15 height 15
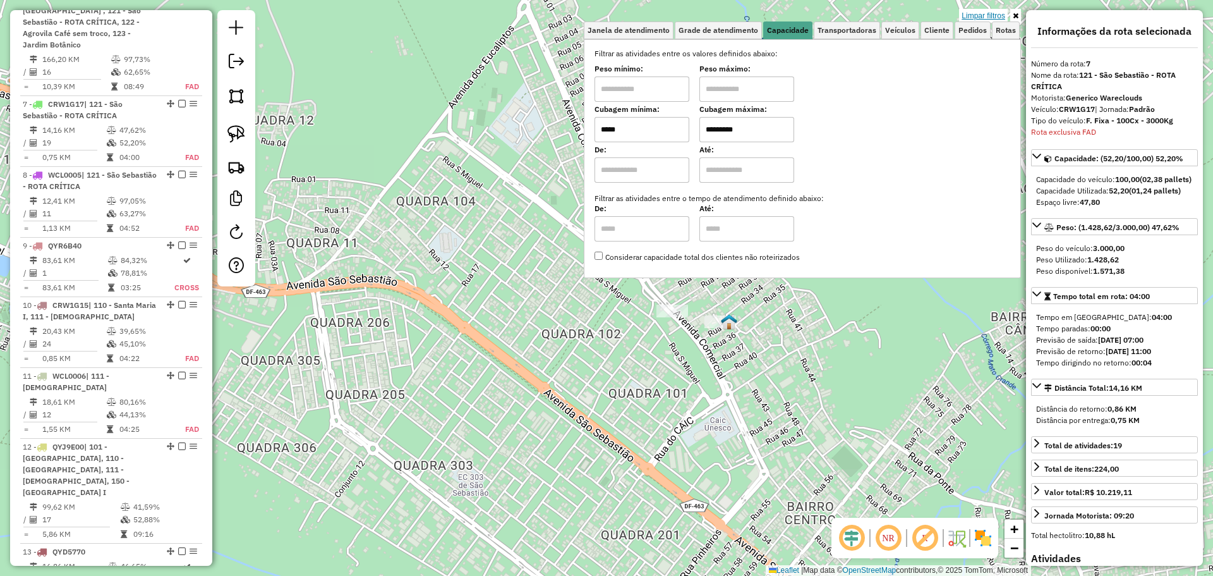
click at [989, 16] on link "Limpar filtros" at bounding box center [983, 16] width 49 height 14
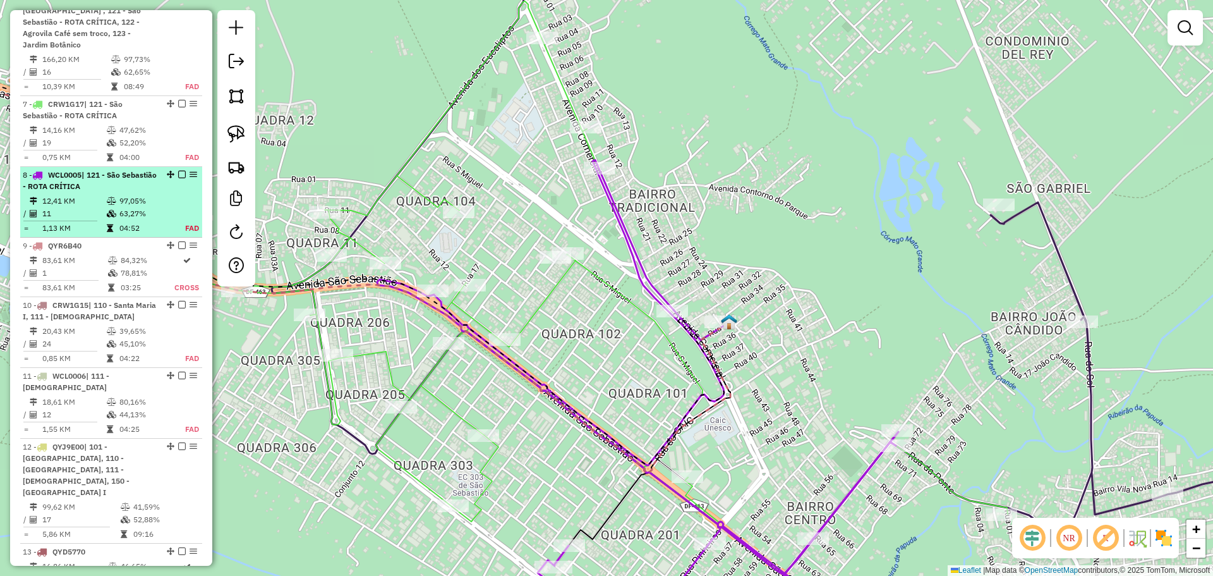
click at [126, 169] on div "8 - WCL0005 | 121 - São Sebastião - ROTA CRÍTICA" at bounding box center [90, 180] width 134 height 23
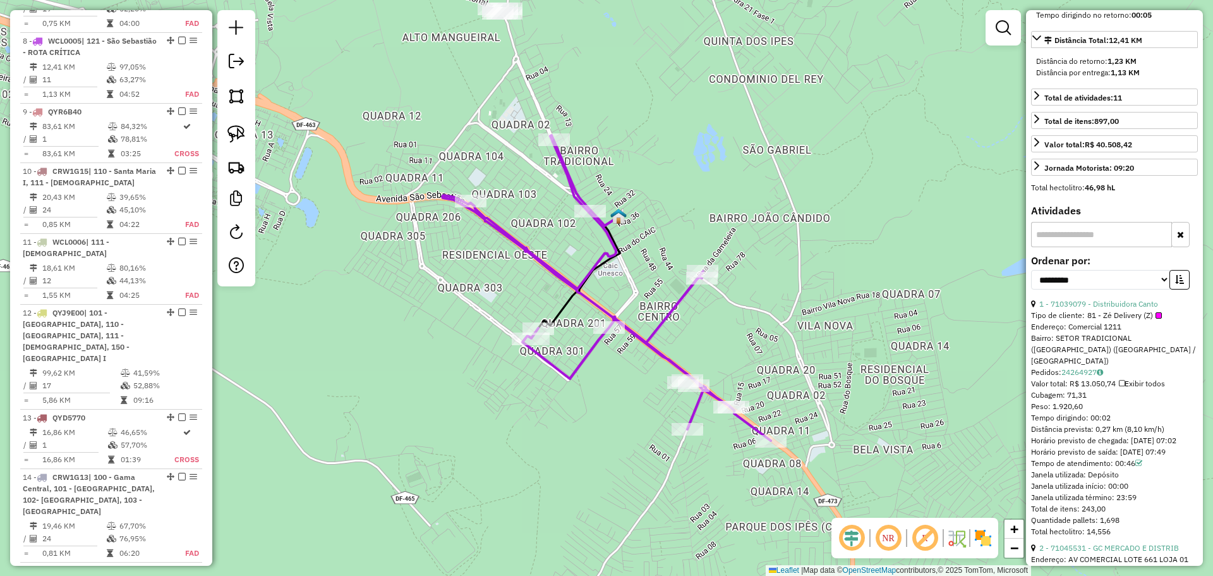
scroll to position [379, 0]
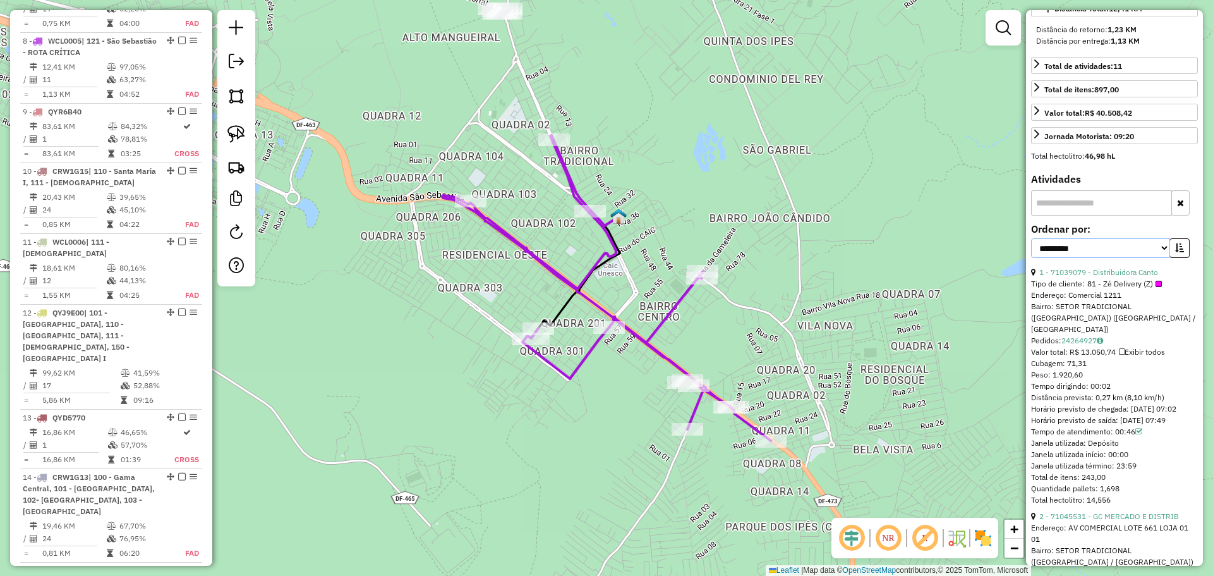
drag, startPoint x: 1107, startPoint y: 270, endPoint x: 1106, endPoint y: 279, distance: 9.6
click at [1107, 258] on select "**********" at bounding box center [1100, 248] width 139 height 20
select select "**********"
click at [1031, 258] on select "**********" at bounding box center [1100, 248] width 139 height 20
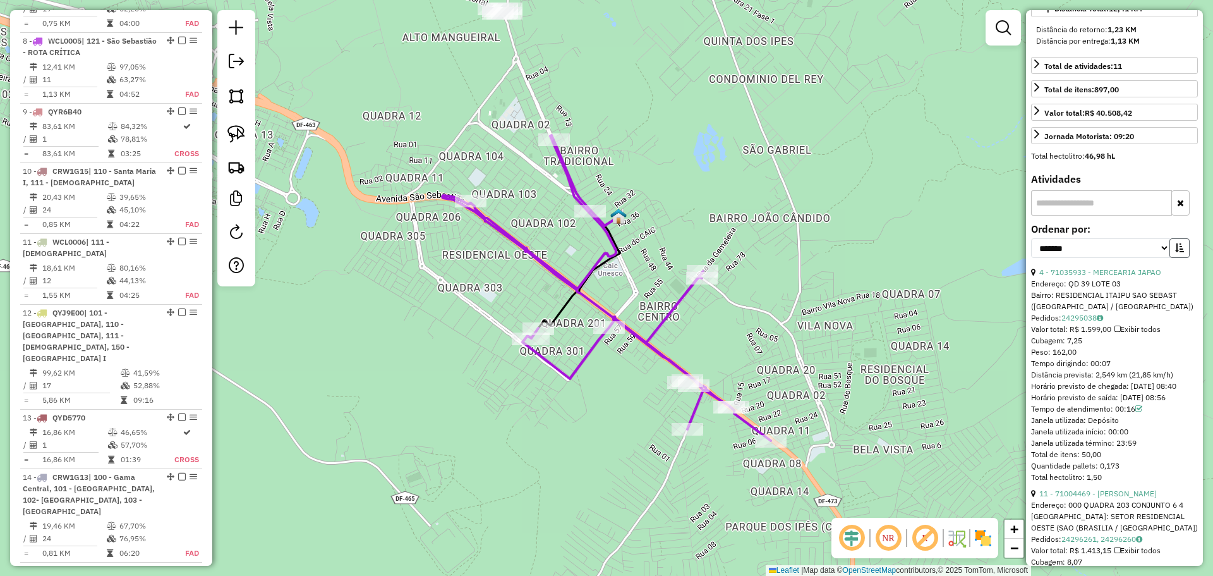
click at [1181, 258] on button "button" at bounding box center [1180, 248] width 20 height 20
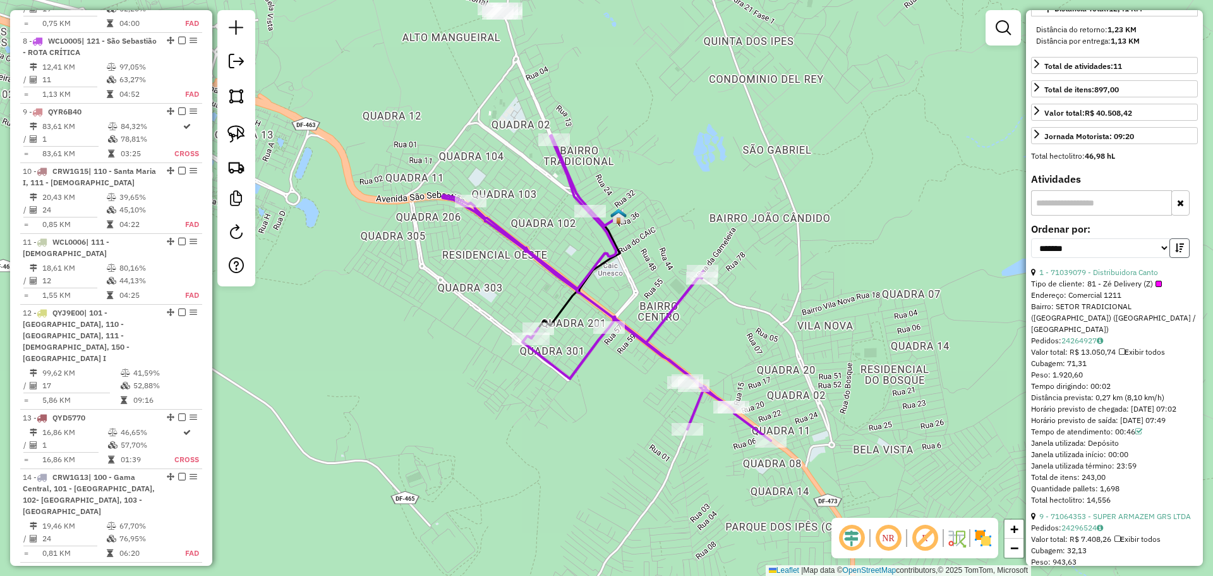
click at [1181, 258] on button "button" at bounding box center [1180, 248] width 20 height 20
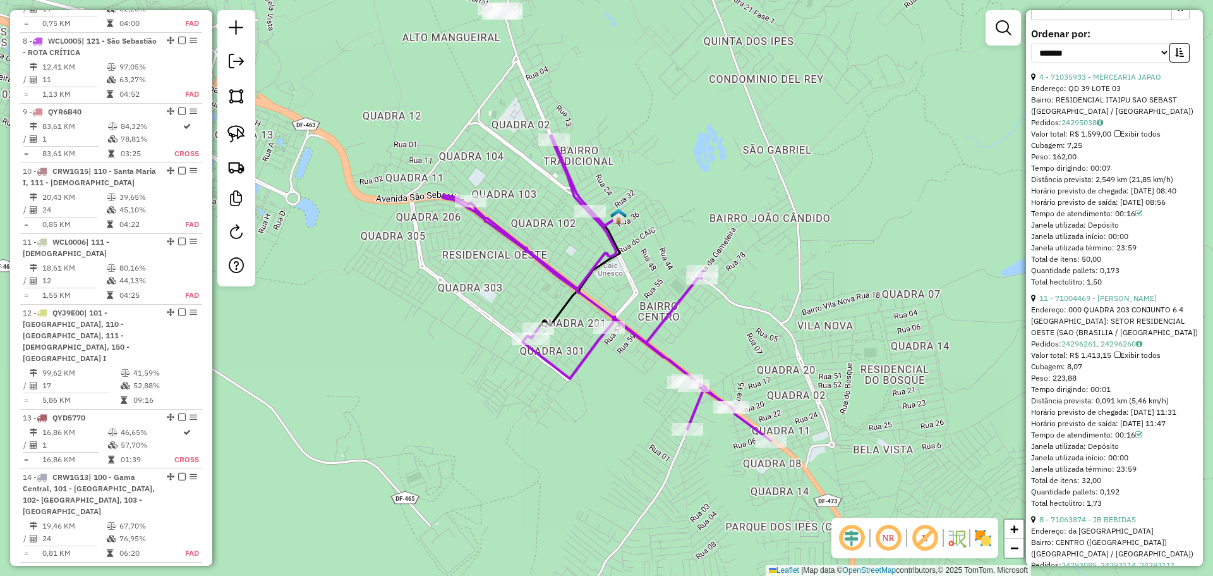
scroll to position [569, 0]
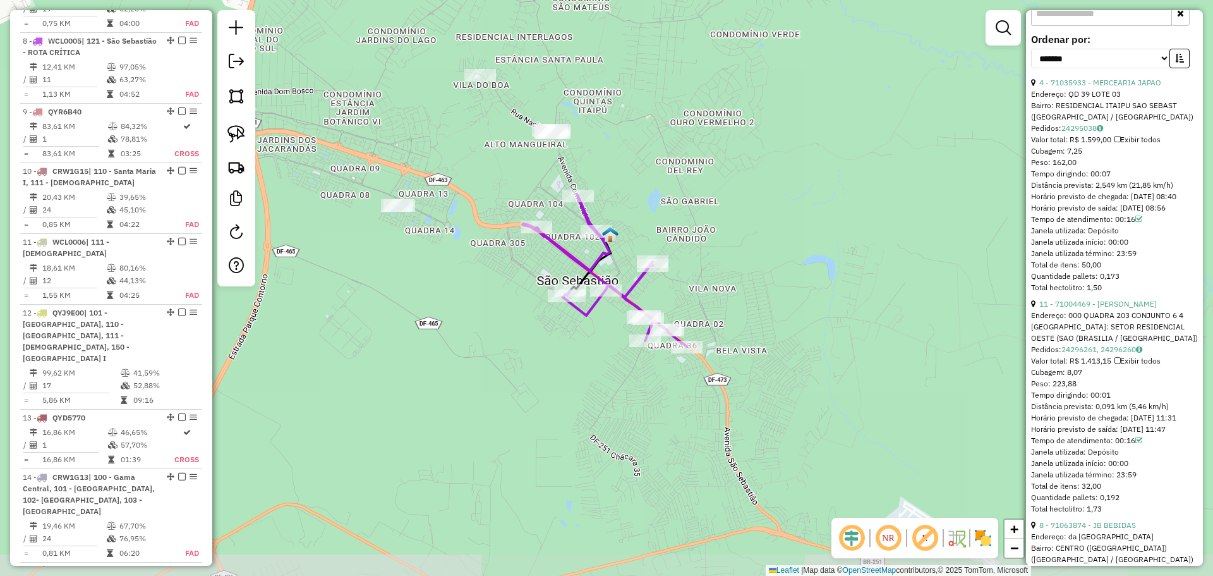
drag, startPoint x: 763, startPoint y: 325, endPoint x: 663, endPoint y: 342, distance: 101.4
click at [694, 333] on div "Janela de atendimento Grade de atendimento Capacidade Transportadoras Veículos …" at bounding box center [606, 288] width 1213 height 576
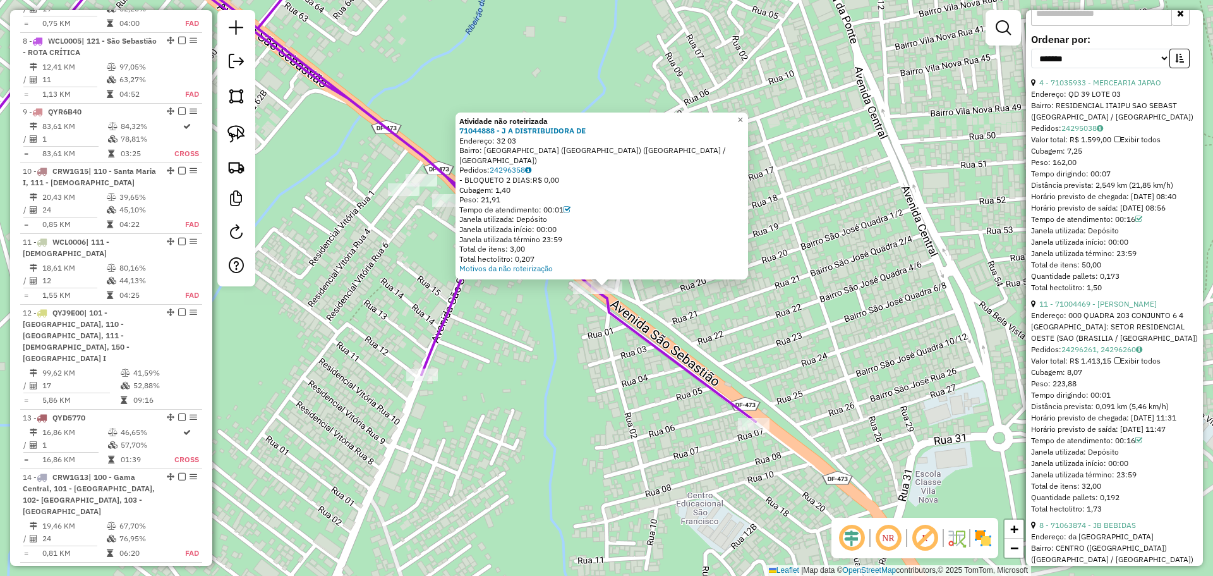
click at [553, 335] on div "Atividade não roteirizada 71044888 - J A DISTRIBUIDORA DE Endereço: 32 03 Bairr…" at bounding box center [606, 288] width 1213 height 576
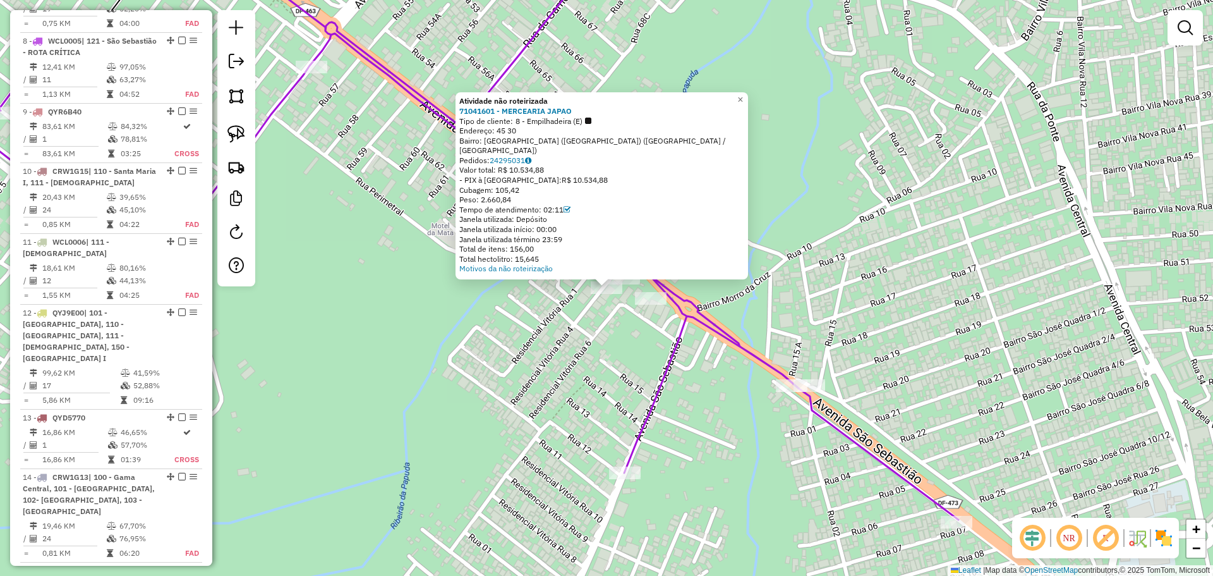
click at [555, 322] on div "Atividade não roteirizada 71041601 - MERCEARIA JAPAO Tipo de cliente: 8 - Empil…" at bounding box center [606, 288] width 1213 height 576
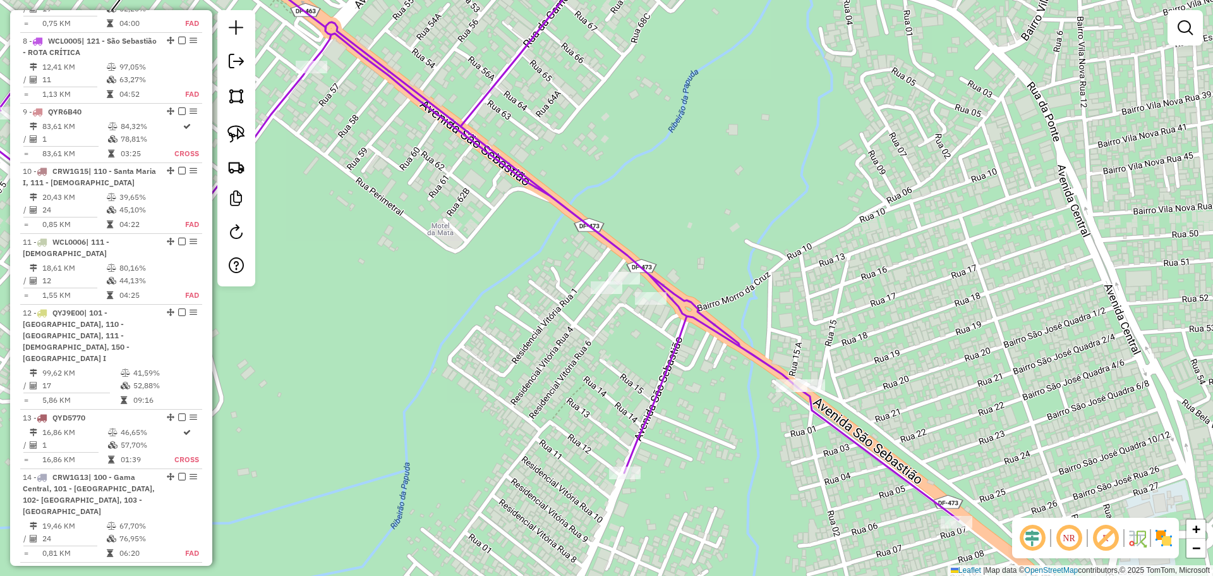
click at [623, 270] on div "Janela de atendimento Grade de atendimento Capacidade Transportadoras Veículos …" at bounding box center [606, 288] width 1213 height 576
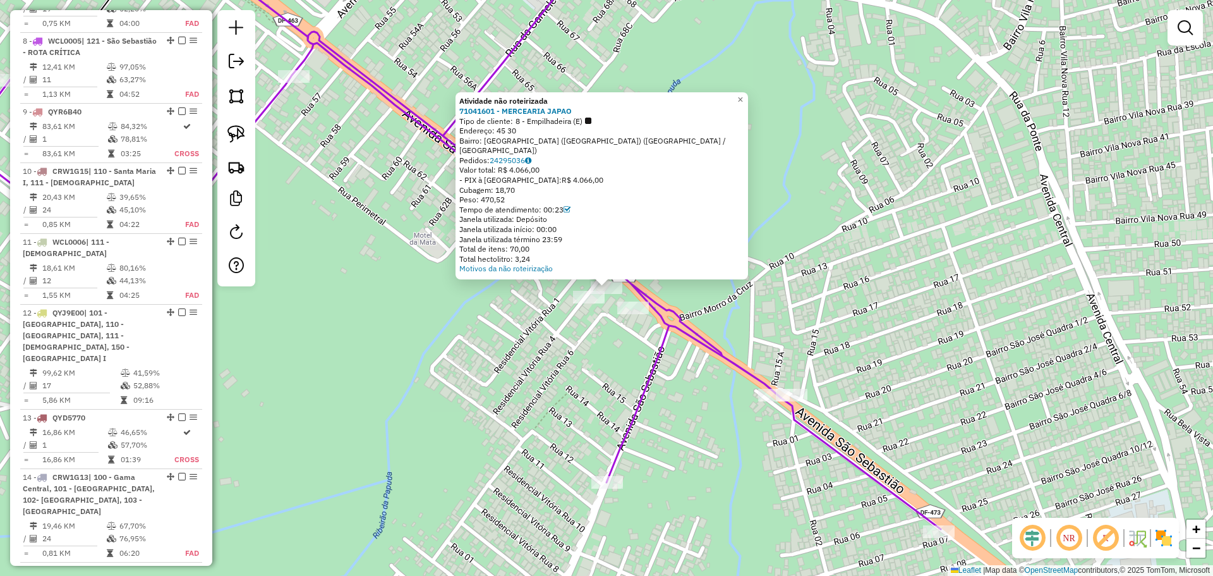
drag, startPoint x: 459, startPoint y: 360, endPoint x: 423, endPoint y: 353, distance: 36.7
click at [459, 360] on div "Atividade não roteirizada 71041601 - MERCEARIA JAPAO Tipo de cliente: 8 - Empil…" at bounding box center [606, 288] width 1213 height 576
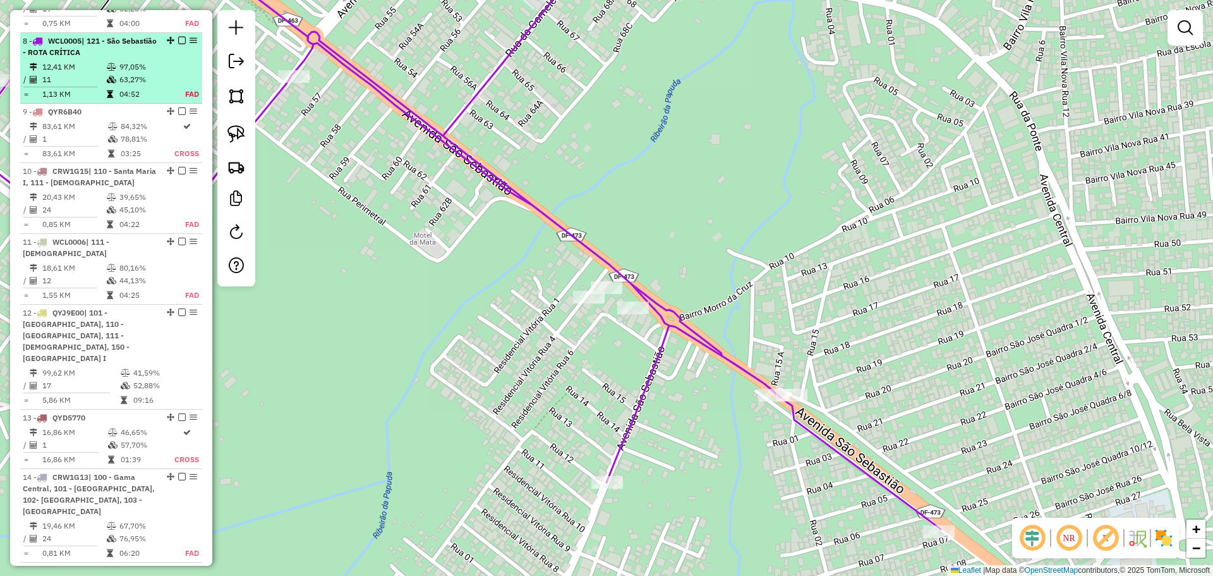
click at [131, 61] on td "97,05%" at bounding box center [145, 67] width 52 height 13
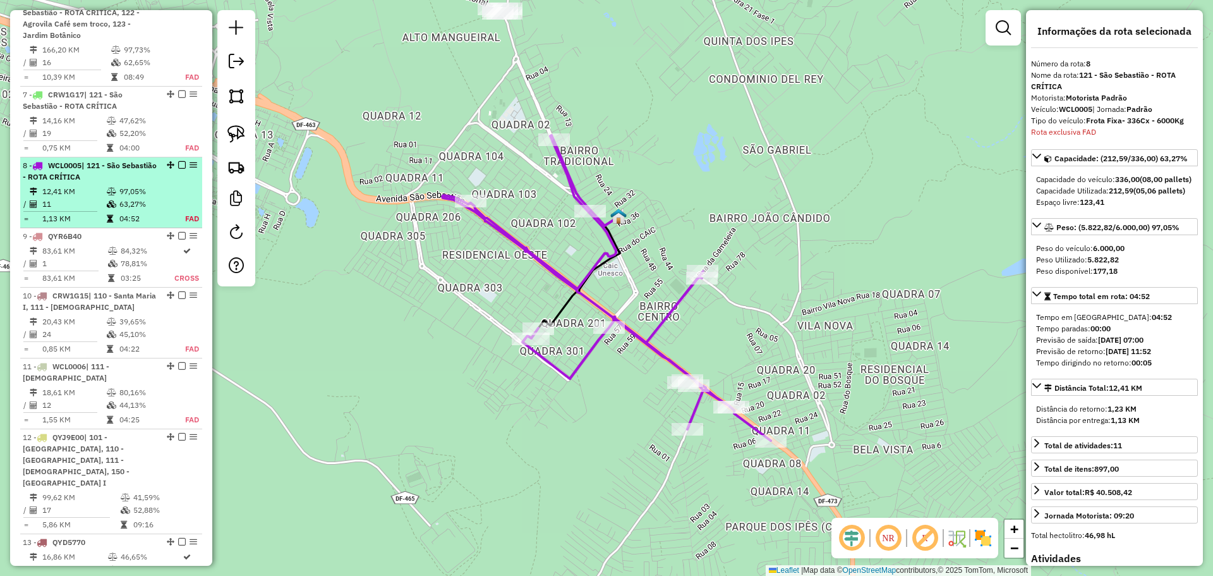
scroll to position [981, 0]
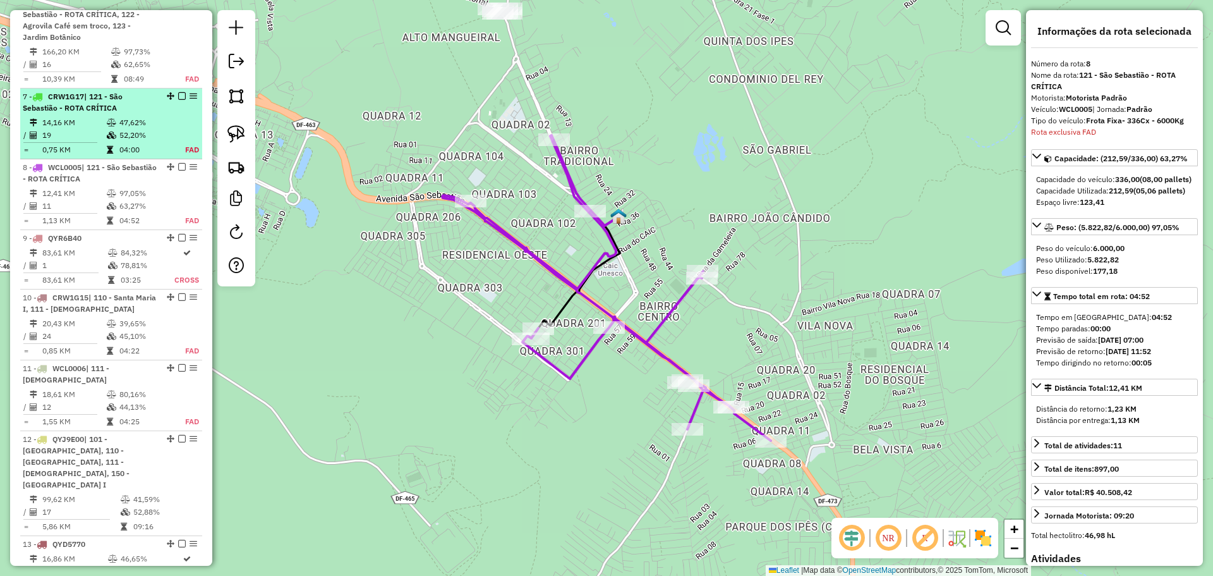
click at [125, 116] on td "47,62%" at bounding box center [145, 122] width 52 height 13
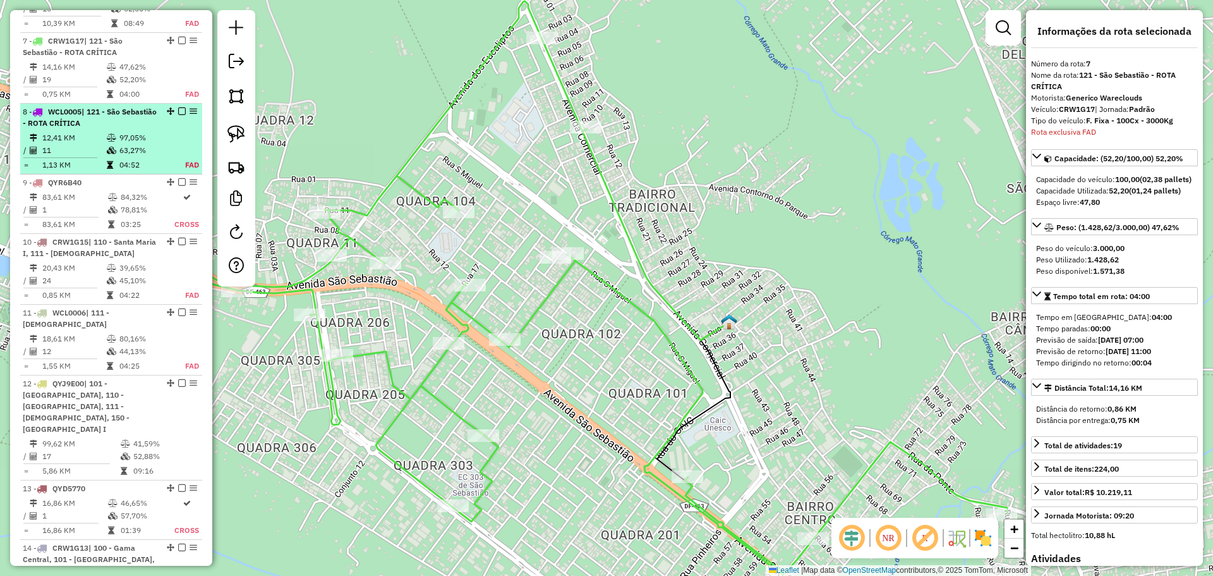
drag, startPoint x: 134, startPoint y: 123, endPoint x: 133, endPoint y: 115, distance: 8.3
click at [134, 144] on td "63,27%" at bounding box center [145, 150] width 52 height 13
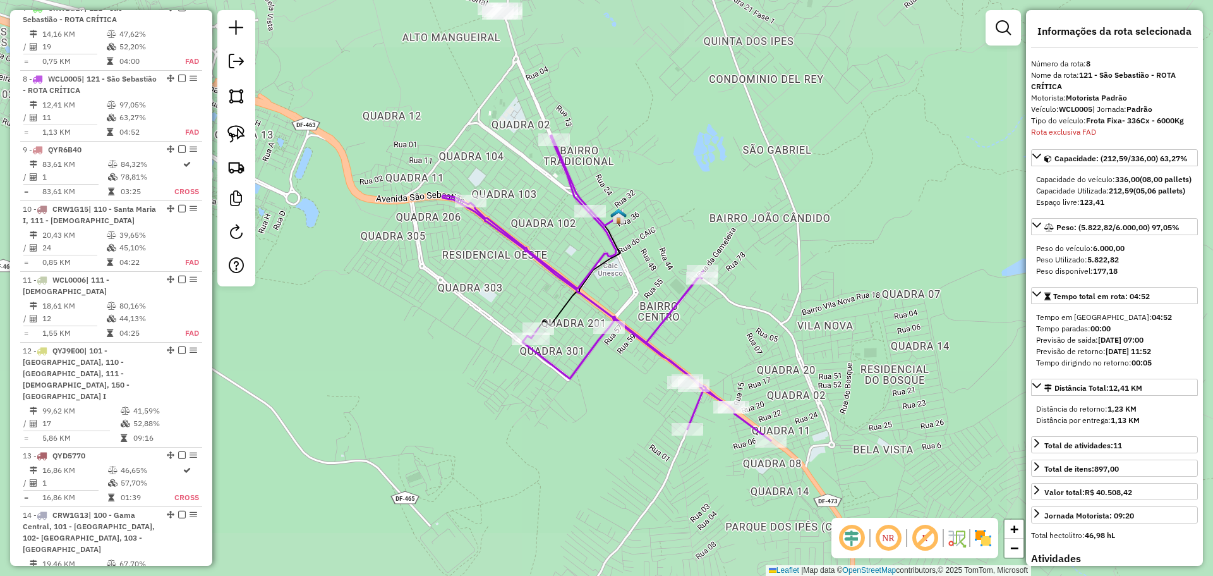
scroll to position [1107, 0]
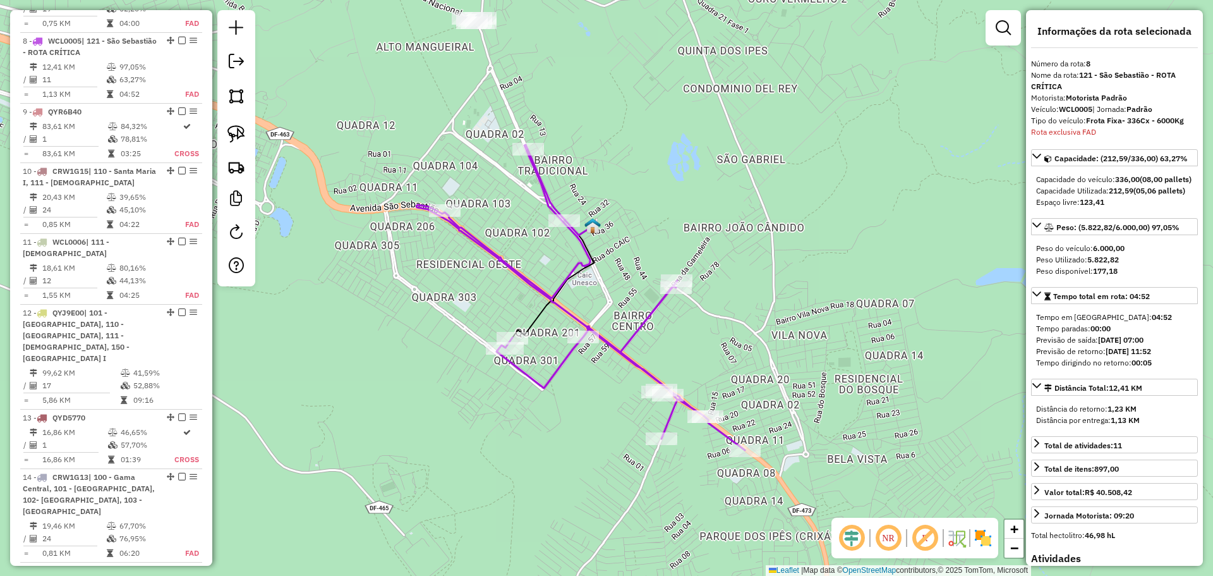
drag, startPoint x: 559, startPoint y: 393, endPoint x: 472, endPoint y: 443, distance: 100.5
click at [472, 443] on div "Janela de atendimento Grade de atendimento Capacidade Transportadoras Veículos …" at bounding box center [606, 288] width 1213 height 576
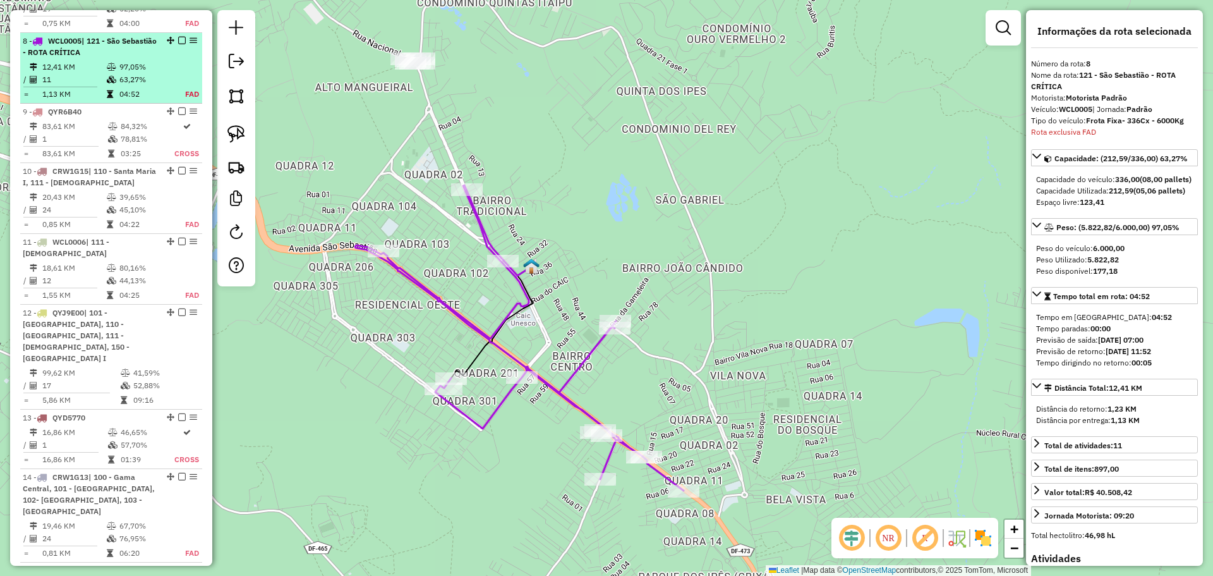
click at [100, 36] on span "| 121 - São Sebastião - ROTA CRÍTICA" at bounding box center [90, 46] width 134 height 21
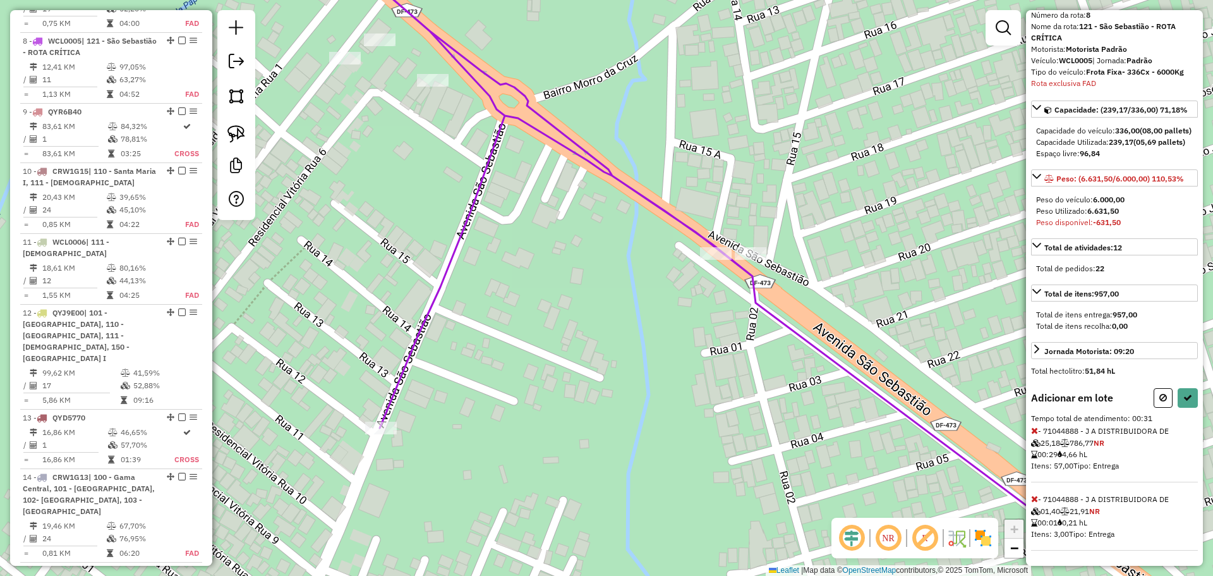
scroll to position [71, 0]
click at [1161, 403] on button at bounding box center [1163, 398] width 19 height 20
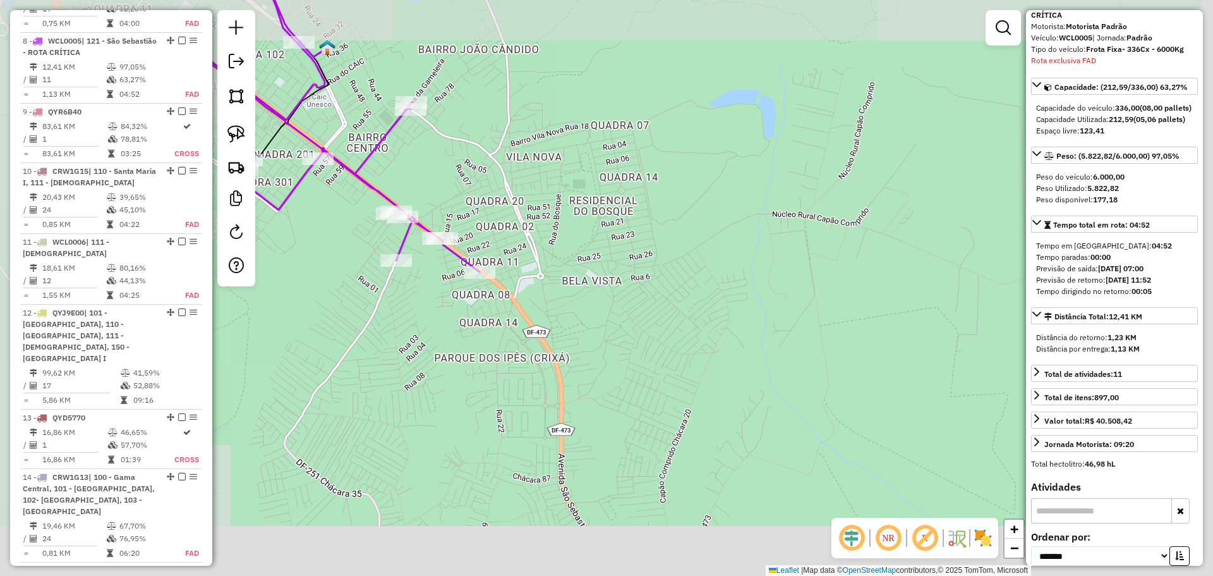
drag, startPoint x: 360, startPoint y: 257, endPoint x: 546, endPoint y: 367, distance: 216.2
click at [547, 367] on div "Janela de atendimento Grade de atendimento Capacidade Transportadoras Veículos …" at bounding box center [606, 288] width 1213 height 576
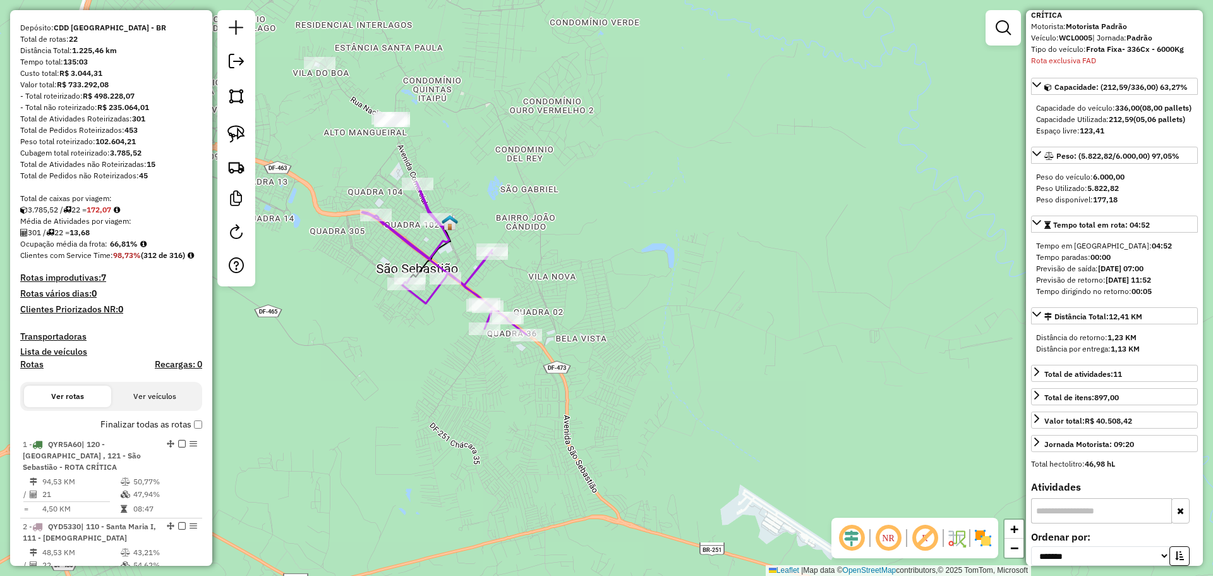
scroll to position [96, 0]
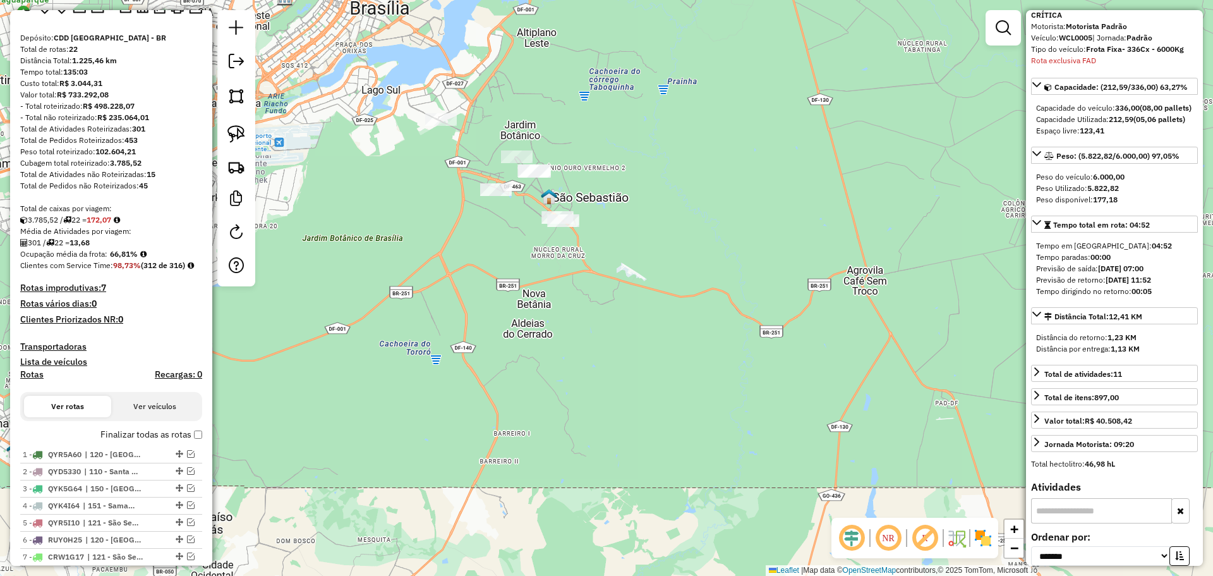
drag, startPoint x: 1014, startPoint y: 30, endPoint x: 984, endPoint y: 52, distance: 37.5
click at [1014, 30] on link at bounding box center [1003, 27] width 25 height 25
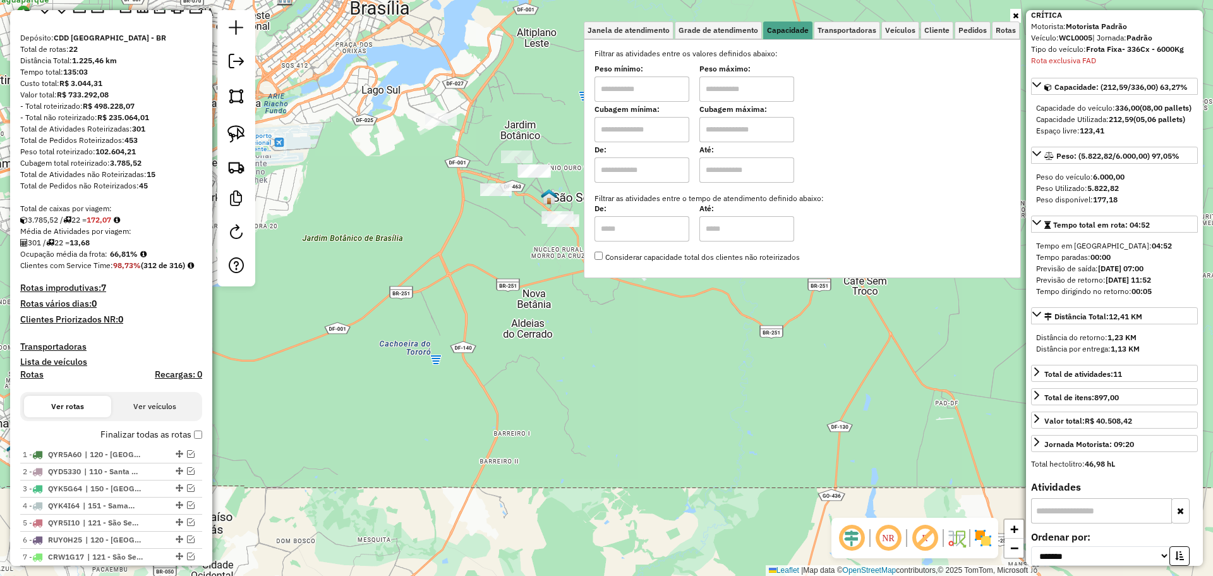
click at [653, 127] on input "text" at bounding box center [642, 129] width 95 height 25
click at [757, 126] on input "text" at bounding box center [746, 129] width 95 height 25
click at [643, 136] on input "text" at bounding box center [642, 129] width 95 height 25
type input "*****"
click at [731, 128] on input "text" at bounding box center [746, 129] width 95 height 25
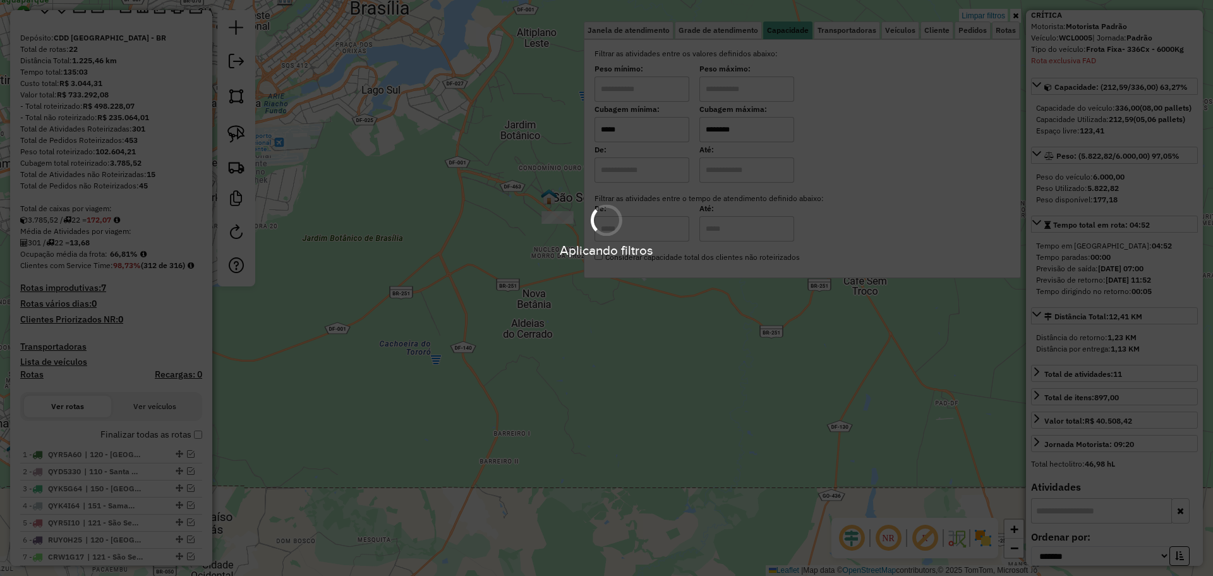
type input "********"
click at [458, 300] on hb-app "Aplicando filtros Pop-up bloqueado! Seu navegador bloqueou automáticamente a ab…" at bounding box center [606, 288] width 1213 height 576
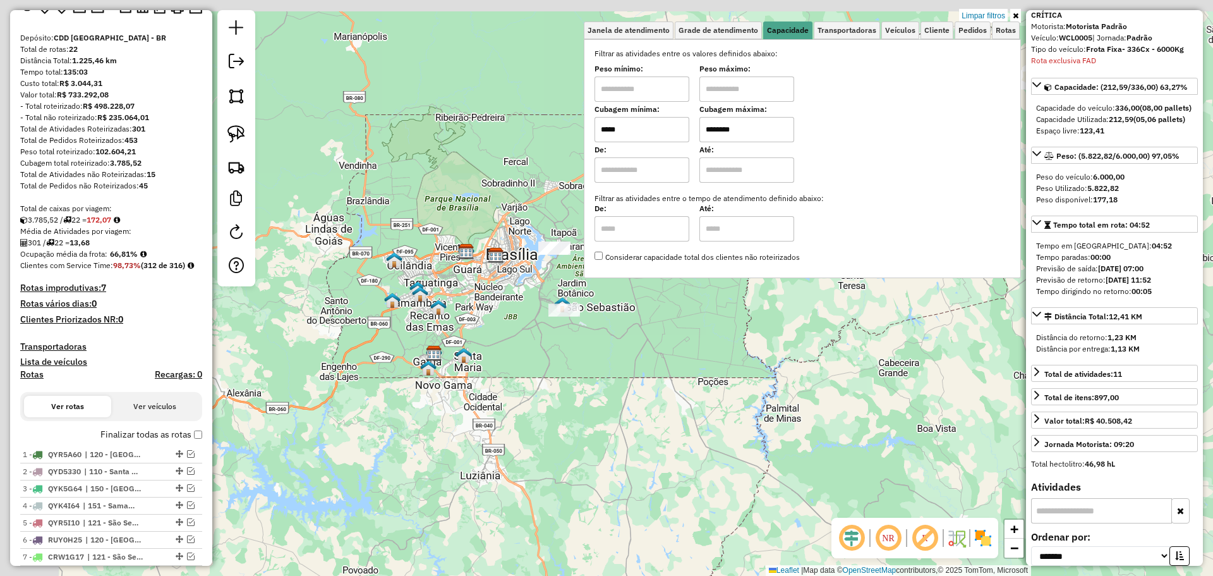
drag, startPoint x: 452, startPoint y: 330, endPoint x: 538, endPoint y: 358, distance: 90.5
click at [538, 358] on div "Limpar filtros Janela de atendimento Grade de atendimento Capacidade Transporta…" at bounding box center [606, 288] width 1213 height 576
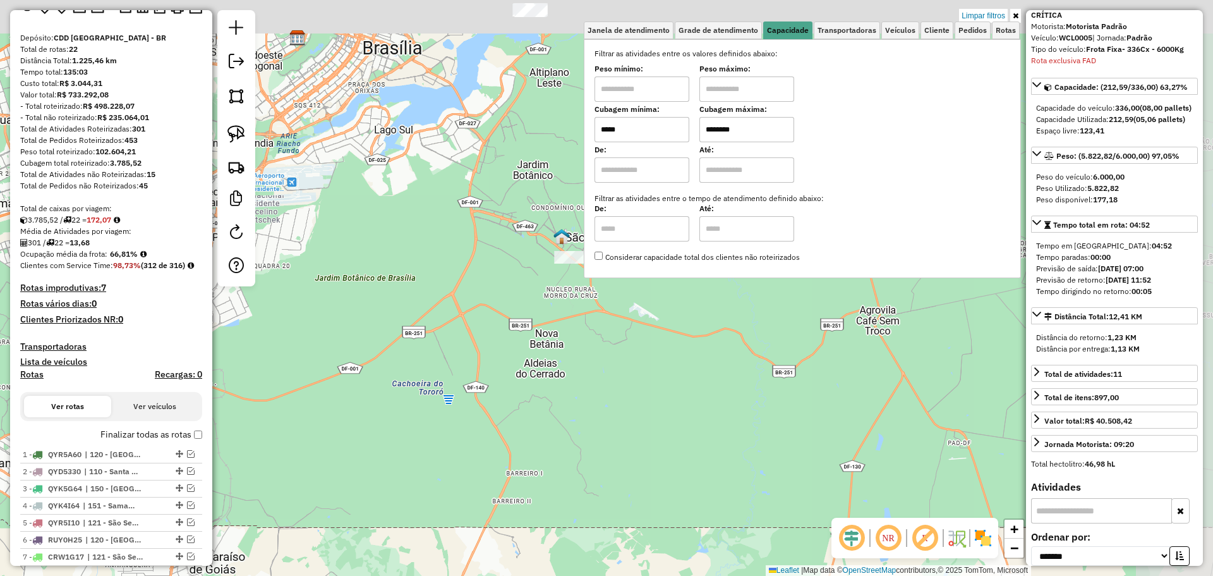
drag, startPoint x: 535, startPoint y: 331, endPoint x: 395, endPoint y: 449, distance: 182.5
click at [396, 475] on div "Limpar filtros Janela de atendimento Grade de atendimento Capacidade Transporta…" at bounding box center [606, 288] width 1213 height 576
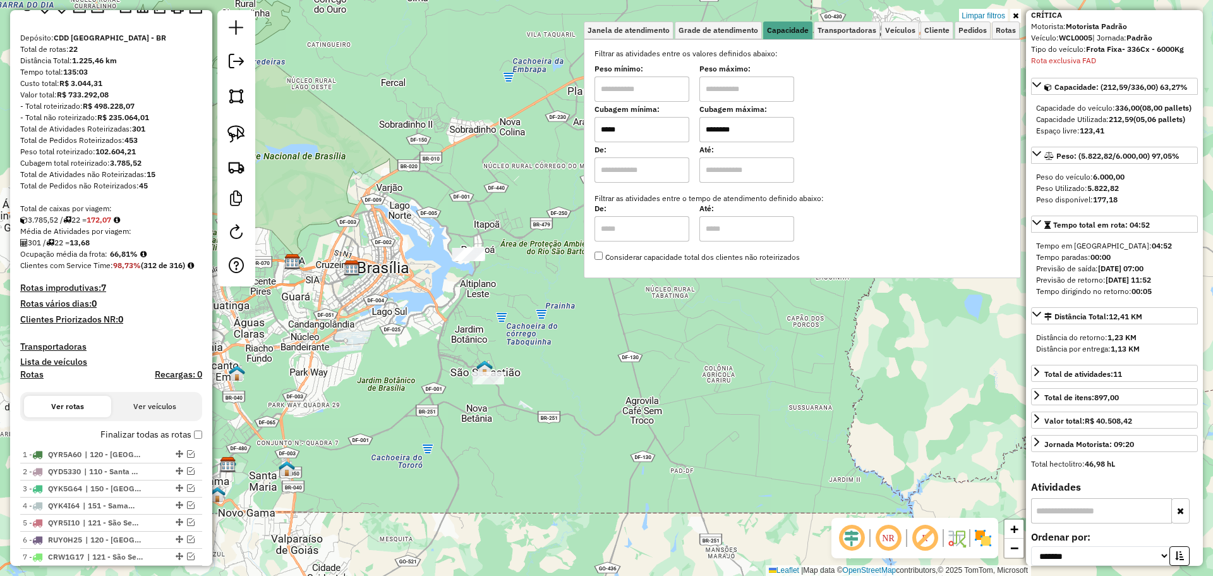
drag, startPoint x: 453, startPoint y: 320, endPoint x: 432, endPoint y: 368, distance: 53.2
click at [432, 368] on div "Limpar filtros Janela de atendimento Grade de atendimento Capacidade Transporta…" at bounding box center [606, 288] width 1213 height 576
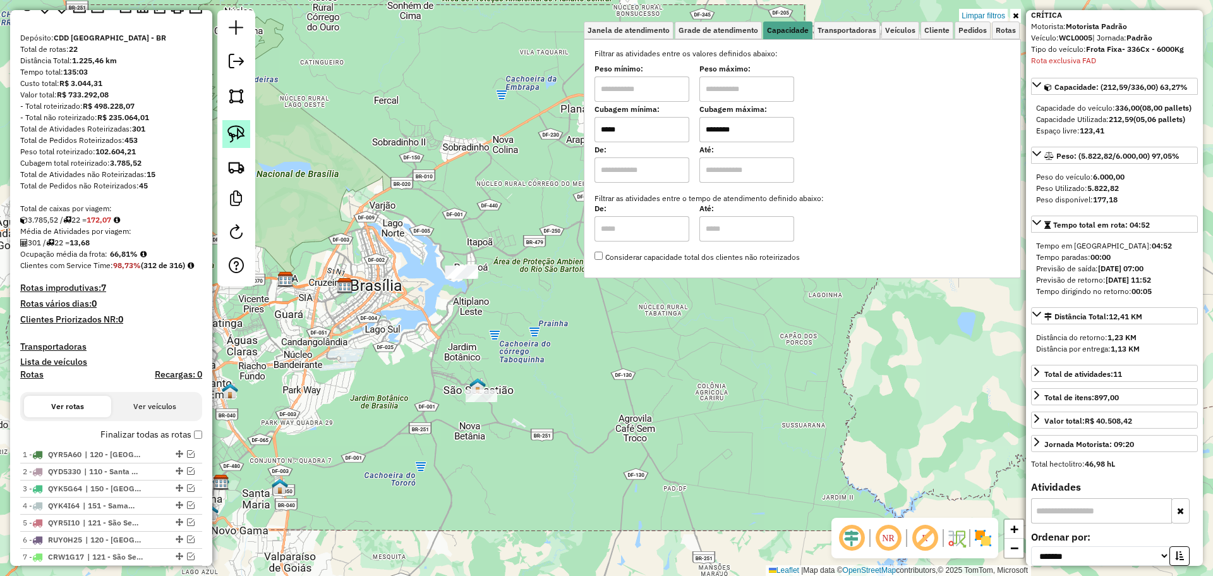
click at [245, 127] on img at bounding box center [236, 134] width 18 height 18
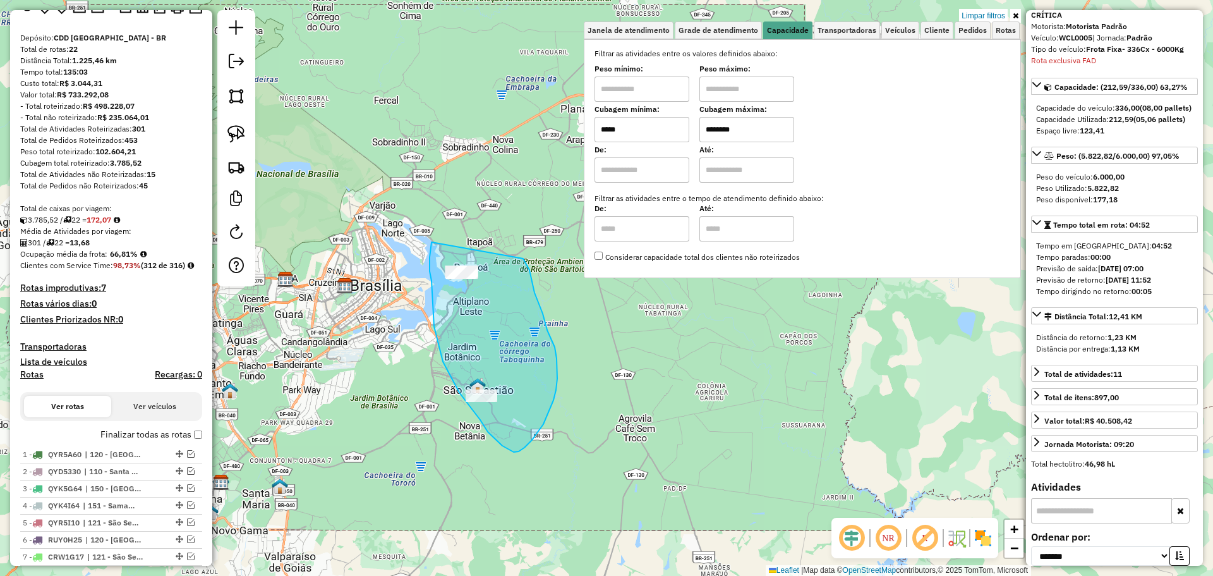
drag, startPoint x: 432, startPoint y: 242, endPoint x: 511, endPoint y: 234, distance: 79.4
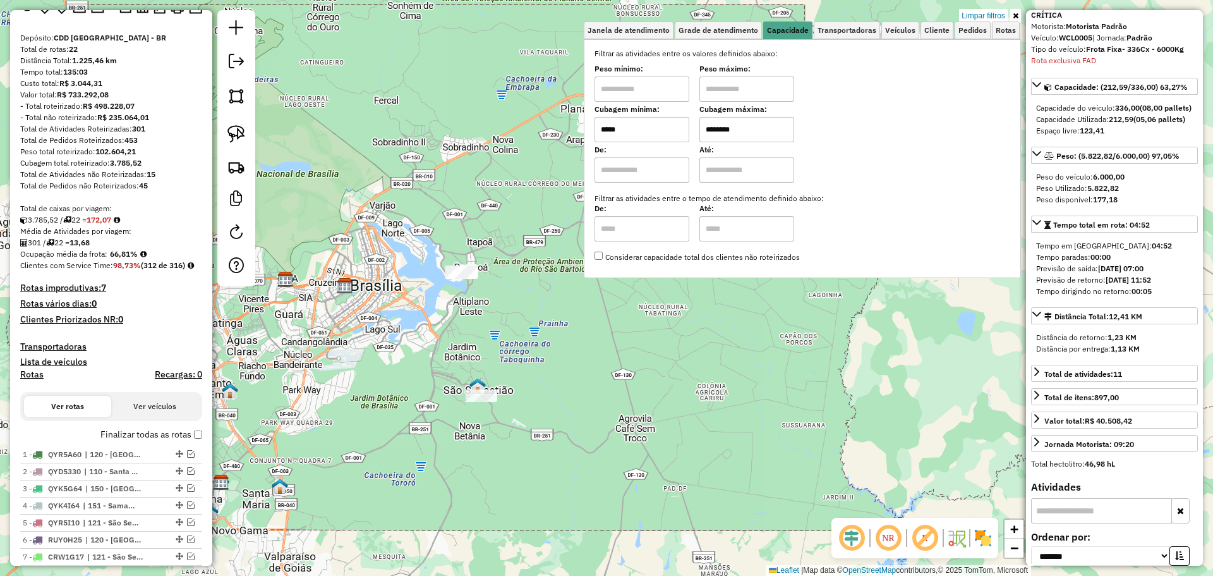
click at [468, 279] on div at bounding box center [462, 272] width 32 height 13
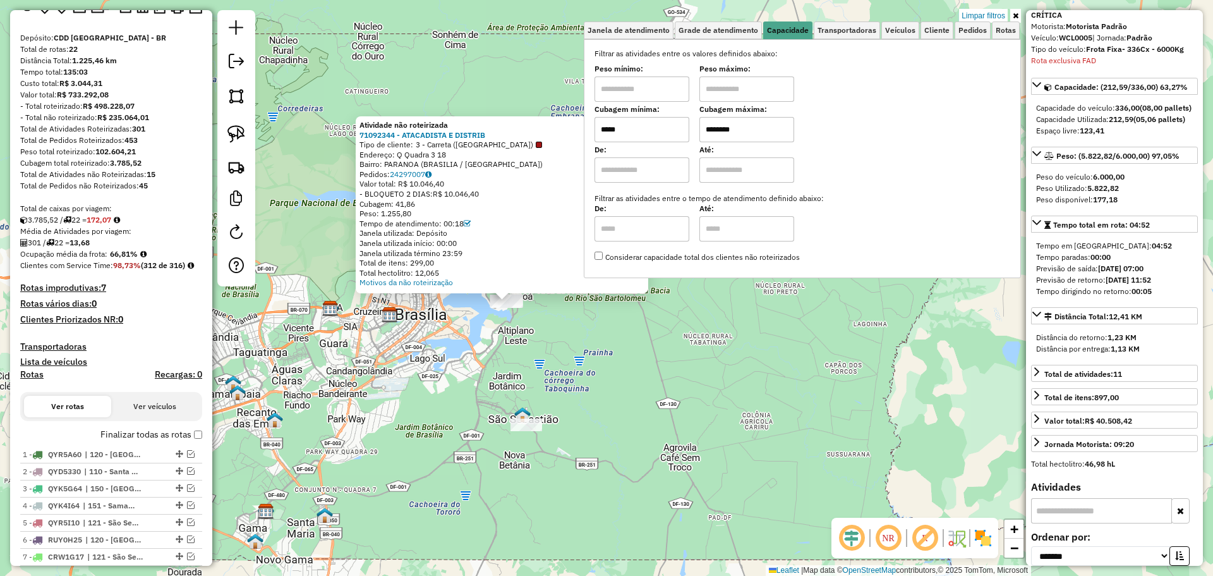
drag, startPoint x: 615, startPoint y: 358, endPoint x: 507, endPoint y: 373, distance: 108.6
click at [508, 373] on div "Atividade não roteirizada 71092344 - ATACADISTA E DISTRIB Tipo de cliente: 3 - …" at bounding box center [606, 288] width 1213 height 576
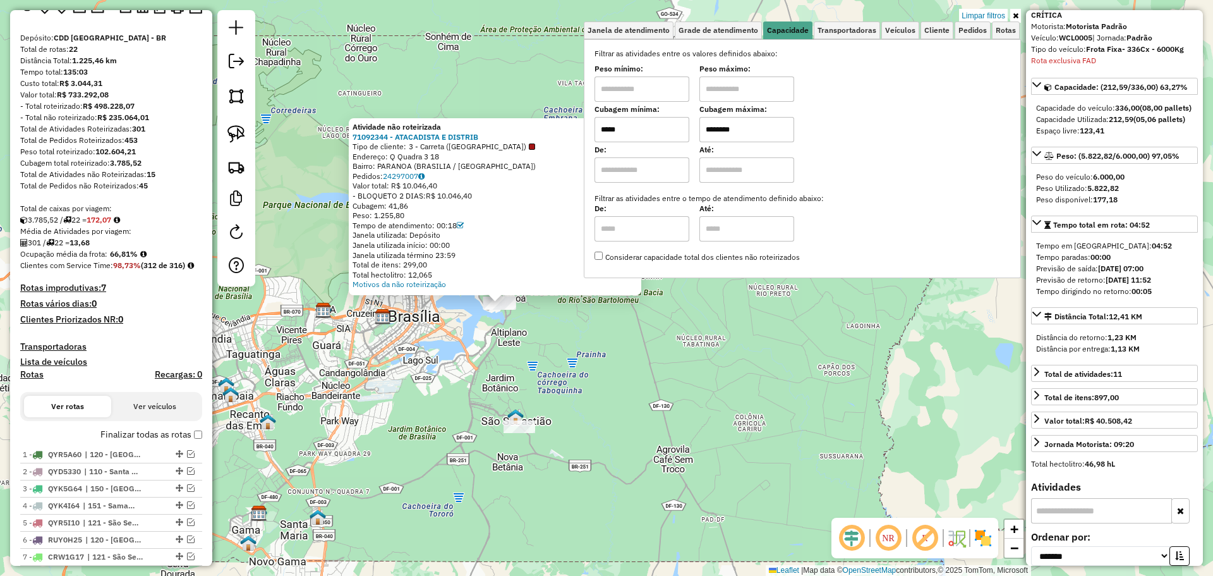
click at [507, 374] on div "Atividade não roteirizada 71092344 - ATACADISTA E DISTRIB Tipo de cliente: 3 - …" at bounding box center [606, 288] width 1213 height 576
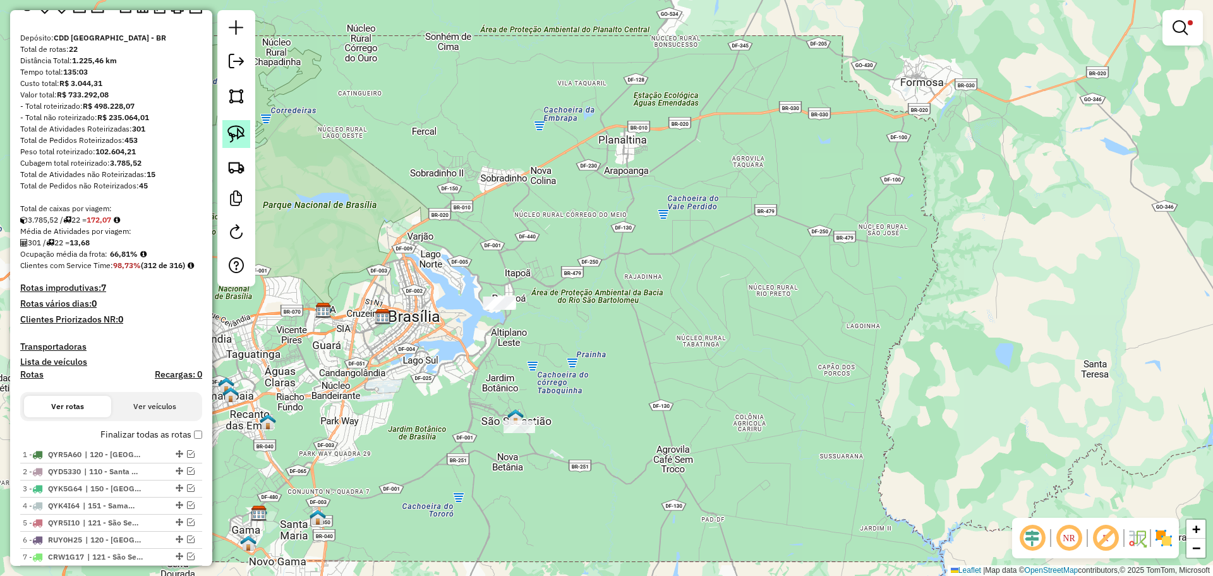
click at [236, 131] on img at bounding box center [236, 134] width 18 height 18
drag, startPoint x: 464, startPoint y: 277, endPoint x: 531, endPoint y: 284, distance: 66.6
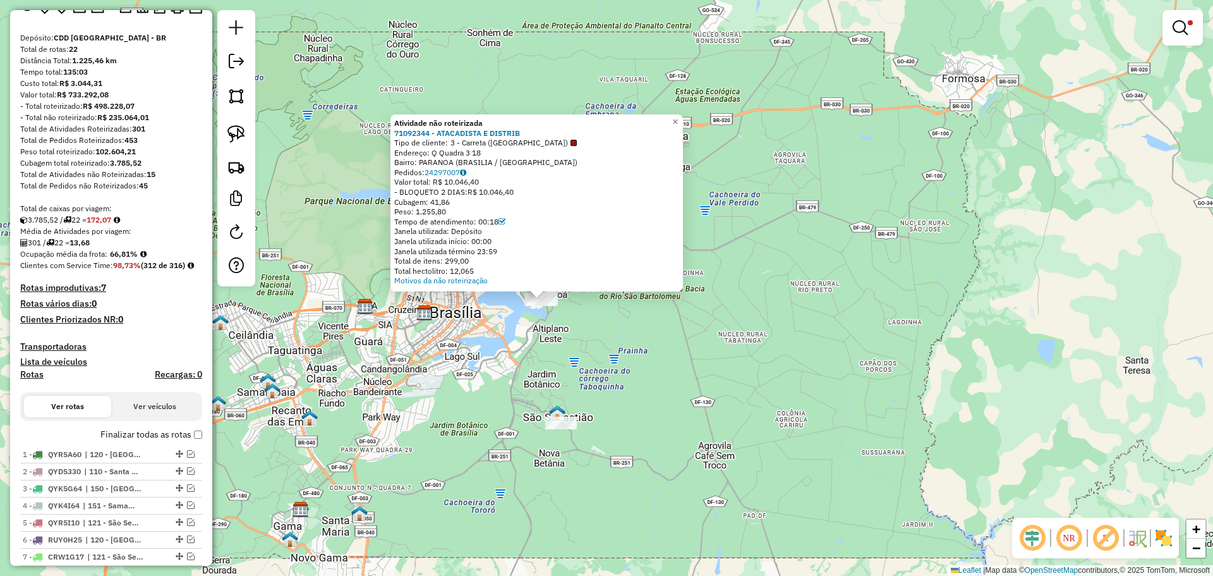
drag, startPoint x: 627, startPoint y: 342, endPoint x: 466, endPoint y: 361, distance: 162.2
click at [466, 361] on div "Atividade não roteirizada 71092344 - ATACADISTA E DISTRIB Tipo de cliente: 3 - …" at bounding box center [606, 288] width 1213 height 576
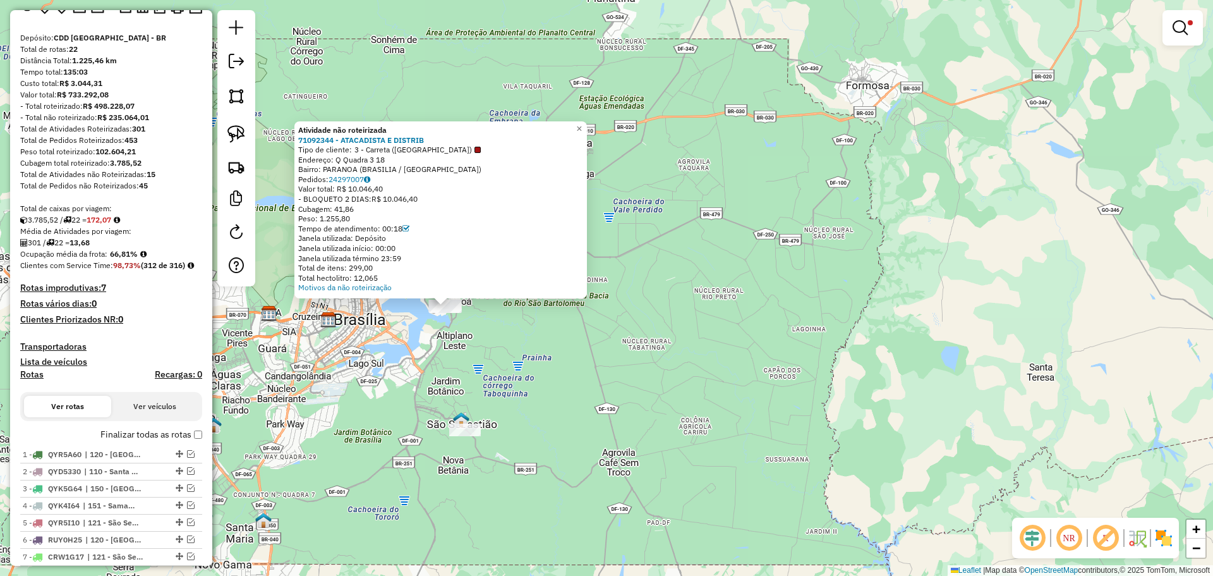
click at [466, 361] on div "Atividade não roteirizada 71092344 - ATACADISTA E DISTRIB Tipo de cliente: 3 - …" at bounding box center [606, 288] width 1213 height 576
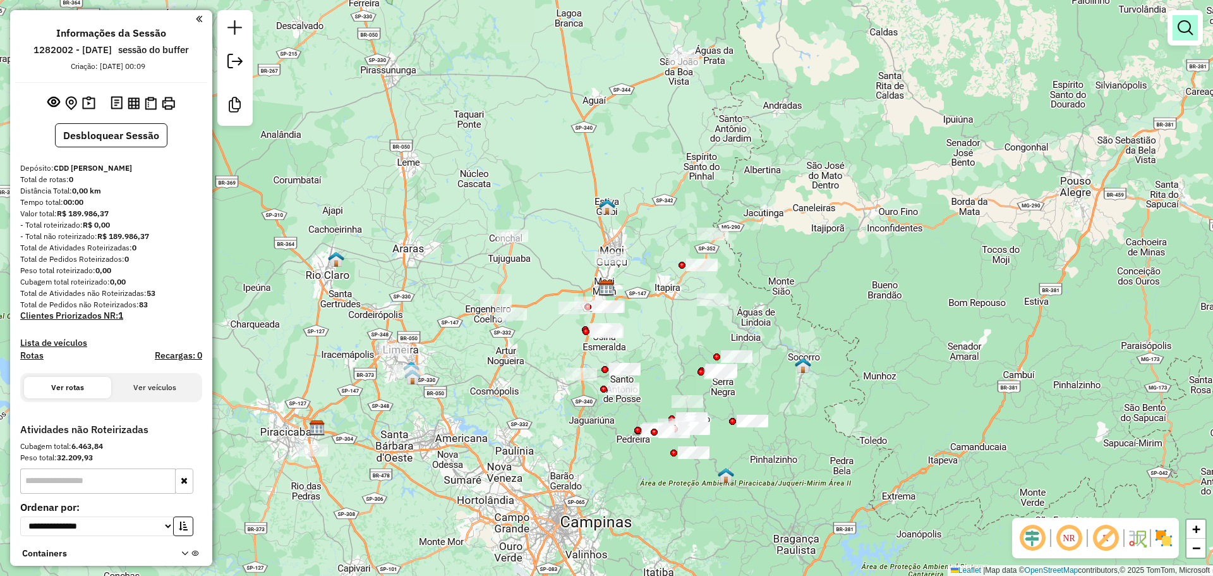
click at [1187, 28] on em at bounding box center [1185, 27] width 15 height 15
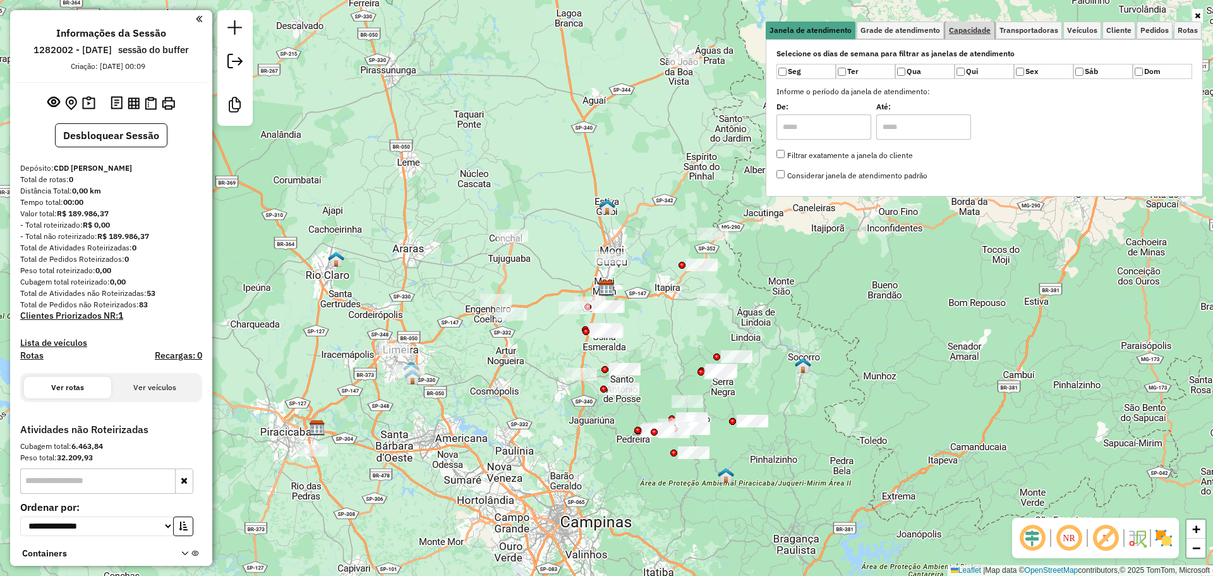
click at [981, 34] on span "Capacidade" at bounding box center [970, 31] width 42 height 8
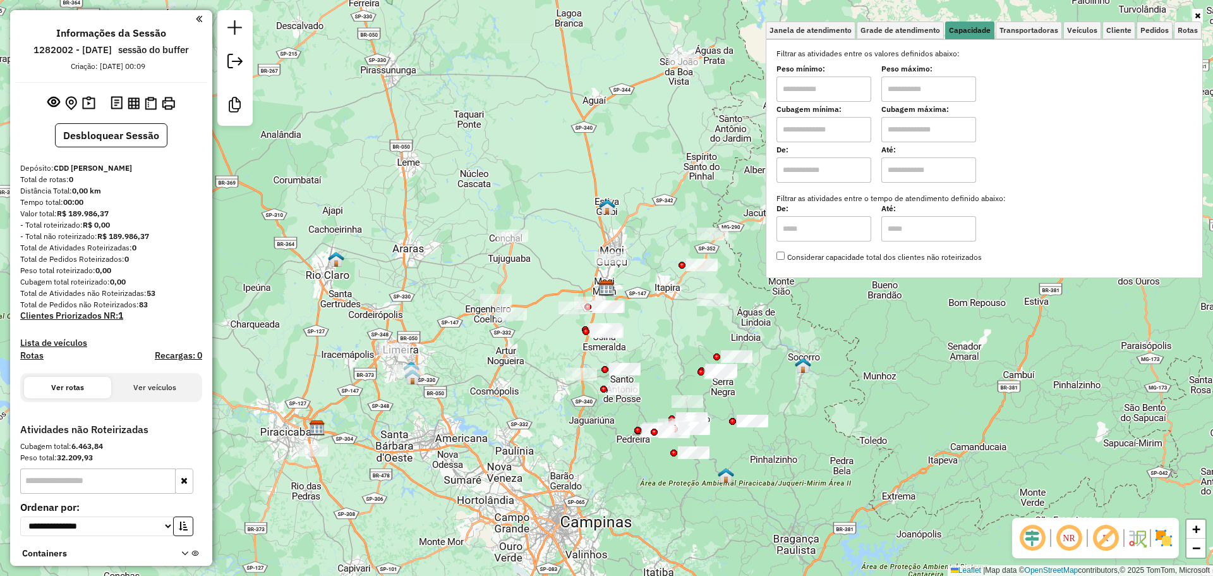
click at [832, 92] on input "text" at bounding box center [824, 88] width 95 height 25
click at [792, 130] on input "text" at bounding box center [824, 129] width 95 height 25
type input "******"
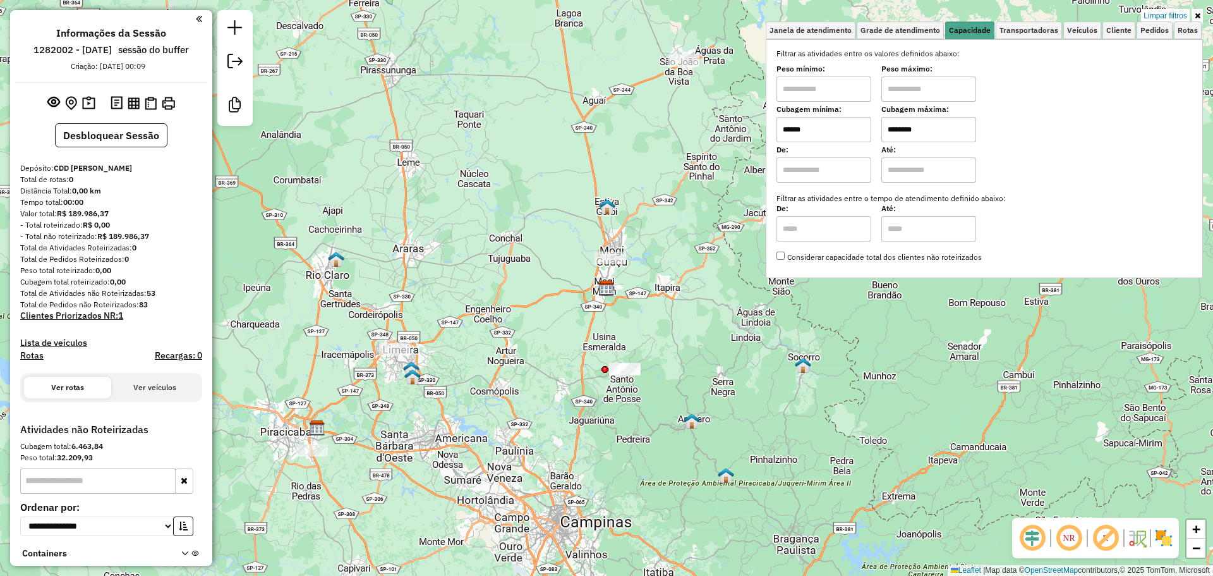
type input "********"
click at [834, 363] on div "Limpar filtros Janela de atendimento Grade de atendimento Capacidade Transporta…" at bounding box center [606, 288] width 1213 height 576
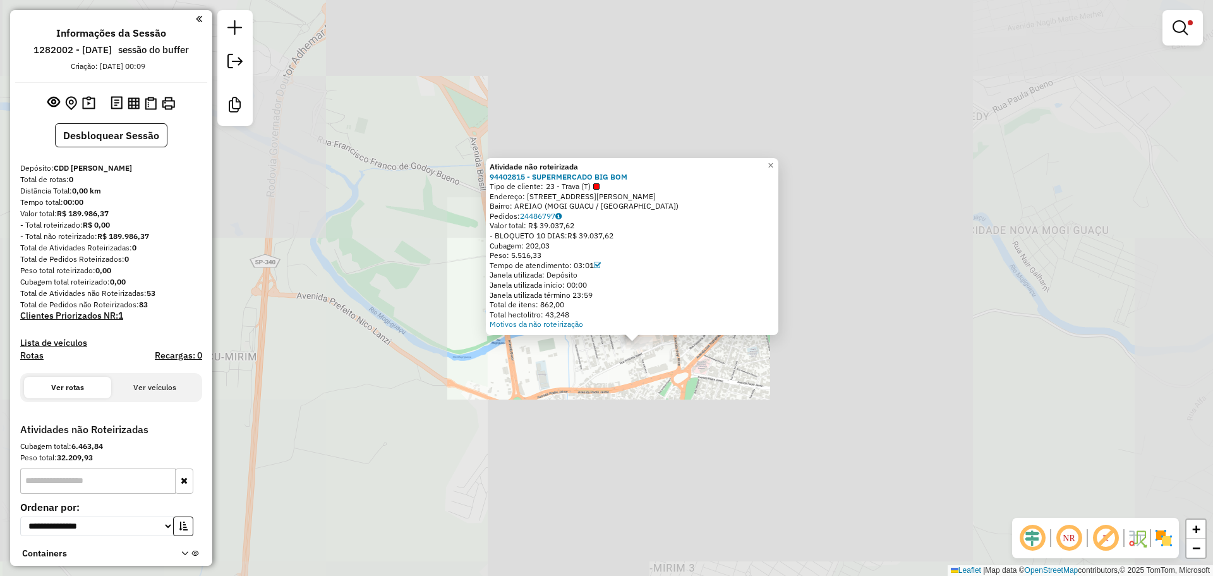
click at [666, 420] on div "Atividade não roteirizada 94402815 - SUPERMERCADO BIG BOM Tipo de cliente: 23 -…" at bounding box center [606, 288] width 1213 height 576
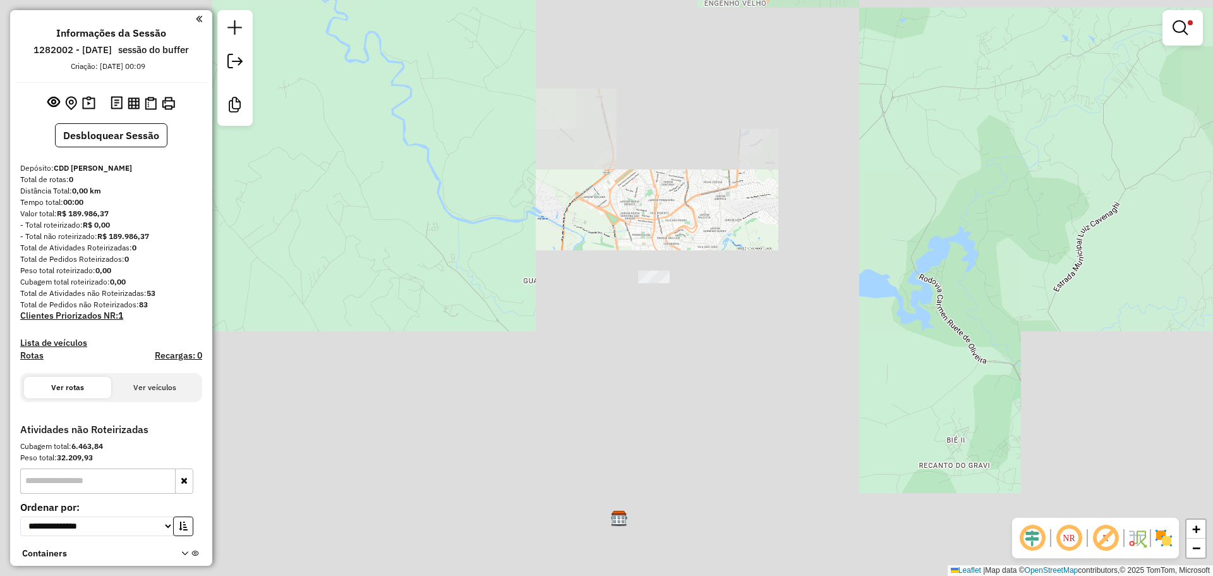
drag, startPoint x: 588, startPoint y: 340, endPoint x: 575, endPoint y: 203, distance: 137.1
click at [575, 204] on div "Limpar filtros Janela de atendimento Grade de atendimento Capacidade Transporta…" at bounding box center [606, 288] width 1213 height 576
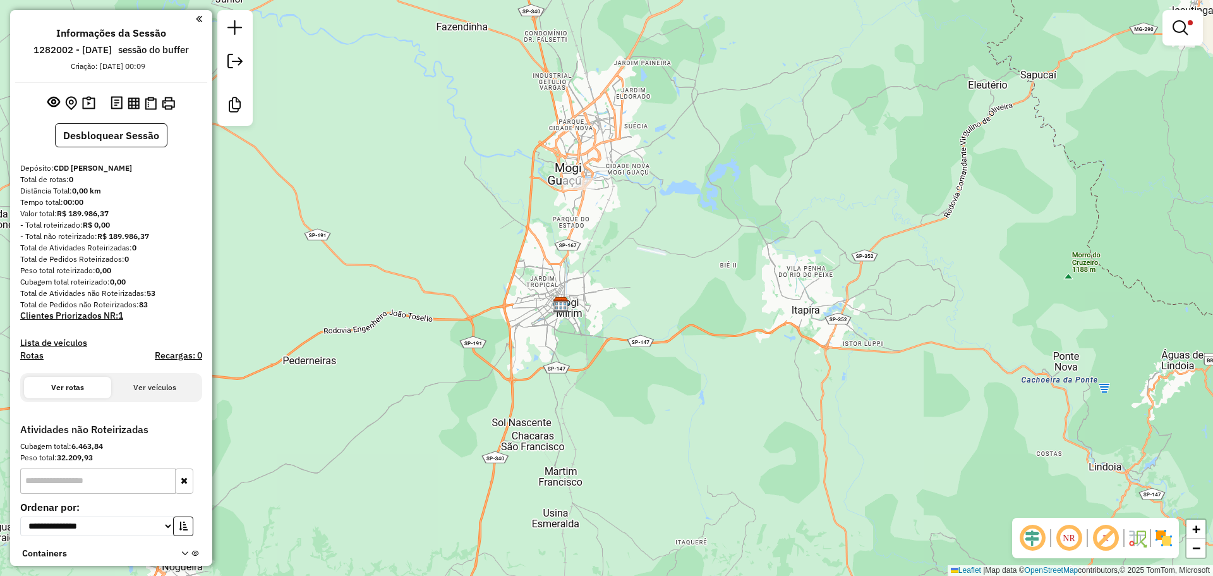
drag, startPoint x: 523, startPoint y: 360, endPoint x: 510, endPoint y: 125, distance: 234.8
click at [510, 125] on div "Limpar filtros Janela de atendimento Grade de atendimento Capacidade Transporta…" at bounding box center [606, 288] width 1213 height 576
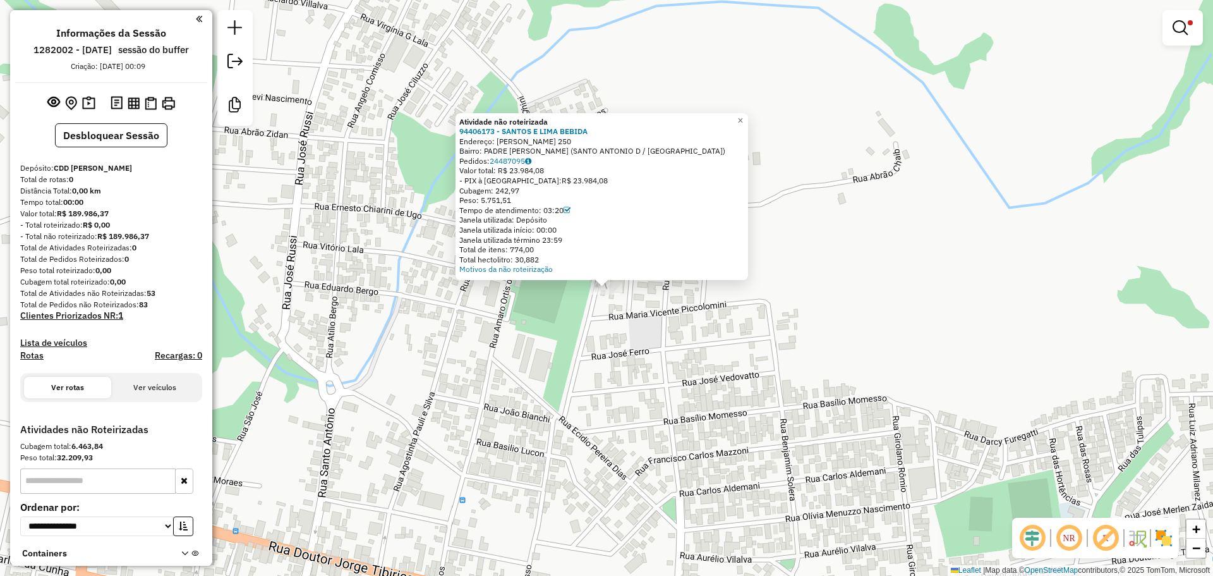
click at [762, 363] on div "Atividade não roteirizada 94406173 - SANTOS E LIMA BEBIDA Endereço: R CARMELA P…" at bounding box center [606, 288] width 1213 height 576
click at [435, 342] on div "Atividade não roteirizada 94406173 - SANTOS E LIMA BEBIDA Endereço: R CARMELA P…" at bounding box center [606, 288] width 1213 height 576
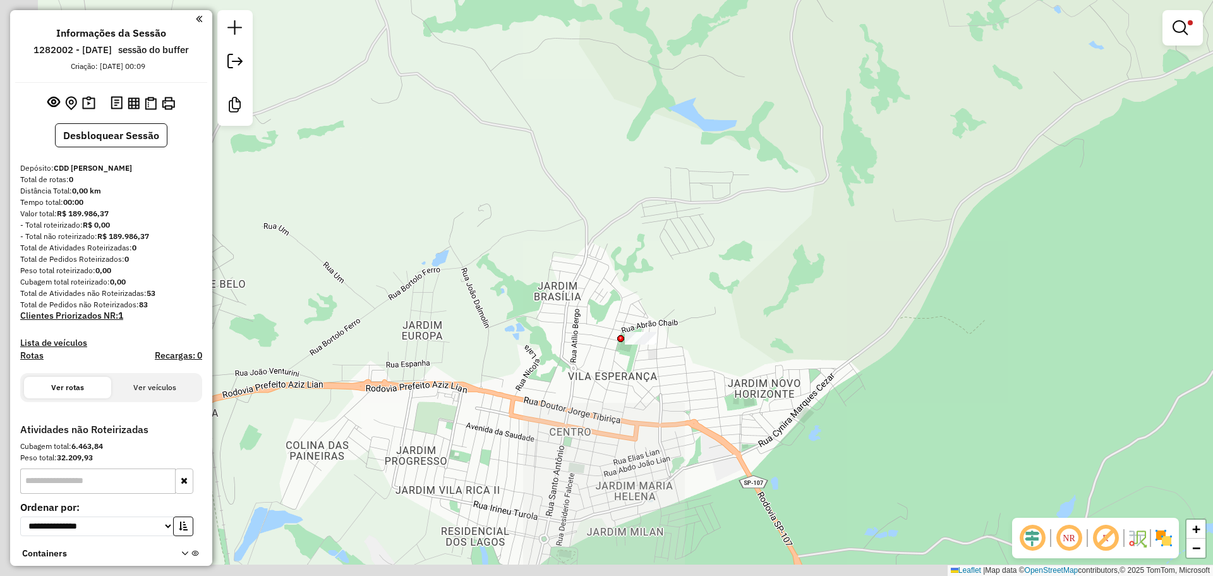
drag, startPoint x: 530, startPoint y: 461, endPoint x: 587, endPoint y: 442, distance: 60.4
click at [584, 444] on div "Limpar filtros Janela de atendimento Grade de atendimento Capacidade Transporta…" at bounding box center [606, 288] width 1213 height 576
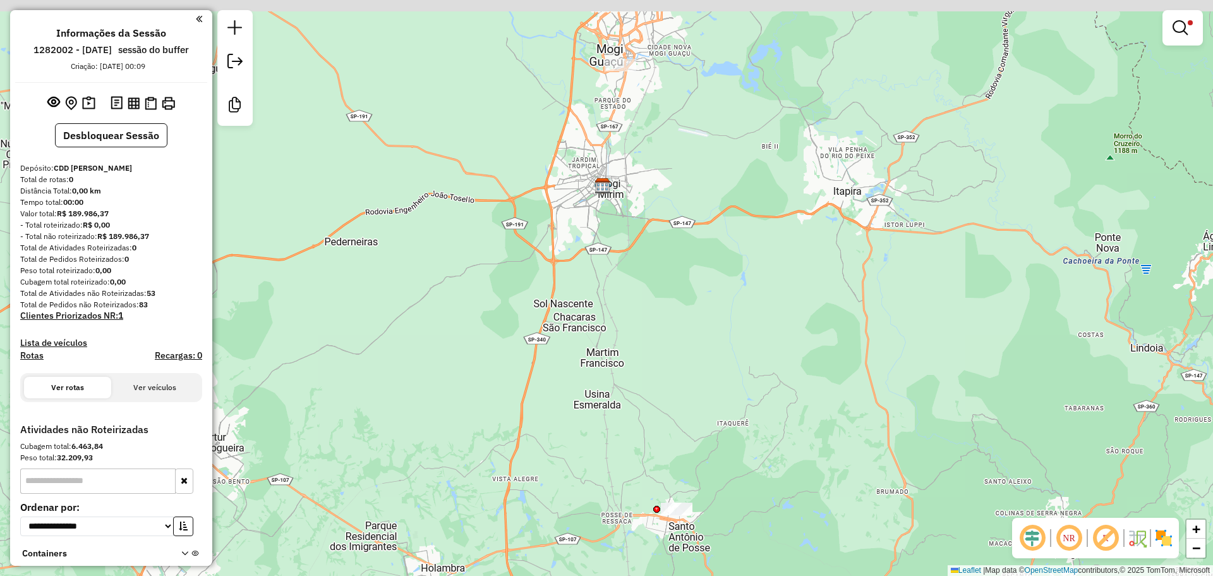
drag, startPoint x: 457, startPoint y: 478, endPoint x: 588, endPoint y: 425, distance: 141.4
click at [636, 550] on div "Limpar filtros Janela de atendimento Grade de atendimento Capacidade Transporta…" at bounding box center [606, 288] width 1213 height 576
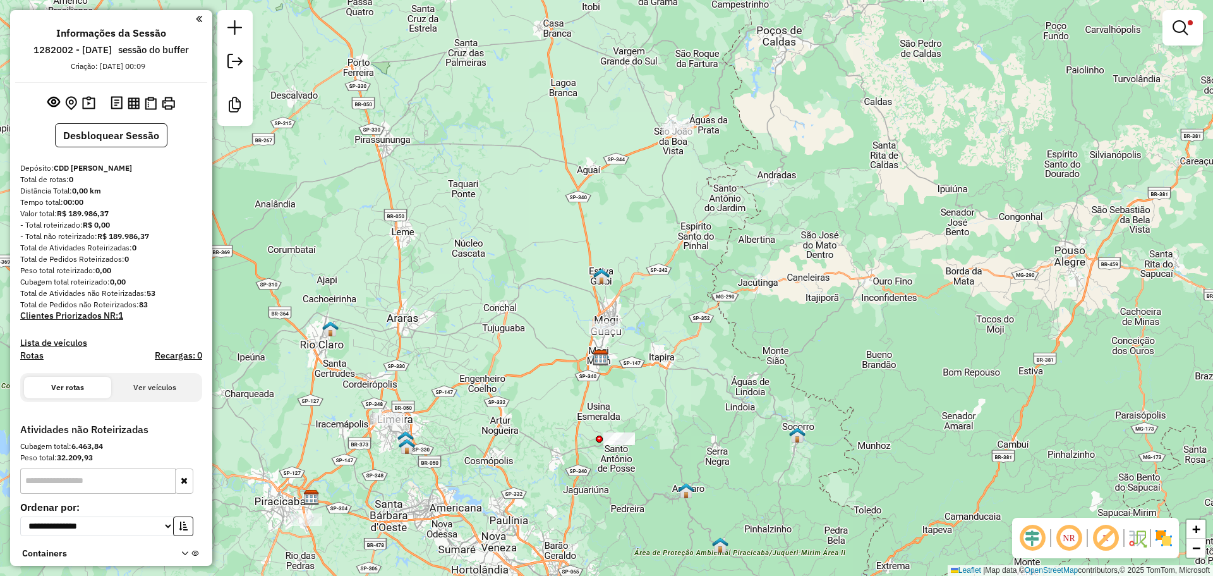
drag, startPoint x: 646, startPoint y: 352, endPoint x: 655, endPoint y: 377, distance: 26.6
click at [655, 377] on div "Limpar filtros Janela de atendimento Grade de atendimento Capacidade Transporta…" at bounding box center [606, 288] width 1213 height 576
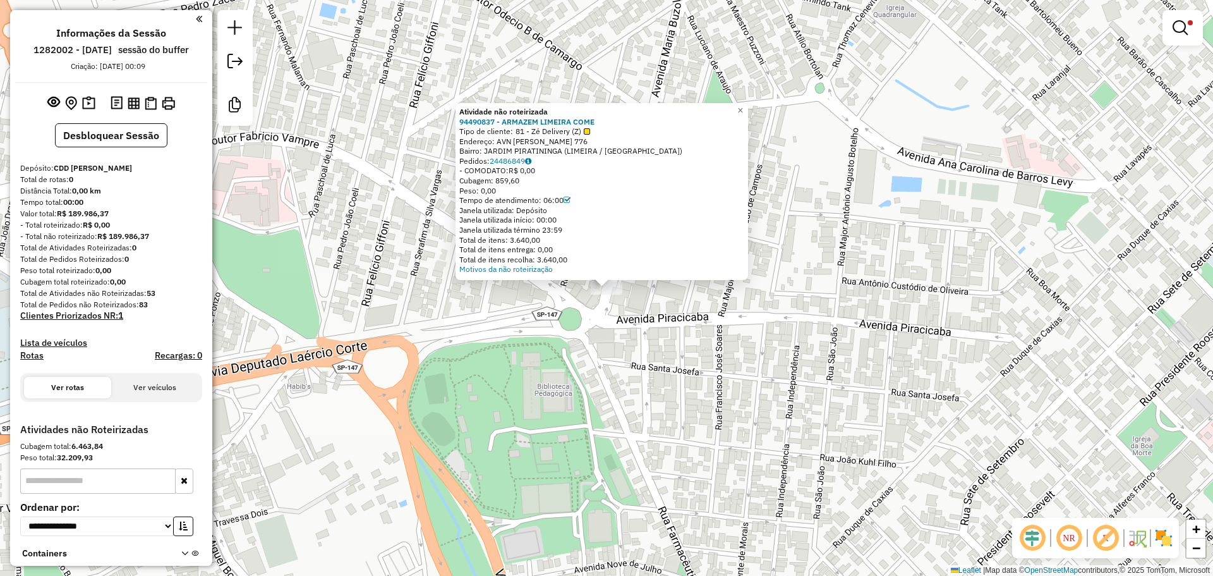
click at [709, 389] on div "Atividade não roteirizada 94490837 - ARMAZEM LIMEIRA COME Tipo de cliente: 81 -…" at bounding box center [606, 288] width 1213 height 576
click at [772, 457] on div "Atividade não roteirizada 94490837 - ARMAZEM LIMEIRA COME Tipo de cliente: 81 -…" at bounding box center [606, 288] width 1213 height 576
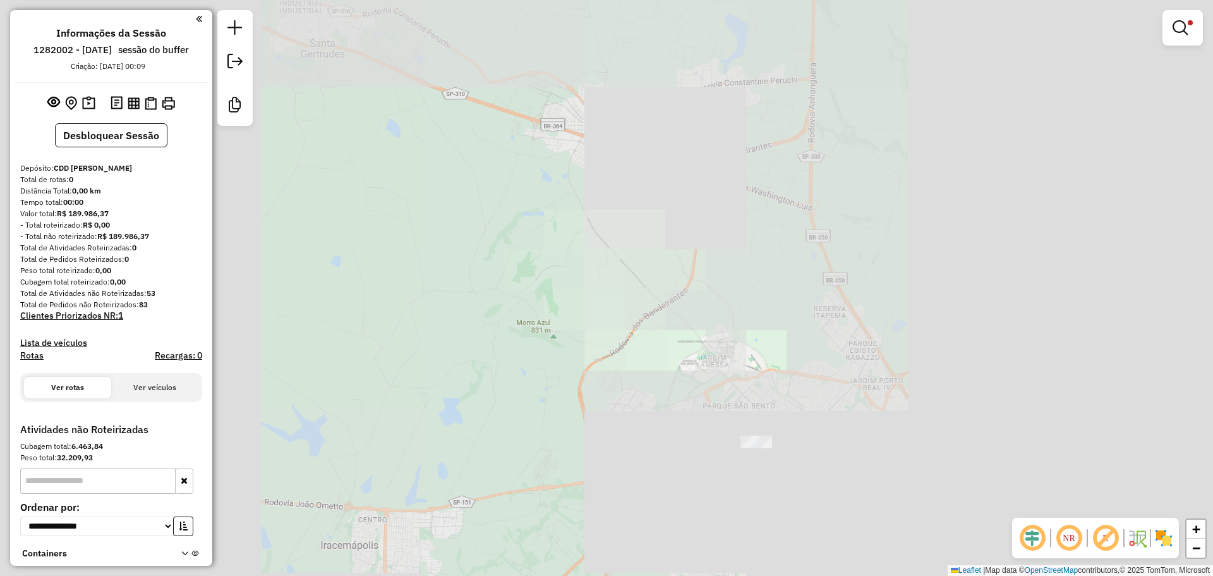
drag, startPoint x: 637, startPoint y: 526, endPoint x: 598, endPoint y: 279, distance: 250.7
click at [598, 281] on div "Limpar filtros Janela de atendimento Grade de atendimento Capacidade Transporta…" at bounding box center [606, 288] width 1213 height 576
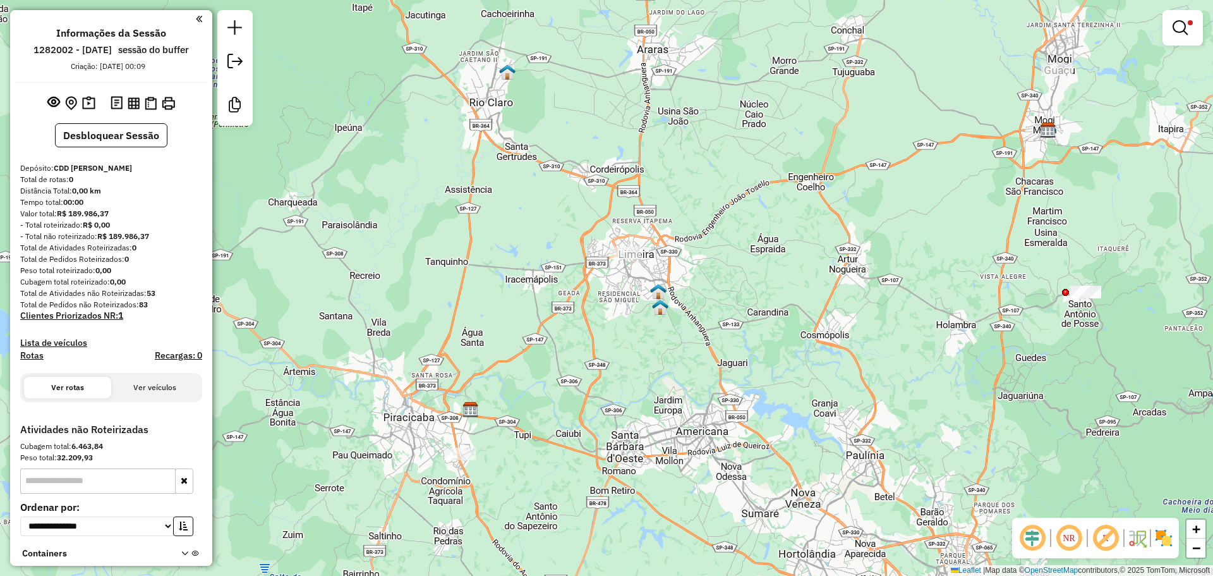
drag, startPoint x: 627, startPoint y: 409, endPoint x: 442, endPoint y: 424, distance: 186.4
click at [569, 408] on div "Limpar filtros Janela de atendimento Grade de atendimento Capacidade Transporta…" at bounding box center [606, 288] width 1213 height 576
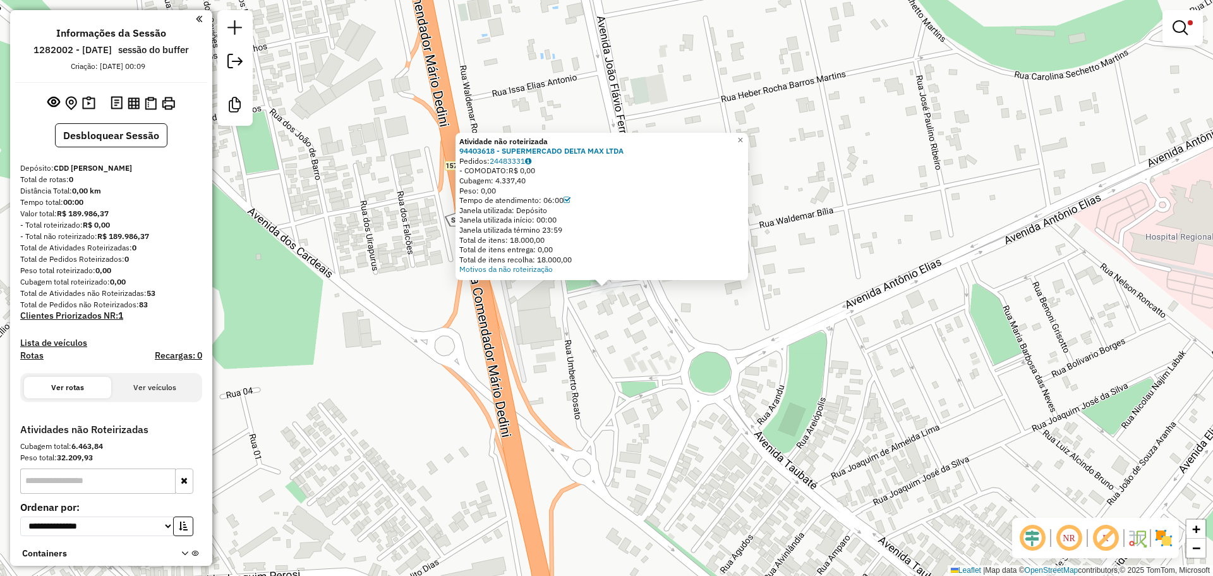
click at [766, 378] on div "Atividade não roteirizada 94403618 - SUPERMERCADO DELTA MAX LTDA Pedidos: 24483…" at bounding box center [606, 288] width 1213 height 576
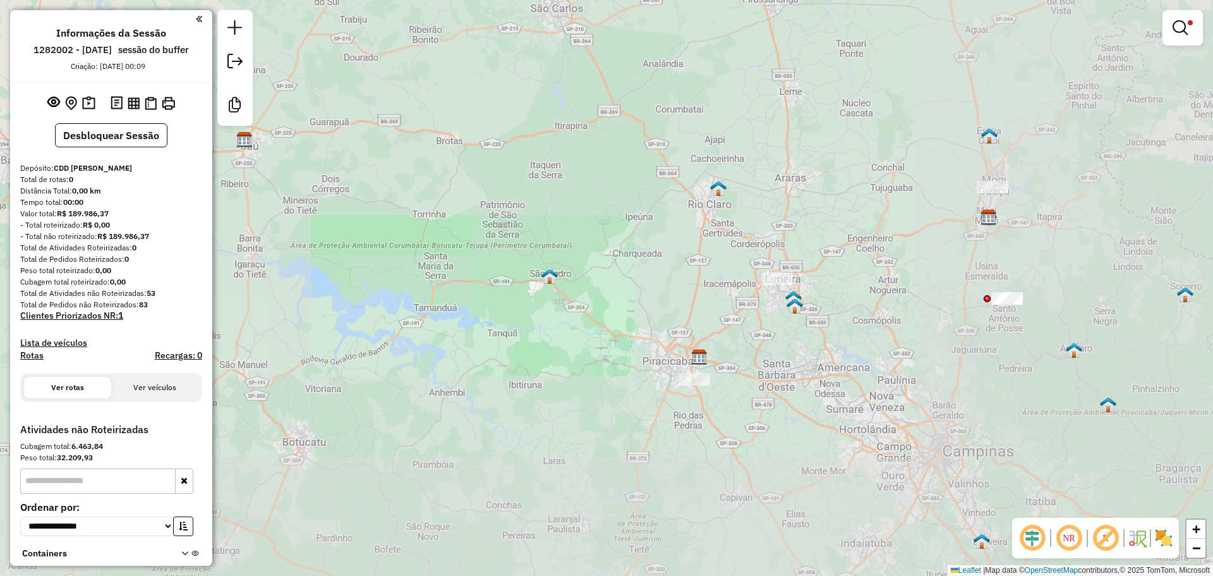
drag, startPoint x: 908, startPoint y: 387, endPoint x: 159, endPoint y: 413, distance: 749.2
click at [159, 413] on hb-router-mapa "**********" at bounding box center [606, 288] width 1213 height 576
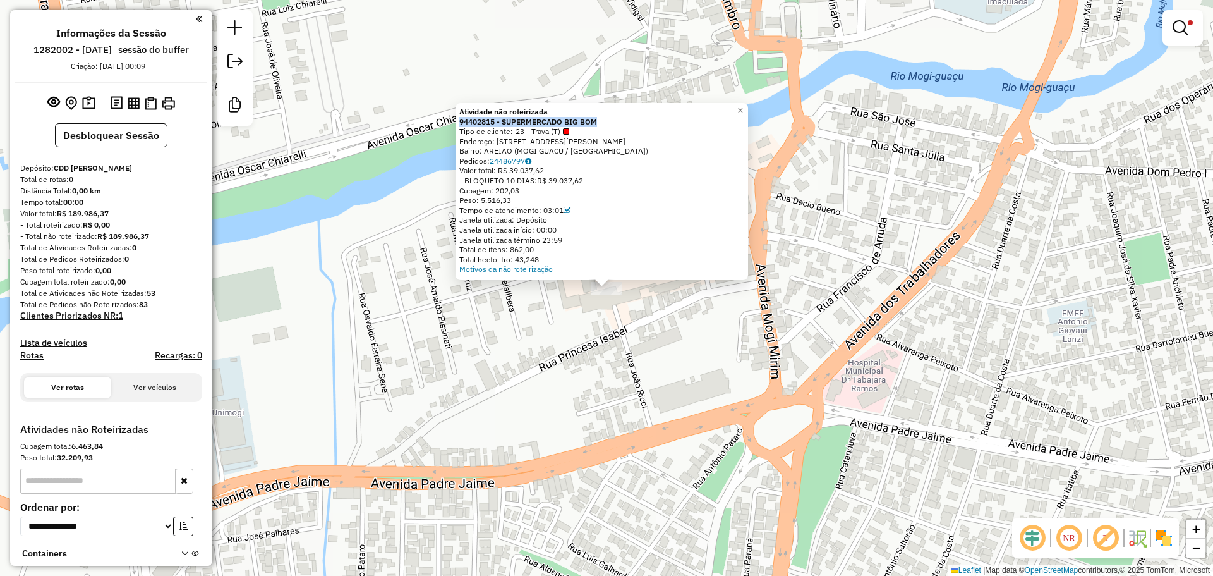
copy strong "94402815 - SUPERMERCADO BIG BOM"
drag, startPoint x: 610, startPoint y: 121, endPoint x: 439, endPoint y: 100, distance: 173.1
click at [463, 119] on div "Atividade não roteirizada 94402815 - SUPERMERCADO BIG BOM Tipo de cliente: 23 -…" at bounding box center [602, 191] width 293 height 177
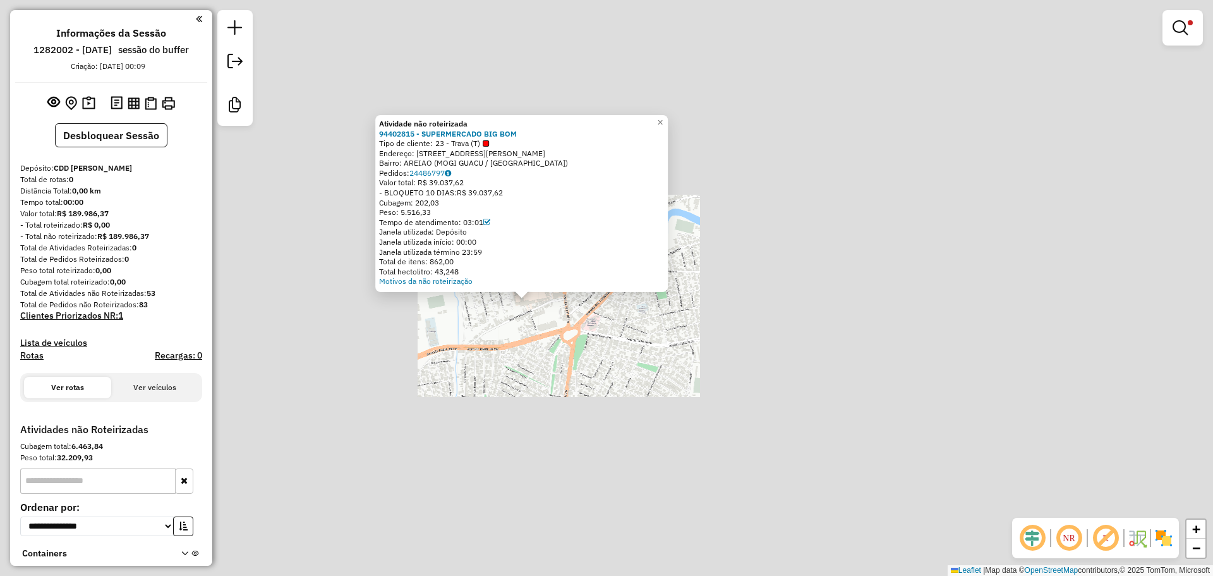
click at [502, 387] on div "Atividade não roteirizada 94402815 - SUPERMERCADO BIG BOM Tipo de cliente: 23 -…" at bounding box center [606, 288] width 1213 height 576
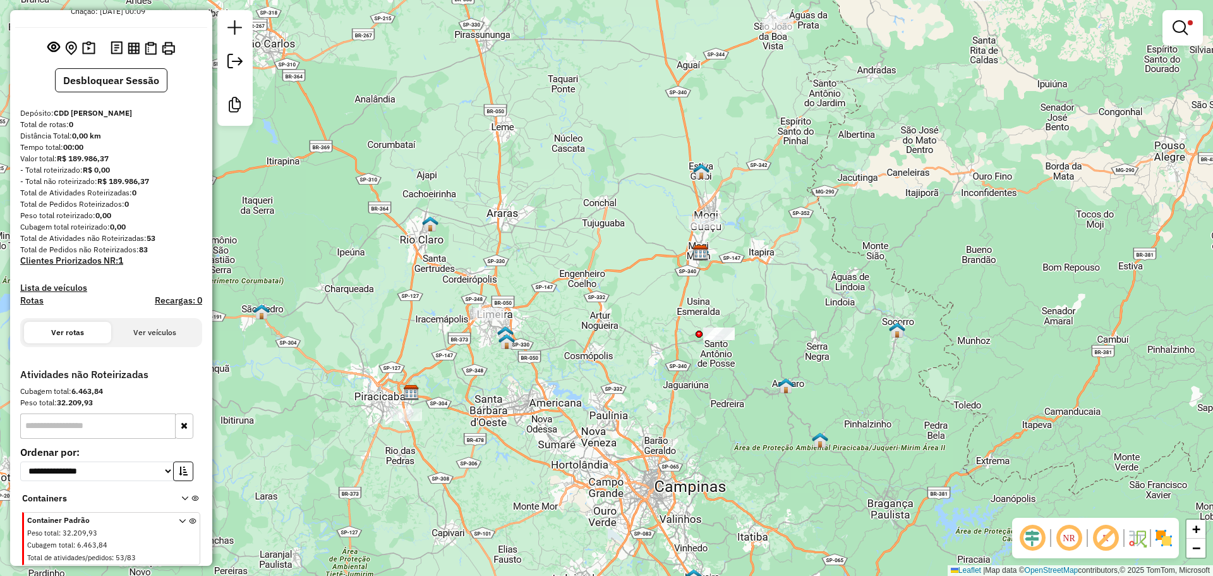
scroll to position [56, 0]
click at [189, 521] on icon at bounding box center [192, 539] width 7 height 47
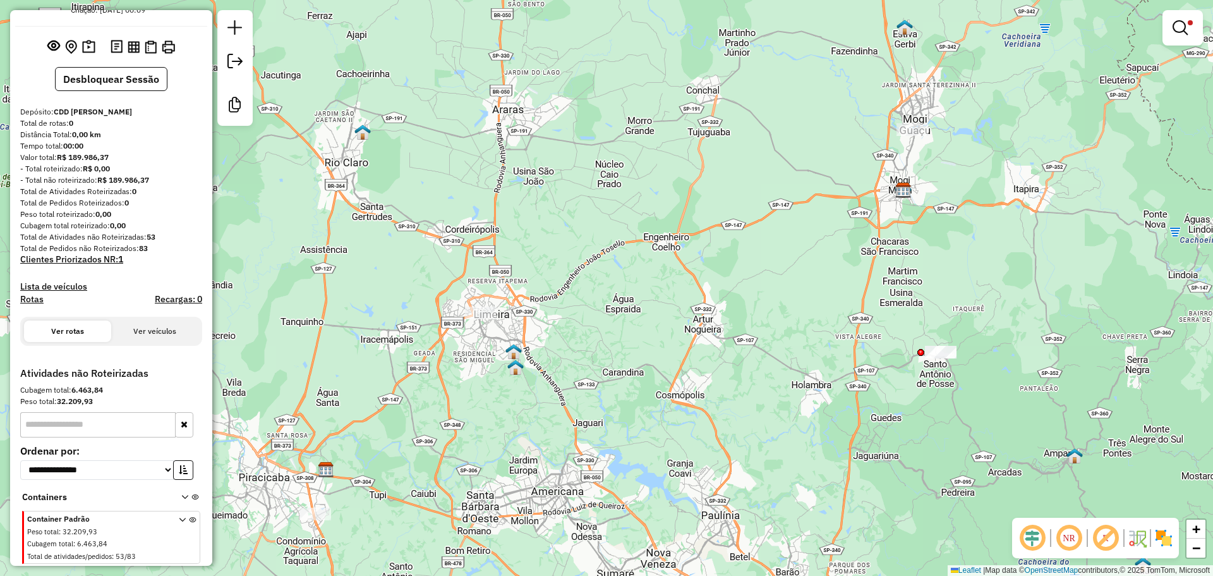
drag, startPoint x: 379, startPoint y: 502, endPoint x: 483, endPoint y: 408, distance: 140.1
click at [483, 408] on div "Limpar filtros Janela de atendimento Grade de atendimento Capacidade Transporta…" at bounding box center [606, 288] width 1213 height 576
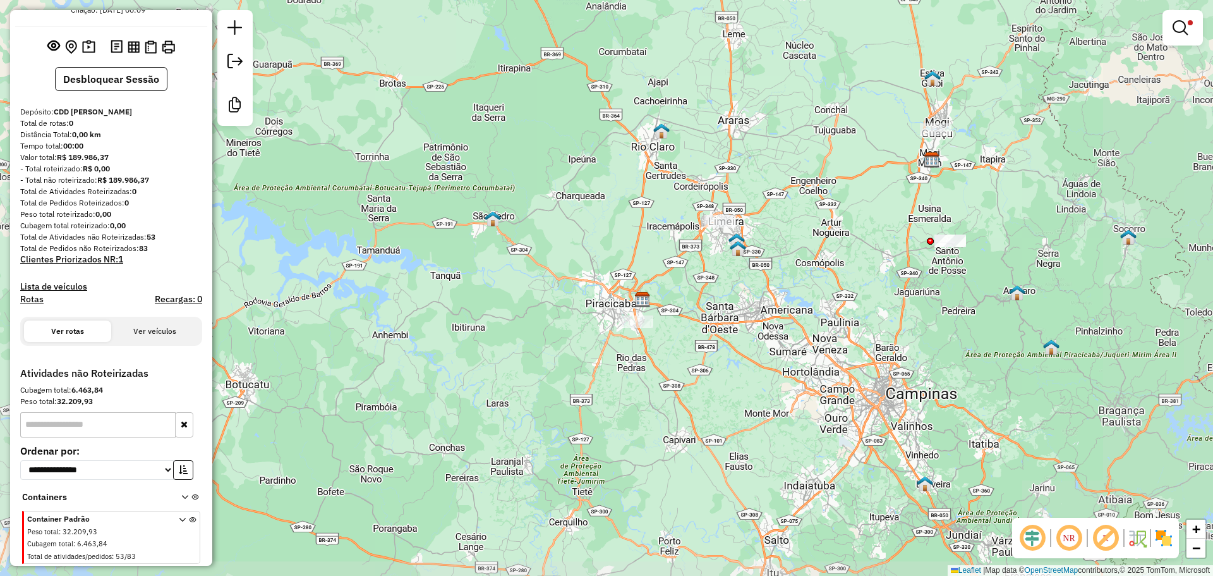
drag, startPoint x: 915, startPoint y: 226, endPoint x: 732, endPoint y: 333, distance: 212.1
click at [715, 349] on div "Limpar filtros Janela de atendimento Grade de atendimento Capacidade Transporta…" at bounding box center [606, 288] width 1213 height 576
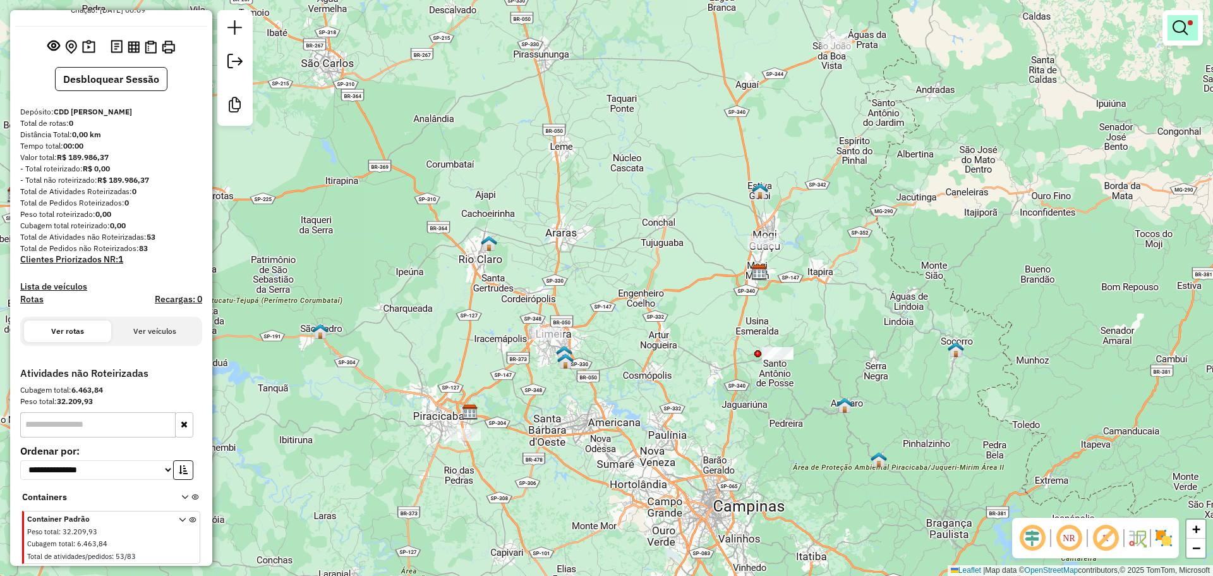
click at [1185, 29] on em at bounding box center [1180, 27] width 15 height 15
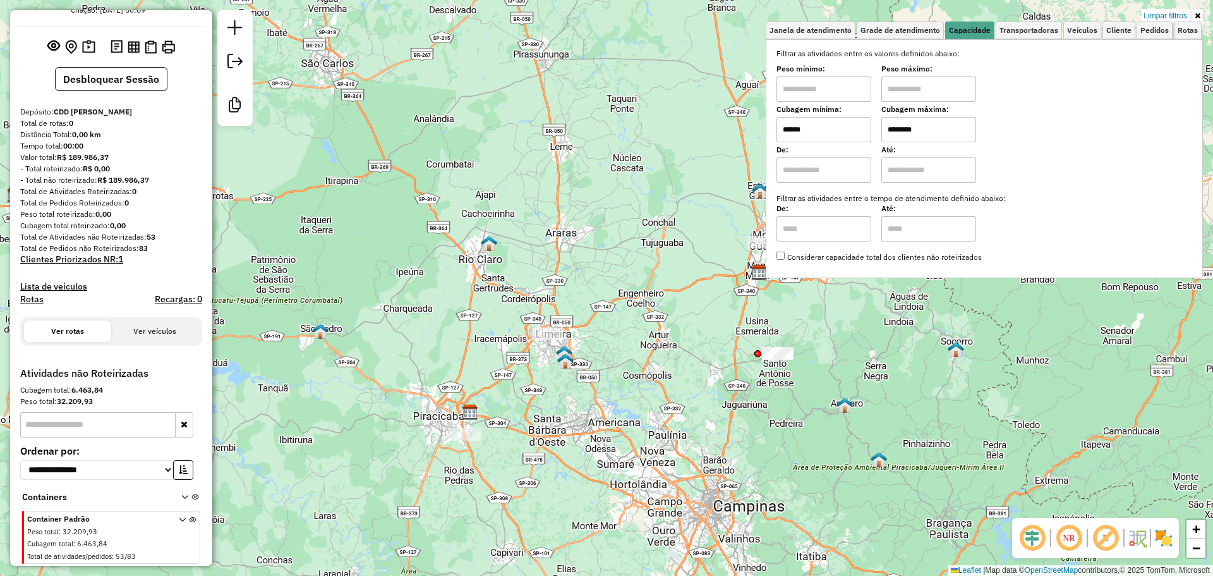
click at [1164, 9] on link "Limpar filtros" at bounding box center [1165, 16] width 49 height 14
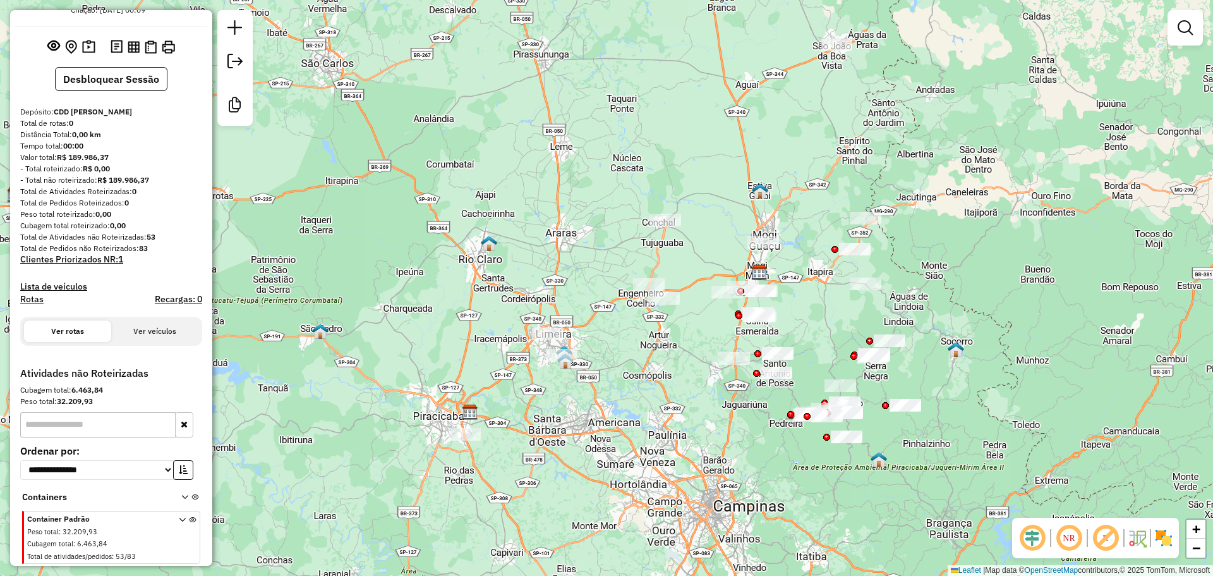
click at [816, 309] on div "Janela de atendimento Grade de atendimento Capacidade Transportadoras Veículos …" at bounding box center [606, 288] width 1213 height 576
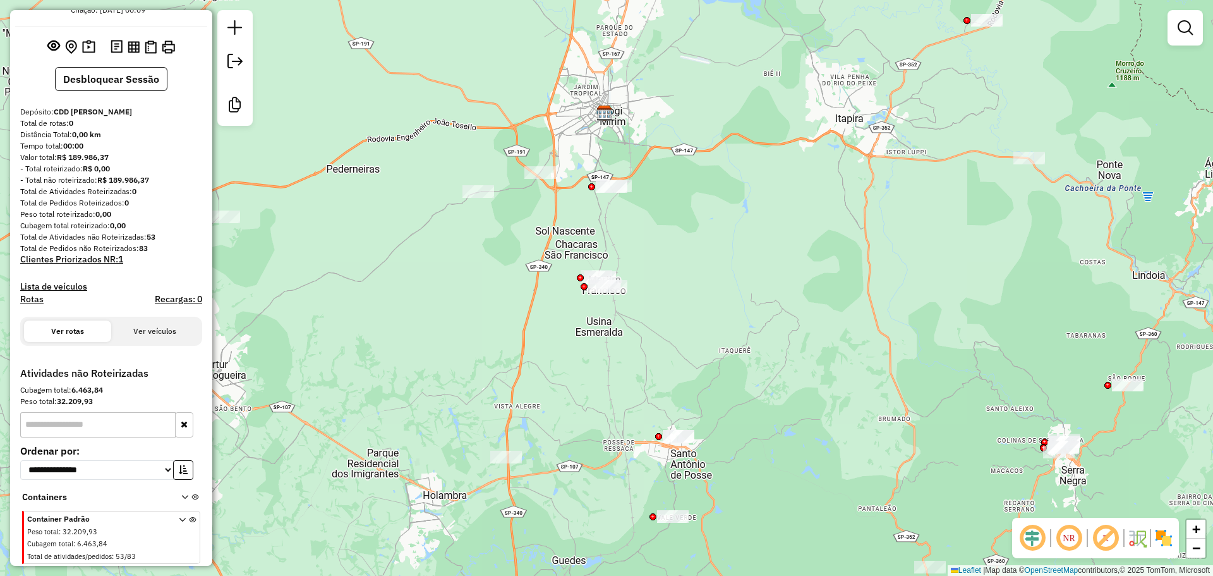
drag, startPoint x: 697, startPoint y: 332, endPoint x: 680, endPoint y: 279, distance: 55.8
click at [680, 279] on div "Janela de atendimento Grade de atendimento Capacidade Transportadoras Veículos …" at bounding box center [606, 288] width 1213 height 576
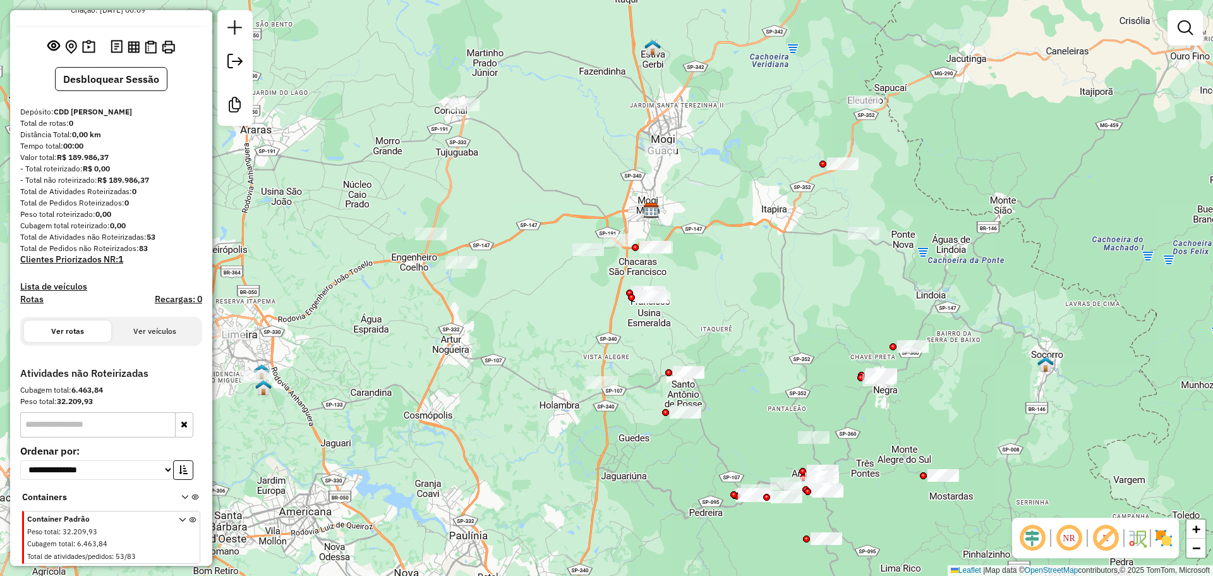
drag, startPoint x: 737, startPoint y: 329, endPoint x: 669, endPoint y: 272, distance: 88.8
click at [669, 272] on div "Janela de atendimento Grade de atendimento Capacidade Transportadoras Veículos …" at bounding box center [606, 288] width 1213 height 576
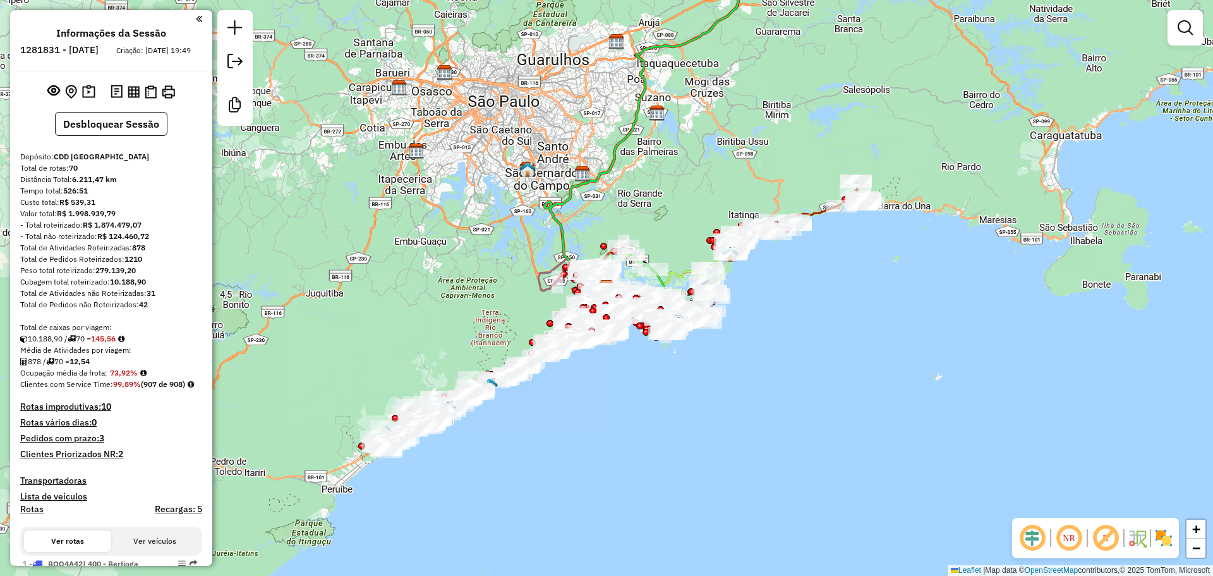
scroll to position [442, 0]
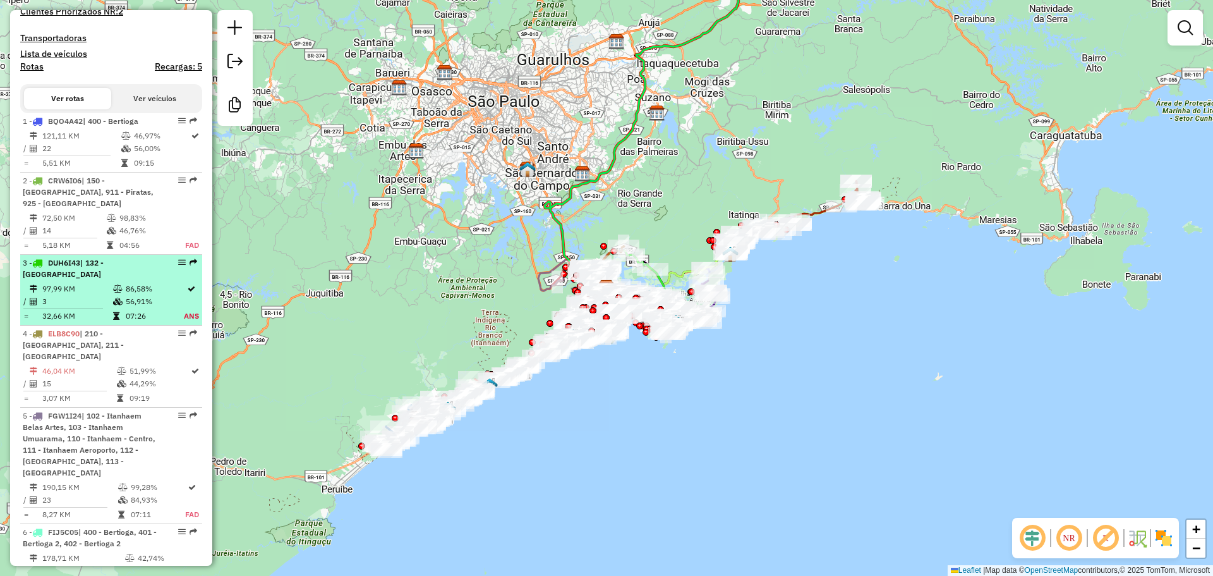
select select "**********"
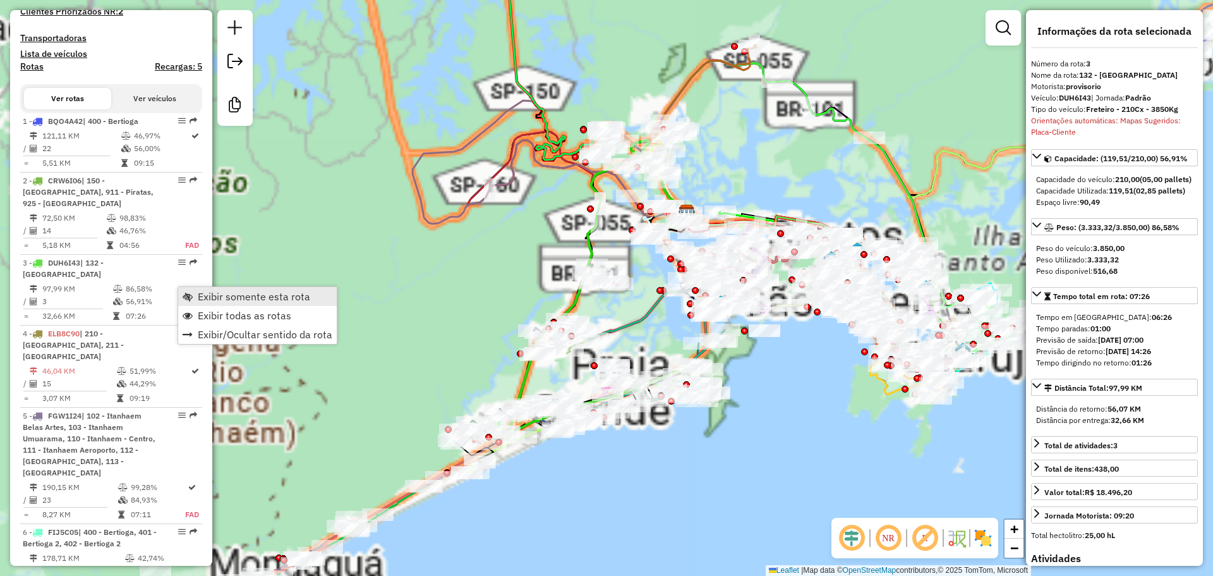
click at [194, 294] on link "Exibir somente esta rota" at bounding box center [257, 296] width 159 height 19
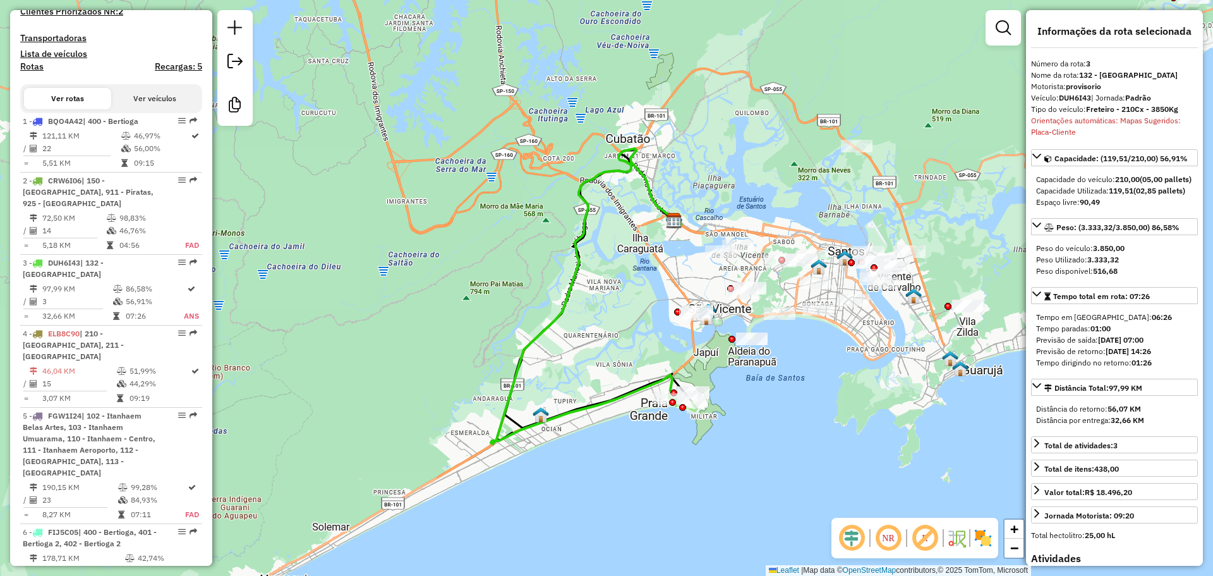
drag, startPoint x: 631, startPoint y: 290, endPoint x: 512, endPoint y: 319, distance: 122.3
click at [512, 319] on div "Janela de atendimento Grade de atendimento Capacidade Transportadoras Veículos …" at bounding box center [606, 288] width 1213 height 576
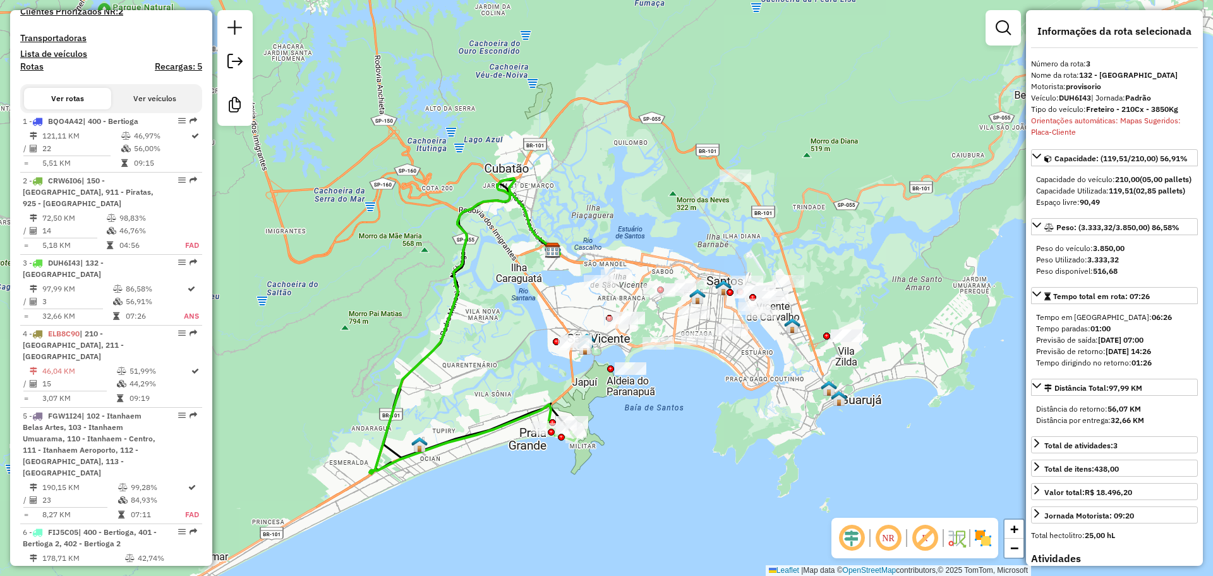
click at [1012, 26] on link at bounding box center [1003, 27] width 25 height 25
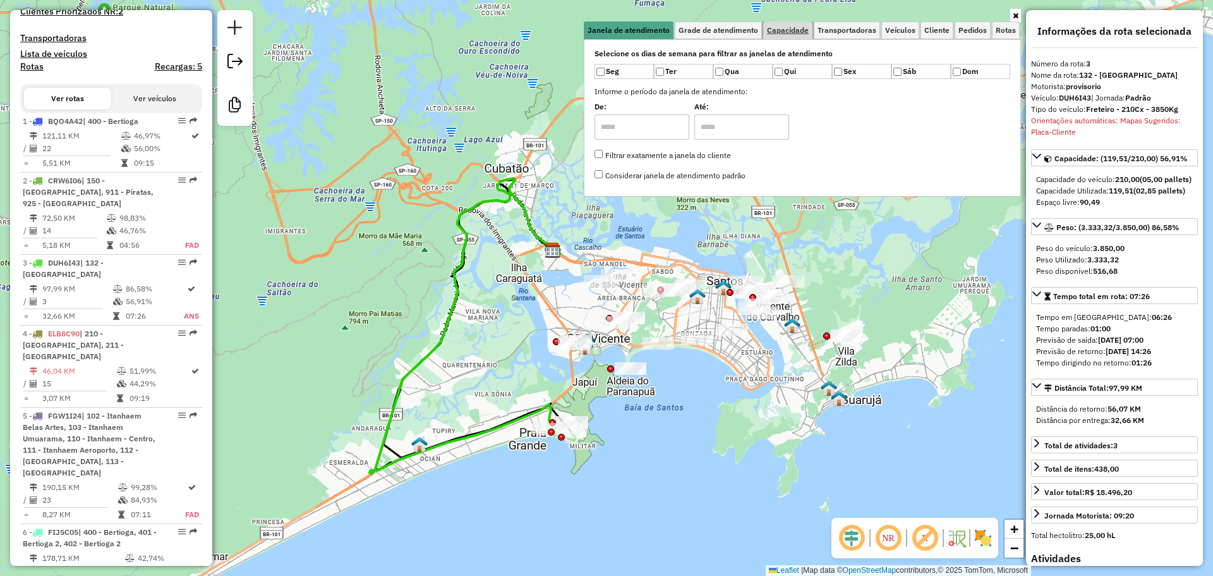
click at [806, 32] on span "Capacidade" at bounding box center [788, 31] width 42 height 8
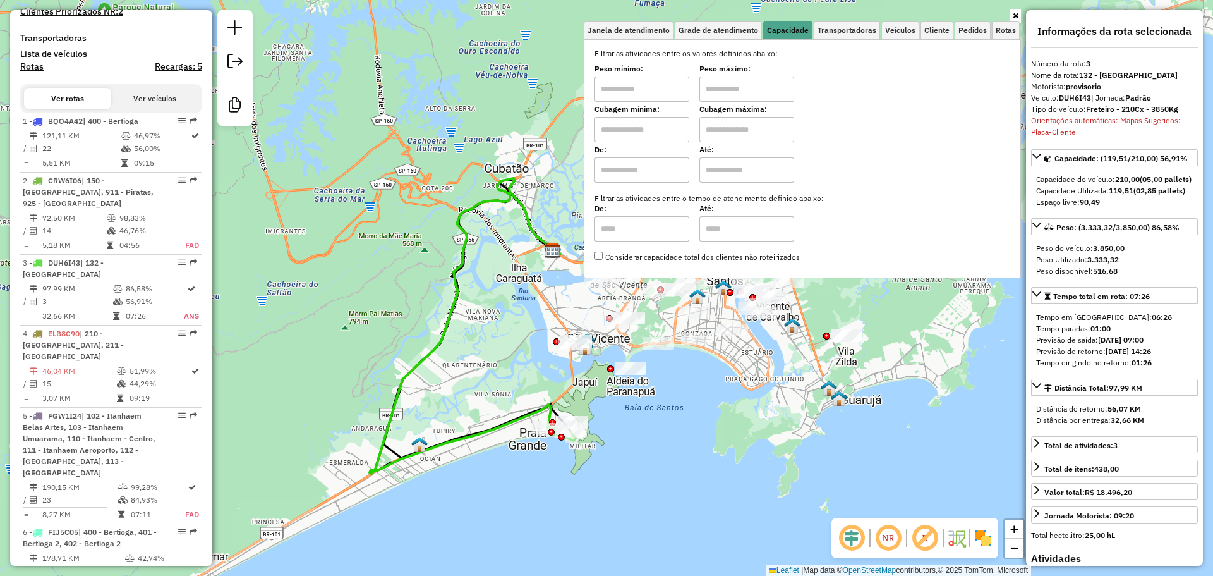
click at [647, 132] on input "text" at bounding box center [642, 129] width 95 height 25
type input "******"
drag, startPoint x: 722, startPoint y: 130, endPoint x: 734, endPoint y: 152, distance: 25.2
click at [722, 130] on input "text" at bounding box center [746, 129] width 95 height 25
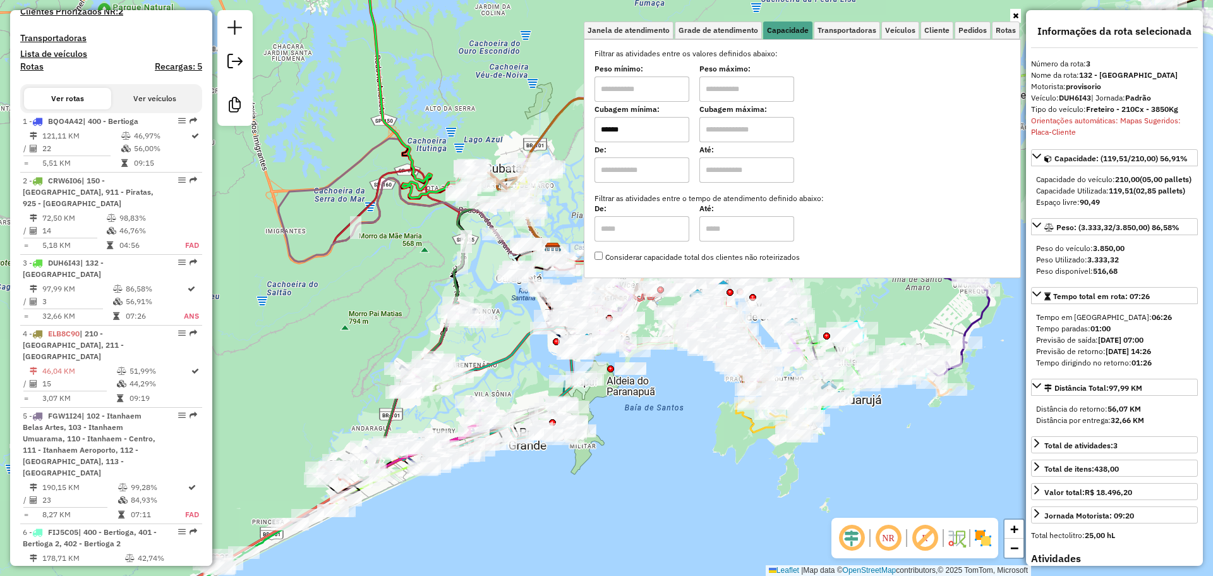
type input "********"
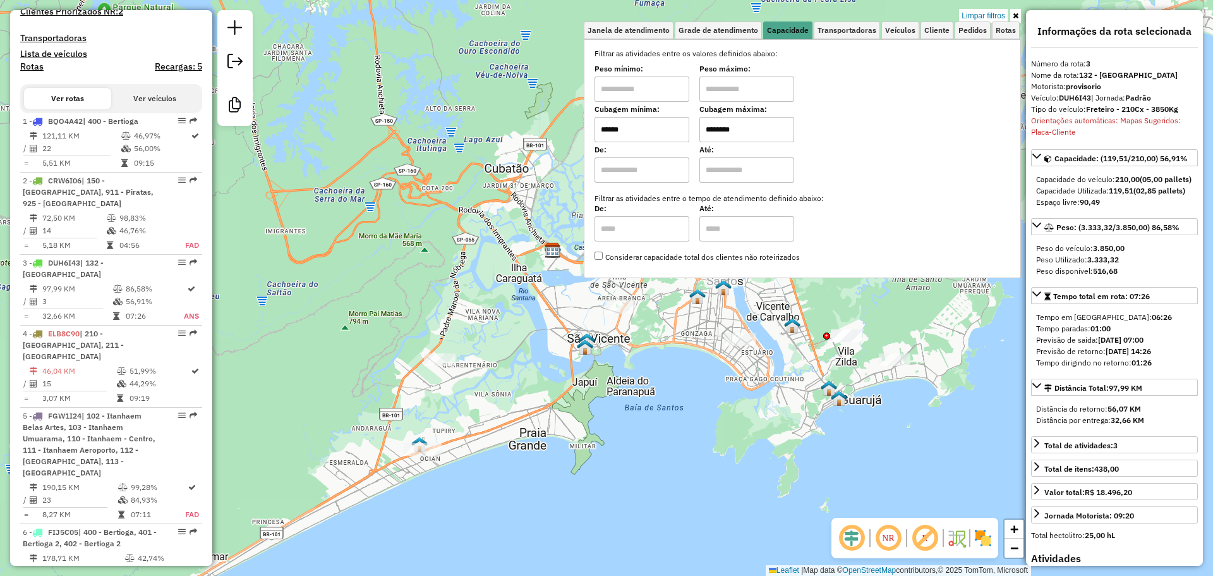
click at [696, 380] on div "Limpar filtros Janela de atendimento Grade de atendimento Capacidade Transporta…" at bounding box center [606, 288] width 1213 height 576
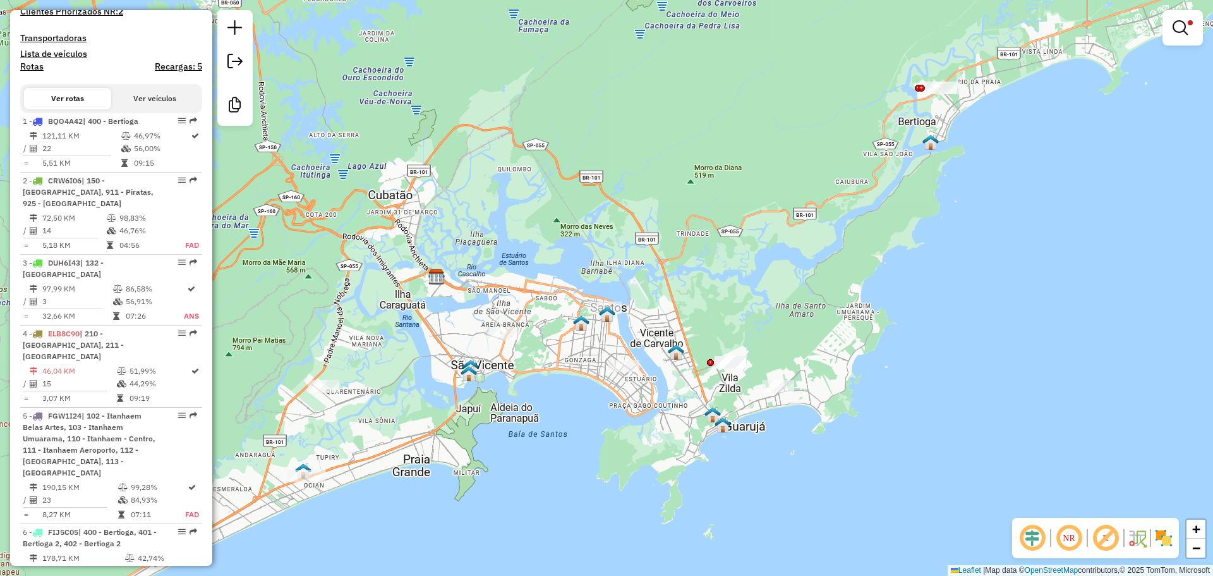
drag, startPoint x: 695, startPoint y: 380, endPoint x: 562, endPoint y: 411, distance: 137.0
click at [562, 411] on div "Limpar filtros Janela de atendimento Grade de atendimento Capacidade Transporta…" at bounding box center [606, 288] width 1213 height 576
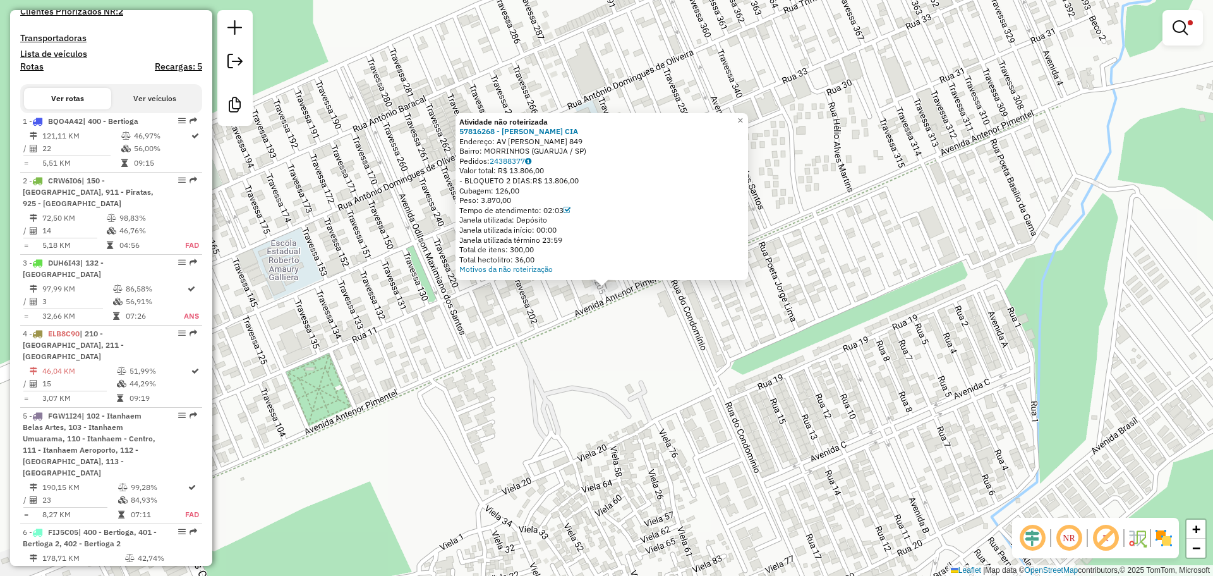
click at [641, 353] on div "Atividade não roteirizada 57816268 - [PERSON_NAME] CIA Endereço: AV [PERSON_NAM…" at bounding box center [606, 288] width 1213 height 576
click at [672, 303] on div "Atividade não roteirizada 57816268 - [PERSON_NAME] CIA Endereço: AV [PERSON_NAM…" at bounding box center [606, 288] width 1213 height 576
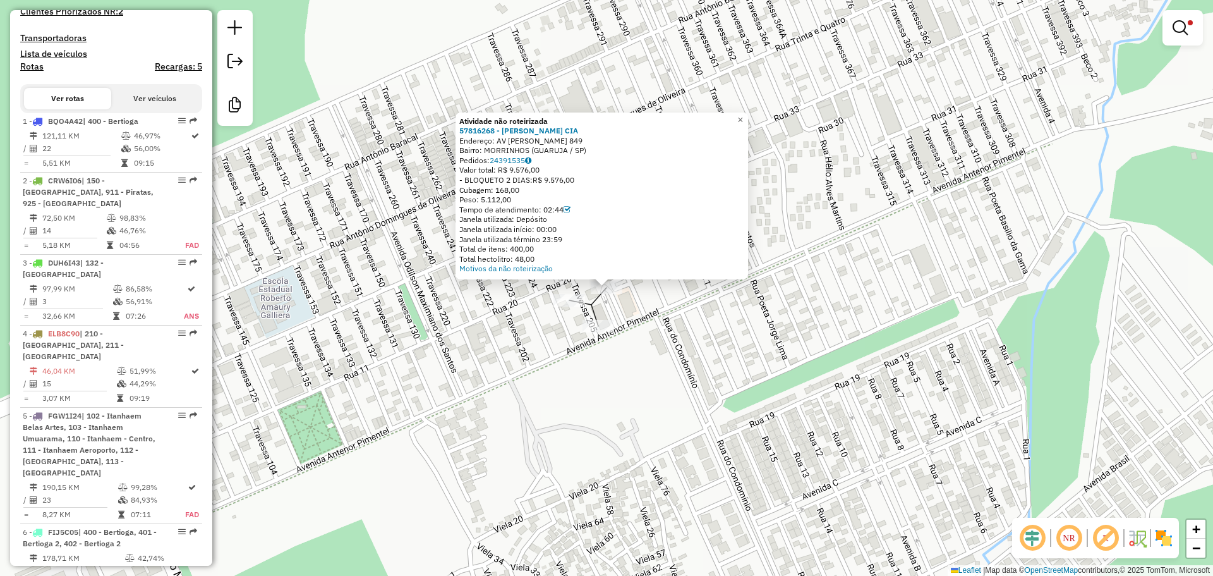
click at [663, 337] on div "Atividade não roteirizada 57816268 - [PERSON_NAME] CIA Endereço: AV [PERSON_NAM…" at bounding box center [606, 288] width 1213 height 576
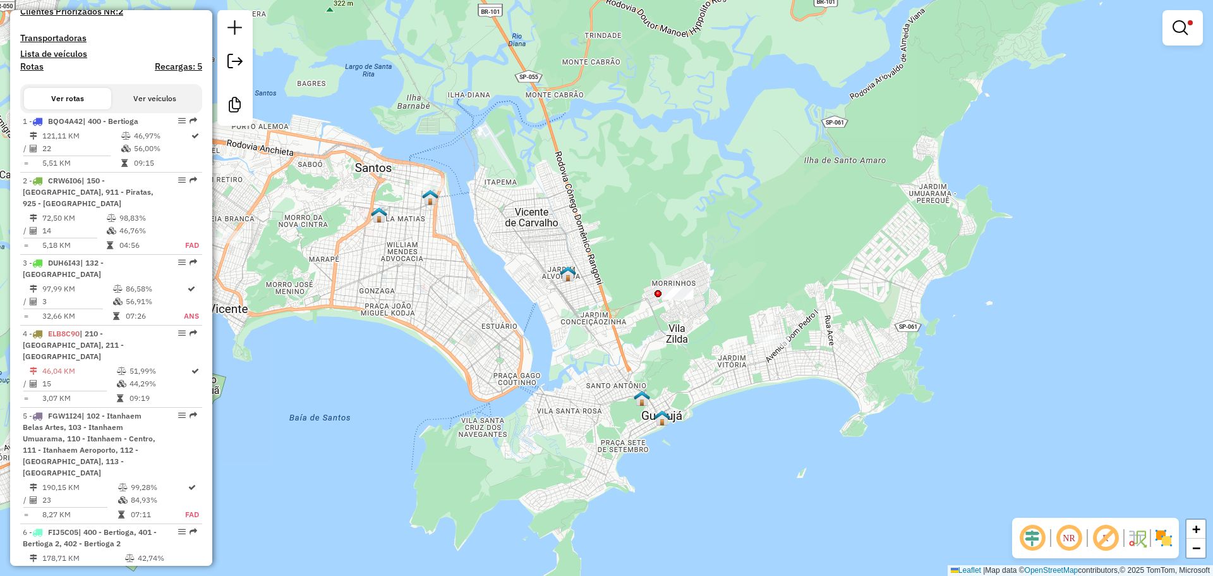
drag, startPoint x: 497, startPoint y: 242, endPoint x: 675, endPoint y: 265, distance: 179.6
click at [675, 265] on div "Limpar filtros Janela de atendimento Grade de atendimento Capacidade Transporta…" at bounding box center [606, 288] width 1213 height 576
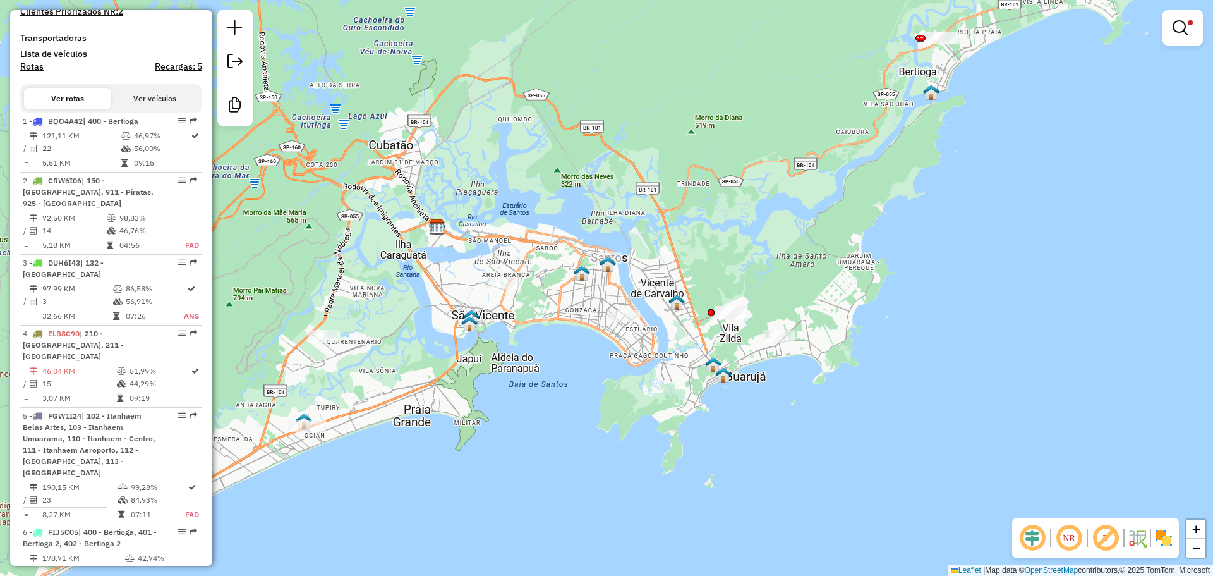
drag, startPoint x: 502, startPoint y: 320, endPoint x: 544, endPoint y: 321, distance: 41.7
click at [544, 321] on div "Limpar filtros Janela de atendimento Grade de atendimento Capacidade Transporta…" at bounding box center [606, 288] width 1213 height 576
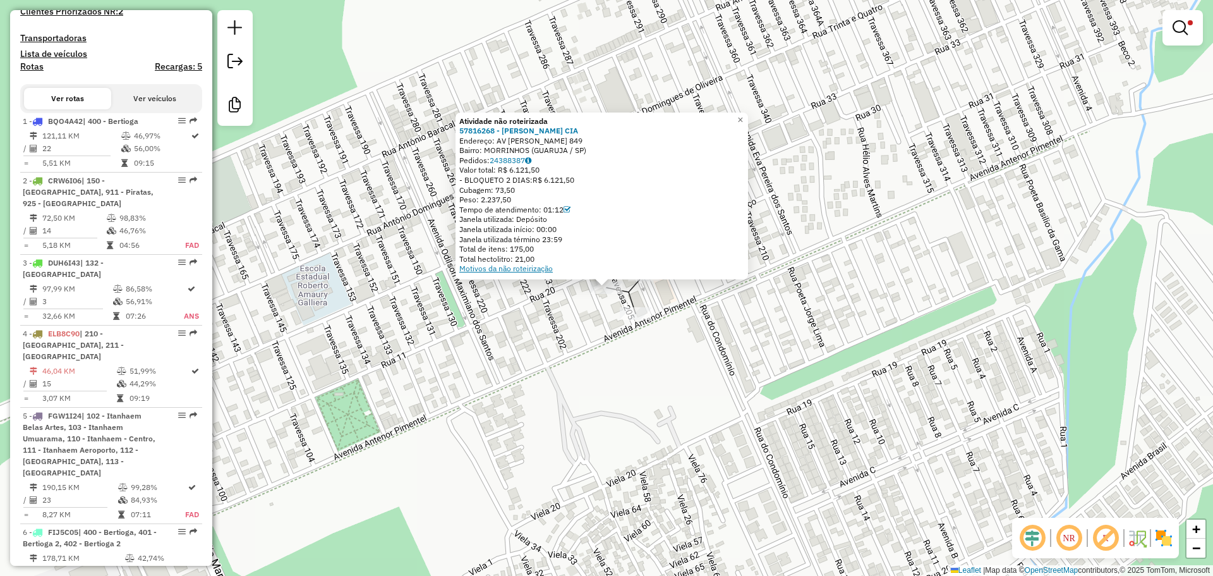
click at [524, 271] on link "Motivos da não roteirização" at bounding box center [506, 267] width 94 height 9
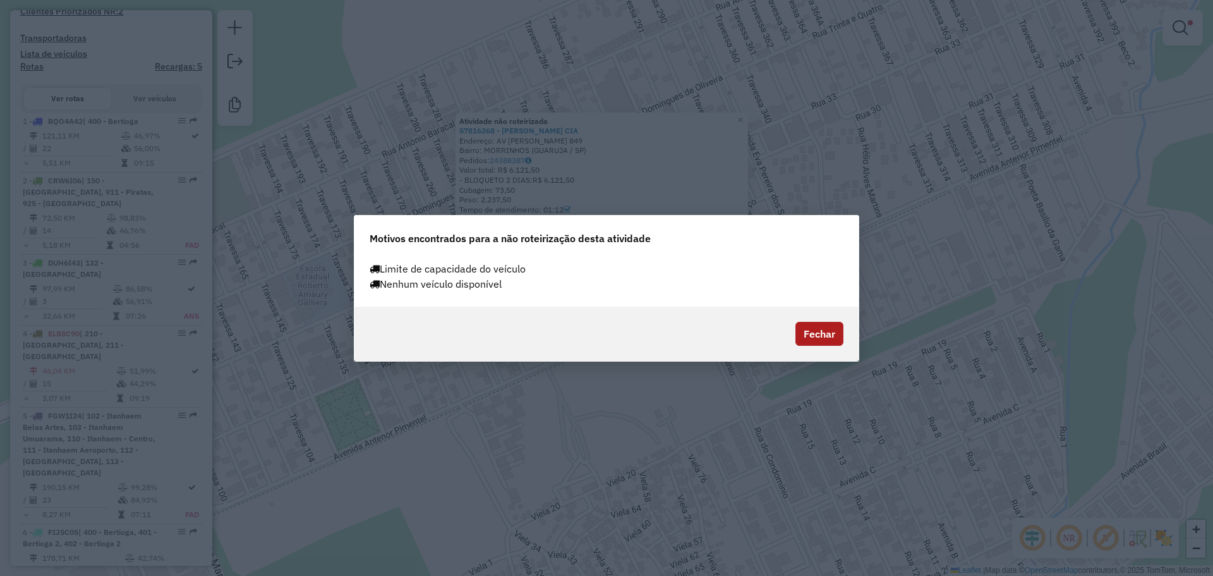
click at [808, 333] on button "Fechar" at bounding box center [820, 334] width 48 height 24
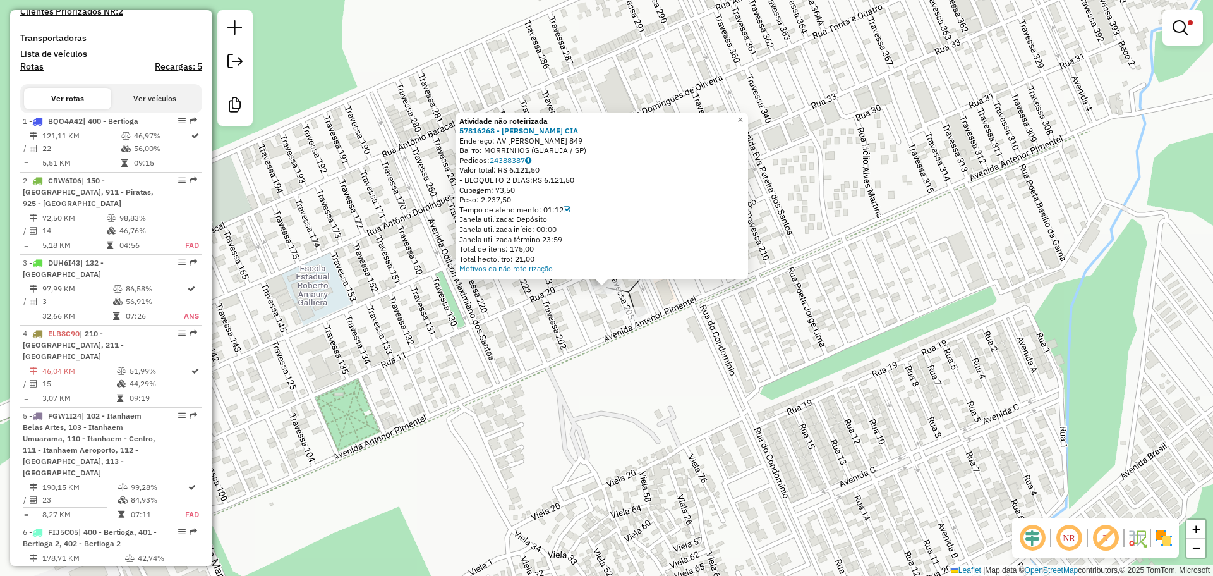
click at [544, 412] on div "Atividade não roteirizada 57816268 - [PERSON_NAME] CIA Endereço: AV [PERSON_NAM…" at bounding box center [606, 288] width 1213 height 576
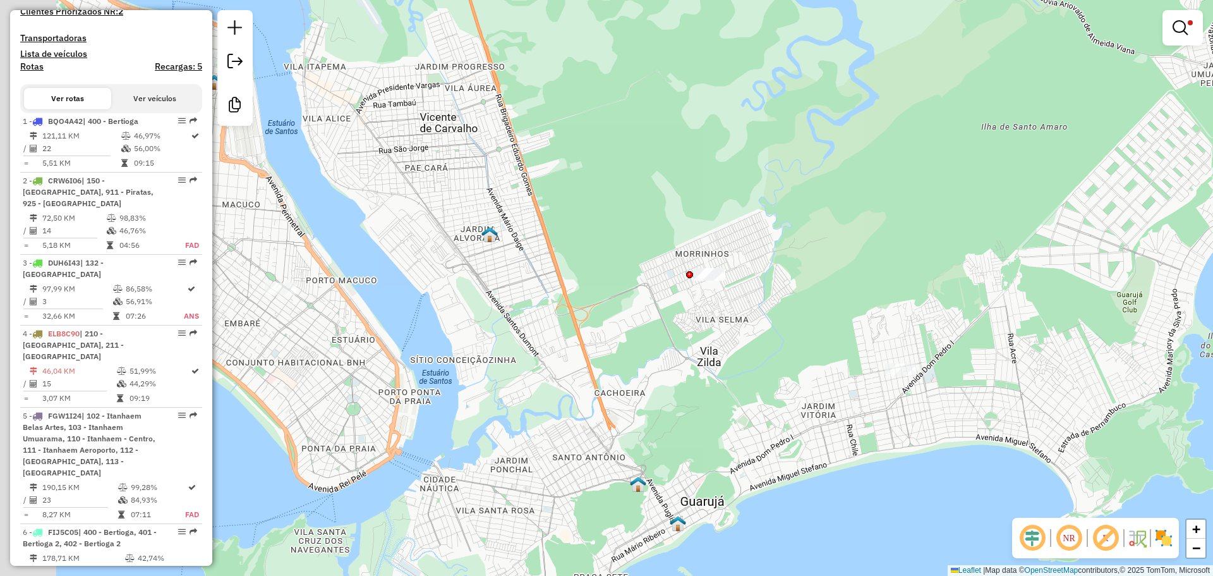
drag, startPoint x: 473, startPoint y: 443, endPoint x: 670, endPoint y: 341, distance: 221.6
click at [667, 344] on div "Limpar filtros Janela de atendimento Grade de atendimento Capacidade Transporta…" at bounding box center [606, 288] width 1213 height 576
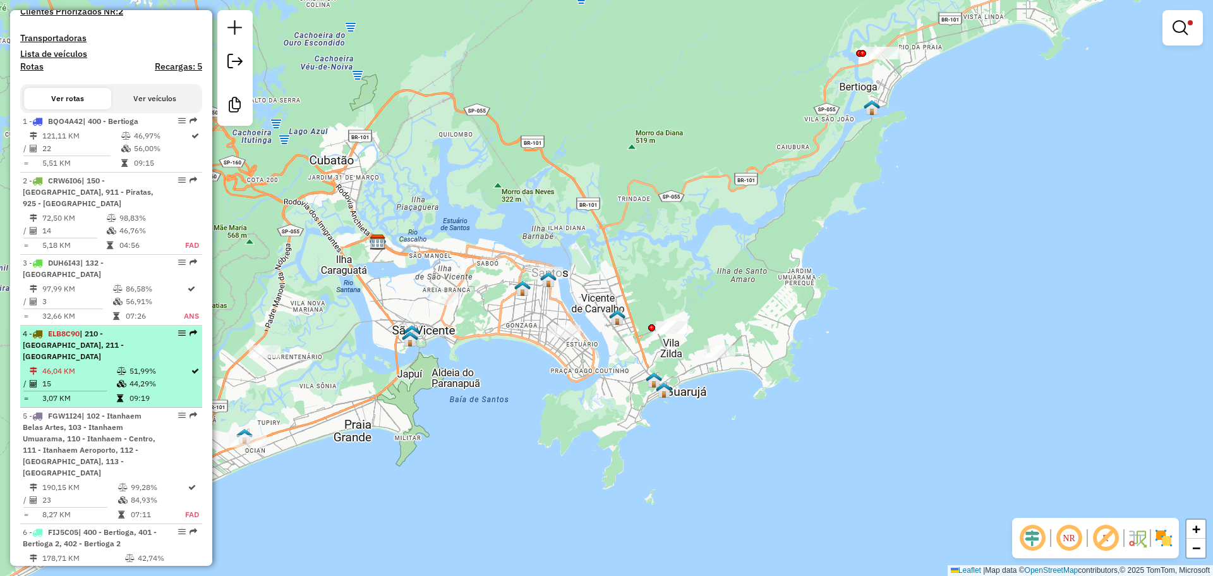
click at [89, 357] on span "| 210 - [GEOGRAPHIC_DATA], 211 - [GEOGRAPHIC_DATA]" at bounding box center [73, 345] width 101 height 32
select select "**********"
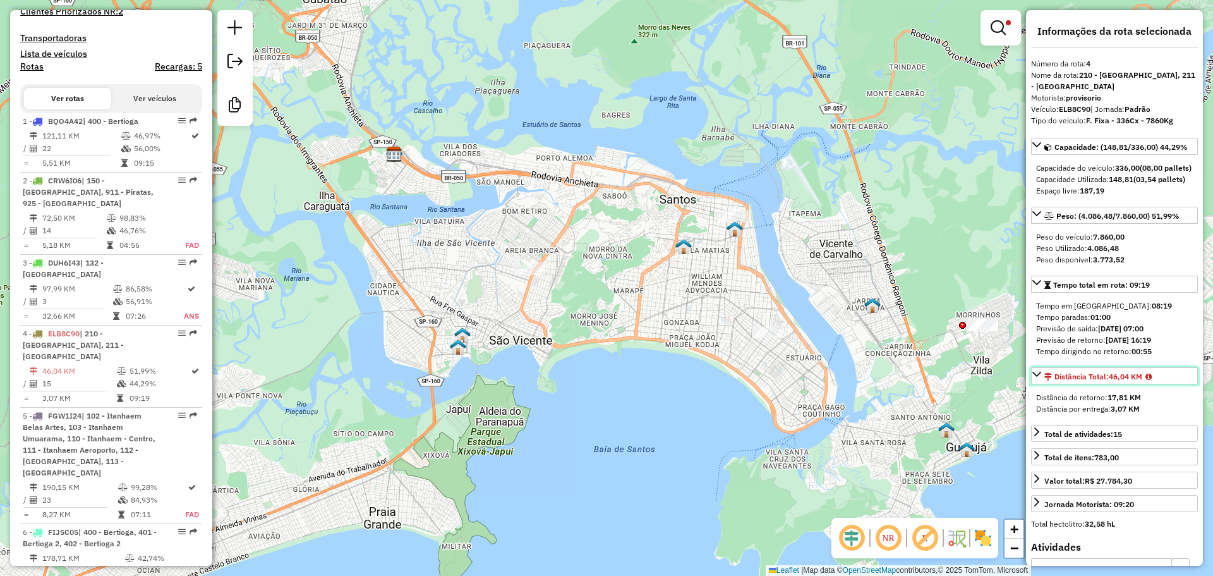
click at [1089, 382] on div "Distância Total: 46,04 KM" at bounding box center [1097, 376] width 107 height 11
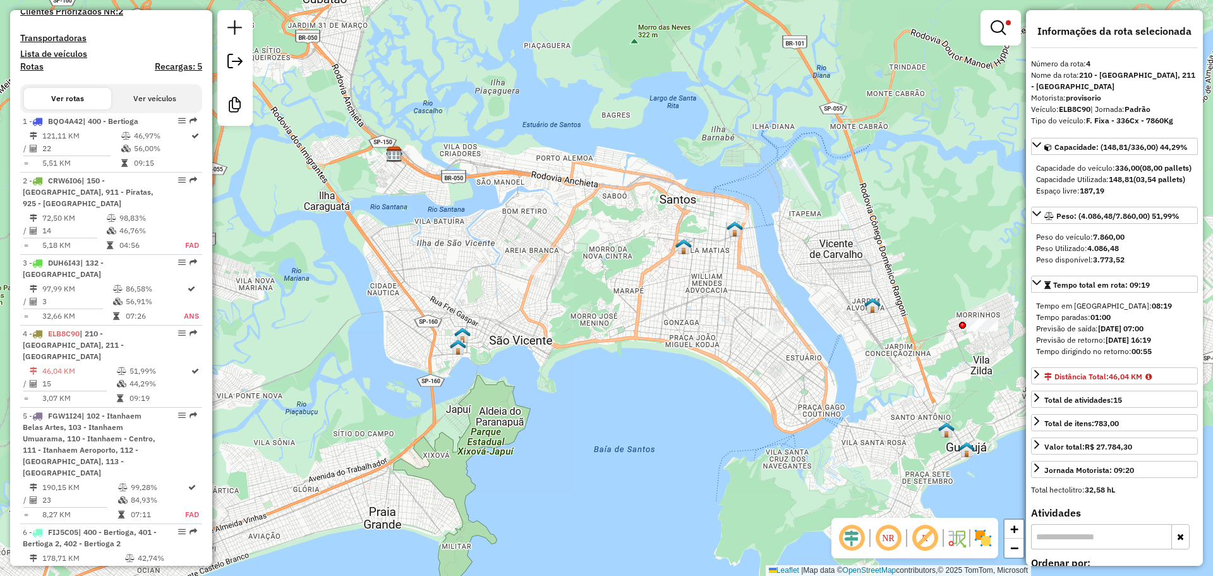
click at [722, 381] on div "Limpar filtros Janela de atendimento Grade de atendimento Capacidade Transporta…" at bounding box center [606, 288] width 1213 height 576
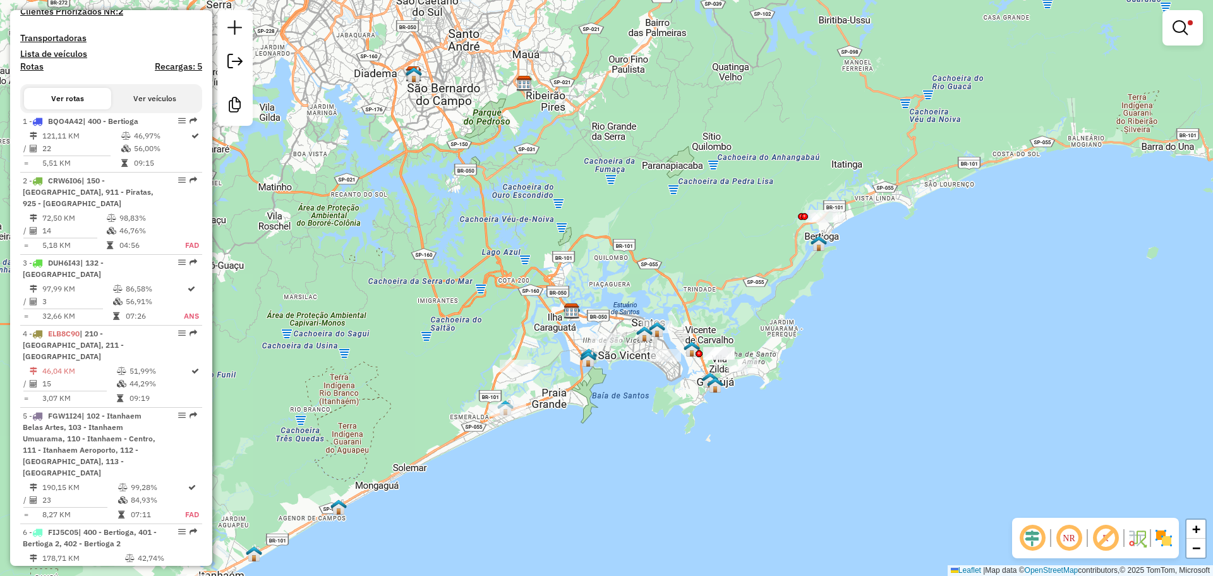
drag, startPoint x: 661, startPoint y: 392, endPoint x: 564, endPoint y: 409, distance: 98.8
click at [564, 409] on div "Limpar filtros Janela de atendimento Grade de atendimento Capacidade Transporta…" at bounding box center [606, 288] width 1213 height 576
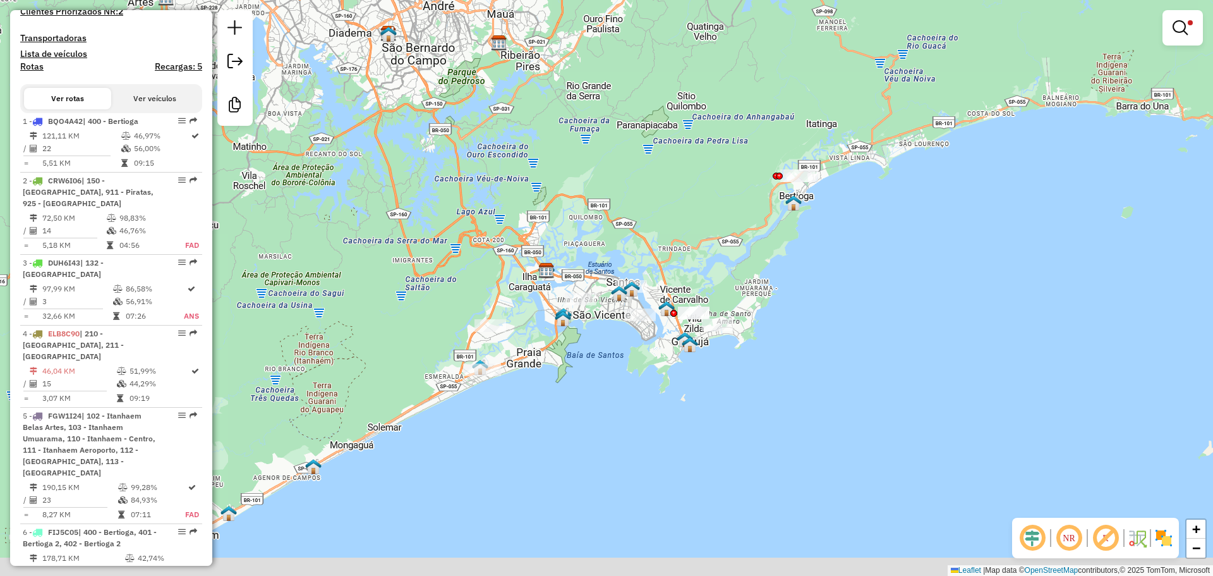
drag, startPoint x: 613, startPoint y: 317, endPoint x: 669, endPoint y: 288, distance: 63.3
click at [665, 265] on div "Limpar filtros Janela de atendimento Grade de atendimento Capacidade Transporta…" at bounding box center [606, 288] width 1213 height 576
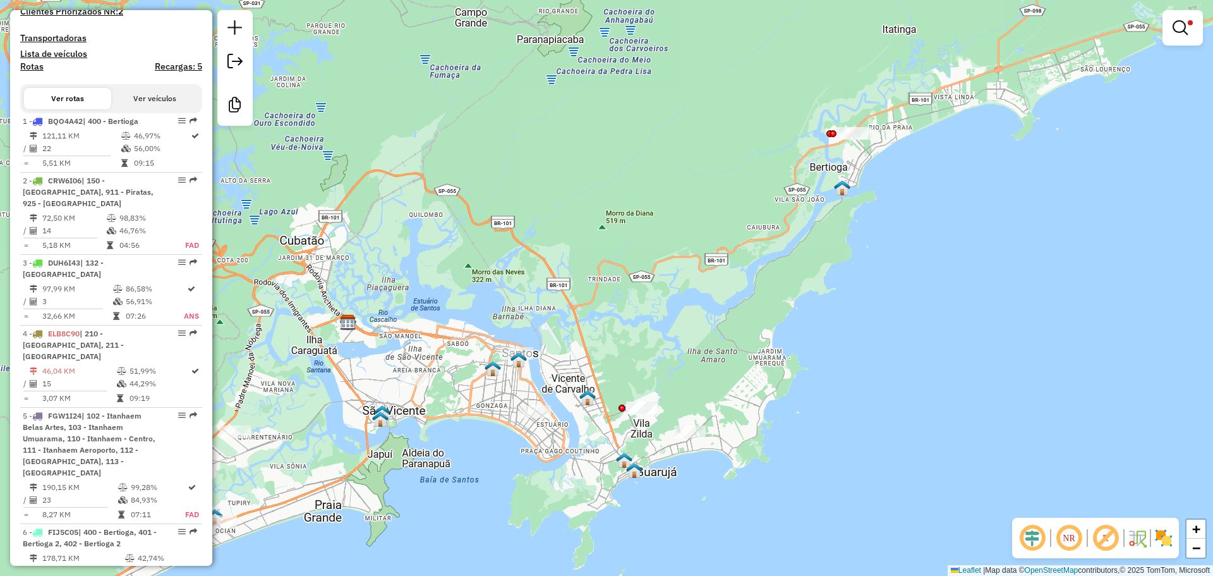
drag, startPoint x: 738, startPoint y: 256, endPoint x: 713, endPoint y: 281, distance: 34.9
click at [713, 281] on div "Limpar filtros Janela de atendimento Grade de atendimento Capacidade Transporta…" at bounding box center [606, 288] width 1213 height 576
